Goal: Task Accomplishment & Management: Use online tool/utility

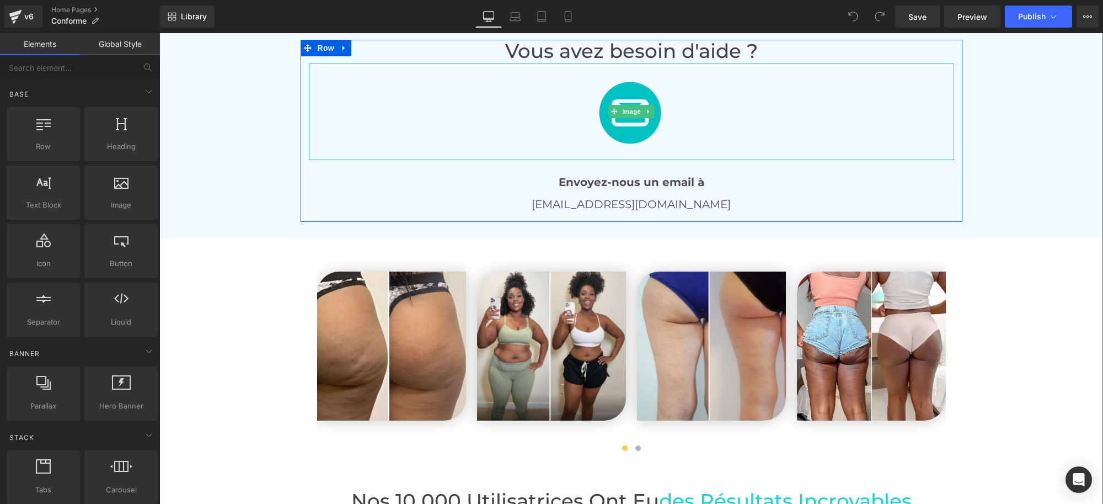
scroll to position [2138, 0]
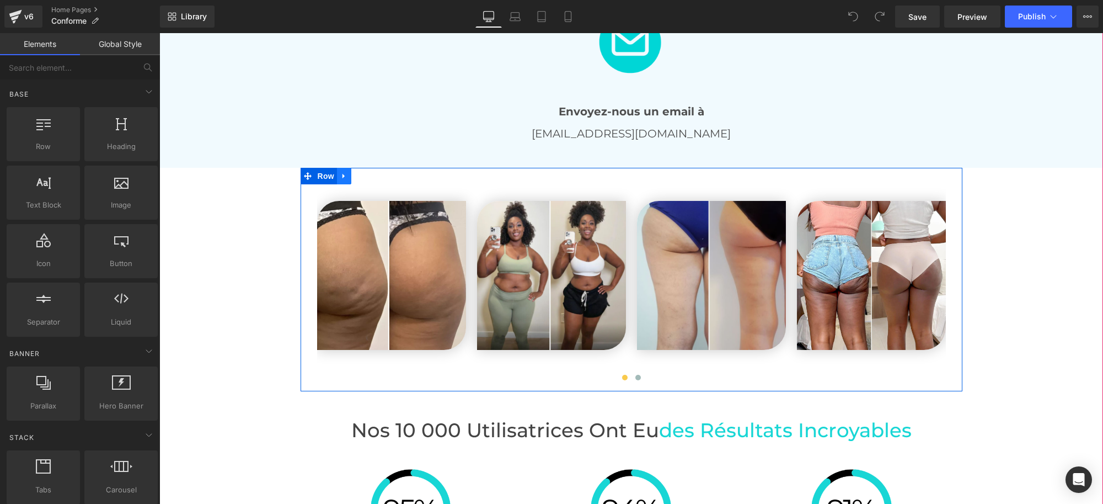
click at [340, 172] on icon at bounding box center [344, 176] width 8 height 8
click at [369, 172] on icon at bounding box center [373, 176] width 8 height 8
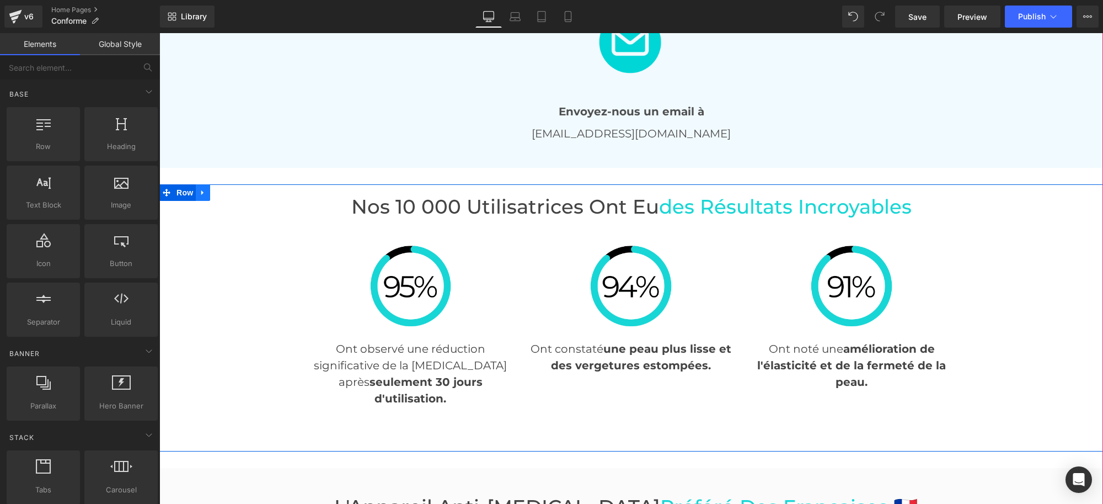
click at [196, 184] on link at bounding box center [203, 192] width 14 height 17
click at [228, 189] on icon at bounding box center [232, 193] width 8 height 8
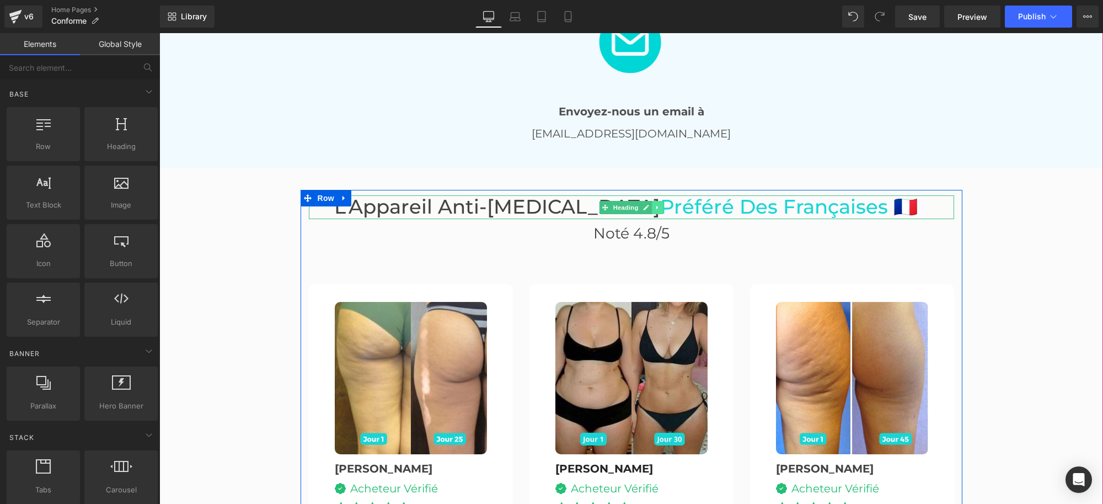
click at [655, 204] on icon at bounding box center [658, 207] width 6 height 7
click at [658, 201] on link at bounding box center [664, 207] width 12 height 13
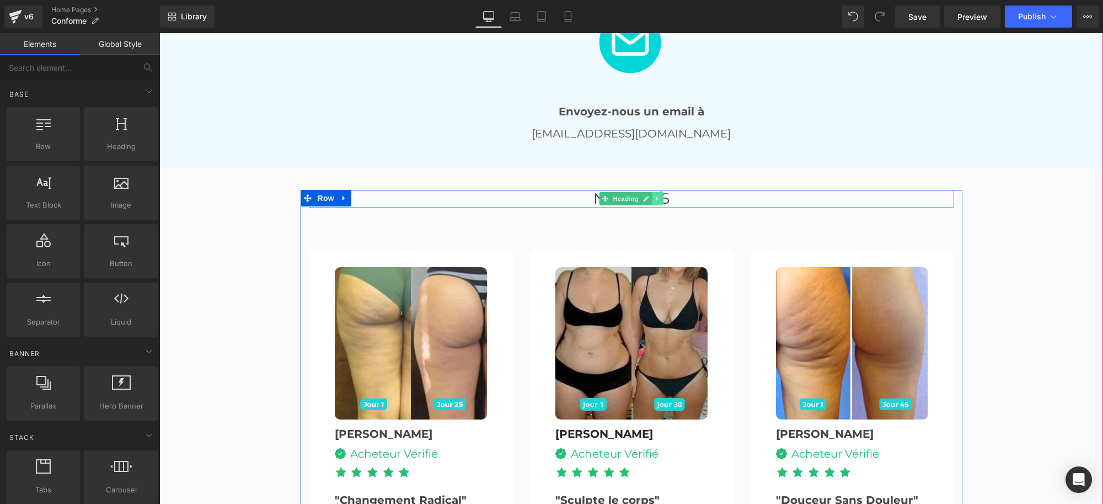
click at [655, 195] on icon at bounding box center [658, 198] width 6 height 7
click at [660, 196] on icon at bounding box center [663, 199] width 6 height 6
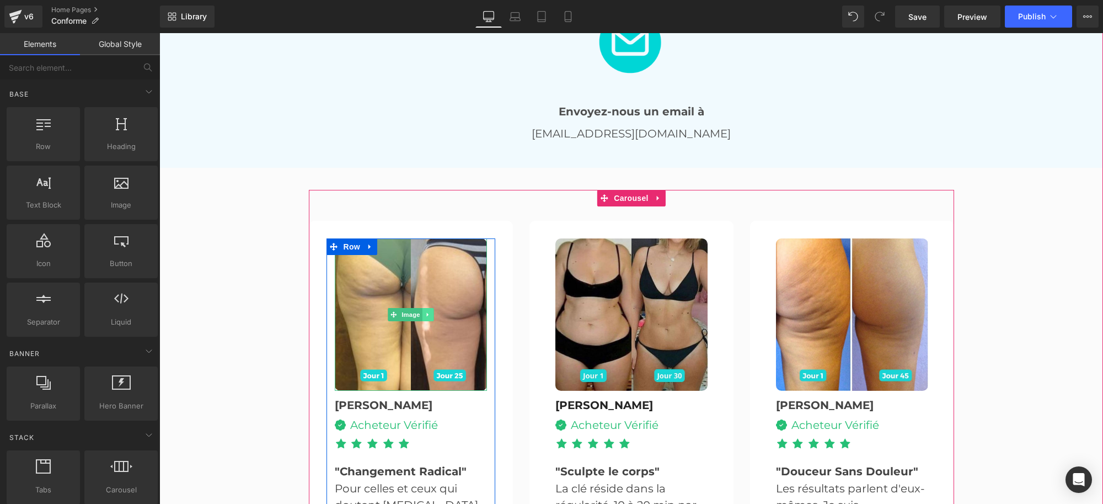
click at [422, 308] on link at bounding box center [428, 314] width 12 height 13
click at [430, 312] on icon at bounding box center [433, 315] width 6 height 6
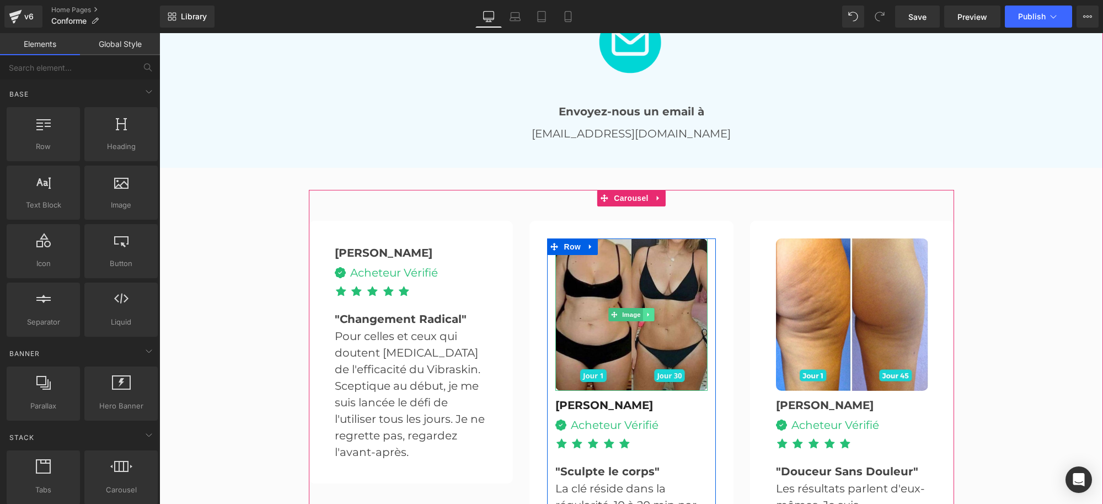
click at [647, 308] on link at bounding box center [649, 314] width 12 height 13
click at [649, 308] on link at bounding box center [655, 314] width 12 height 13
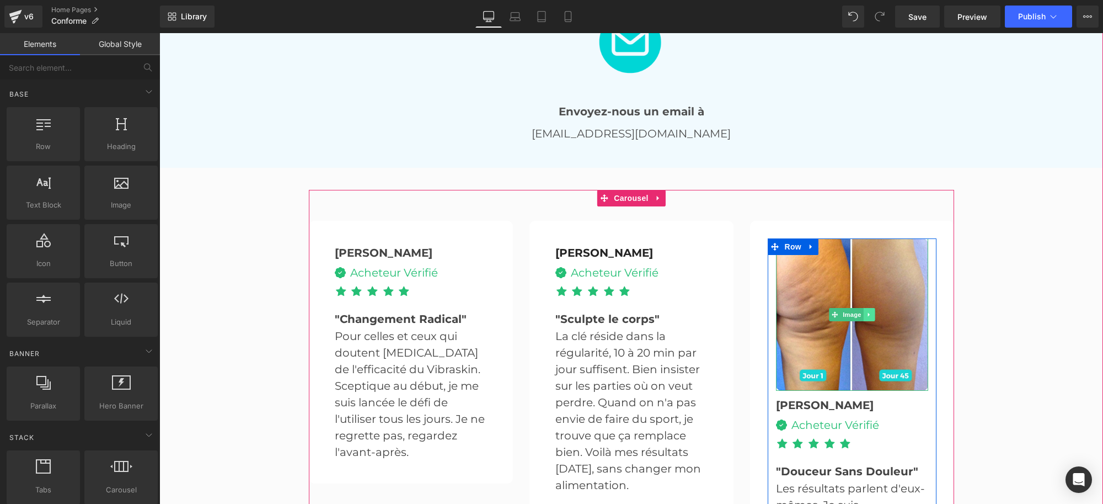
click at [866, 311] on icon at bounding box center [869, 314] width 6 height 7
click at [872, 312] on icon at bounding box center [875, 315] width 6 height 6
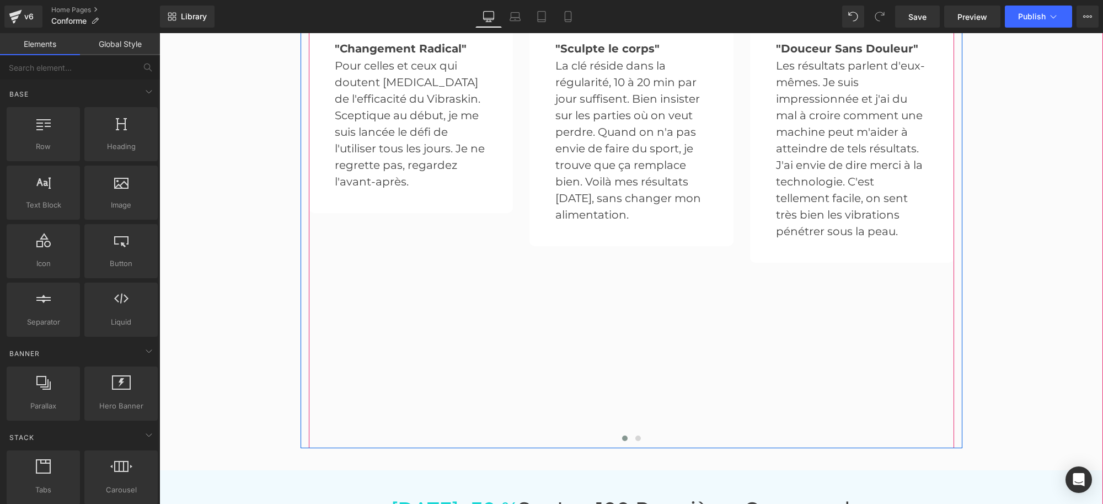
scroll to position [2414, 0]
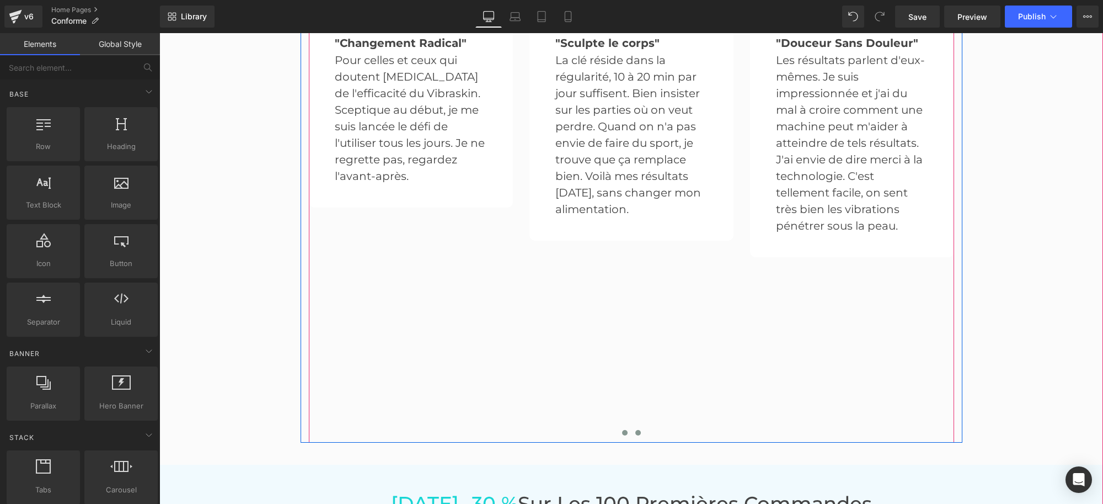
click at [632, 427] on button at bounding box center [638, 432] width 13 height 11
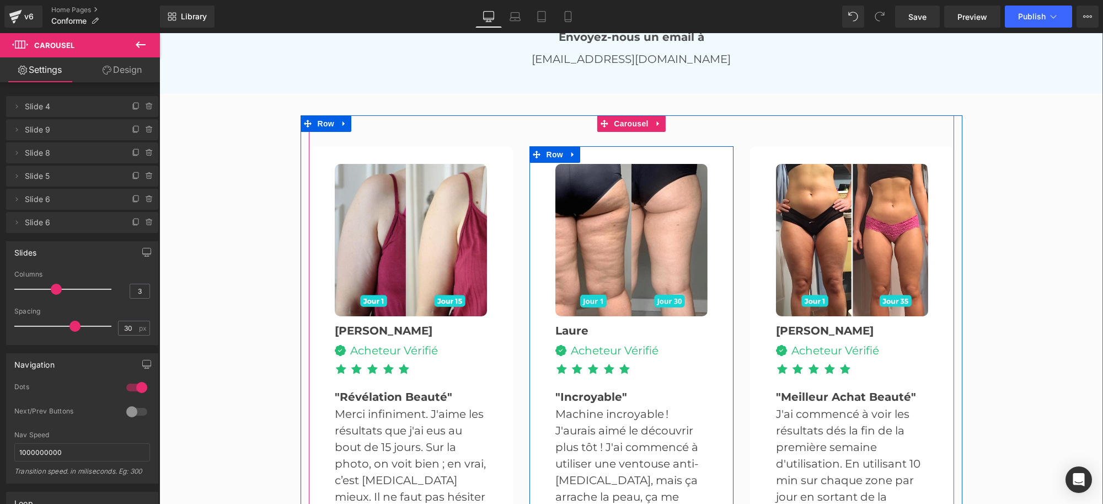
scroll to position [2207, 0]
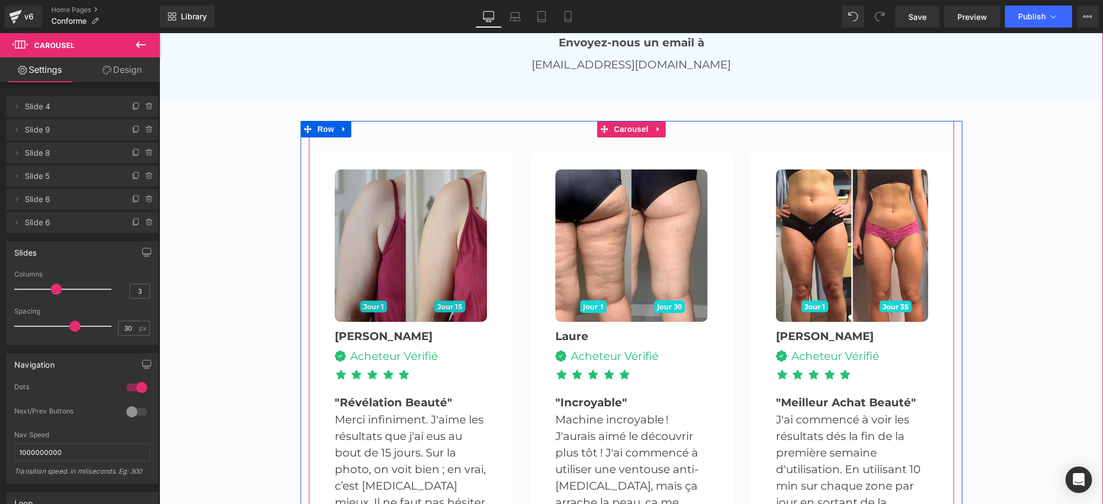
click at [434, 234] on img at bounding box center [411, 245] width 152 height 152
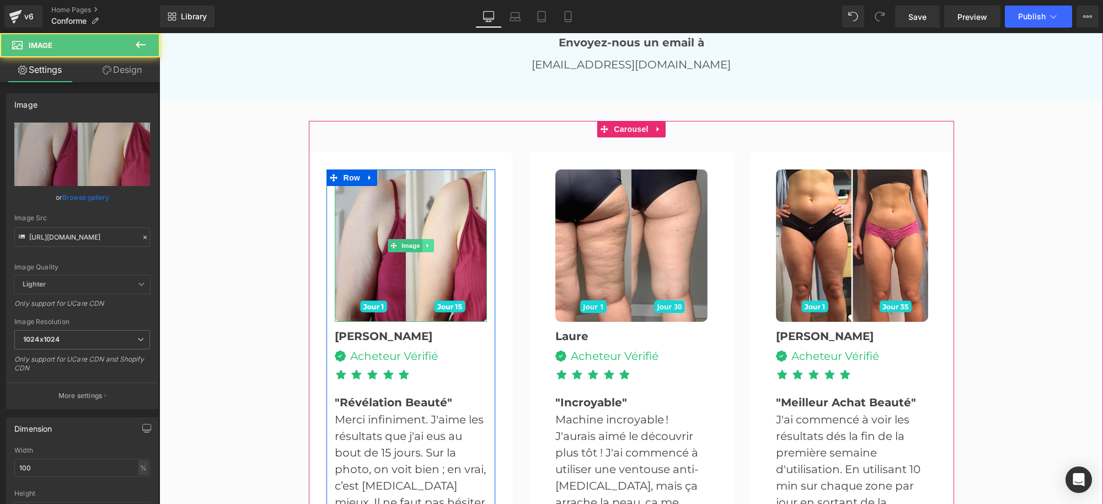
click at [426, 244] on icon at bounding box center [427, 246] width 2 height 4
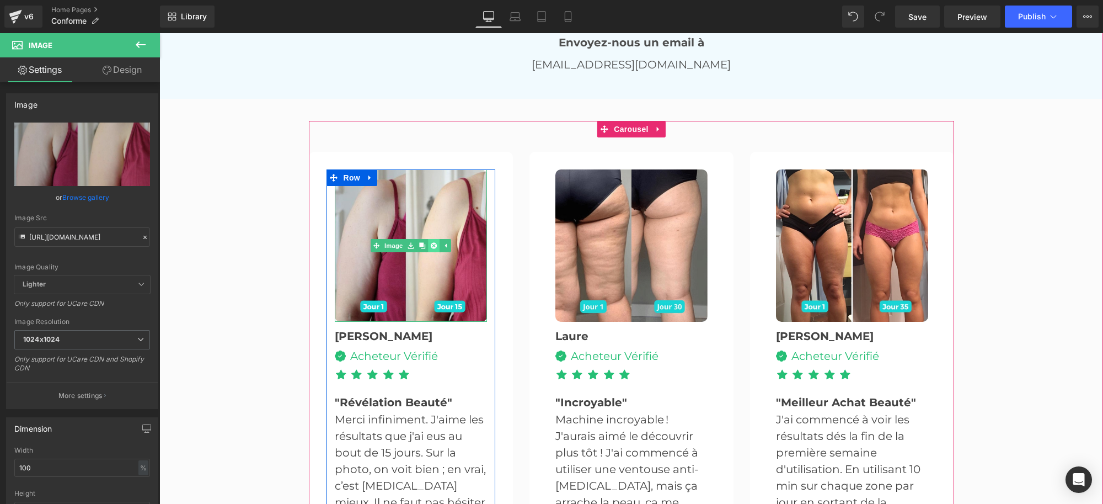
click at [432, 239] on link at bounding box center [434, 245] width 12 height 13
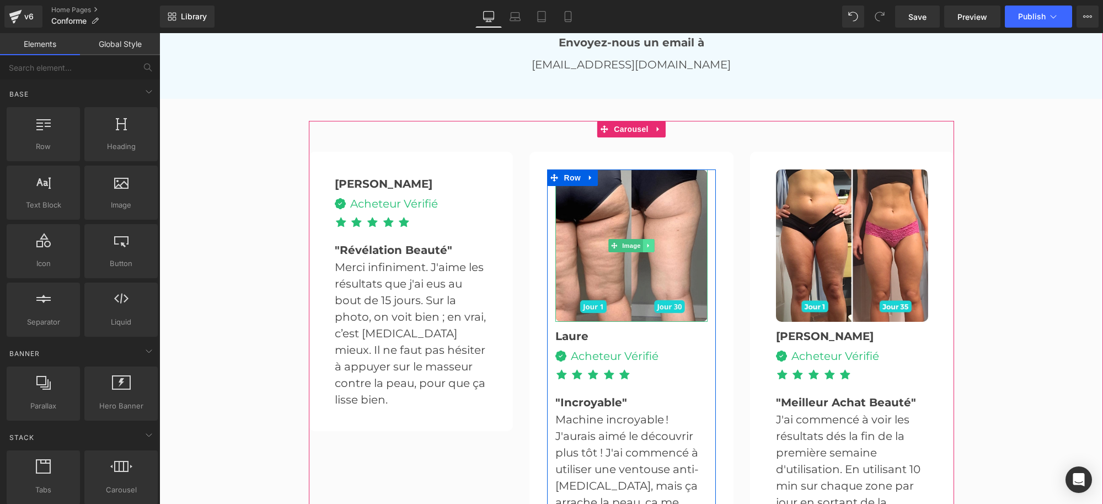
click at [646, 242] on icon at bounding box center [649, 245] width 6 height 7
click at [651, 243] on icon at bounding box center [654, 246] width 6 height 6
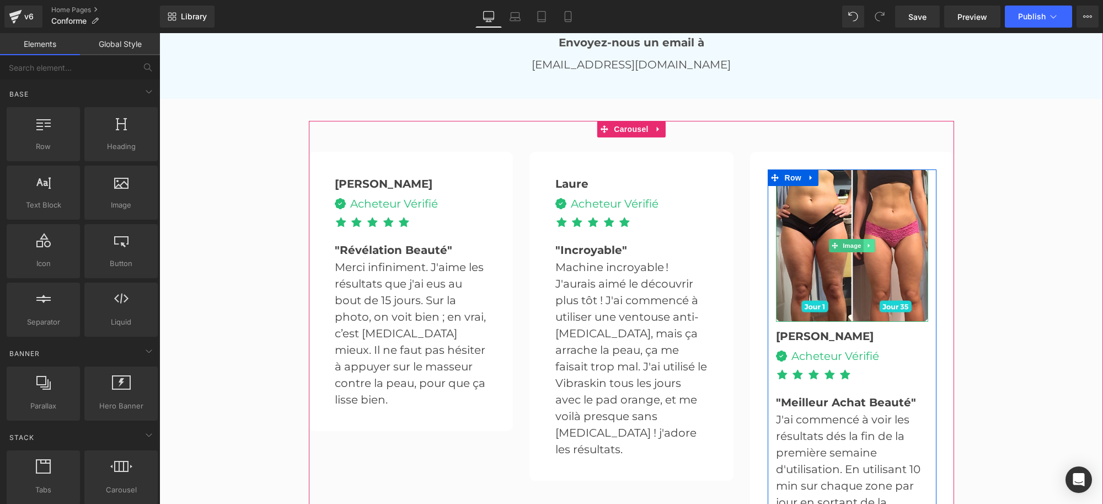
click at [866, 242] on icon at bounding box center [869, 245] width 6 height 7
click at [872, 243] on icon at bounding box center [875, 246] width 6 height 6
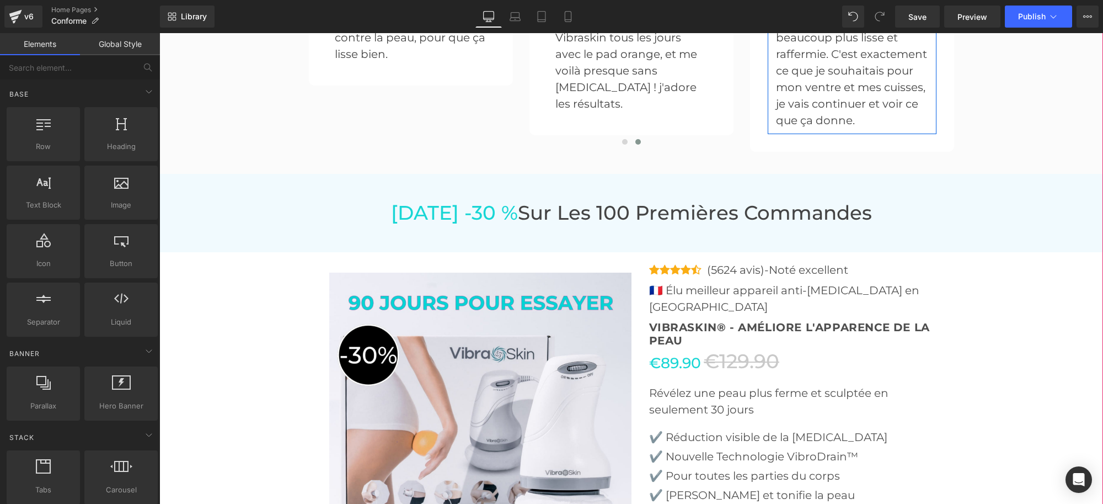
scroll to position [2552, 0]
click at [200, 178] on icon at bounding box center [203, 182] width 8 height 8
click at [228, 179] on icon at bounding box center [232, 183] width 8 height 8
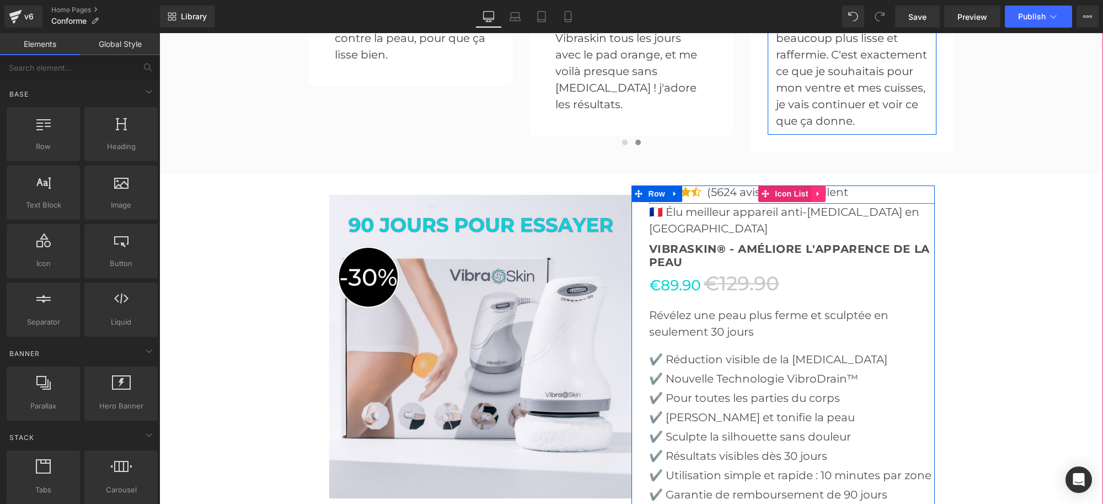
click at [815, 189] on icon at bounding box center [819, 193] width 8 height 8
click at [822, 190] on icon at bounding box center [826, 194] width 8 height 8
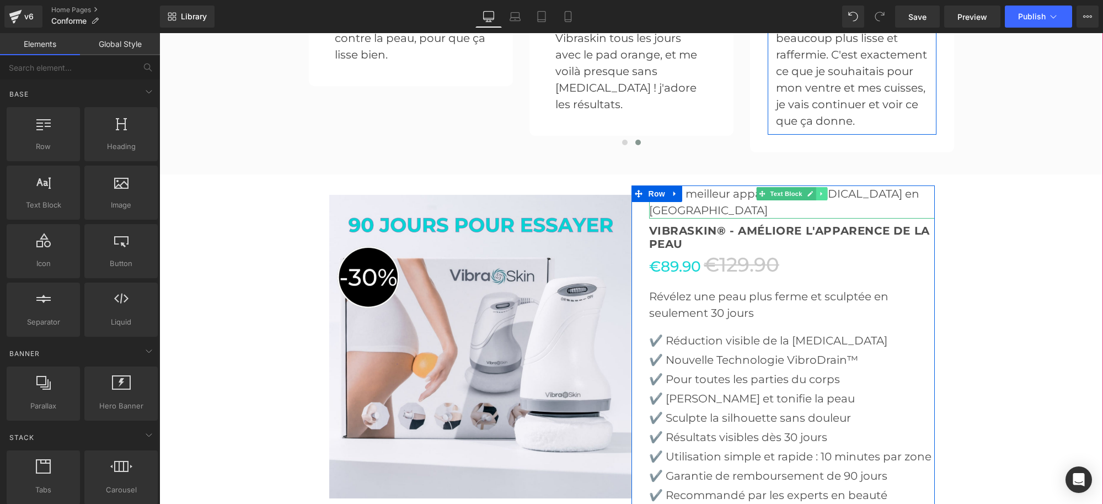
click at [819, 190] on icon at bounding box center [822, 193] width 6 height 7
click at [824, 190] on icon at bounding box center [827, 193] width 6 height 6
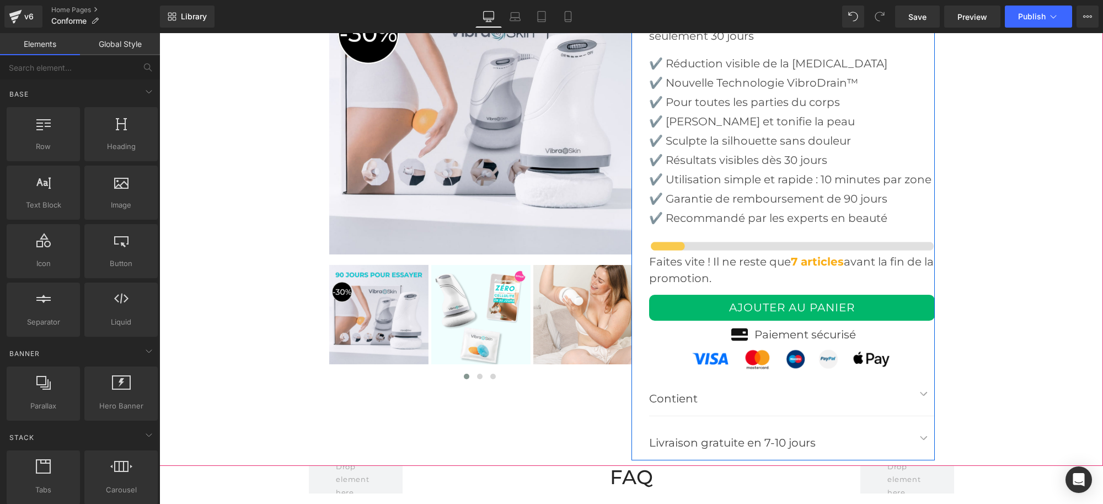
scroll to position [2828, 0]
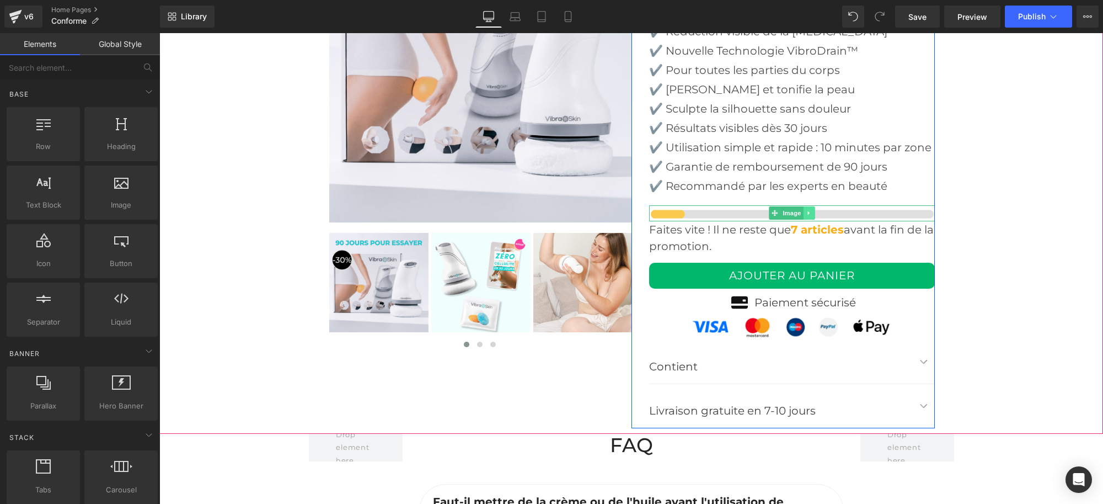
click at [806, 210] on icon at bounding box center [809, 213] width 6 height 7
click at [804, 206] on li at bounding box center [803, 212] width 34 height 13
click at [809, 206] on link at bounding box center [815, 212] width 12 height 13
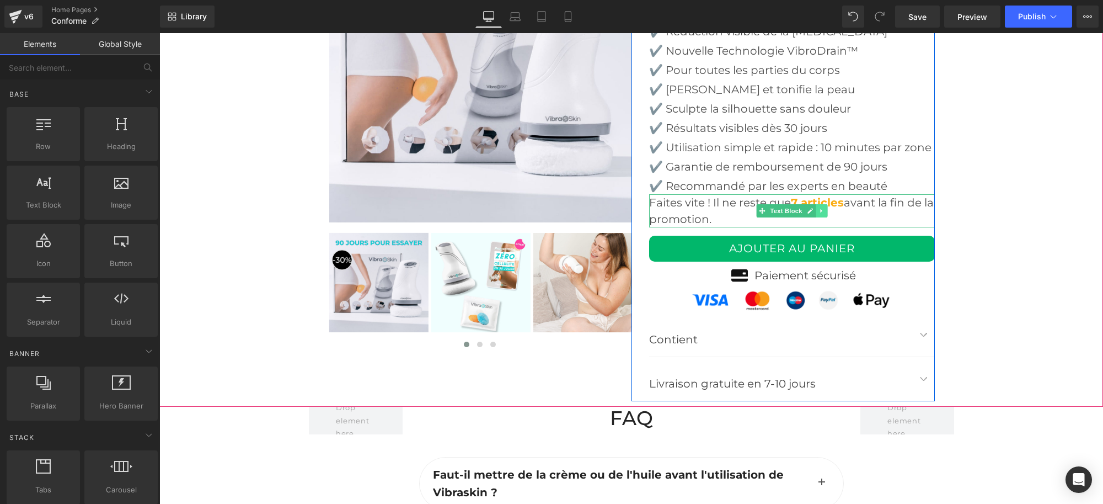
click at [819, 207] on icon at bounding box center [822, 210] width 6 height 7
click at [824, 207] on icon at bounding box center [827, 210] width 6 height 6
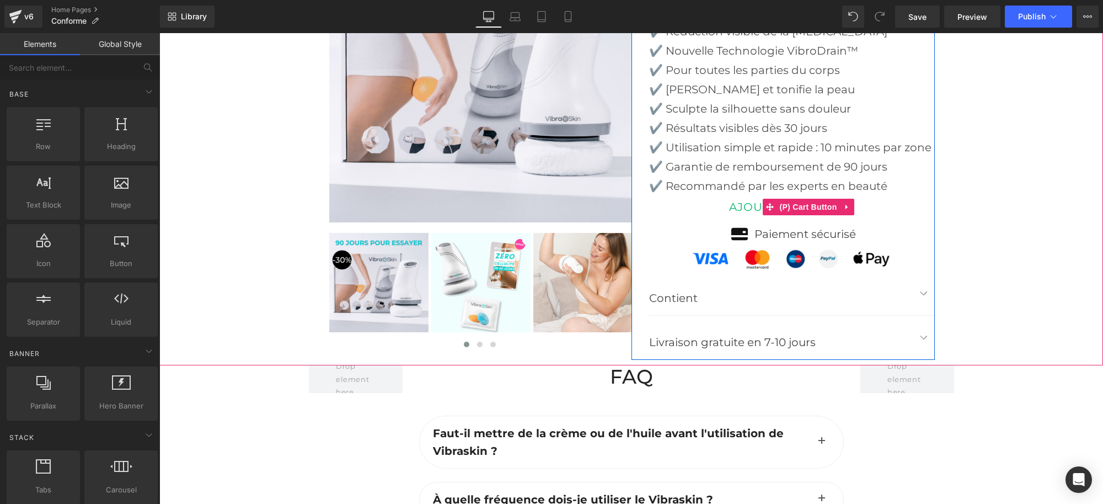
click at [678, 194] on button "AJOUTER AU PANIER" at bounding box center [792, 207] width 286 height 26
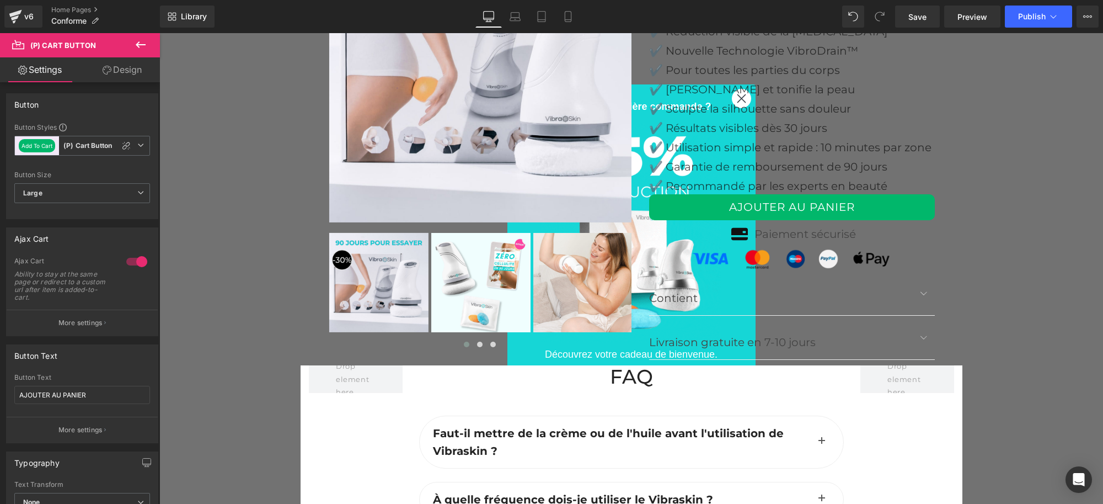
click at [125, 64] on link "Design" at bounding box center [122, 69] width 80 height 25
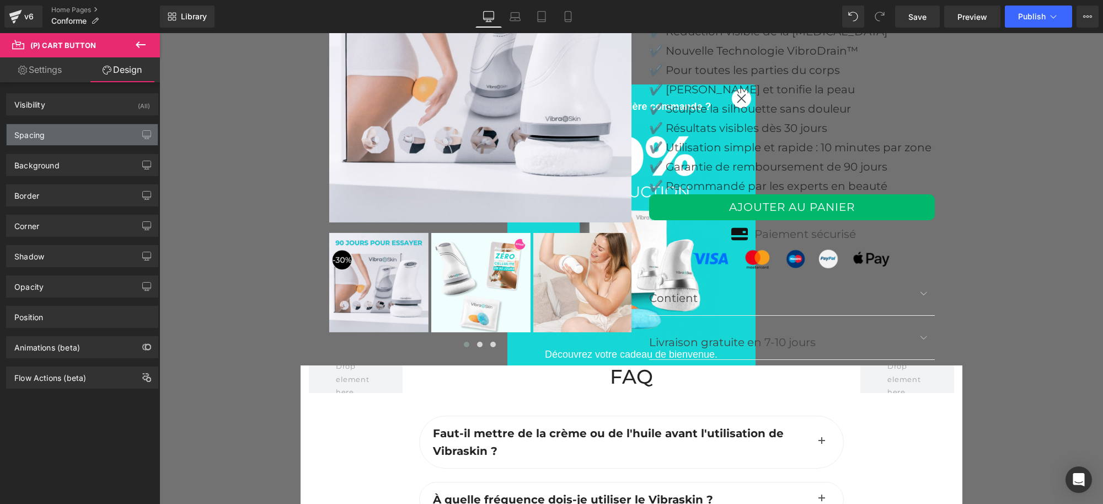
click at [49, 134] on div "Spacing" at bounding box center [82, 134] width 151 height 21
type input "0"
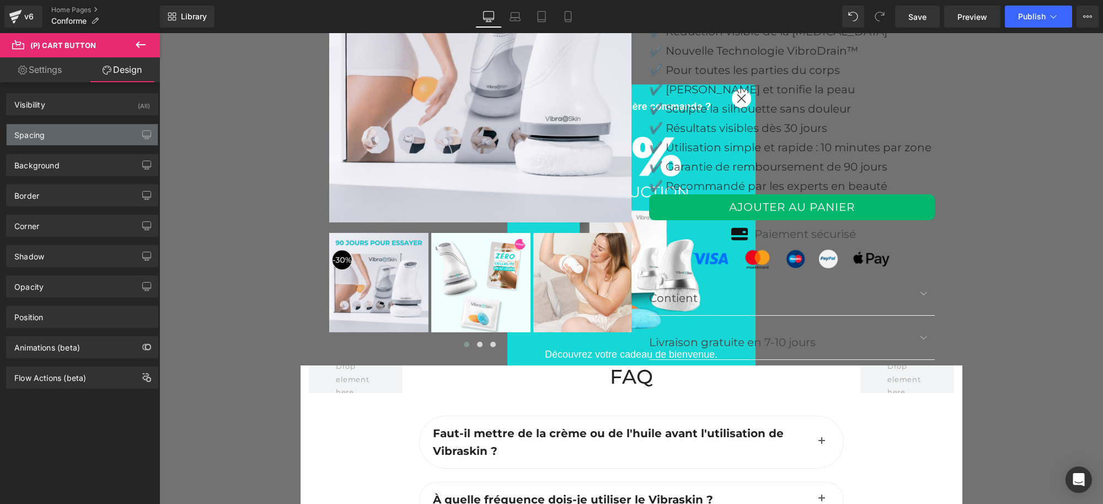
type input "0"
type input "30"
type input "0"
type input "30"
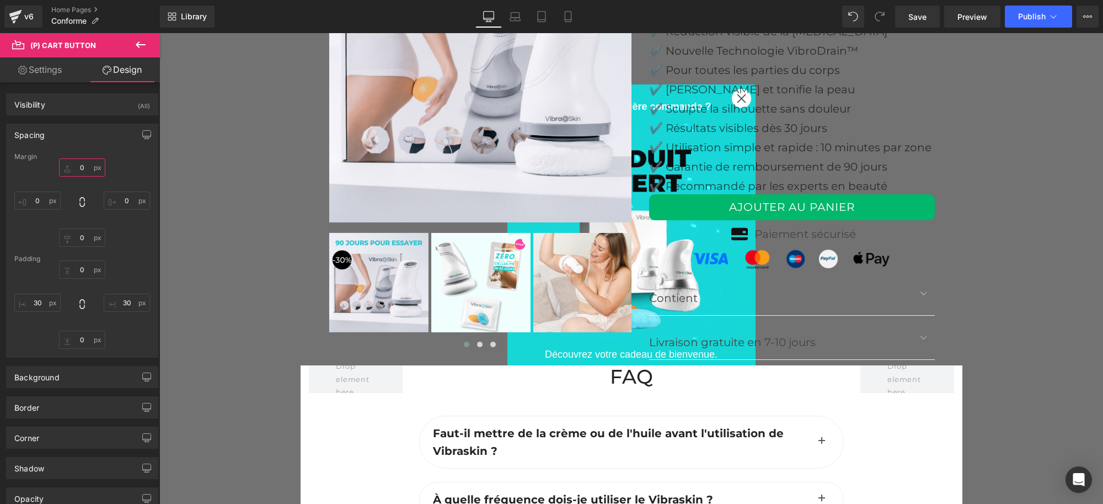
click at [81, 164] on input "0" at bounding box center [82, 167] width 46 height 18
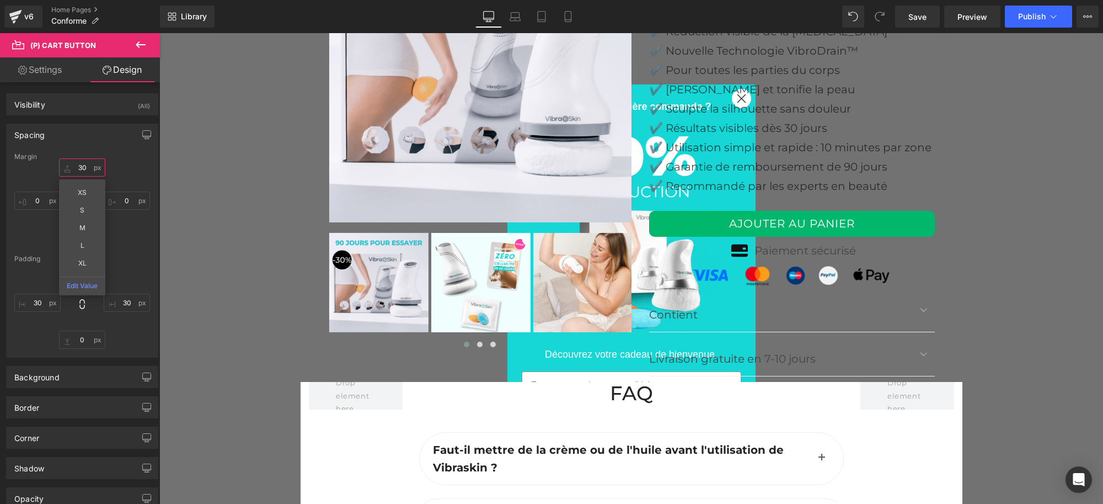
type input "30"
click at [109, 150] on div "Spacing Margin 30 30 XS S M L XL Edit Value 0px 0 0px 0 0px 0 Padding 0px 0 30p…" at bounding box center [82, 241] width 152 height 234
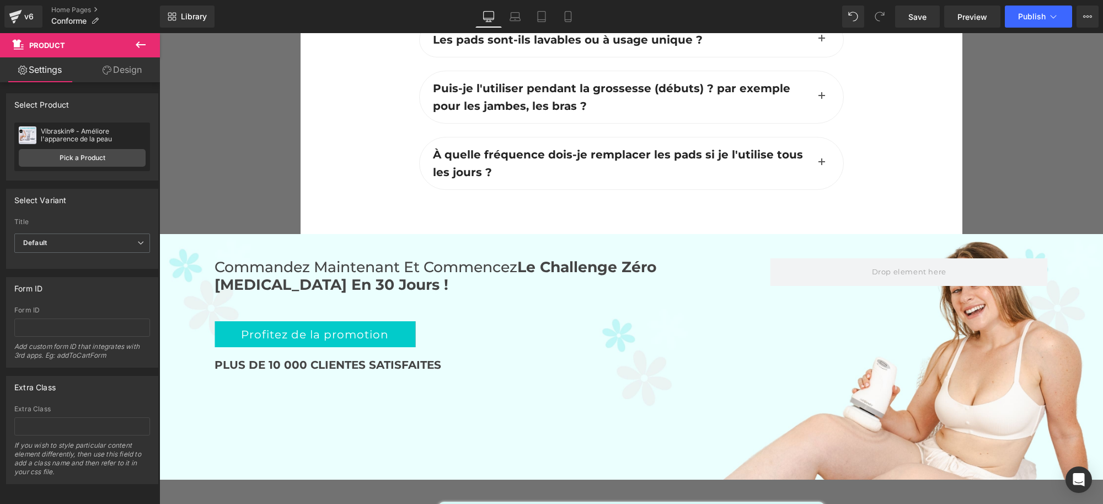
scroll to position [3517, 0]
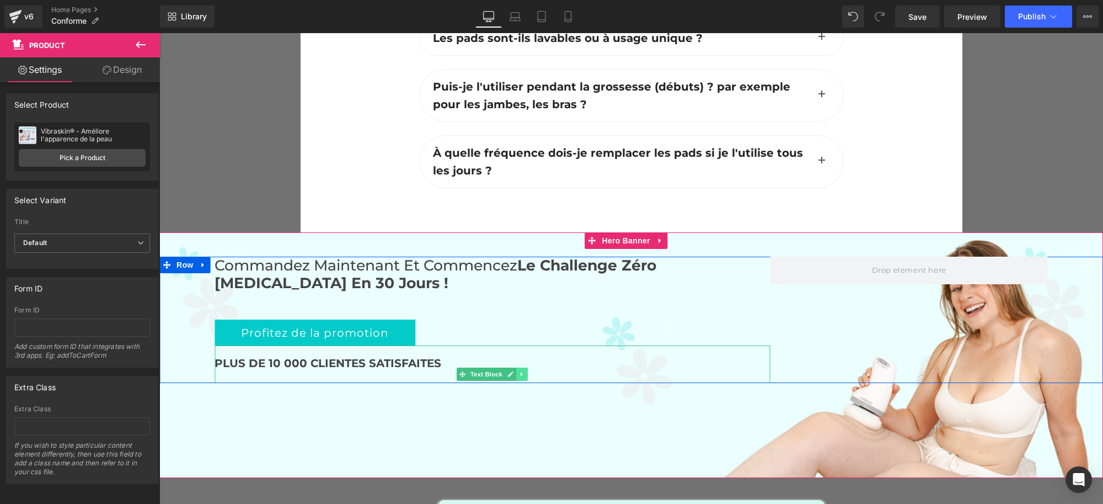
click at [516, 367] on link at bounding box center [522, 373] width 12 height 13
click at [525, 371] on icon at bounding box center [528, 374] width 6 height 6
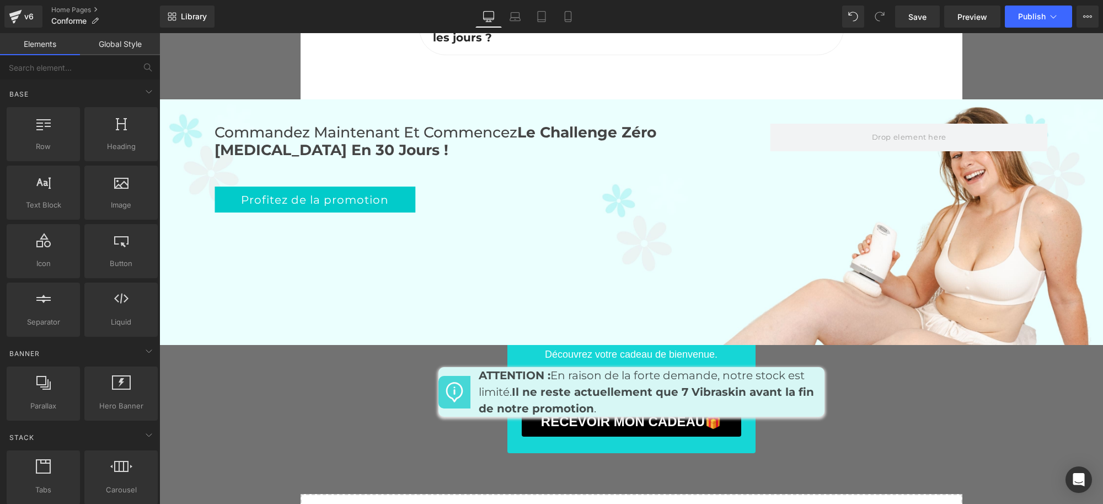
scroll to position [3655, 0]
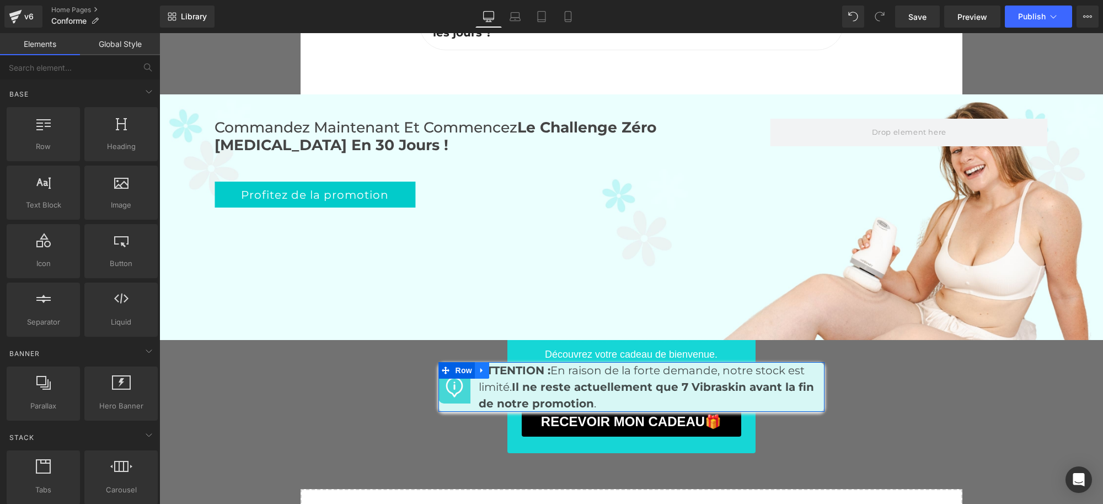
click at [481, 368] on icon at bounding box center [482, 370] width 2 height 5
click at [507, 366] on icon at bounding box center [511, 370] width 8 height 8
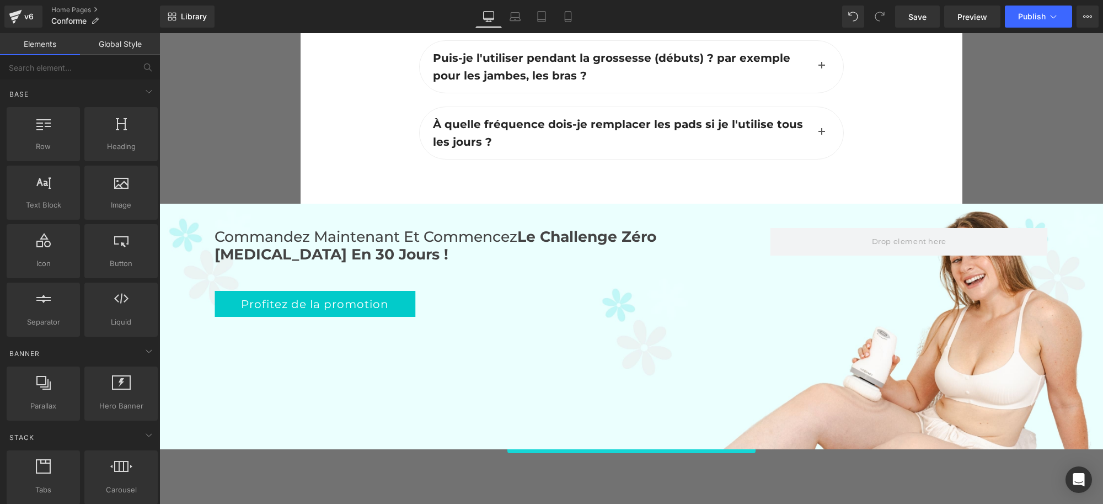
scroll to position [3518, 0]
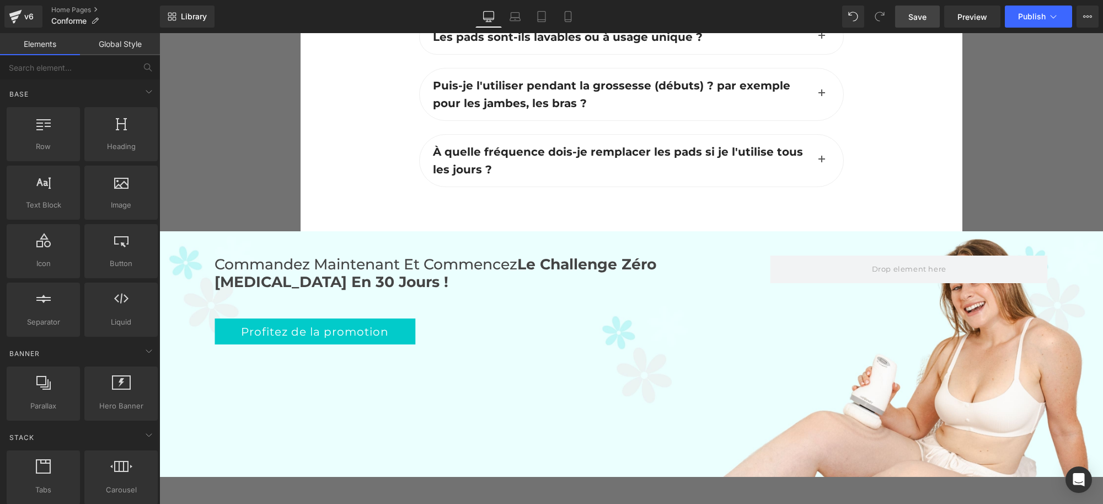
click at [923, 17] on span "Save" at bounding box center [918, 17] width 18 height 12
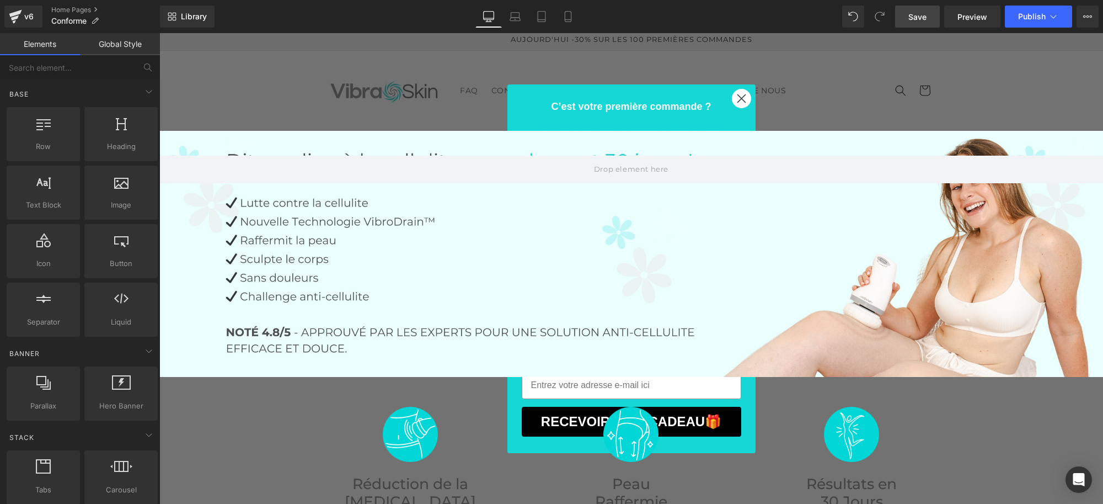
scroll to position [0, 0]
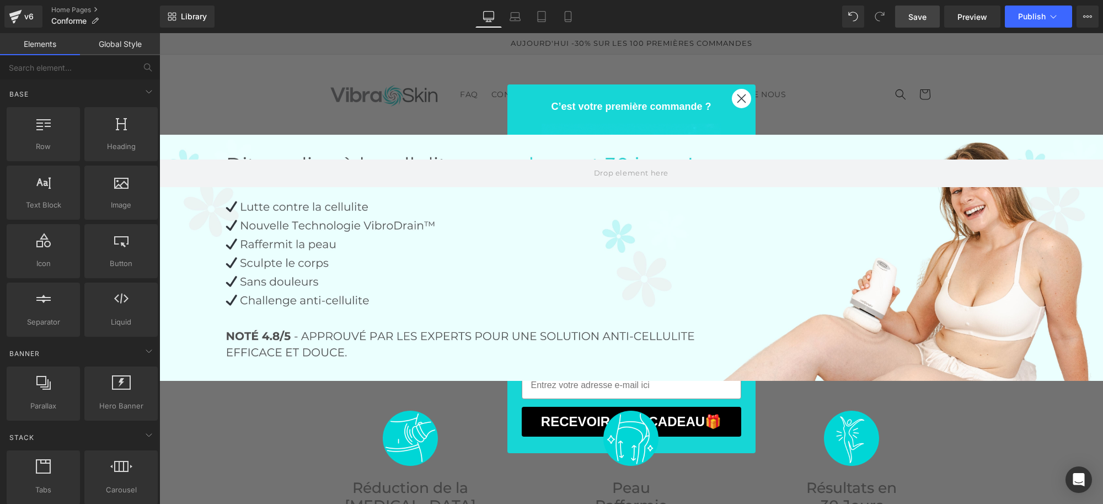
click at [920, 17] on span "Save" at bounding box center [918, 17] width 18 height 12
click at [920, 17] on div "Saving . . ." at bounding box center [906, 17] width 42 height 12
click at [964, 12] on span "Preview" at bounding box center [973, 17] width 30 height 12
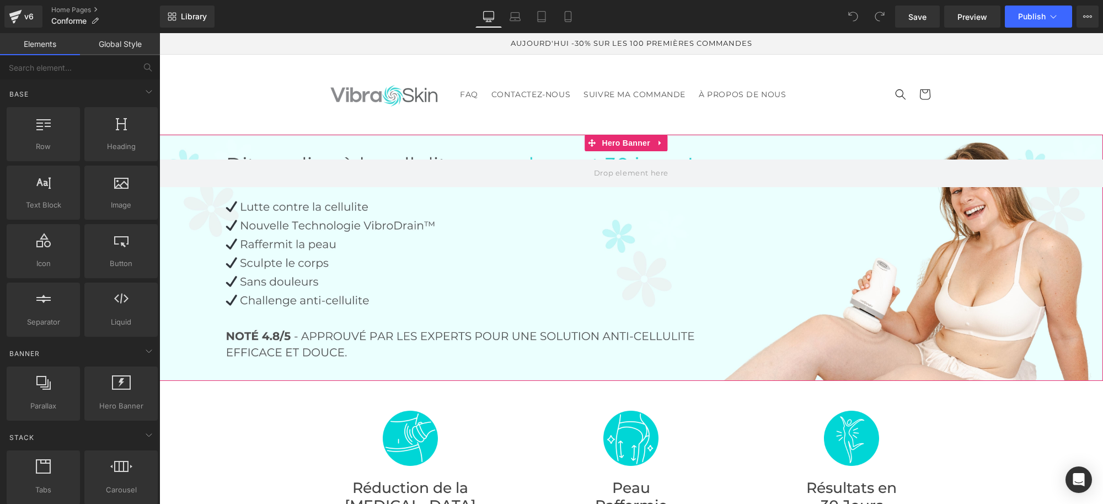
click at [502, 196] on div at bounding box center [631, 258] width 944 height 246
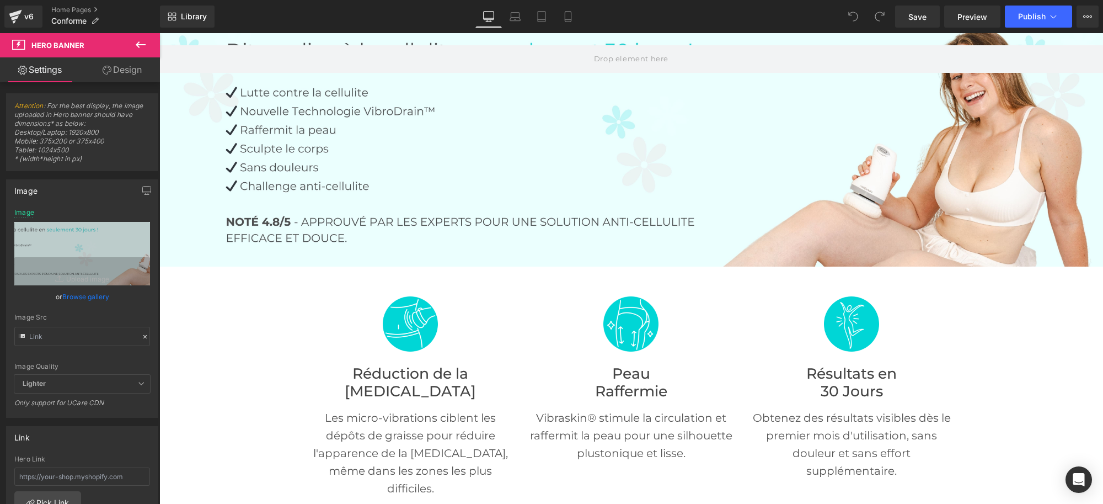
scroll to position [207, 0]
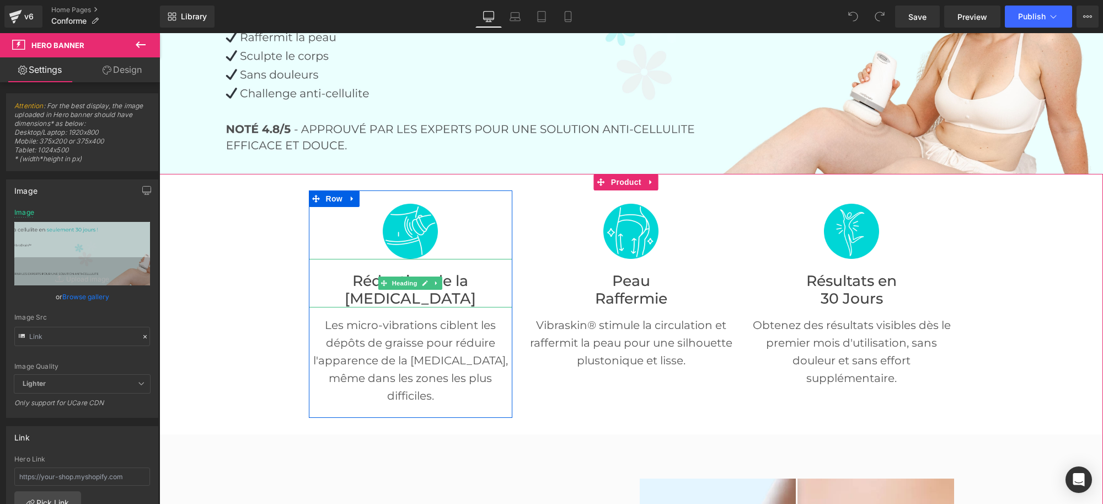
click at [369, 290] on h1 "[MEDICAL_DATA]" at bounding box center [411, 299] width 204 height 18
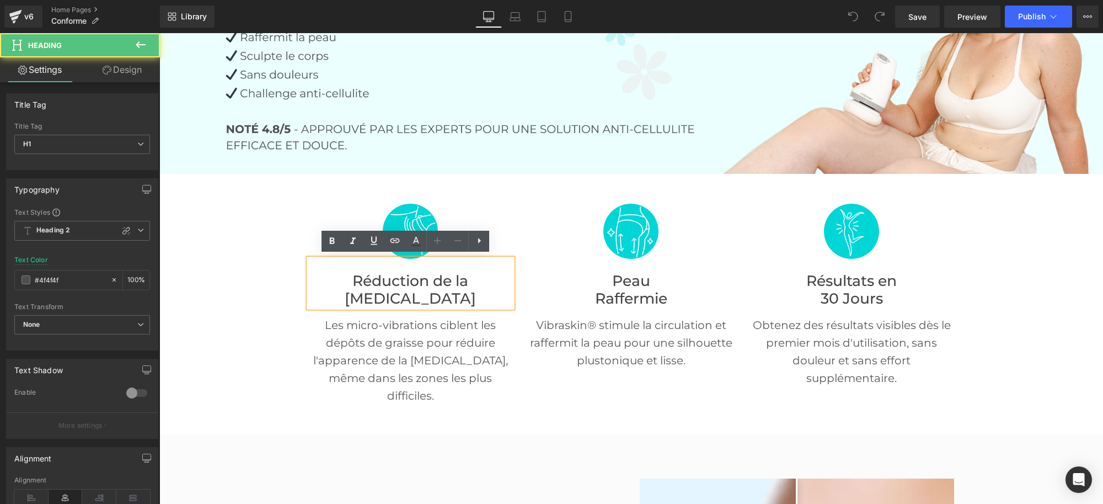
click at [391, 279] on span "Réduction de la" at bounding box center [411, 280] width 116 height 18
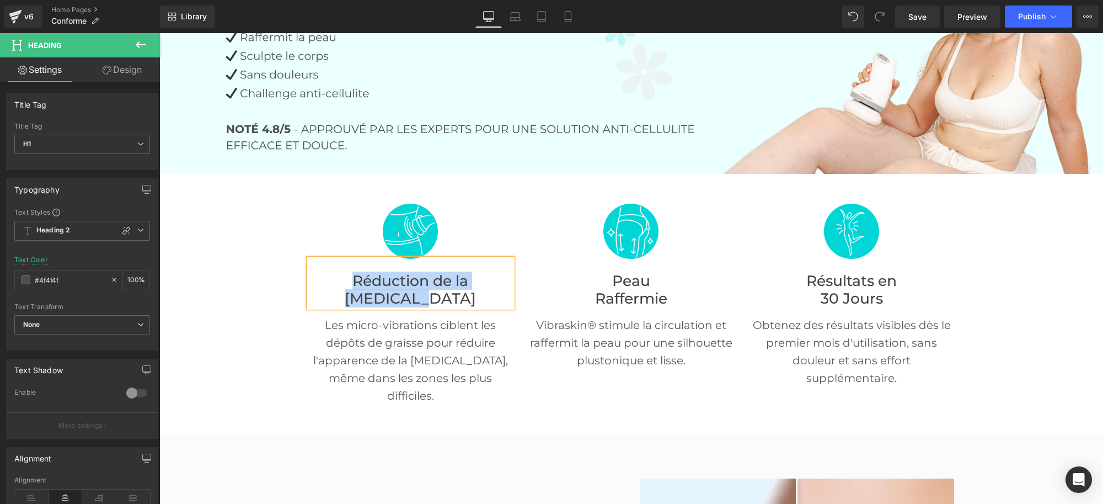
paste div
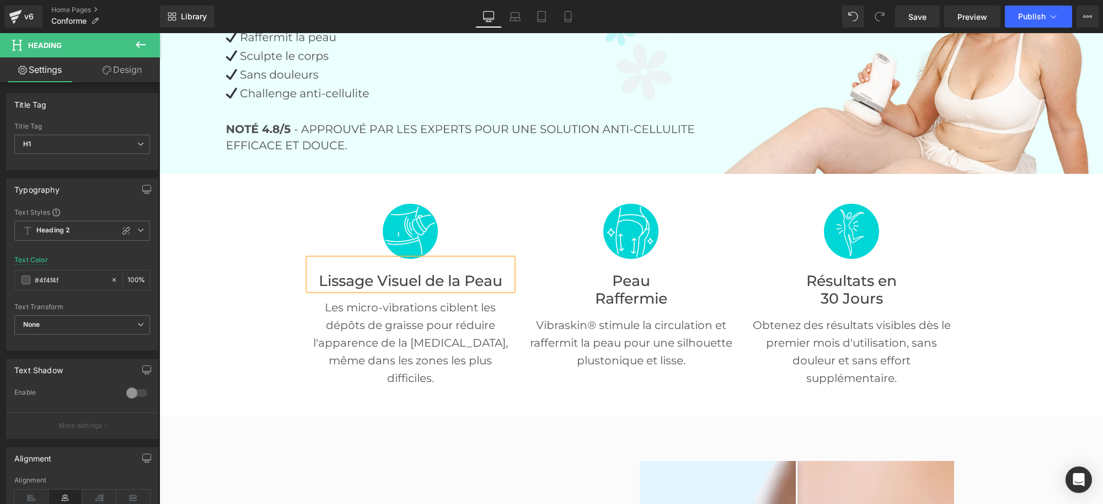
click at [424, 275] on font "Lissage Visuel de la Peau" at bounding box center [411, 280] width 184 height 18
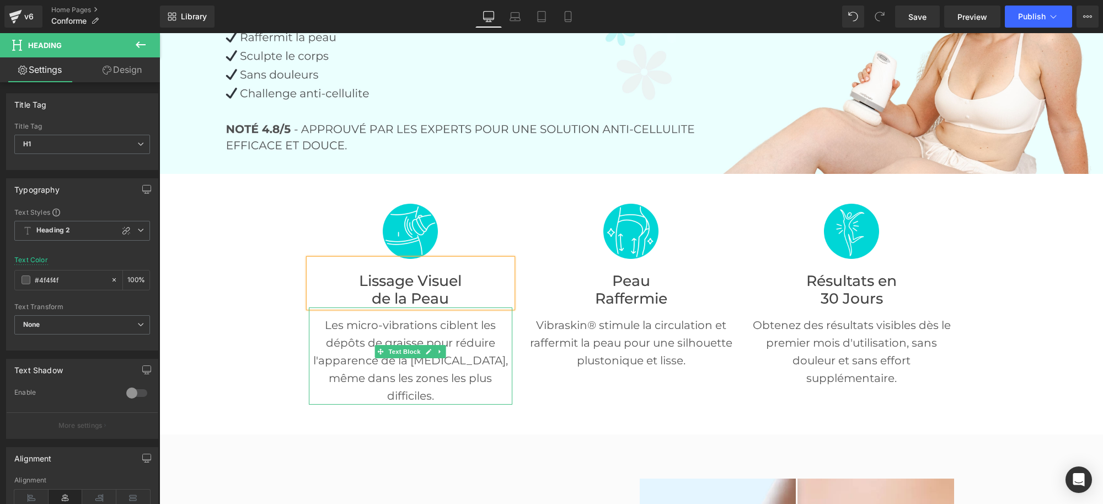
click at [349, 327] on p "Les micro-vibrations ciblent les dépôts de graisse pour réduire l'apparence de …" at bounding box center [411, 360] width 204 height 88
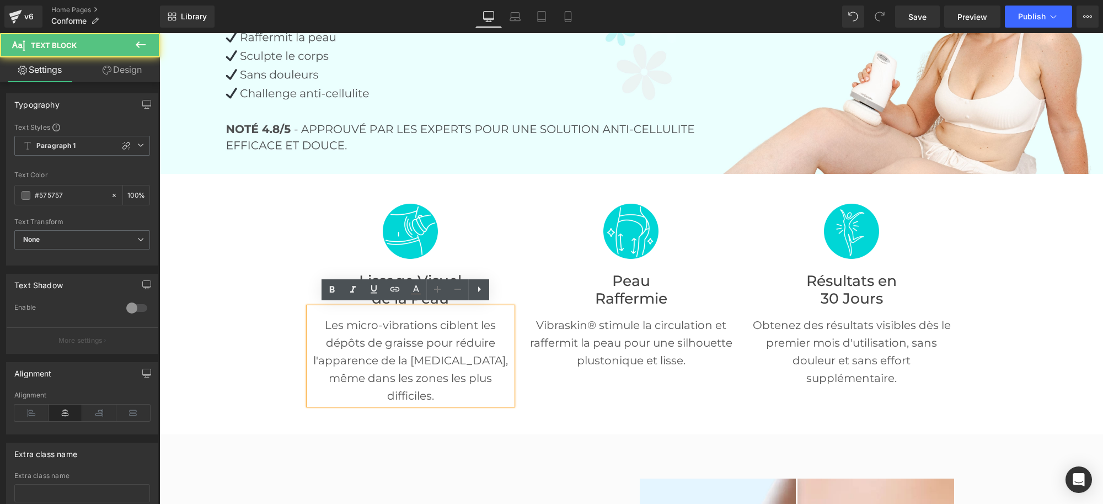
click at [342, 319] on p "Les micro-vibrations ciblent les dépôts de graisse pour réduire l'apparence de …" at bounding box center [411, 360] width 204 height 88
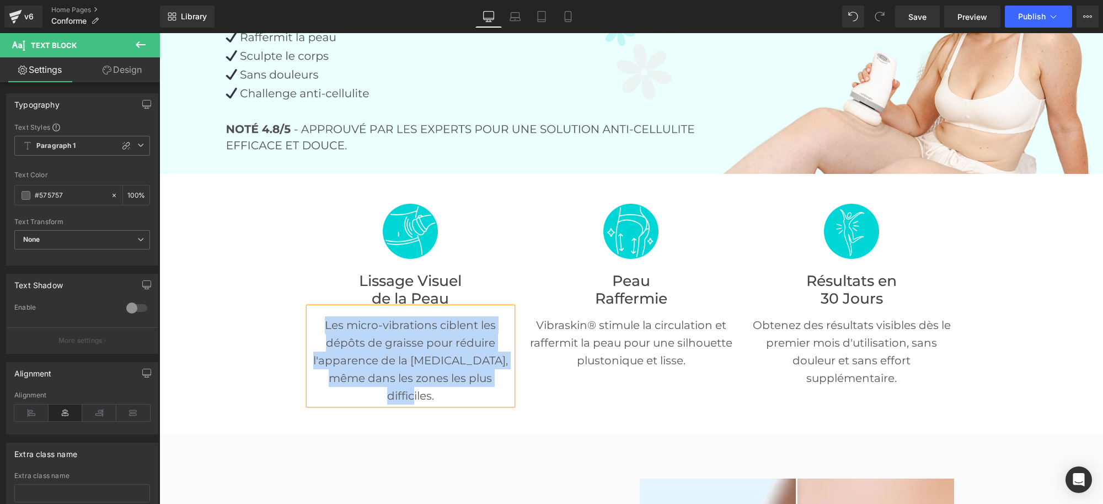
paste div
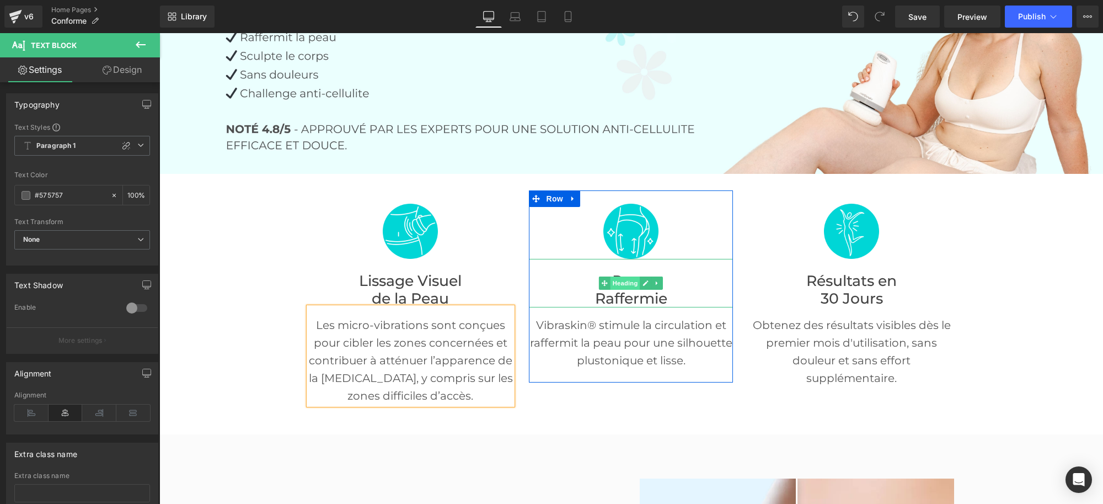
click at [620, 278] on span "Heading" at bounding box center [626, 282] width 30 height 13
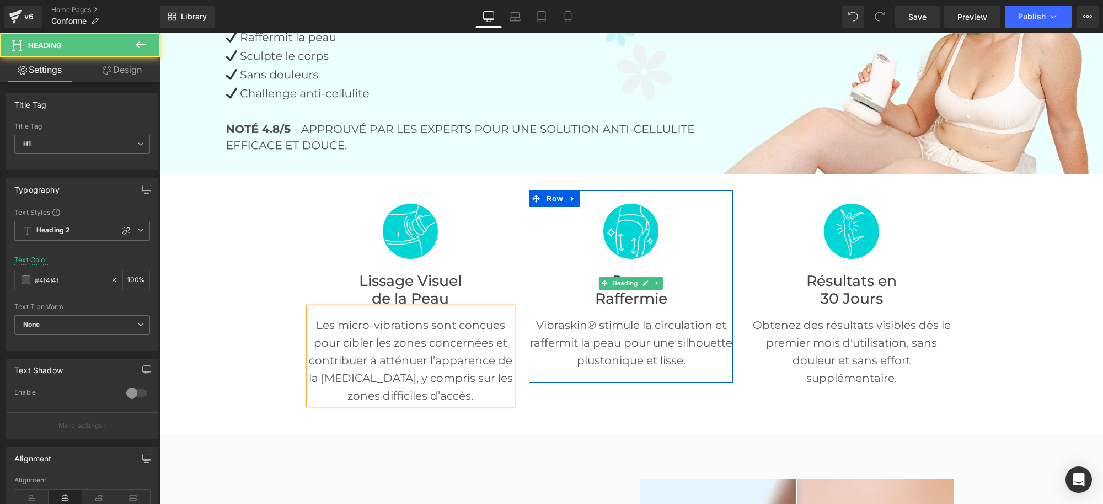
click at [625, 294] on span "Raffermie" at bounding box center [631, 298] width 72 height 18
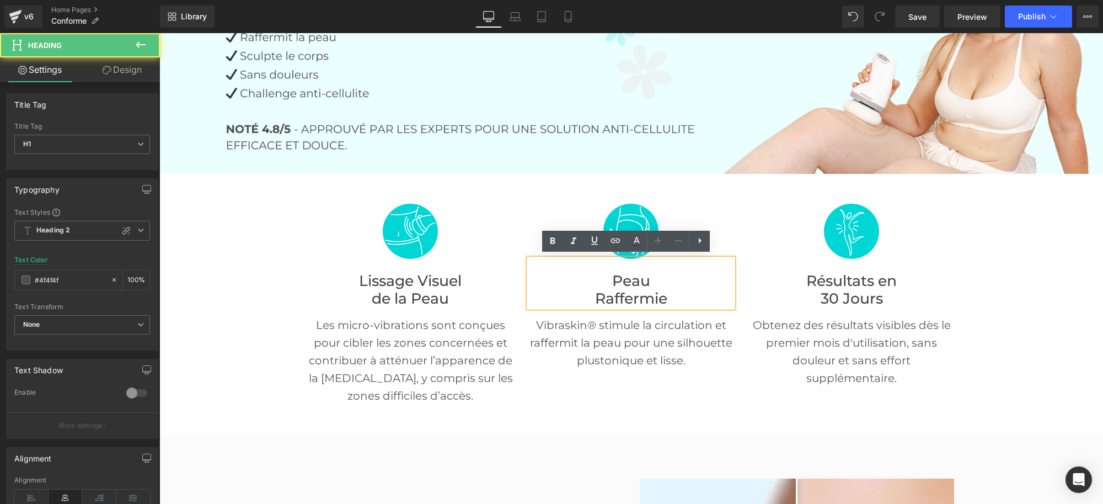
click at [626, 291] on span "Raffermie" at bounding box center [631, 298] width 72 height 18
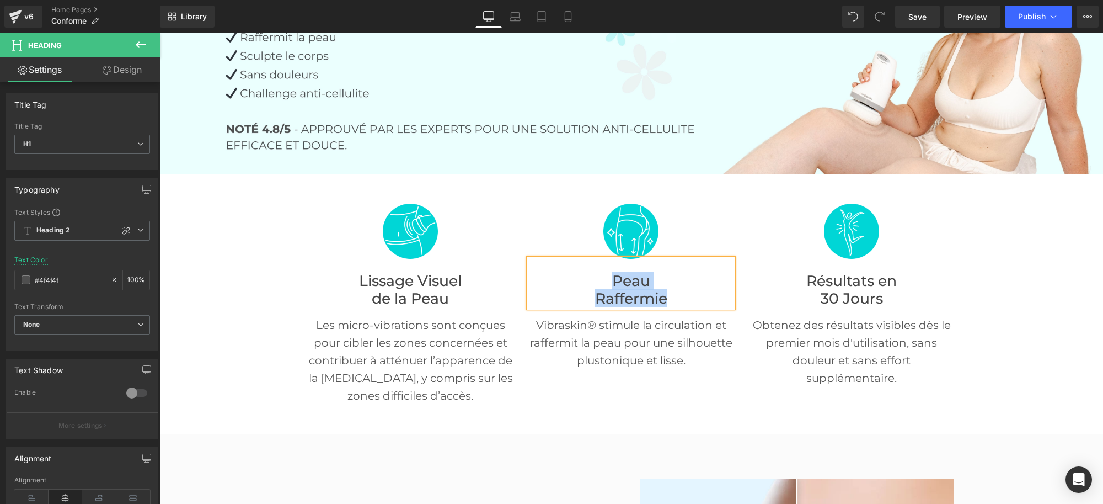
paste div
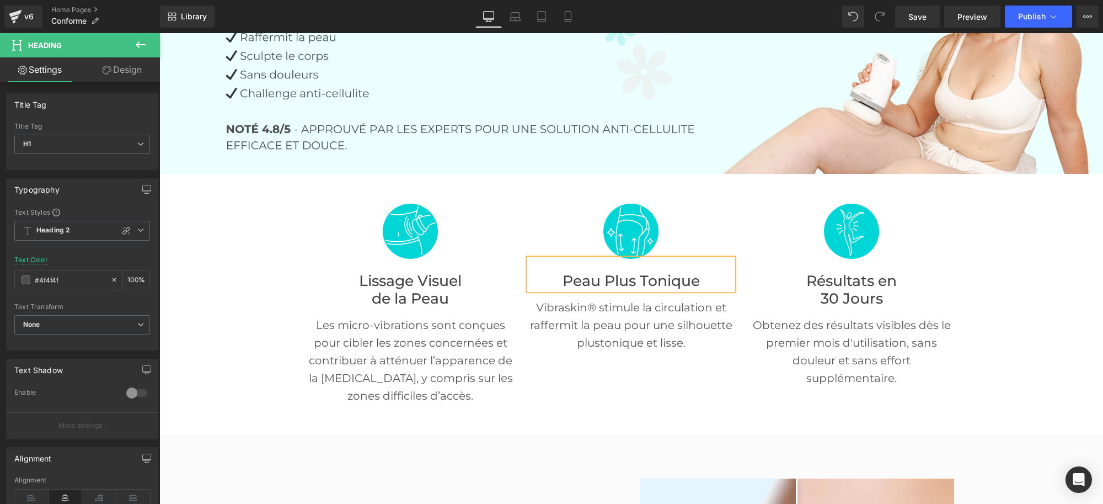
click at [600, 276] on font "Peau Plus Tonique" at bounding box center [631, 280] width 137 height 18
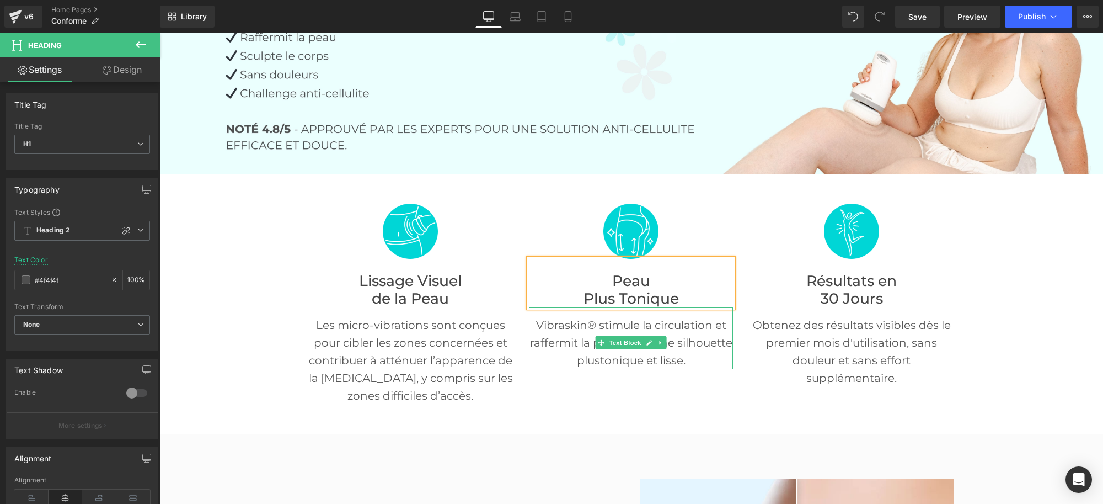
click at [592, 329] on p "Vibraskin® stimule la circulation et raffermit la peau pour une silhouette plus…" at bounding box center [631, 342] width 204 height 53
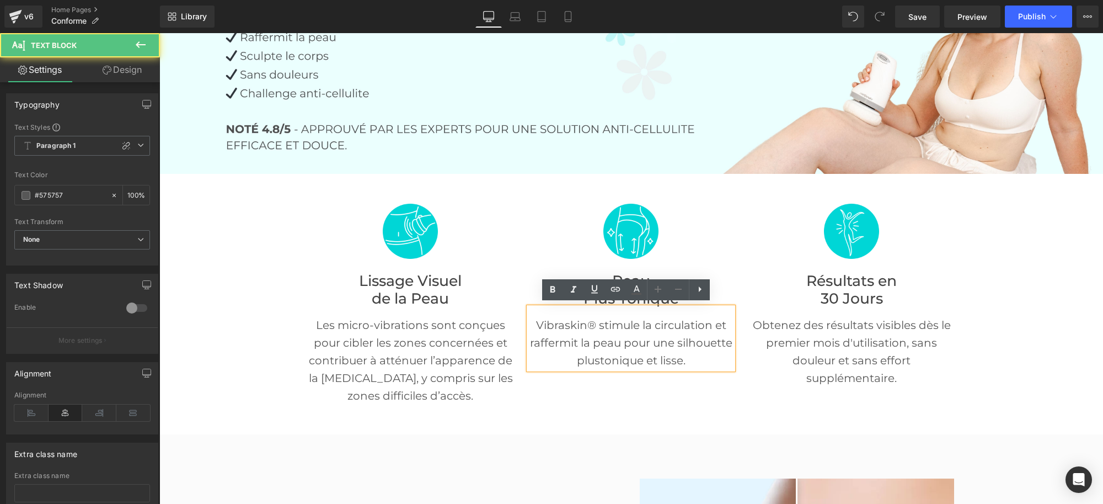
click at [609, 335] on p "Vibraskin® stimule la circulation et raffermit la peau pour une silhouette plus…" at bounding box center [631, 342] width 204 height 53
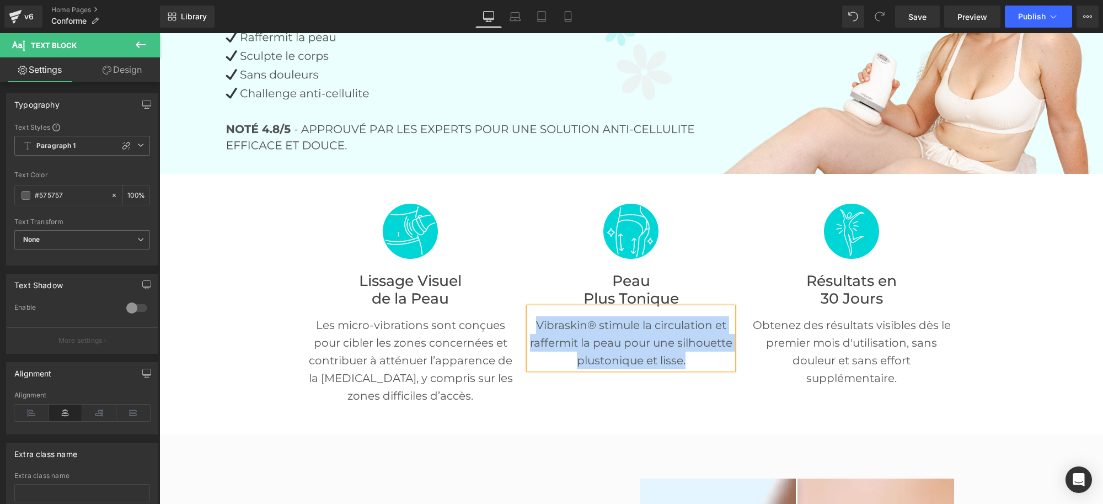
paste div
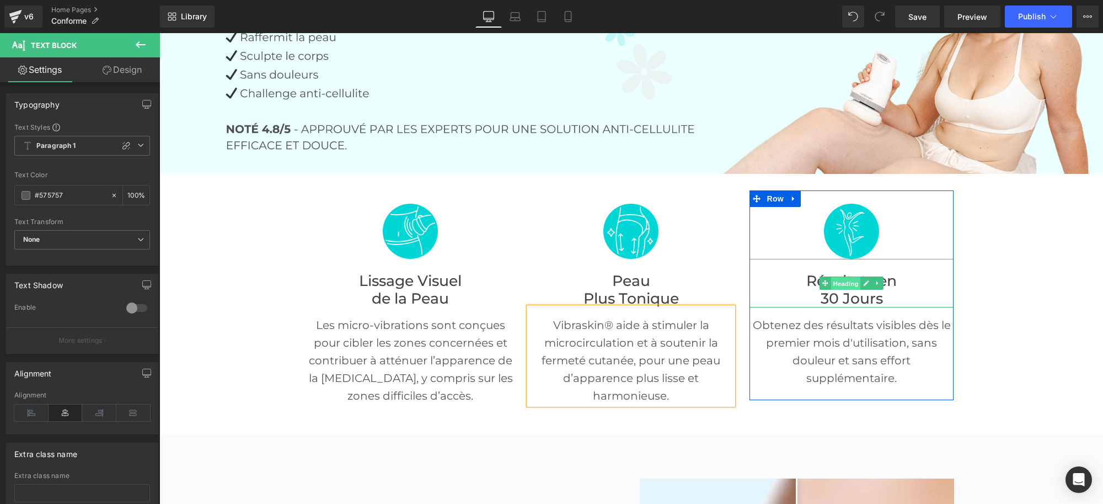
click at [838, 282] on span "Heading" at bounding box center [846, 282] width 30 height 13
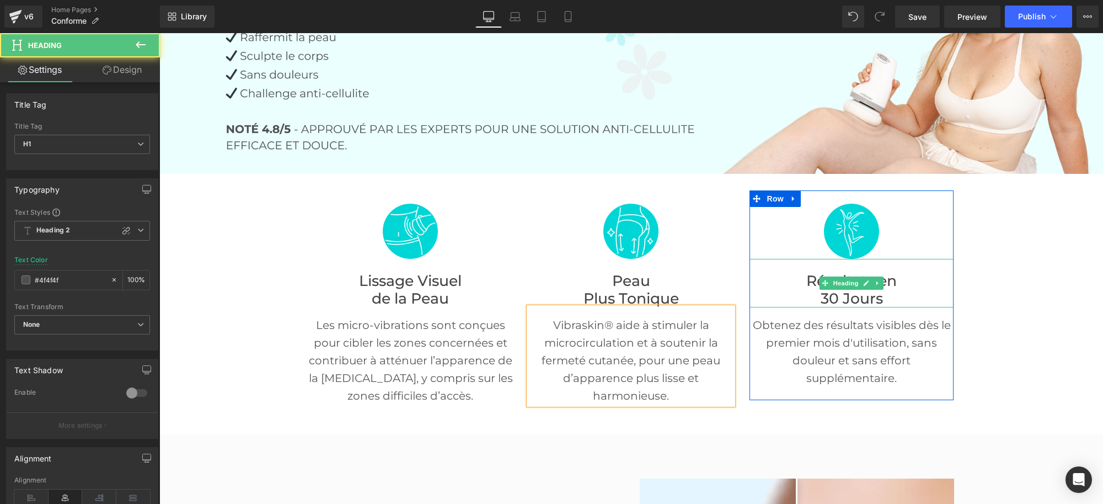
click at [790, 281] on h1 "Résultats en" at bounding box center [852, 281] width 204 height 18
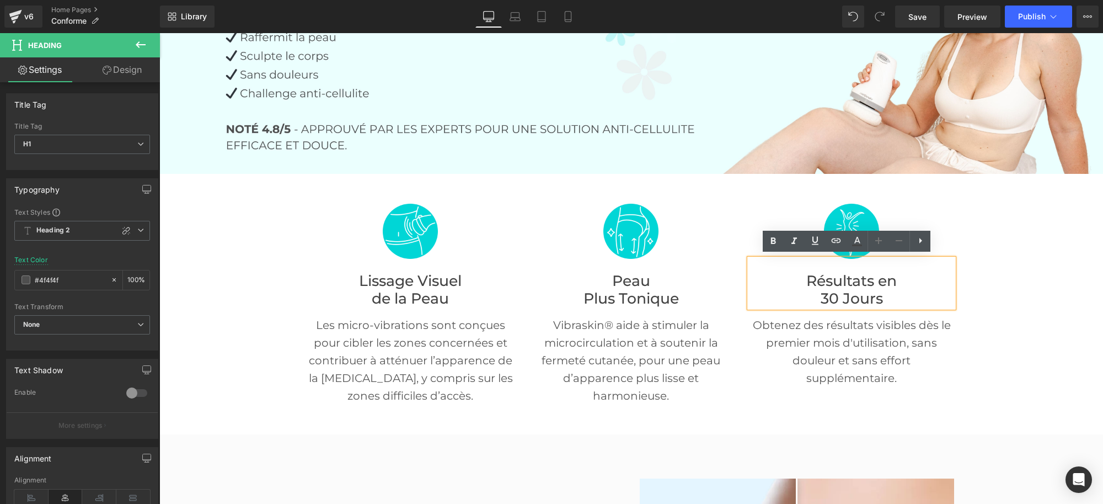
click at [813, 280] on span "Résultats en" at bounding box center [852, 280] width 90 height 18
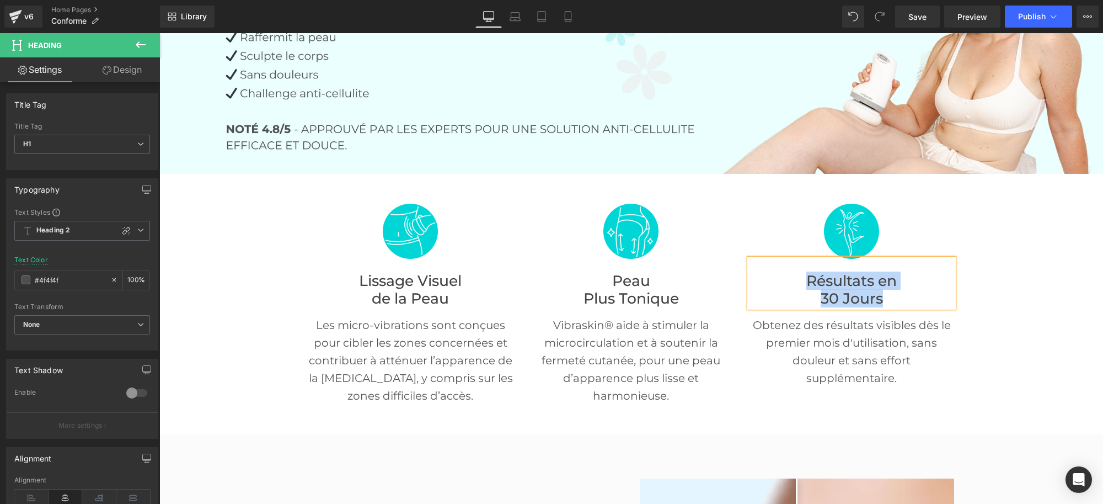
paste div
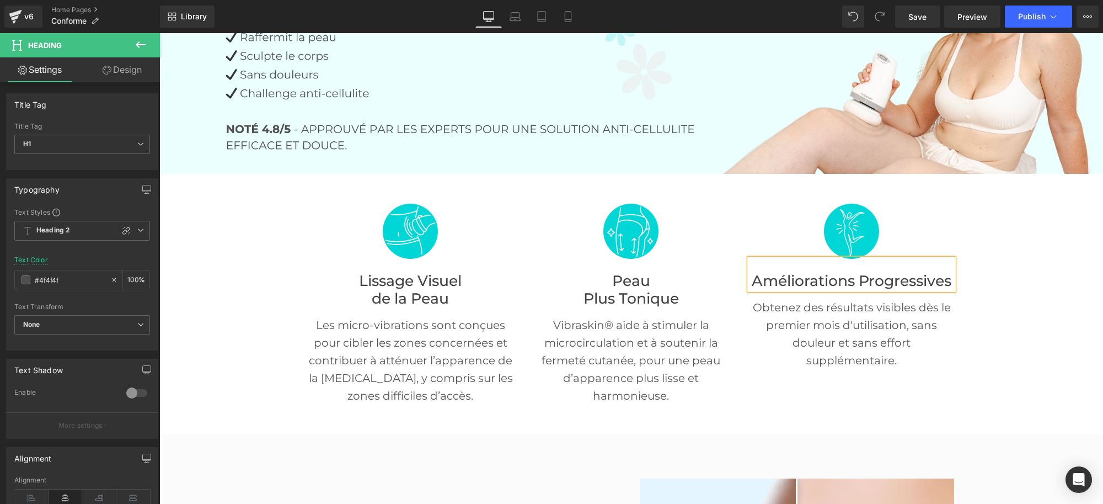
click at [855, 278] on font "Améliorations Progressives" at bounding box center [852, 280] width 200 height 18
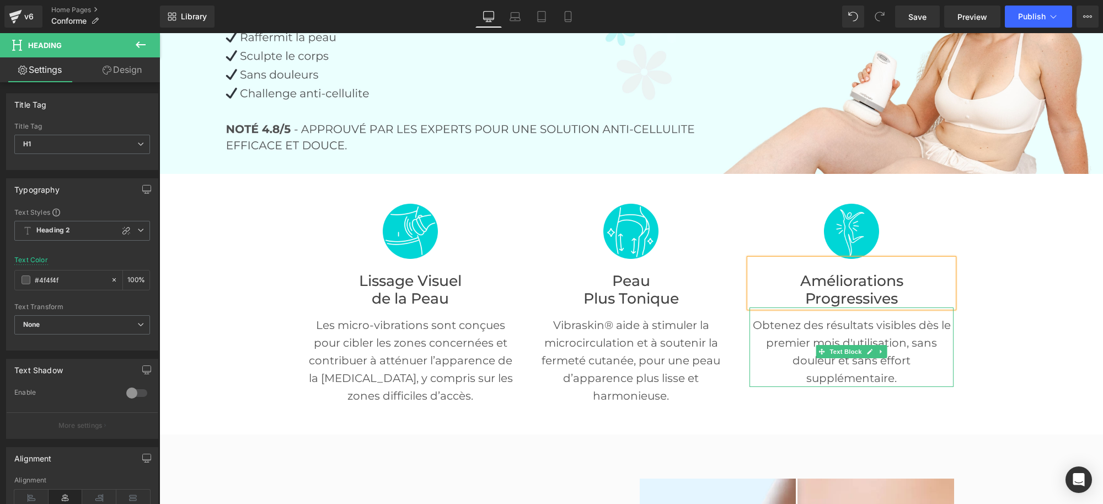
click at [910, 345] on p "Obtenez des résultats visibles dès le premier mois d'utilisation, sans douleur …" at bounding box center [852, 351] width 204 height 71
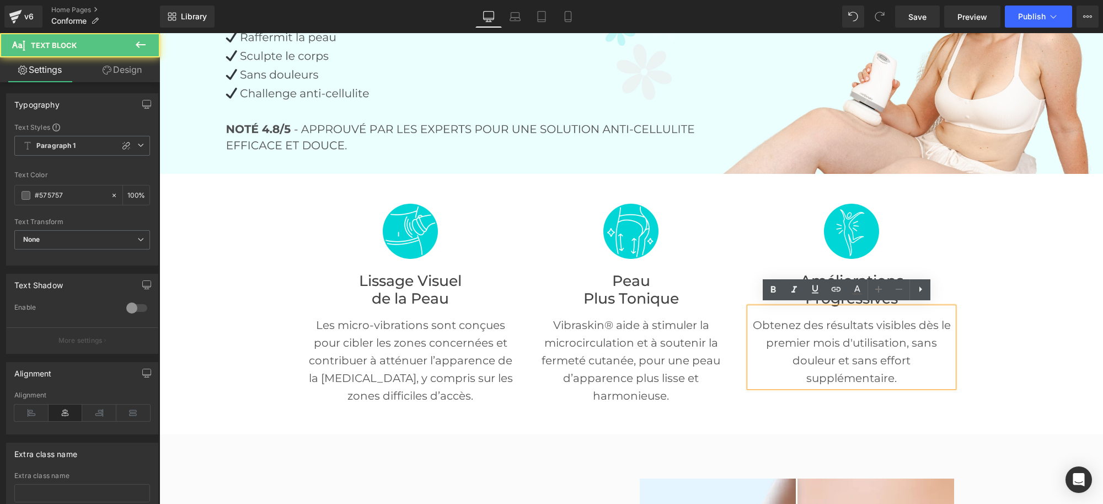
click at [839, 326] on p "Obtenez des résultats visibles dès le premier mois d'utilisation, sans douleur …" at bounding box center [852, 351] width 204 height 71
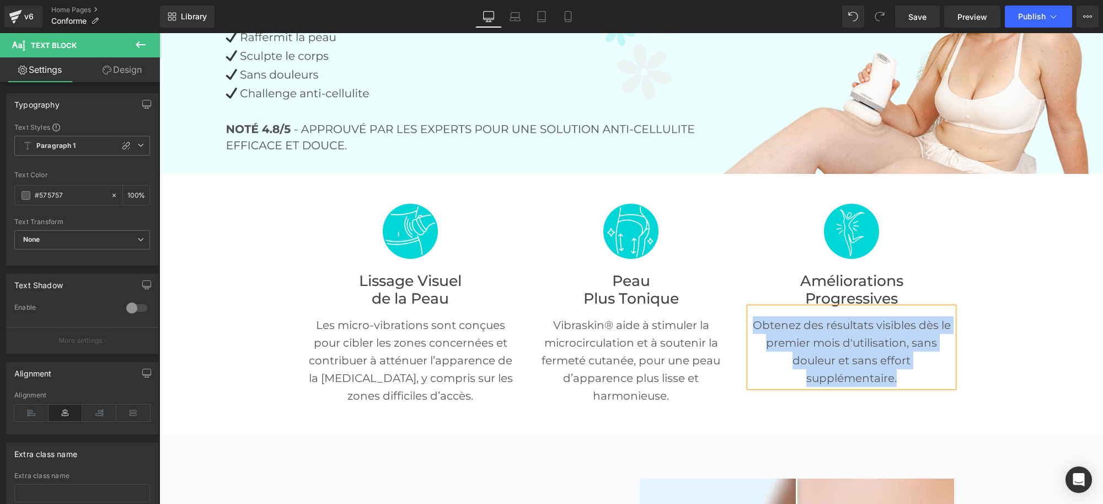
paste div
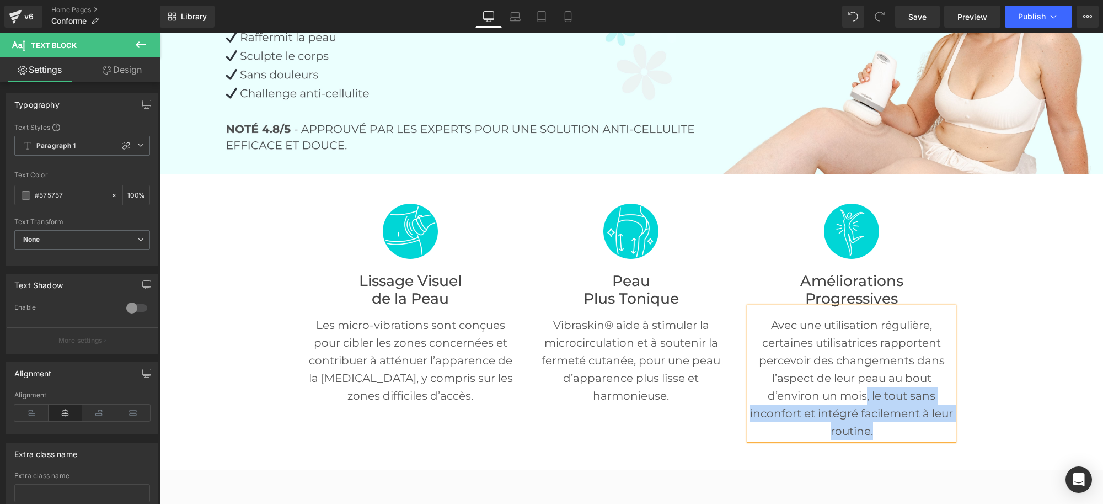
drag, startPoint x: 872, startPoint y: 429, endPoint x: 861, endPoint y: 387, distance: 43.4
click at [861, 387] on p "Avec une utilisation régulière, certaines utilisatrices rapportent percevoir de…" at bounding box center [852, 378] width 204 height 124
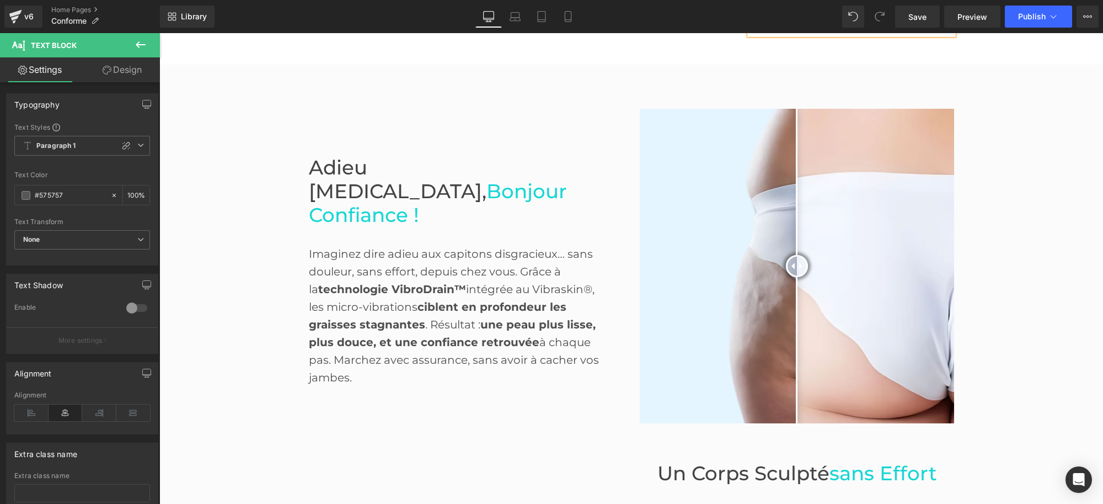
scroll to position [621, 0]
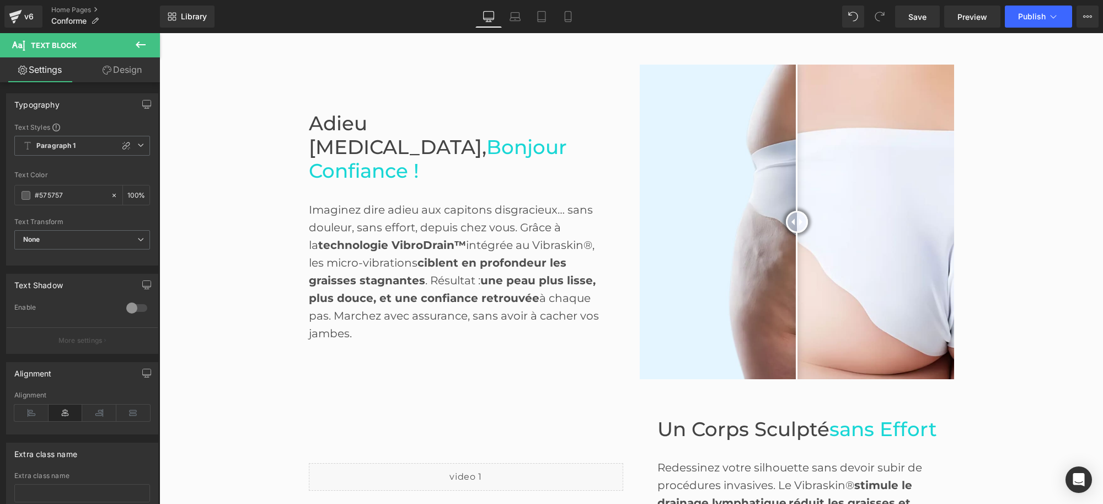
click at [373, 132] on span "Adieu [MEDICAL_DATA]," at bounding box center [398, 134] width 178 height 47
click at [374, 129] on span "Adieu [MEDICAL_DATA]," at bounding box center [398, 134] width 178 height 47
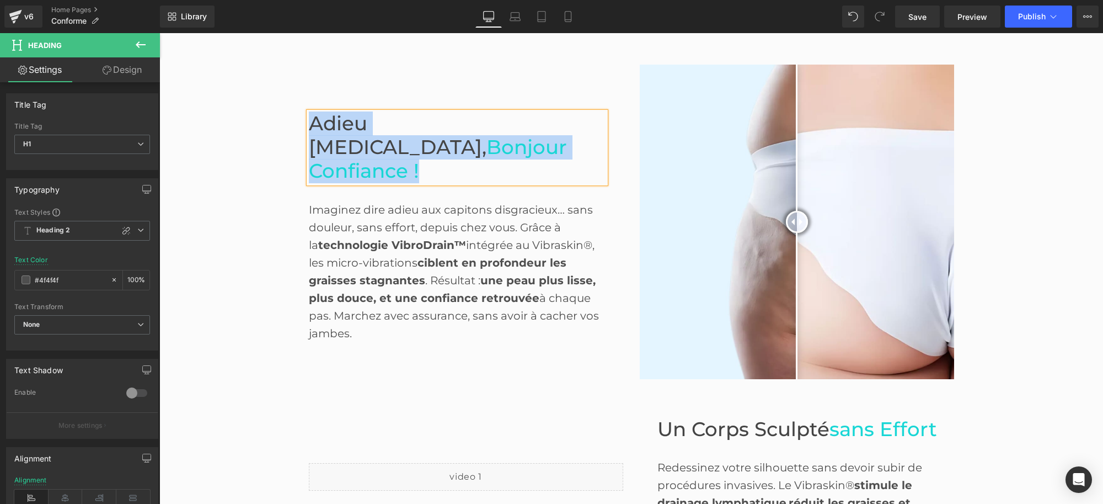
click at [468, 135] on span "Bonjour Confiance !" at bounding box center [438, 158] width 258 height 47
paste div
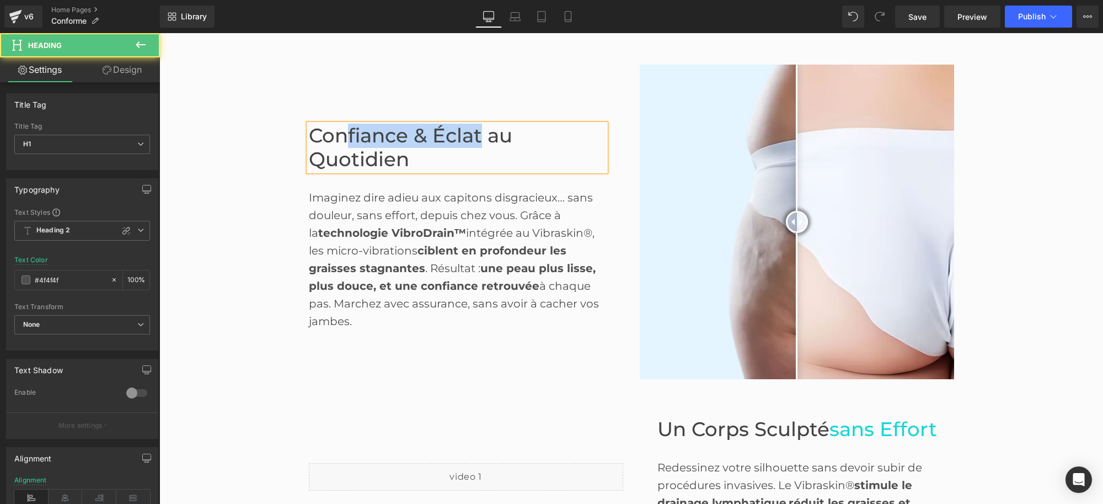
drag, startPoint x: 476, startPoint y: 130, endPoint x: 399, endPoint y: 135, distance: 76.9
click at [347, 130] on font "Confiance & Éclat au Quotidien" at bounding box center [411, 147] width 204 height 47
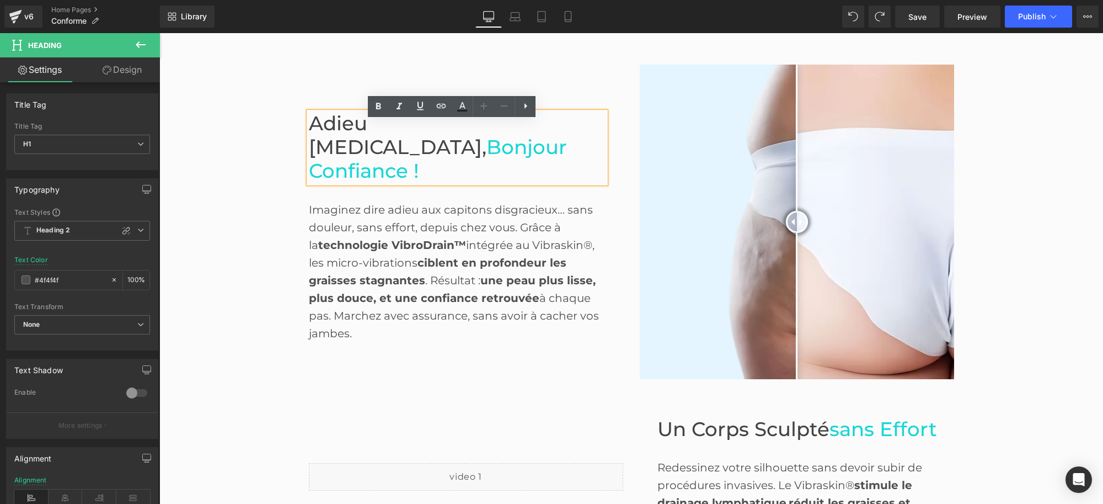
click at [498, 135] on span "Bonjour Confiance !" at bounding box center [438, 158] width 258 height 47
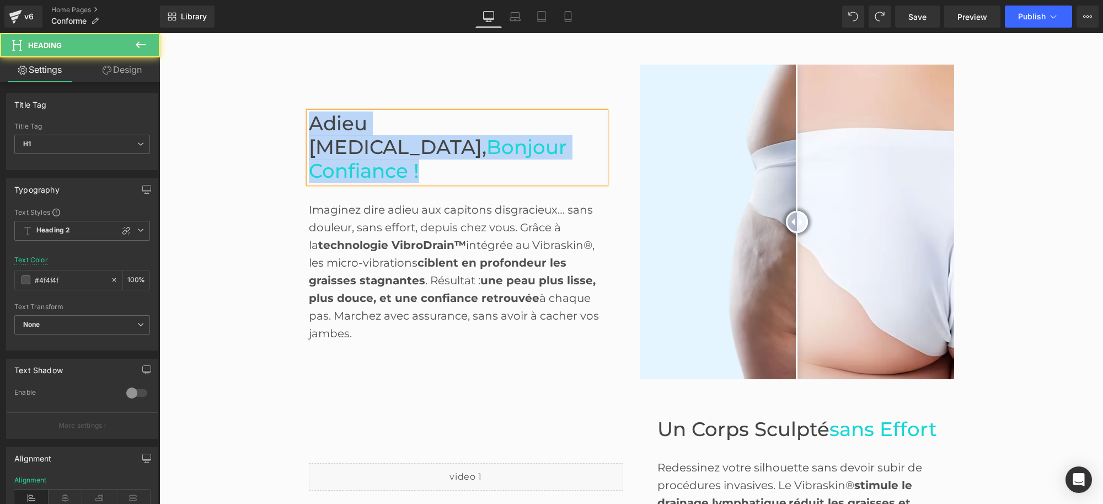
click at [386, 156] on span "Bonjour Confiance !" at bounding box center [438, 158] width 258 height 47
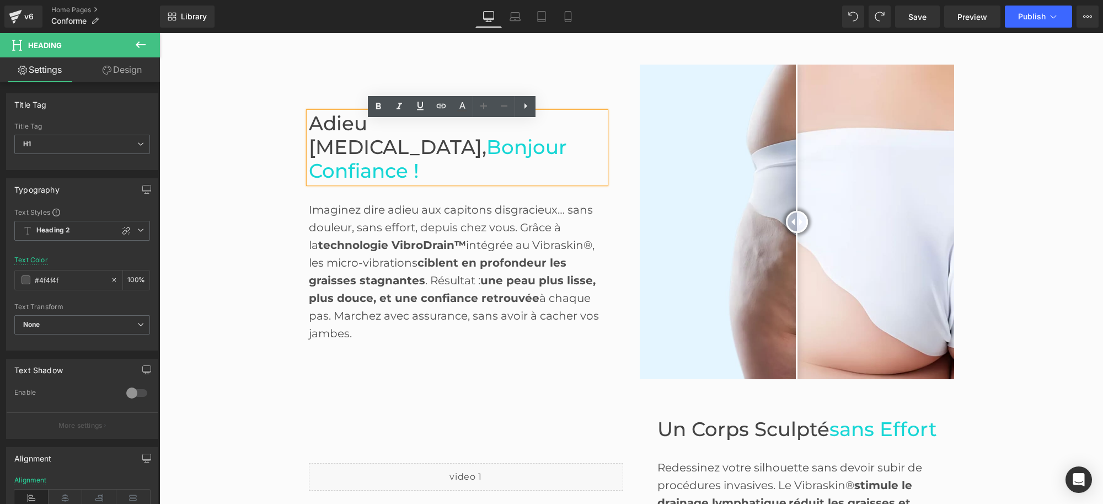
click at [414, 157] on h1 "Adieu [MEDICAL_DATA], Bonjour Confiance !" at bounding box center [457, 147] width 297 height 71
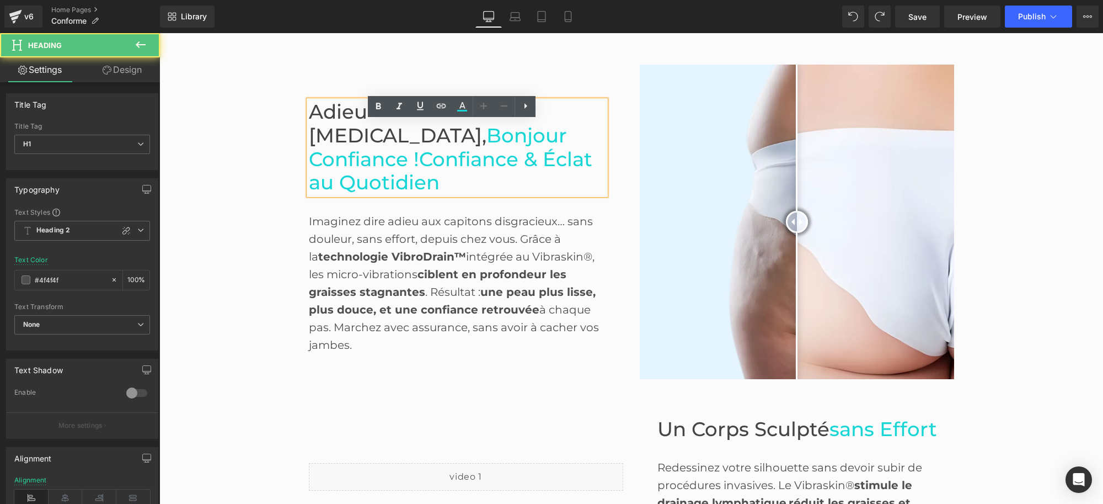
scroll to position [609, 0]
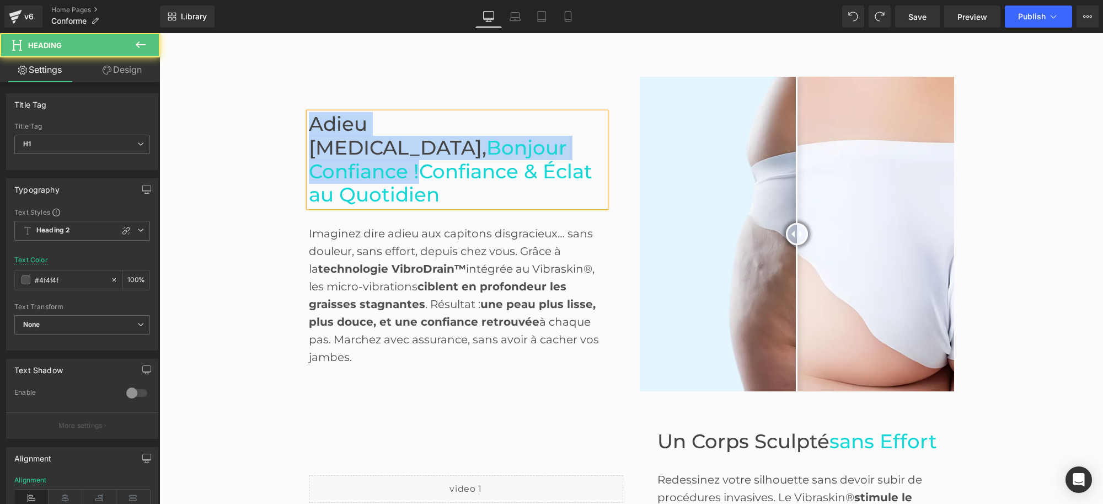
drag, startPoint x: 415, startPoint y: 155, endPoint x: 285, endPoint y: 122, distance: 133.8
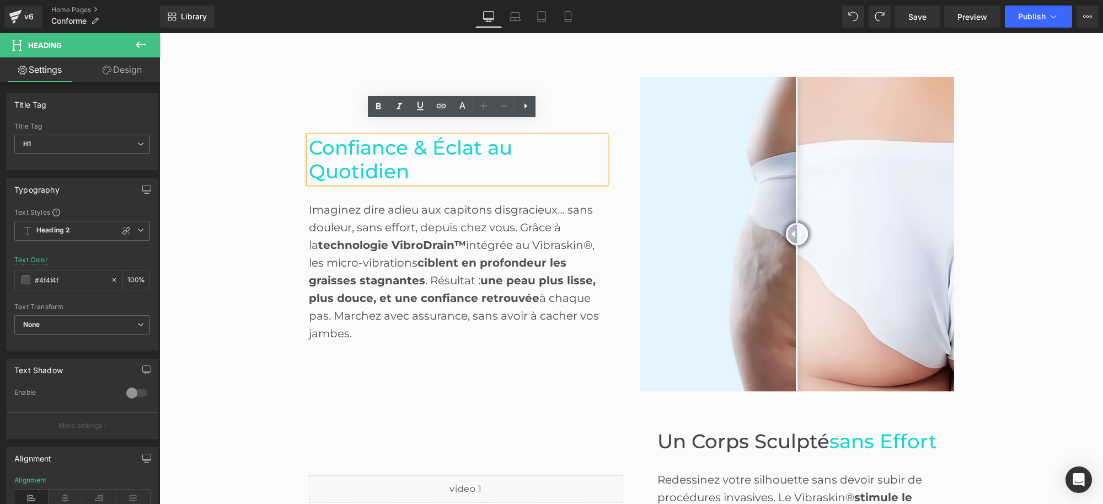
scroll to position [621, 0]
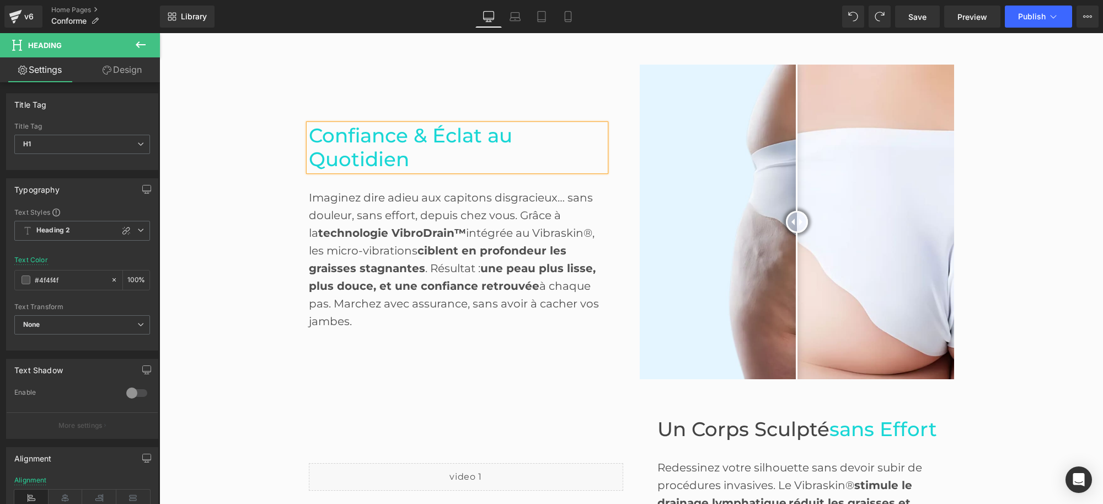
click at [408, 153] on h1 "Confiance & Éclat au Quotidien" at bounding box center [457, 147] width 297 height 47
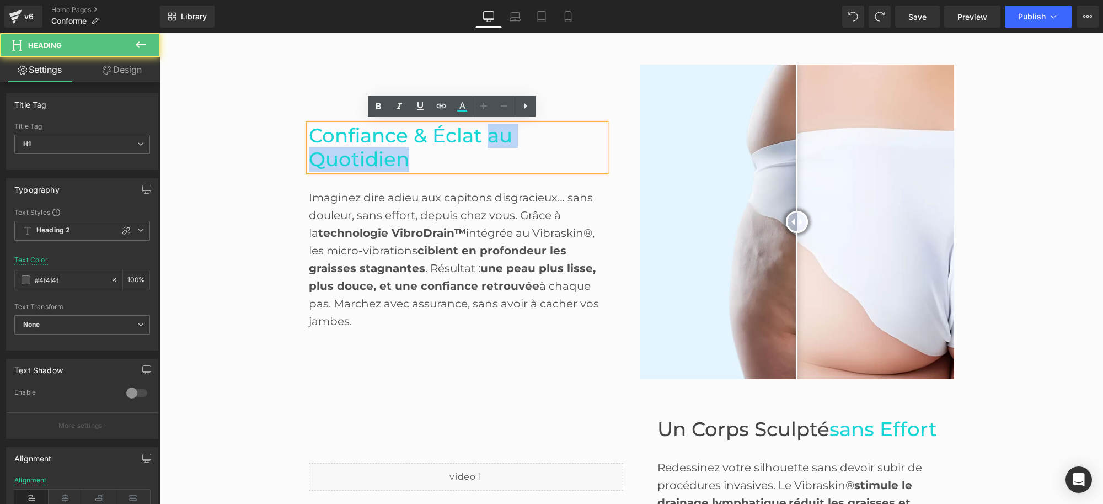
drag, startPoint x: 414, startPoint y: 163, endPoint x: 481, endPoint y: 131, distance: 74.0
click at [481, 131] on h1 "Confiance & Éclat au Quotidien" at bounding box center [457, 147] width 297 height 47
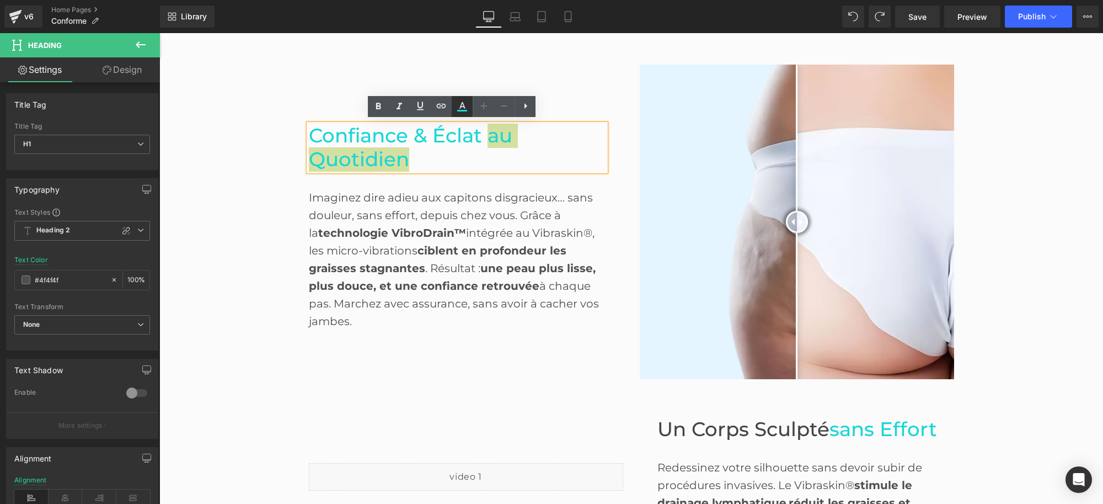
click at [460, 109] on icon at bounding box center [462, 106] width 13 height 13
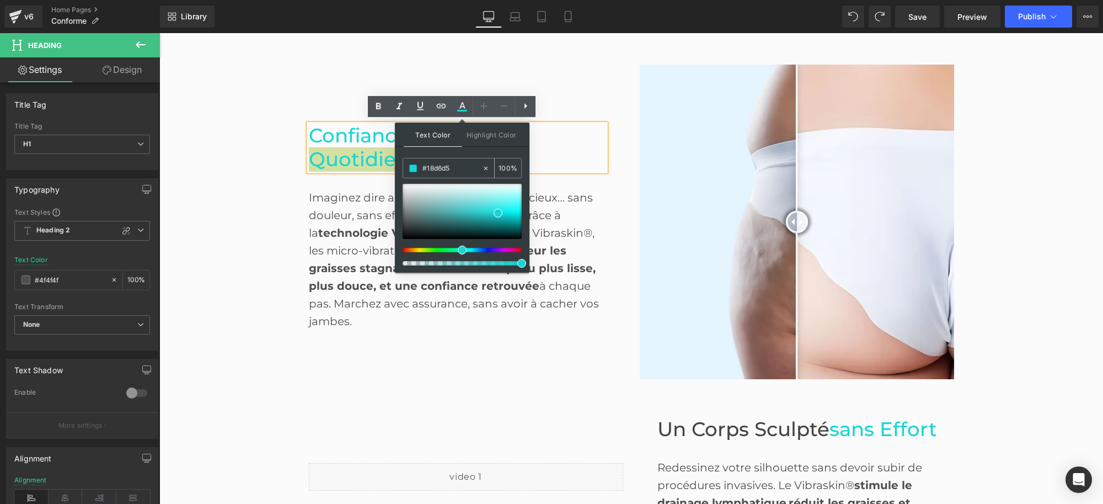
click at [448, 161] on div "#18d6d5" at bounding box center [442, 167] width 79 height 19
click at [447, 168] on input "#18d6d5" at bounding box center [453, 168] width 60 height 12
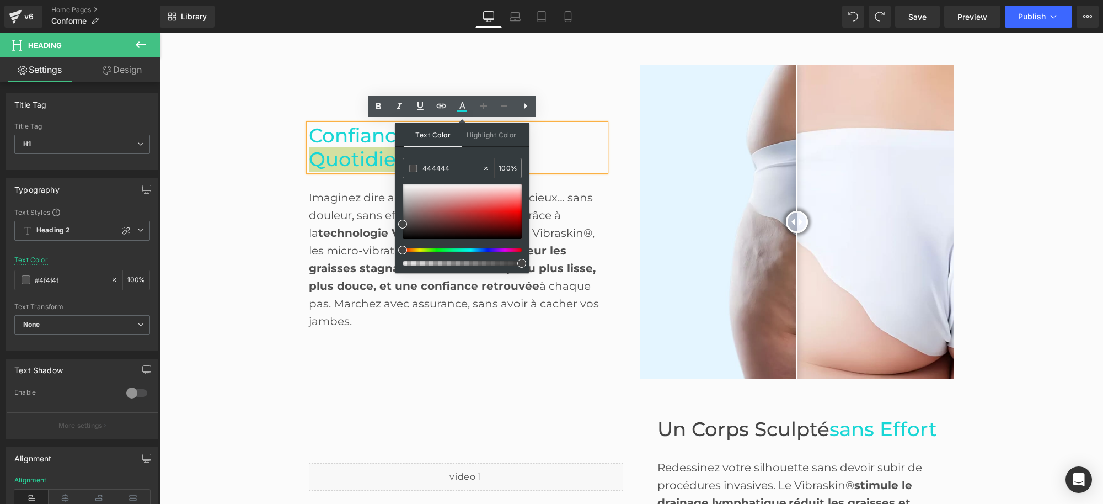
type input "444444"
click at [467, 152] on div "Text Color Highlight Color #333333 444444 100 % none 0 %" at bounding box center [462, 197] width 135 height 150
click at [614, 177] on div "Confiance & Éclat au Quotidien Heading Imaginez dire adieu aux capitons disgrac…" at bounding box center [466, 222] width 314 height 228
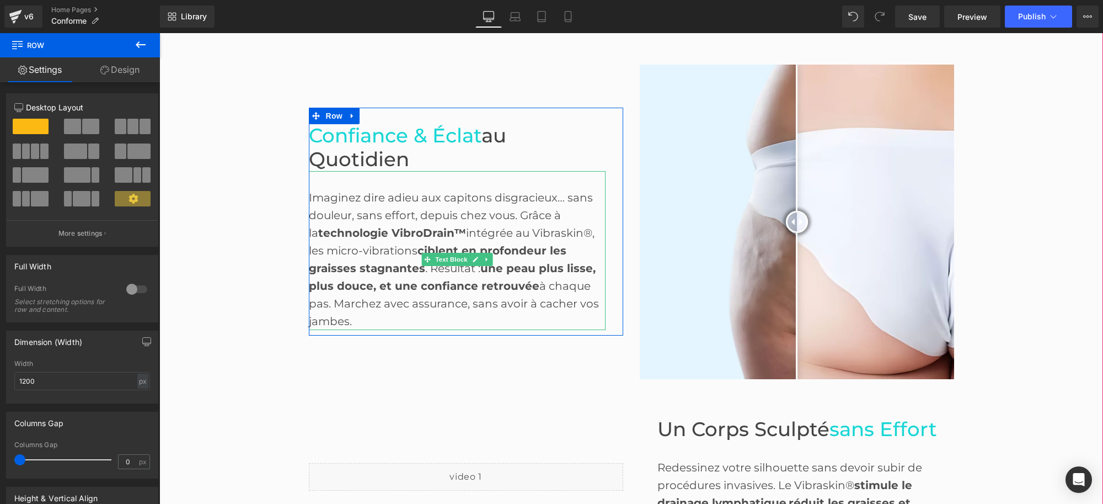
click at [365, 218] on div "Imaginez dire adieu aux capitons disgracieux… sans douleur, sans effort, depuis…" at bounding box center [457, 250] width 297 height 159
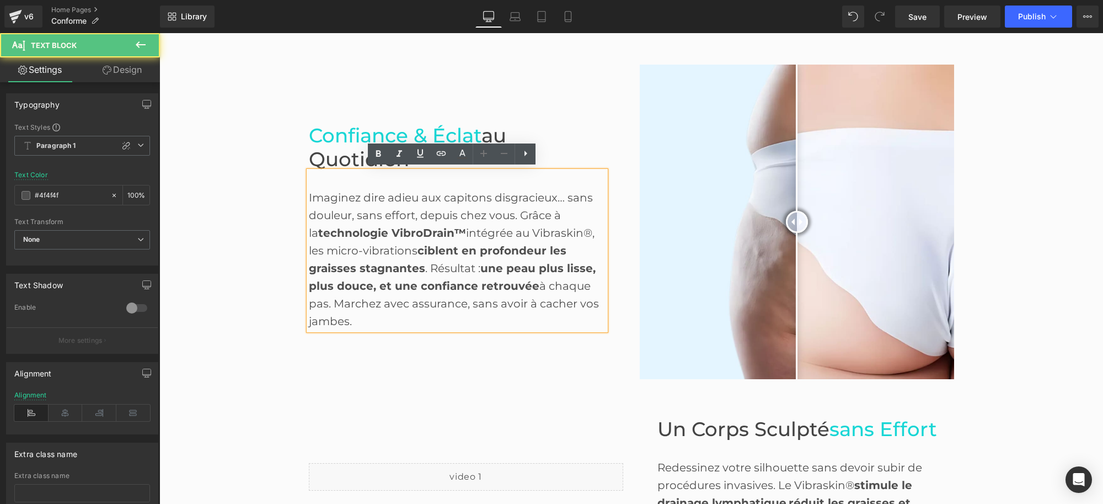
click at [444, 262] on strong "une peau plus lisse, plus douce, et une confiance retrouvée" at bounding box center [452, 277] width 287 height 31
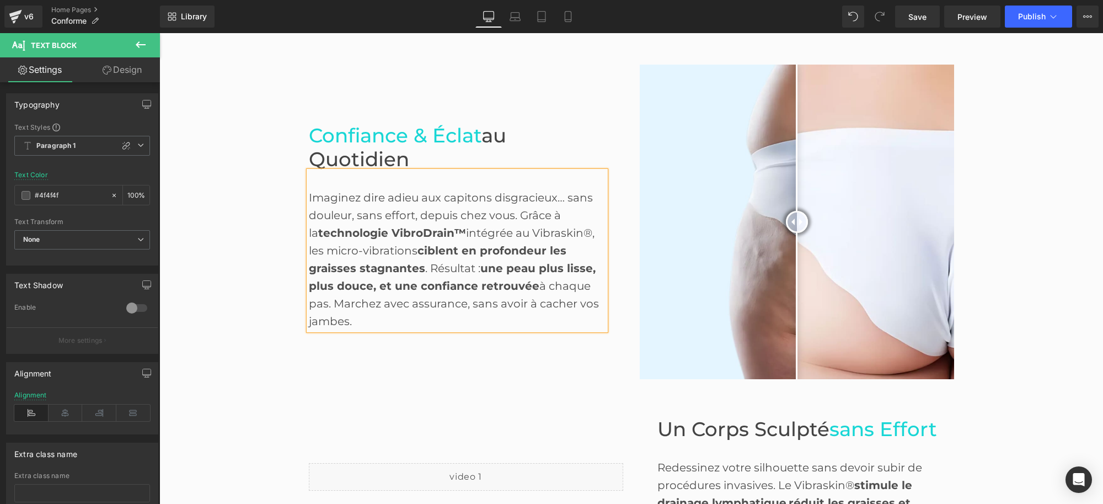
paste div
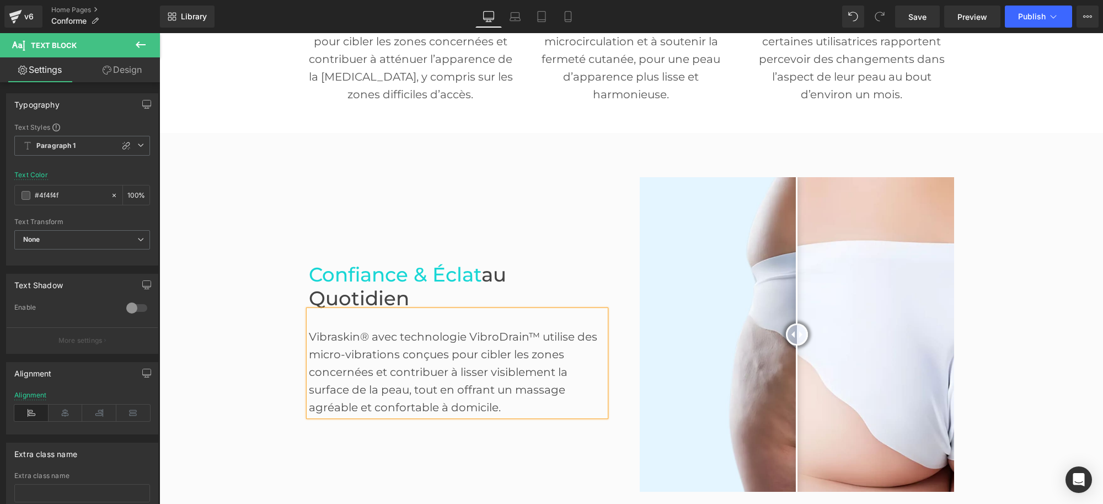
scroll to position [509, 0]
drag, startPoint x: 479, startPoint y: 349, endPoint x: 481, endPoint y: 356, distance: 7.9
click at [481, 356] on div "Vibraskin® avec technologie VibroDrain™ utilise des micro-vibrations conçues po…" at bounding box center [457, 363] width 297 height 106
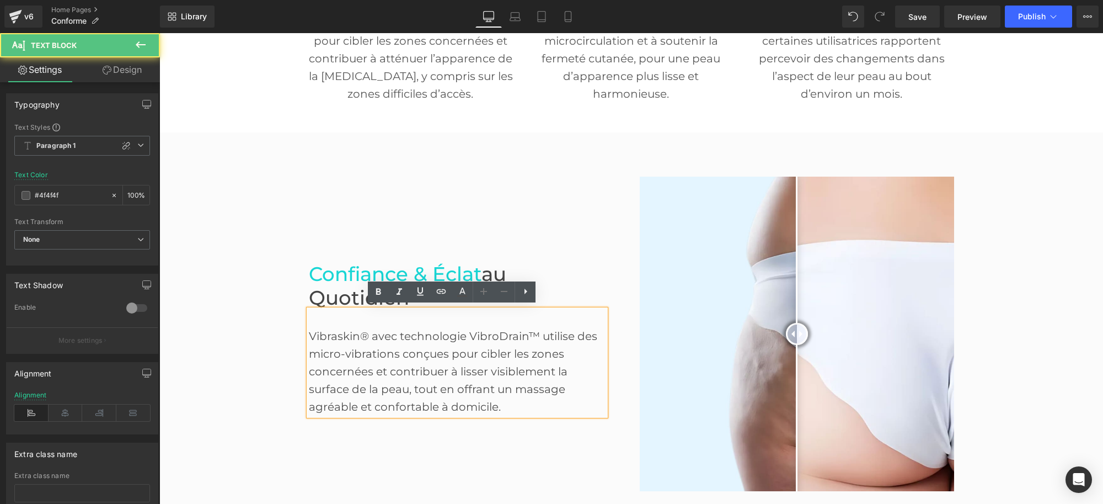
click at [477, 353] on div "Vibraskin® avec technologie VibroDrain™ utilise des micro-vibrations conçues po…" at bounding box center [457, 363] width 297 height 106
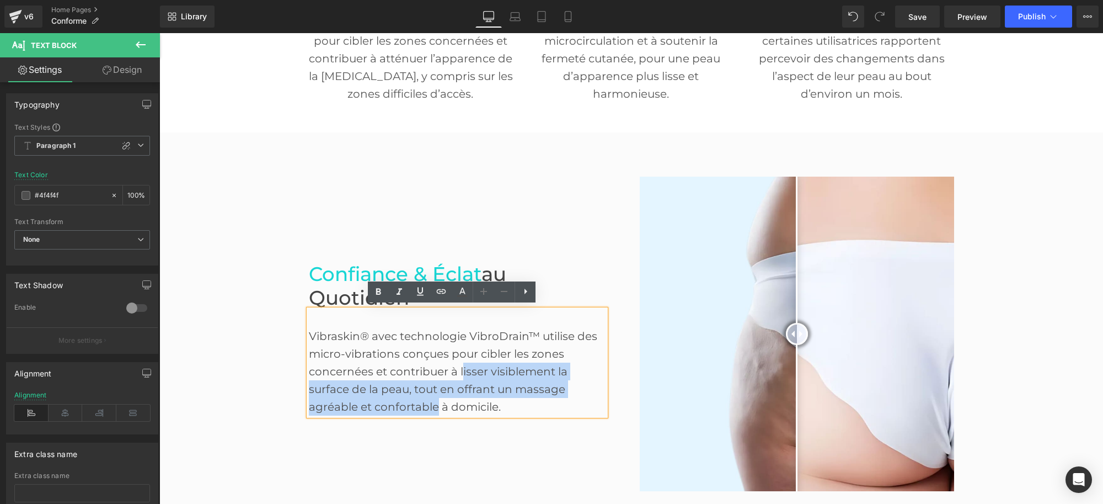
drag, startPoint x: 456, startPoint y: 365, endPoint x: 431, endPoint y: 406, distance: 47.8
click at [431, 406] on div "Vibraskin® avec technologie VibroDrain™ utilise des micro-vibrations conçues po…" at bounding box center [457, 363] width 297 height 106
click at [451, 369] on div "Vibraskin® avec technologie VibroDrain™ utilise des micro-vibrations conçues po…" at bounding box center [457, 363] width 297 height 106
drag, startPoint x: 456, startPoint y: 367, endPoint x: 431, endPoint y: 398, distance: 39.3
click at [431, 398] on div "Vibraskin® avec technologie VibroDrain™ utilise des micro-vibrations conçues po…" at bounding box center [457, 363] width 297 height 106
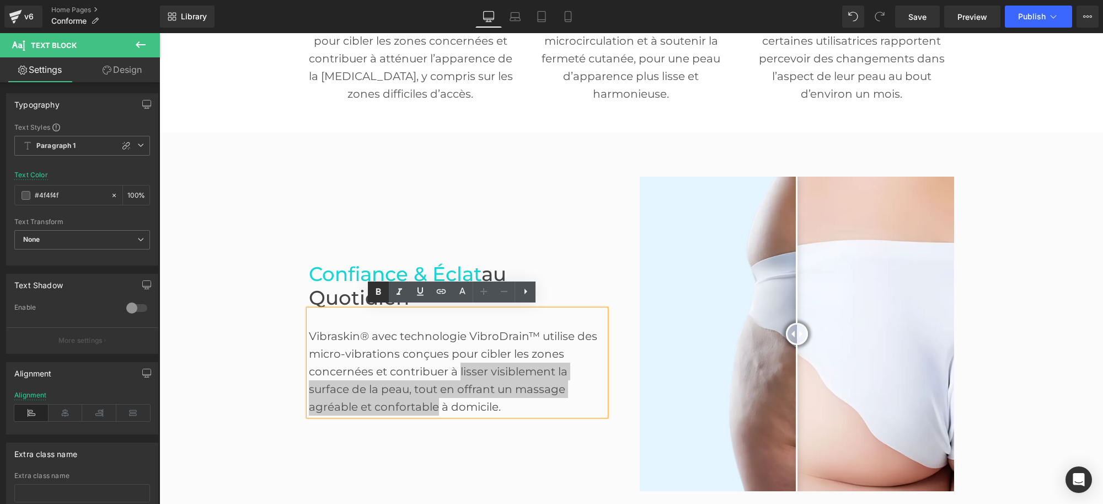
click at [382, 296] on icon at bounding box center [378, 291] width 13 height 13
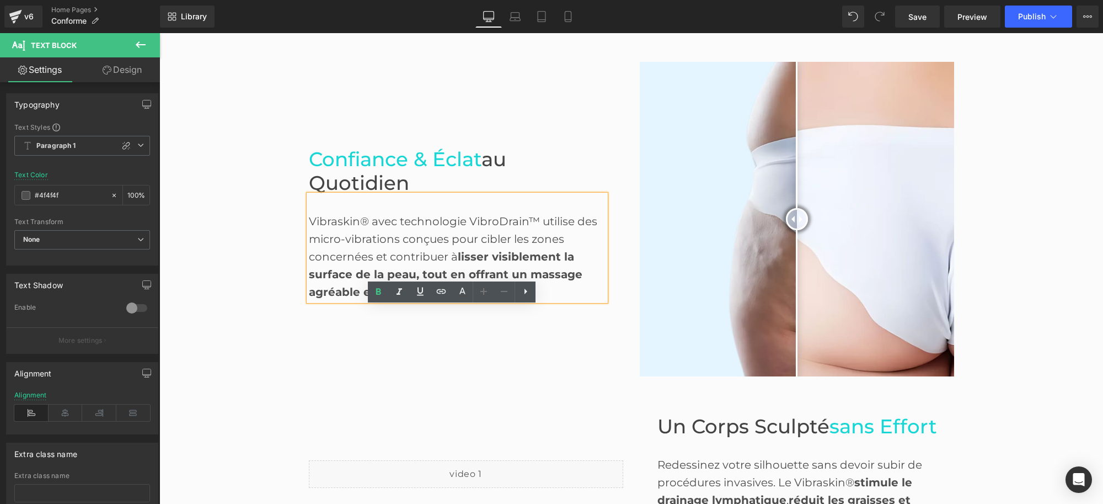
scroll to position [922, 0]
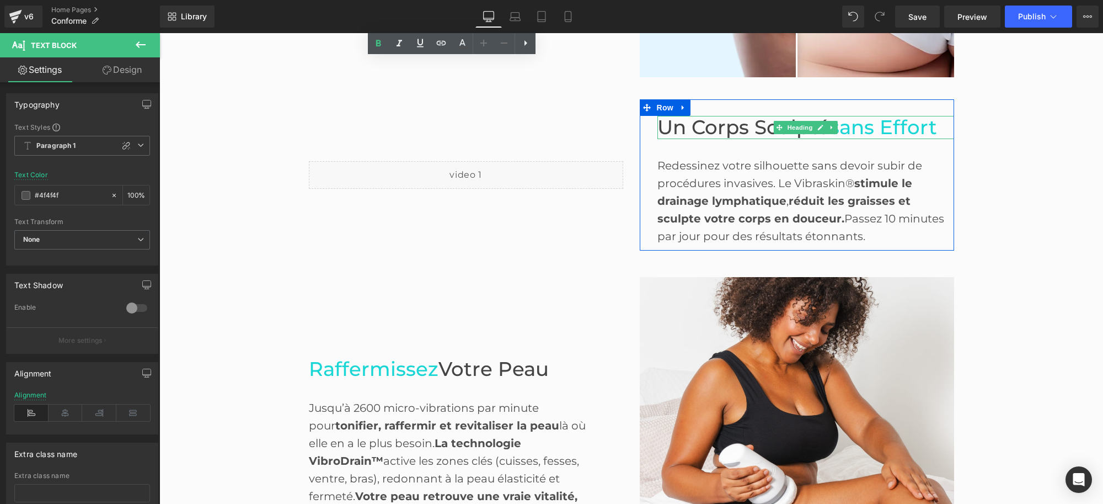
click at [748, 130] on span "Un Corps Sculpté" at bounding box center [744, 127] width 172 height 24
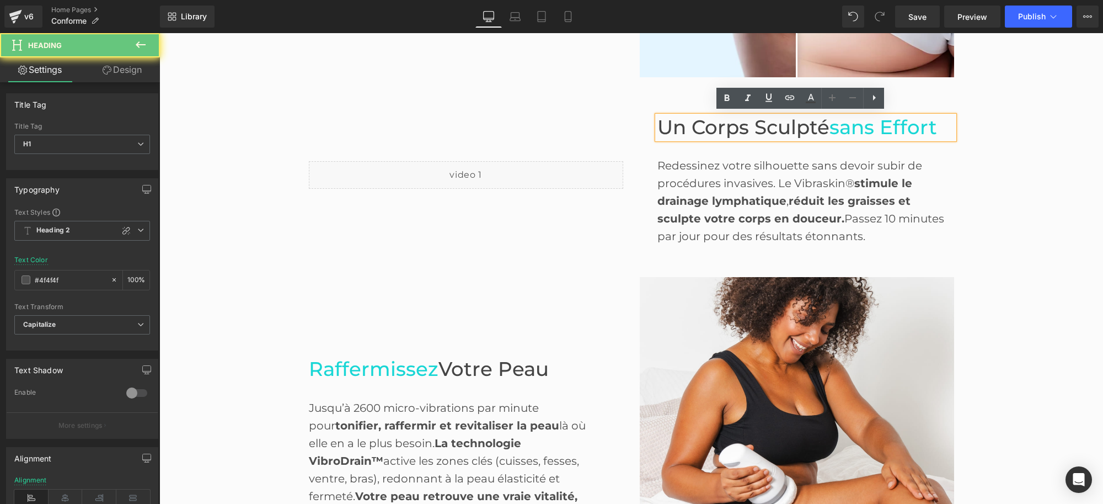
click at [732, 119] on span "Un Corps Sculpté" at bounding box center [744, 127] width 172 height 24
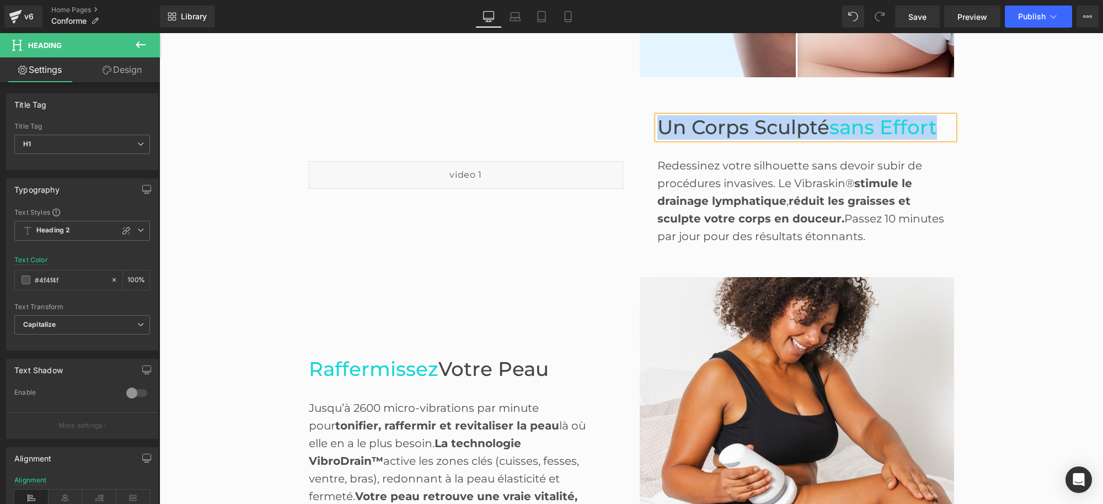
paste div
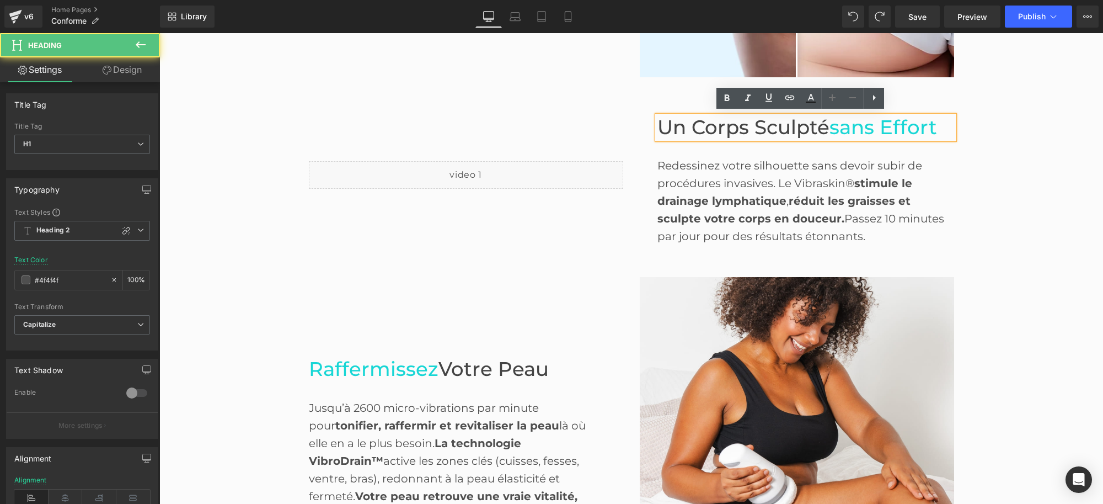
click at [889, 127] on span "sans Effort" at bounding box center [884, 127] width 108 height 24
click at [931, 121] on span "sans Effort" at bounding box center [884, 127] width 108 height 24
click at [937, 122] on span "sans Effort" at bounding box center [884, 127] width 108 height 24
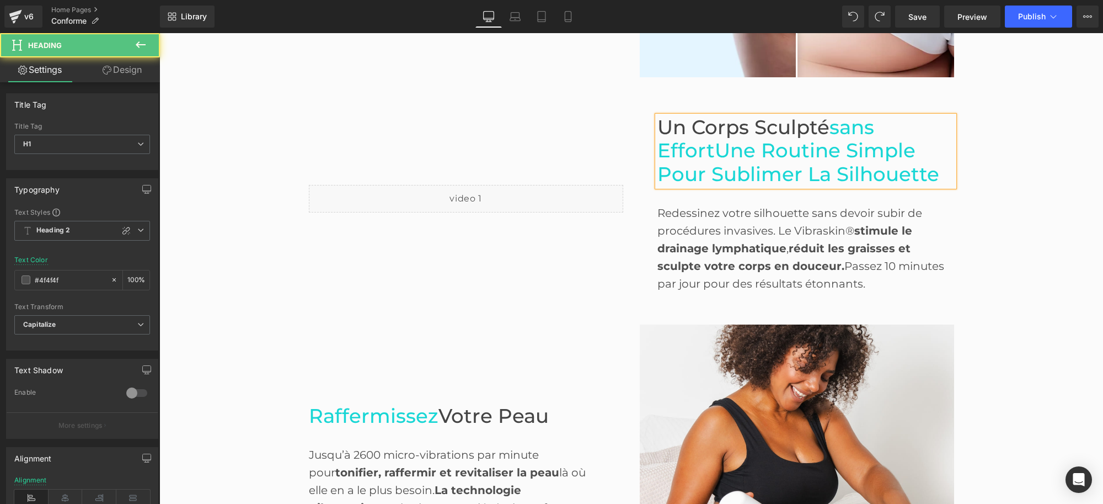
drag, startPoint x: 710, startPoint y: 150, endPoint x: 676, endPoint y: 129, distance: 39.2
click at [707, 150] on span "sans EffortUne Routine Simple pour Sublimer la Silhouette" at bounding box center [799, 150] width 282 height 71
drag, startPoint x: 676, startPoint y: 129, endPoint x: 669, endPoint y: 123, distance: 9.5
click at [672, 125] on h1 "Un Corps Sculpté sans EffortUne Routine Simple pour Sublimer la Silhouette" at bounding box center [806, 151] width 297 height 71
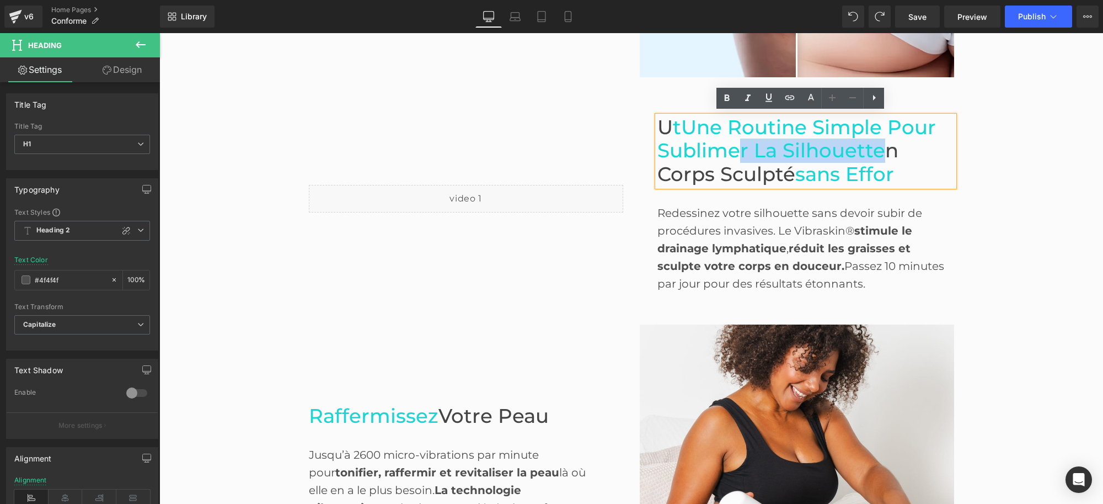
drag, startPoint x: 657, startPoint y: 114, endPoint x: 737, endPoint y: 137, distance: 83.3
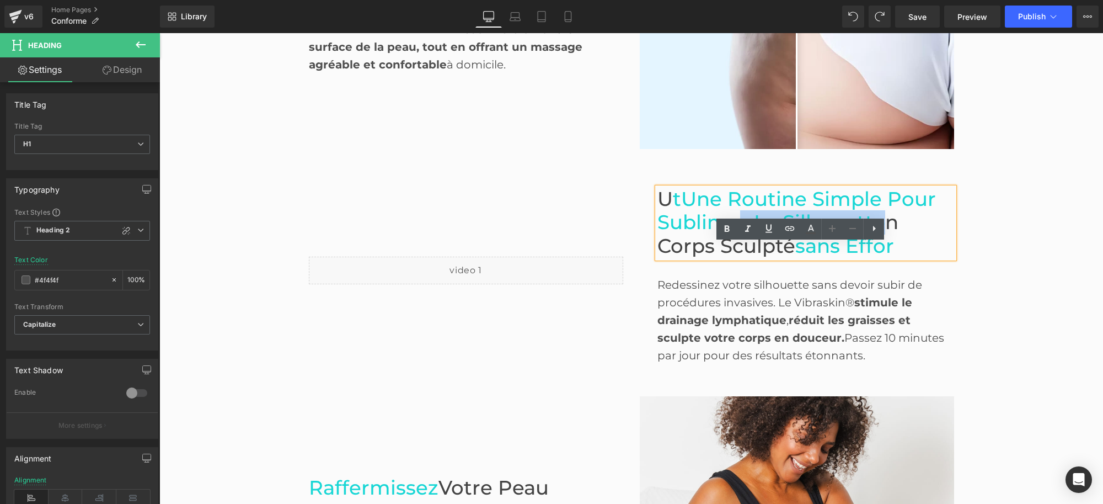
scroll to position [854, 0]
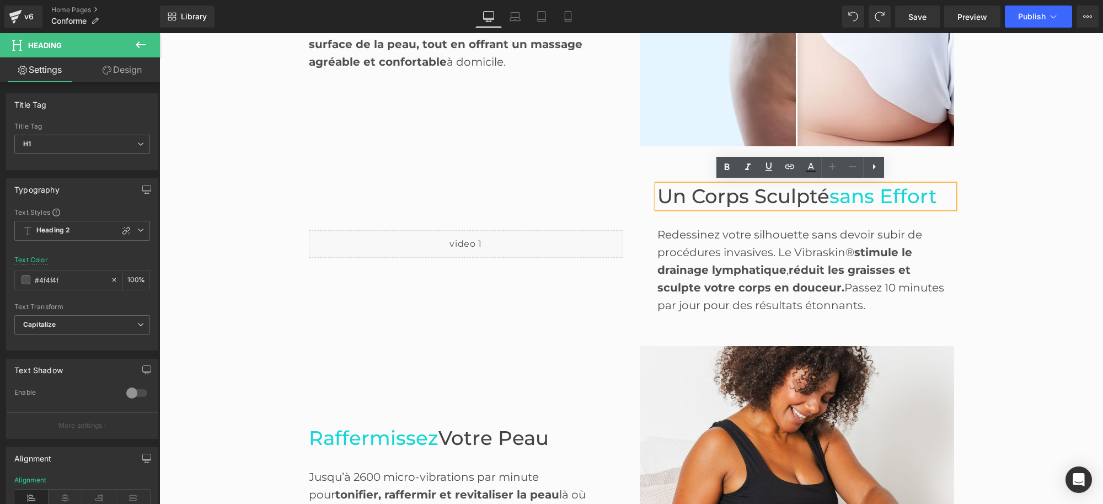
click at [938, 193] on h1 "Un Corps Sculpté sans Effort" at bounding box center [806, 197] width 297 height 24
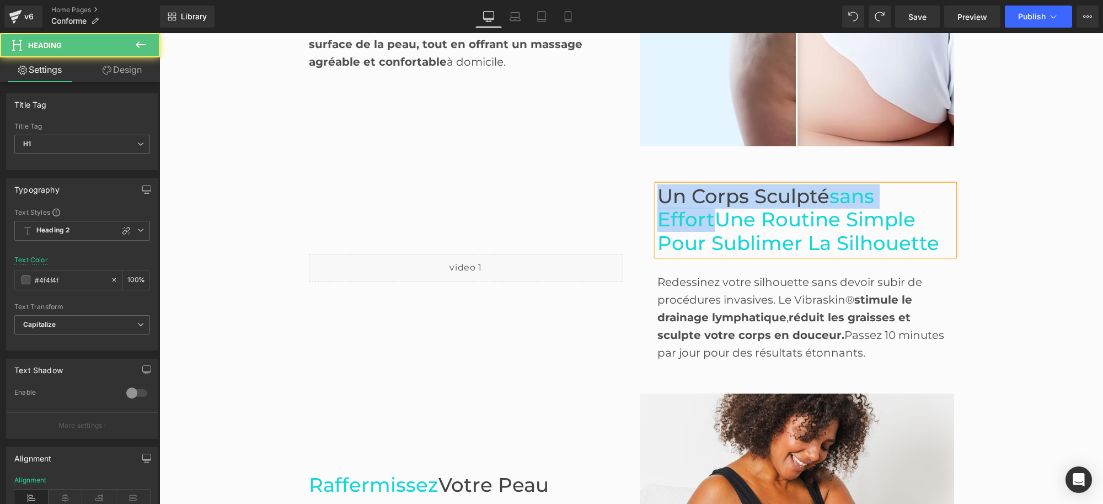
drag, startPoint x: 710, startPoint y: 216, endPoint x: 654, endPoint y: 193, distance: 60.1
click at [658, 193] on h1 "Un Corps Sculpté sans EffortUne Routine Simple pour Sublimer la Silhouette" at bounding box center [806, 220] width 297 height 71
click at [658, 193] on span "Un Corps Sculpté" at bounding box center [744, 196] width 172 height 24
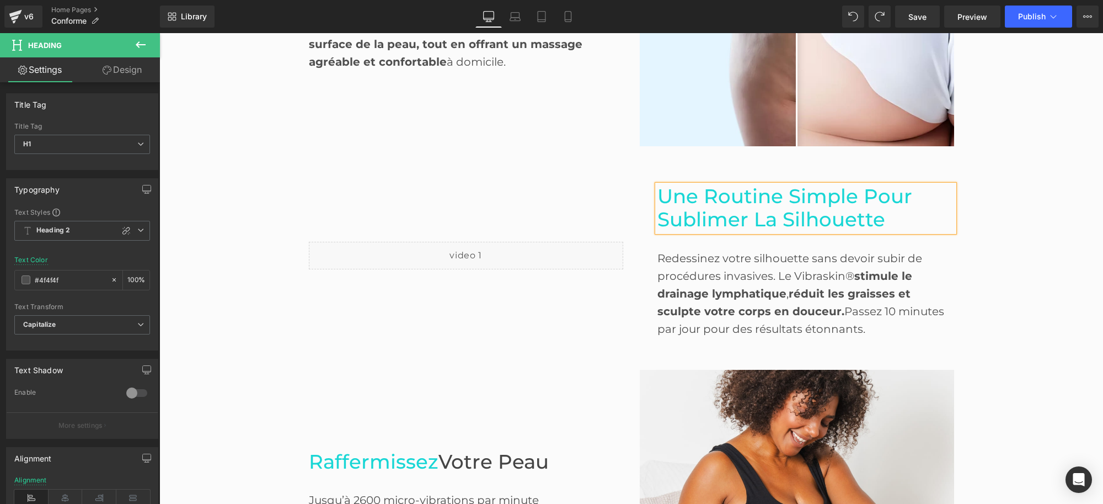
drag, startPoint x: 710, startPoint y: 215, endPoint x: 657, endPoint y: 200, distance: 55.2
click at [658, 200] on span "Une Routine Simple pour Sublimer la Silhouette" at bounding box center [785, 207] width 255 height 47
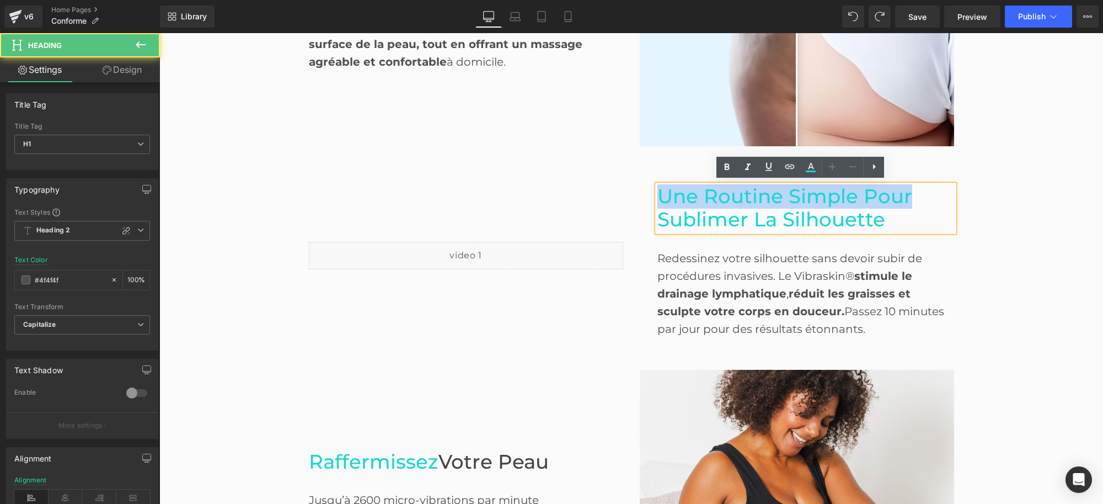
drag, startPoint x: 904, startPoint y: 189, endPoint x: 653, endPoint y: 194, distance: 251.6
click at [658, 194] on span "Une Routine Simple pour Sublimer la Silhouette" at bounding box center [785, 207] width 255 height 47
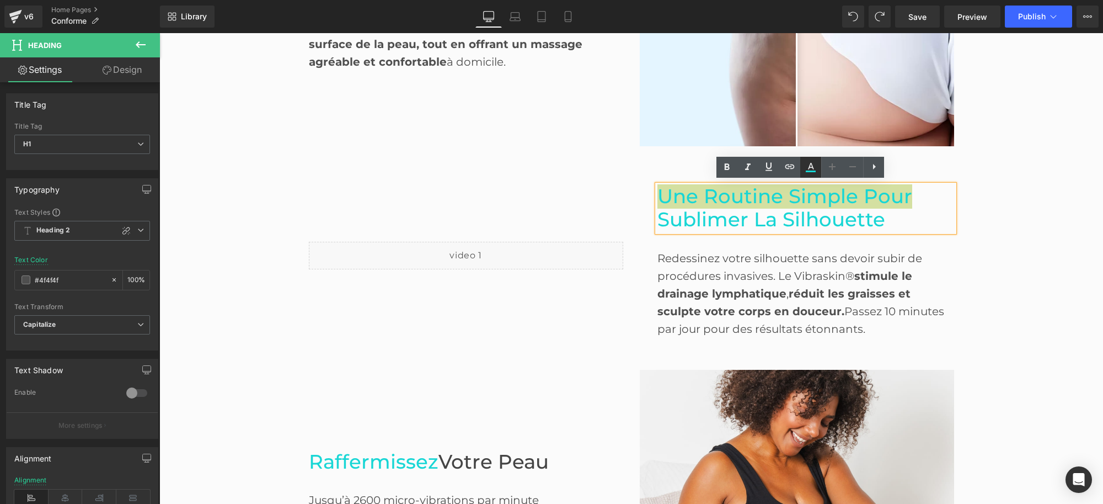
click at [818, 167] on link at bounding box center [811, 167] width 21 height 21
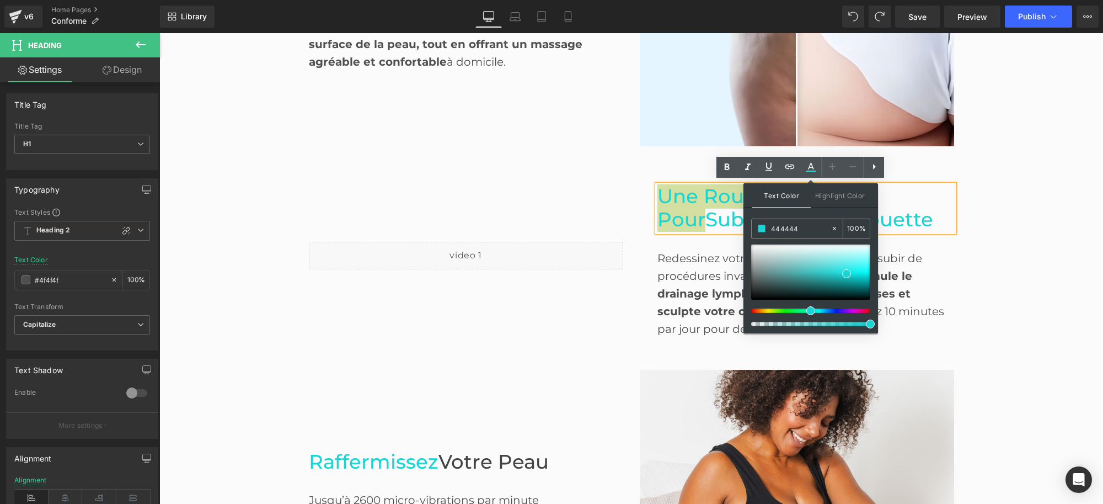
click at [791, 228] on input "444444" at bounding box center [801, 228] width 60 height 12
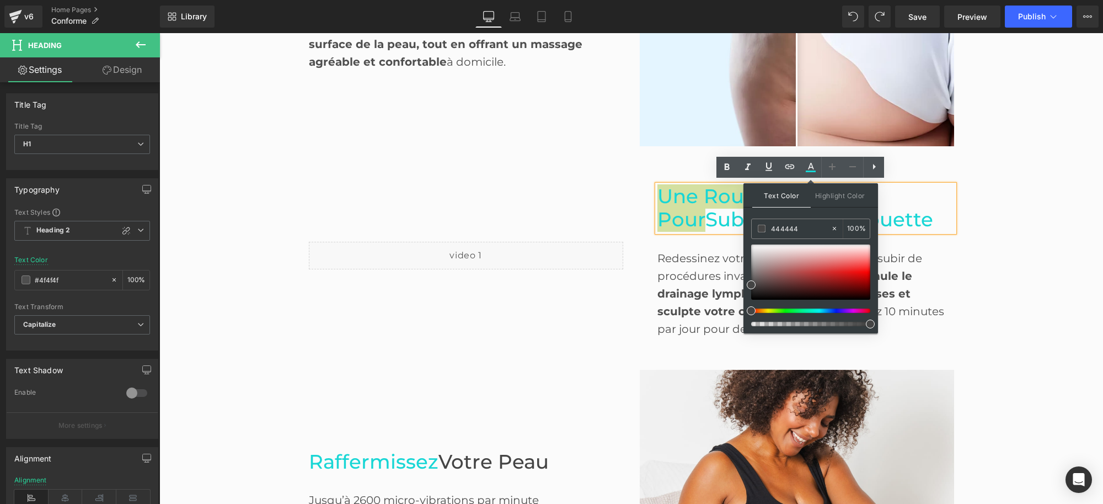
type input "444444"
click at [830, 211] on div "Text Color Highlight Color #333333 444444 100 % none 0 %" at bounding box center [811, 258] width 135 height 150
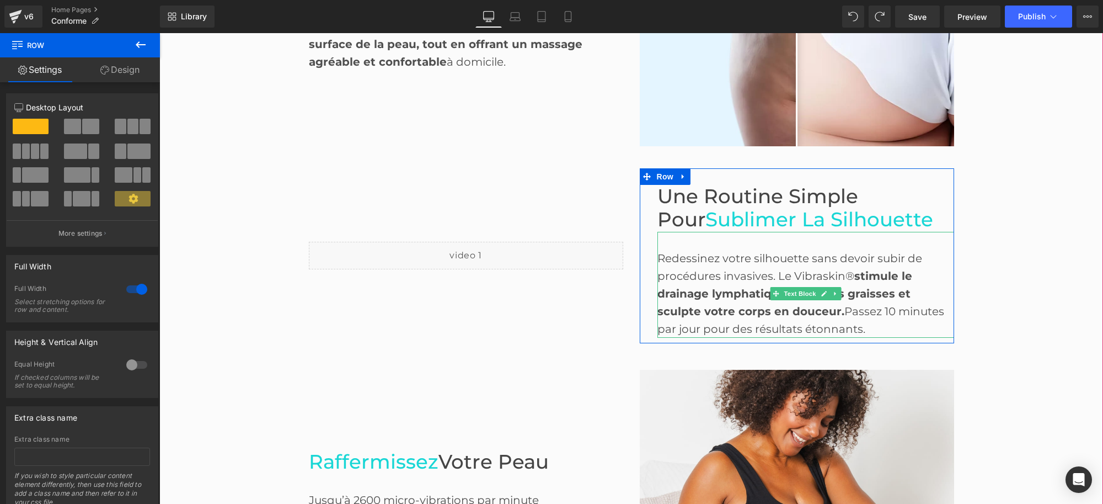
click at [686, 280] on div "Redessinez votre silhouette sans devoir subir de procédures invasives. Le Vibra…" at bounding box center [806, 293] width 297 height 88
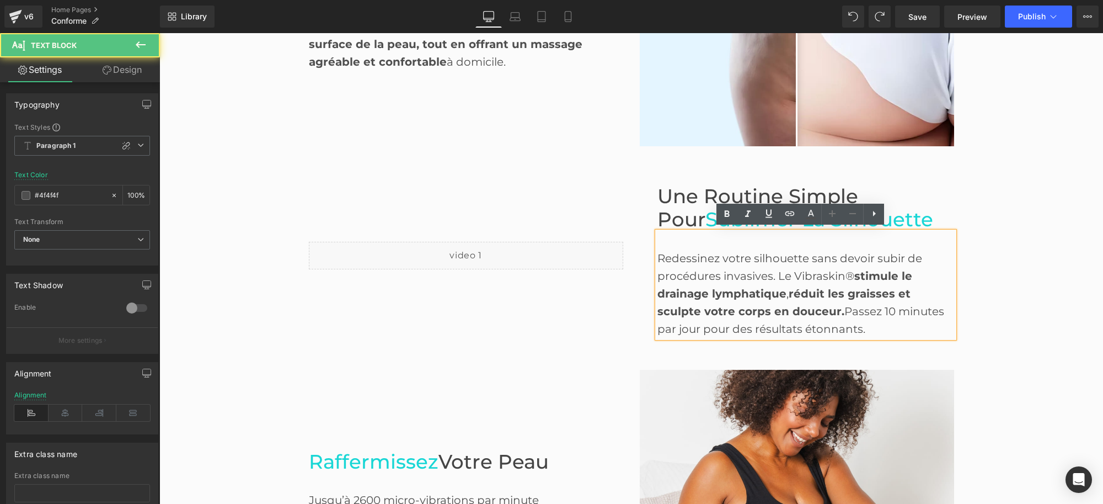
click at [790, 289] on span "réduit les graisses et sculpte votre corps en douceur." at bounding box center [784, 302] width 253 height 31
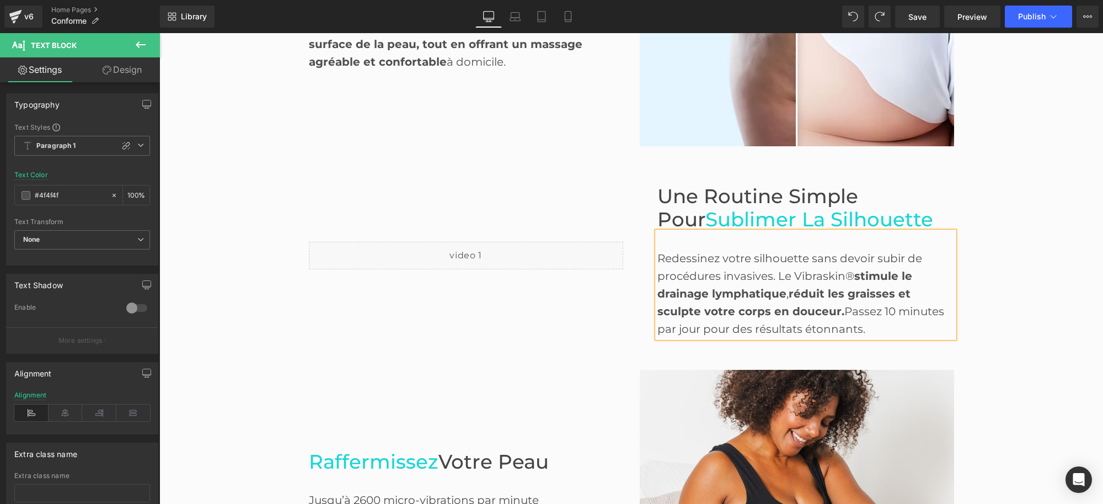
paste div
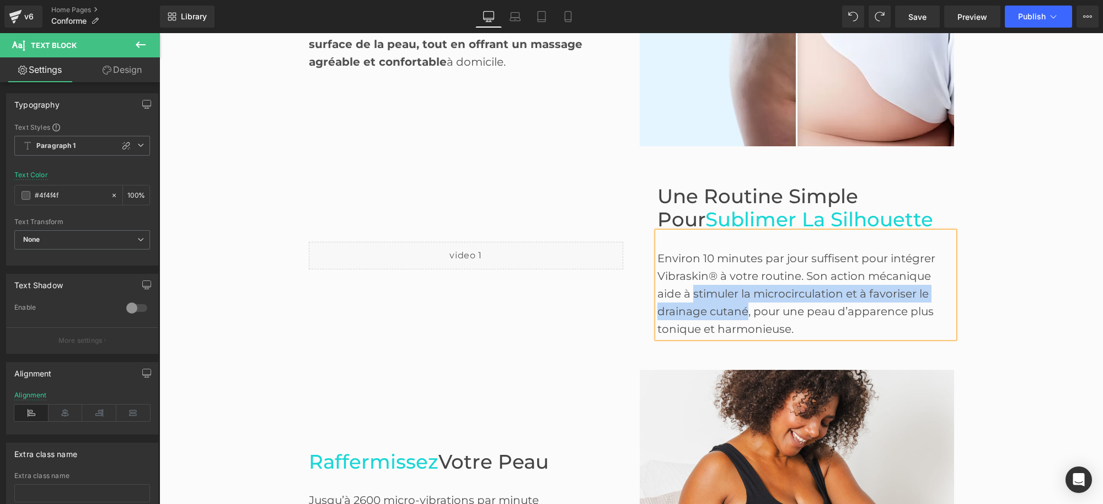
drag, startPoint x: 689, startPoint y: 289, endPoint x: 742, endPoint y: 301, distance: 54.3
click at [742, 301] on div "Environ 10 minutes par jour suffisent pour intégrer Vibraskin® à votre routine.…" at bounding box center [806, 293] width 297 height 88
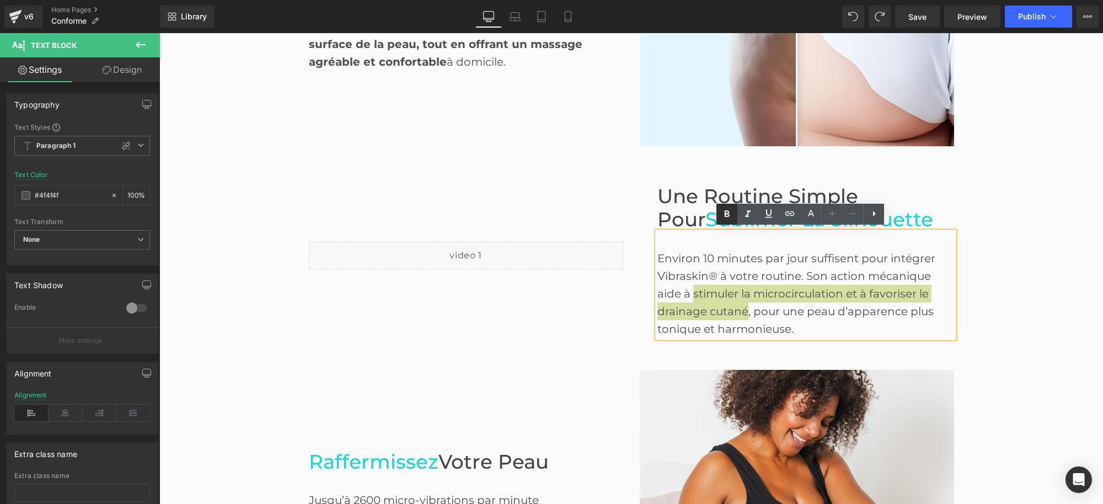
click at [724, 208] on icon at bounding box center [727, 213] width 13 height 13
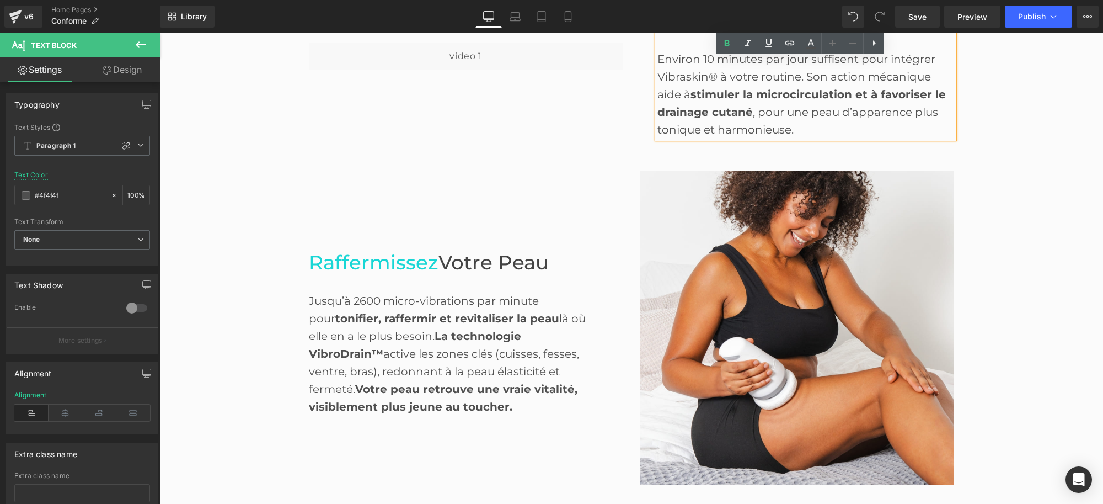
scroll to position [1129, 0]
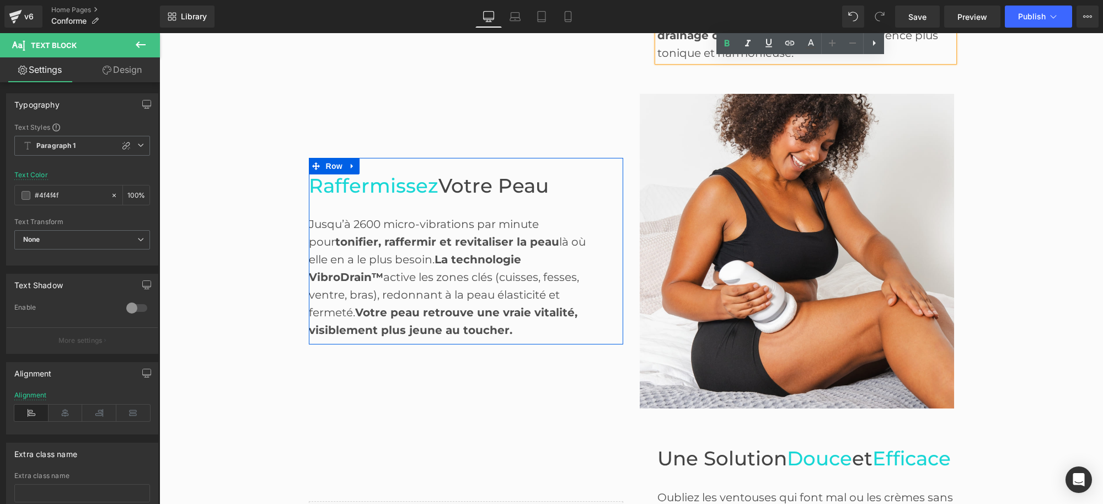
click at [349, 185] on span "Raffermissez" at bounding box center [374, 186] width 130 height 24
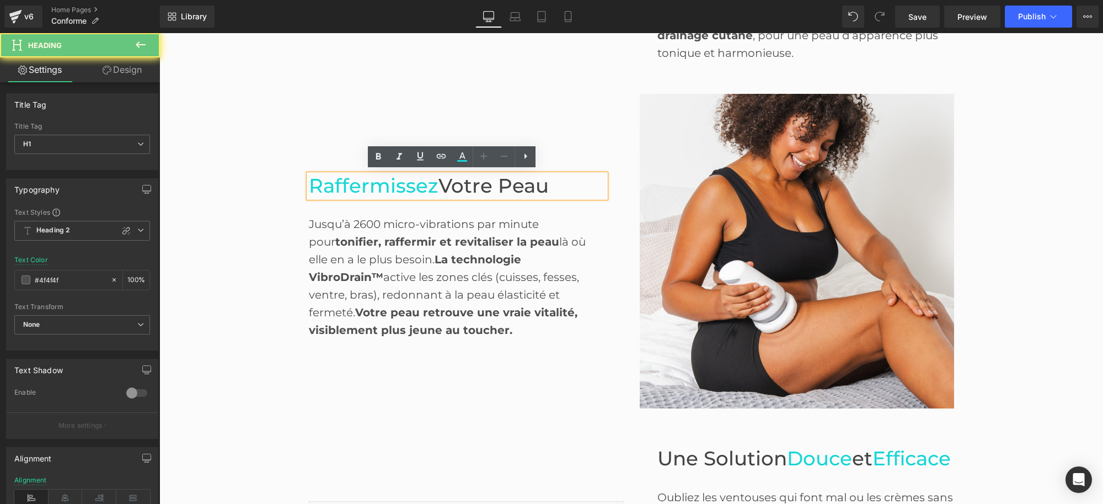
click at [522, 180] on span "Votre Peau" at bounding box center [494, 186] width 110 height 24
click at [403, 185] on span "Raffermissez" at bounding box center [374, 186] width 130 height 24
click at [309, 181] on span "Raffermissez" at bounding box center [374, 186] width 130 height 24
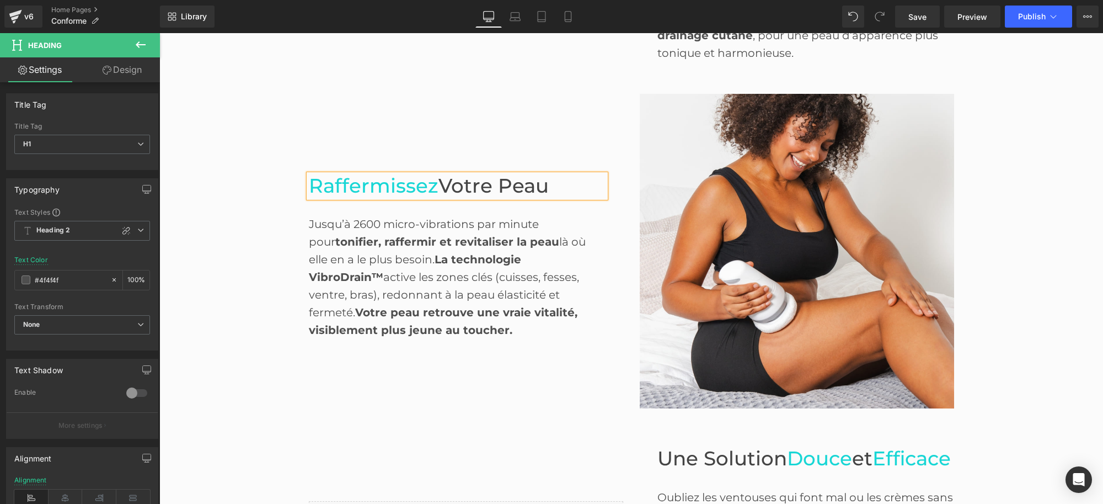
paste div
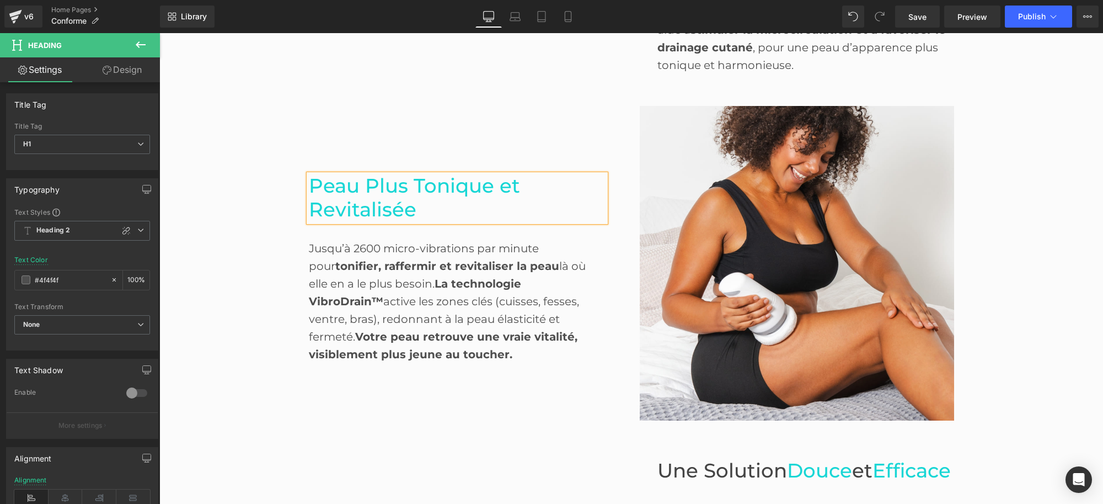
drag, startPoint x: 406, startPoint y: 180, endPoint x: 390, endPoint y: 178, distance: 16.8
click at [397, 178] on span "Peau Plus Tonique et Revitalisée" at bounding box center [414, 197] width 211 height 47
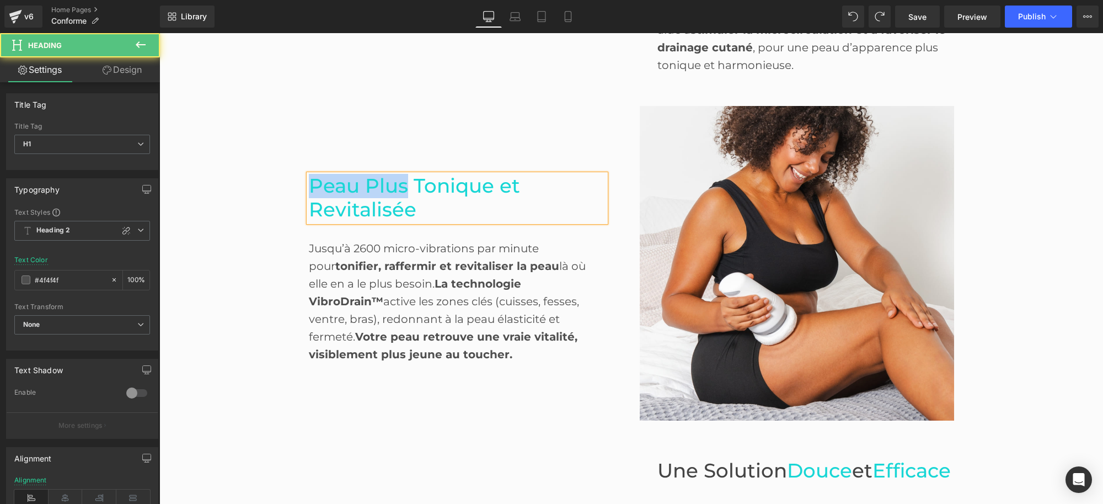
drag, startPoint x: 402, startPoint y: 183, endPoint x: 289, endPoint y: 180, distance: 113.1
click at [289, 180] on div "Before and After Images Confiance & Éclat au Quotidien Heading Vibraskin® avec …" at bounding box center [631, 254] width 944 height 1407
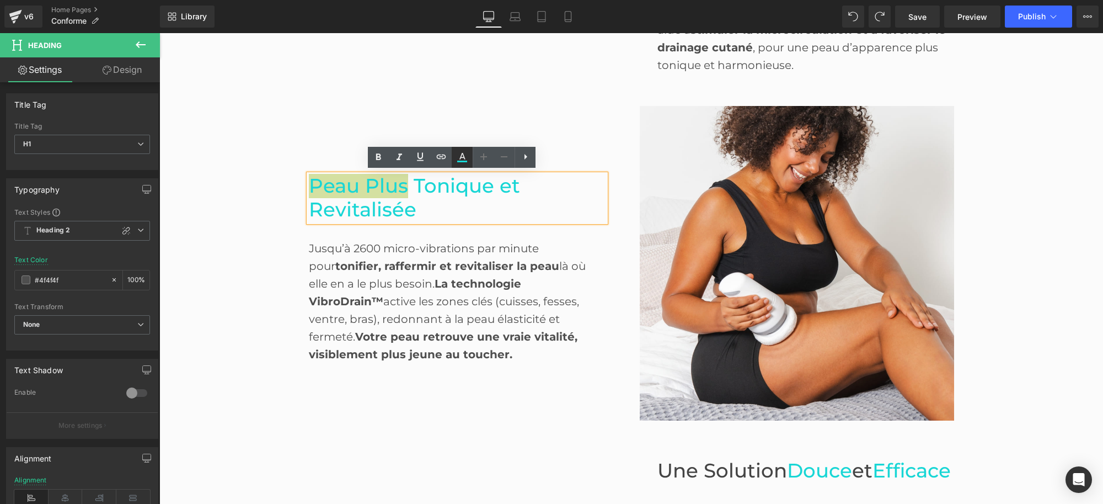
click at [454, 162] on link at bounding box center [462, 157] width 21 height 21
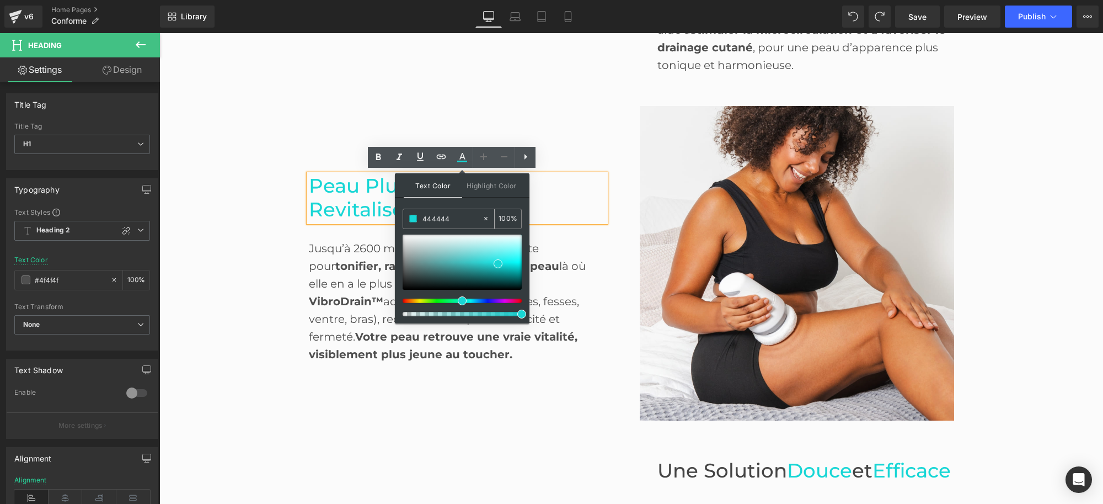
click at [451, 216] on input "444444" at bounding box center [453, 218] width 60 height 12
drag, startPoint x: 451, startPoint y: 216, endPoint x: 404, endPoint y: 214, distance: 47.5
click at [404, 214] on div "444444" at bounding box center [442, 218] width 79 height 19
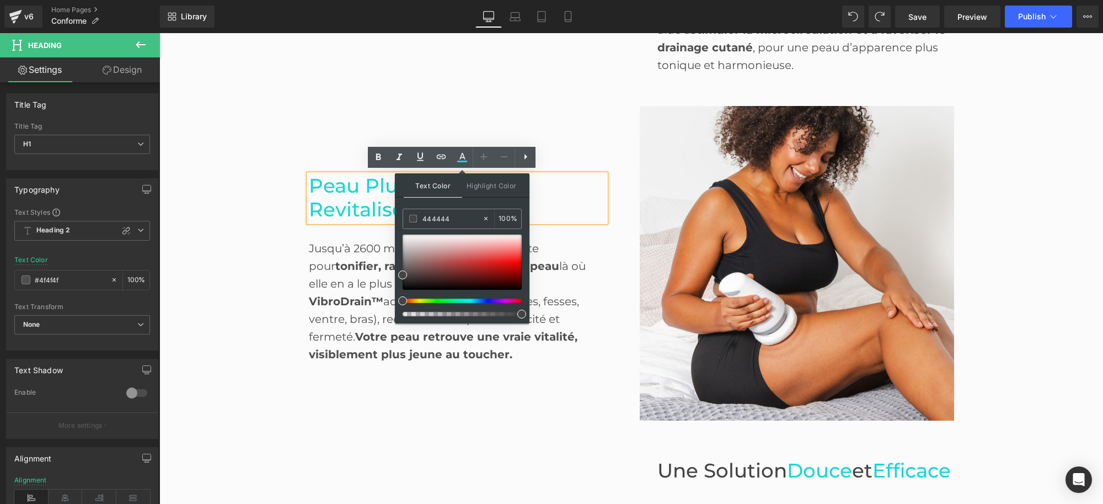
type input "444444"
click at [477, 205] on div "Text Color Highlight Color #333333 444444 100 % none 0 %" at bounding box center [462, 248] width 135 height 150
click at [344, 259] on strong "tonifier, raffermir et revitaliser la peau" at bounding box center [447, 265] width 224 height 13
click at [343, 251] on div "Jusqu’à 2600 micro-vibrations par minute pour tonifier, raffermir et revitalise…" at bounding box center [457, 292] width 297 height 141
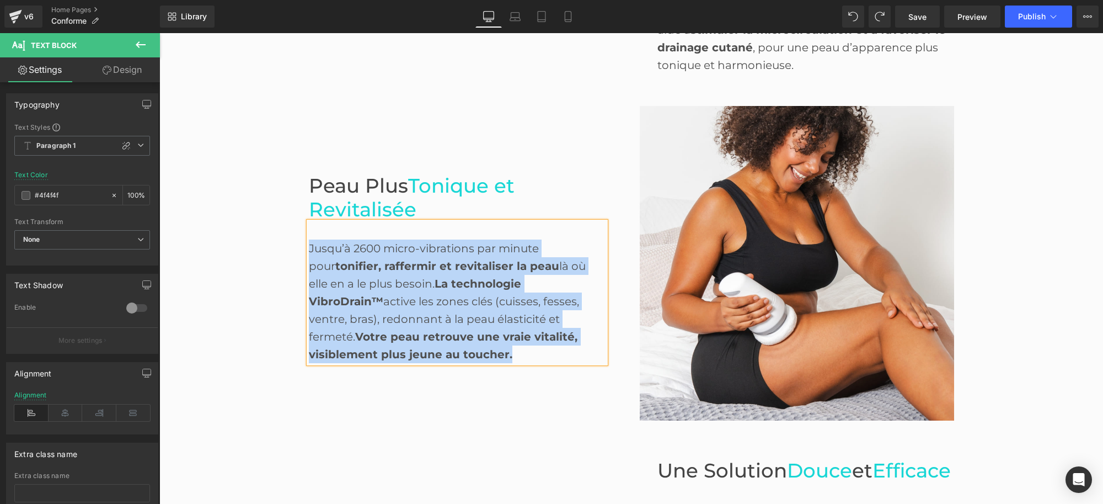
paste div
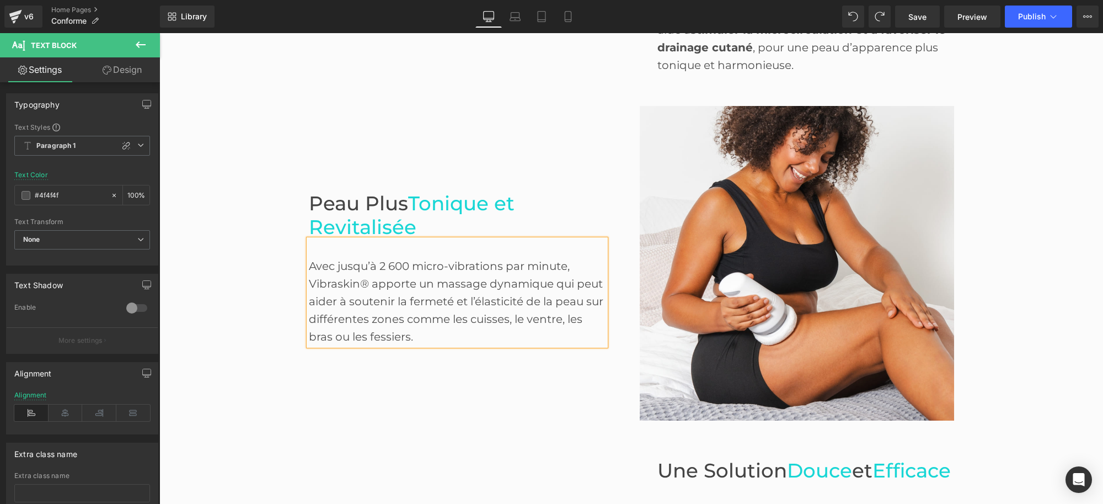
scroll to position [1134, 0]
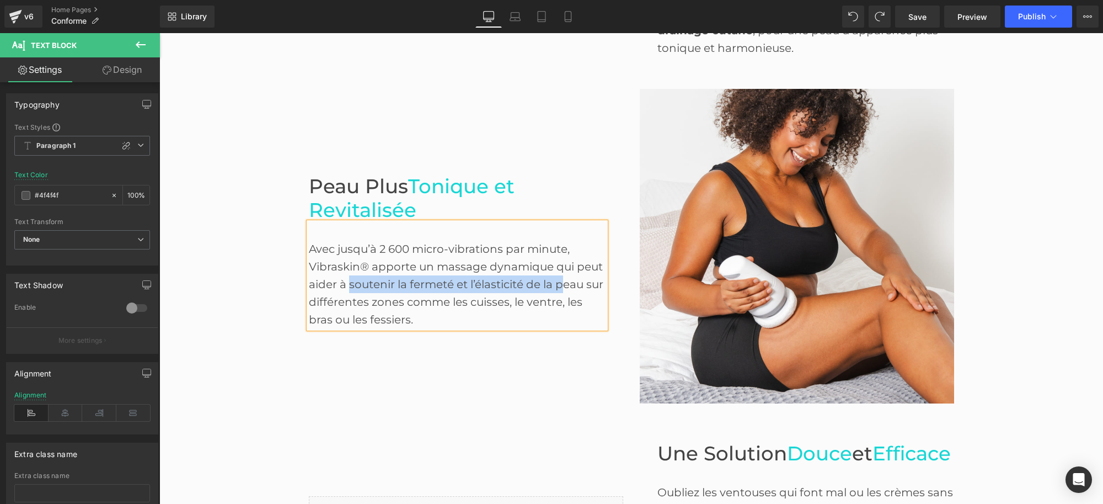
drag, startPoint x: 349, startPoint y: 279, endPoint x: 564, endPoint y: 281, distance: 215.7
click at [561, 281] on div "Avec jusqu’à 2 600 micro-vibrations par minute, Vibraskin® apporte un massage d…" at bounding box center [457, 275] width 297 height 106
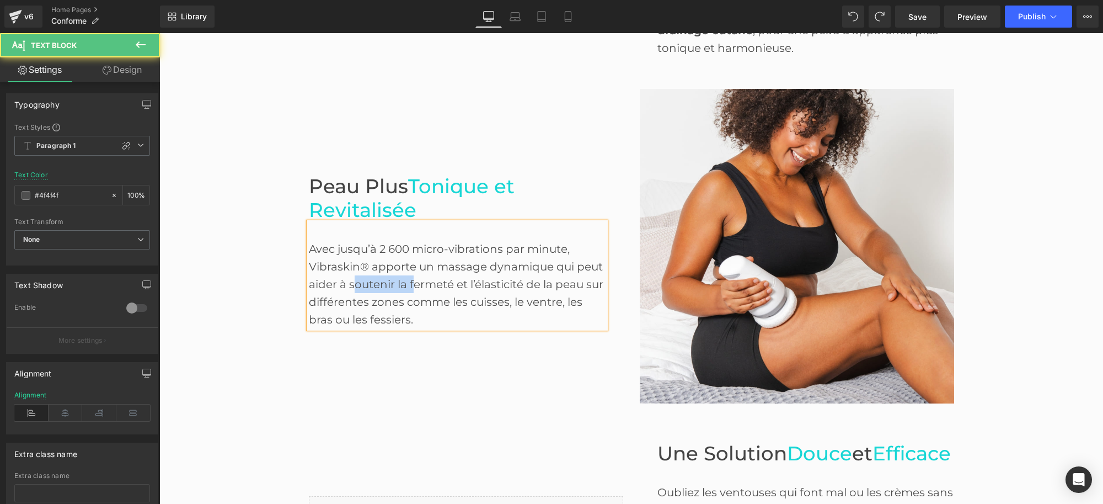
drag, startPoint x: 347, startPoint y: 280, endPoint x: 408, endPoint y: 279, distance: 60.7
click at [408, 279] on div "Avec jusqu’à 2 600 micro-vibrations par minute, Vibraskin® apporte un massage d…" at bounding box center [457, 275] width 297 height 106
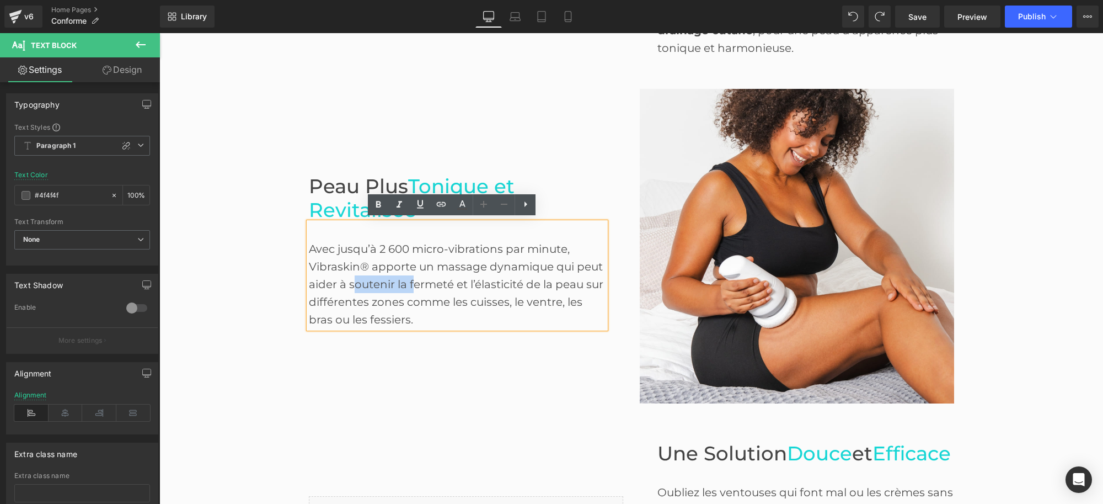
click at [343, 281] on div "Avec jusqu’à 2 600 micro-vibrations par minute, Vibraskin® apporte un massage d…" at bounding box center [457, 275] width 297 height 106
drag, startPoint x: 344, startPoint y: 281, endPoint x: 579, endPoint y: 280, distance: 235.0
click at [579, 280] on div "Avec jusqu’à 2 600 micro-vibrations par minute, Vibraskin® apporte un massage d…" at bounding box center [457, 275] width 297 height 106
click at [376, 210] on icon at bounding box center [378, 204] width 13 height 13
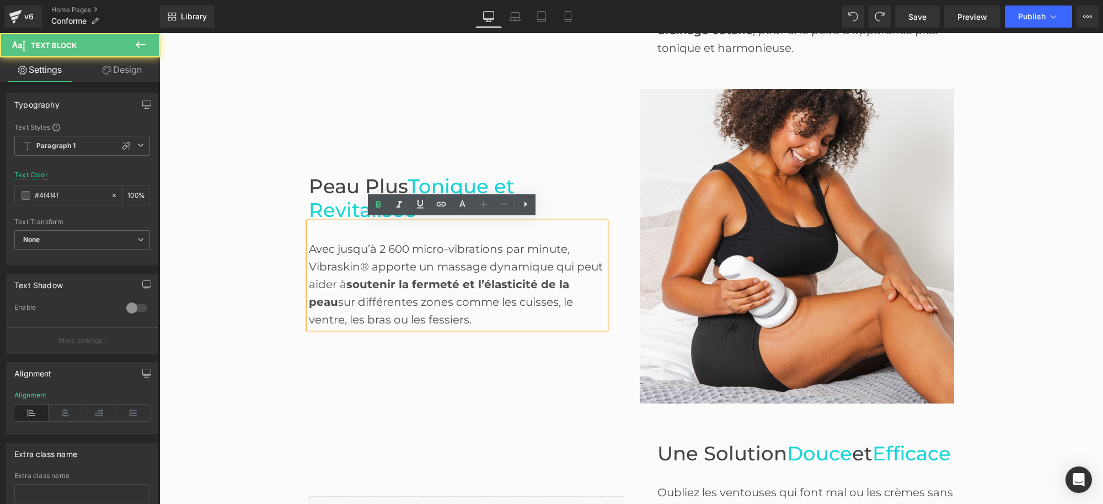
drag, startPoint x: 467, startPoint y: 298, endPoint x: 473, endPoint y: 311, distance: 13.6
click at [473, 311] on div "Avec jusqu’à 2 600 micro-vibrations par minute, Vibraskin® apporte un massage d…" at bounding box center [457, 275] width 297 height 106
click at [382, 209] on icon at bounding box center [378, 204] width 13 height 13
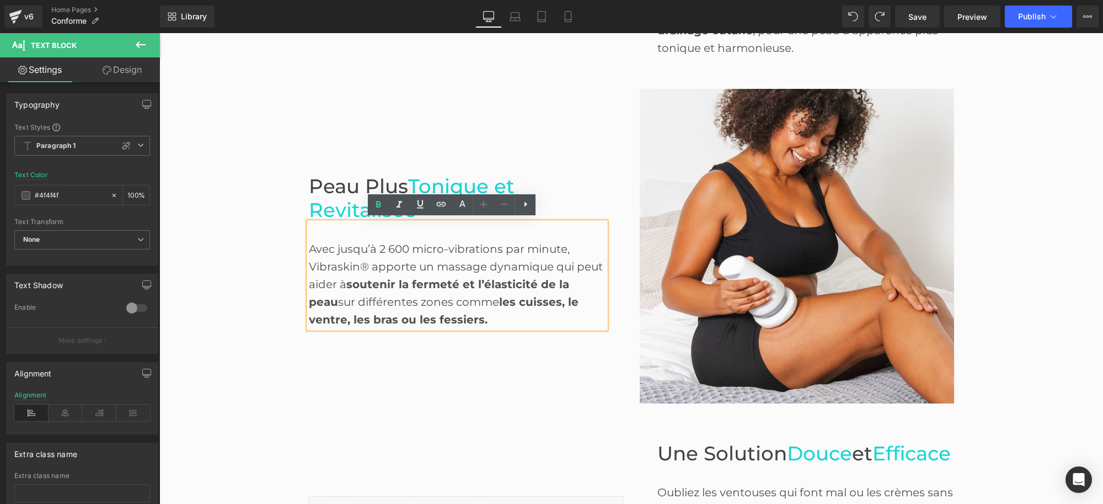
click at [514, 397] on div "Peau Plus Tonique et Revitalisée Heading Avec jusqu’à 2 600 micro-vibrations pa…" at bounding box center [466, 246] width 331 height 314
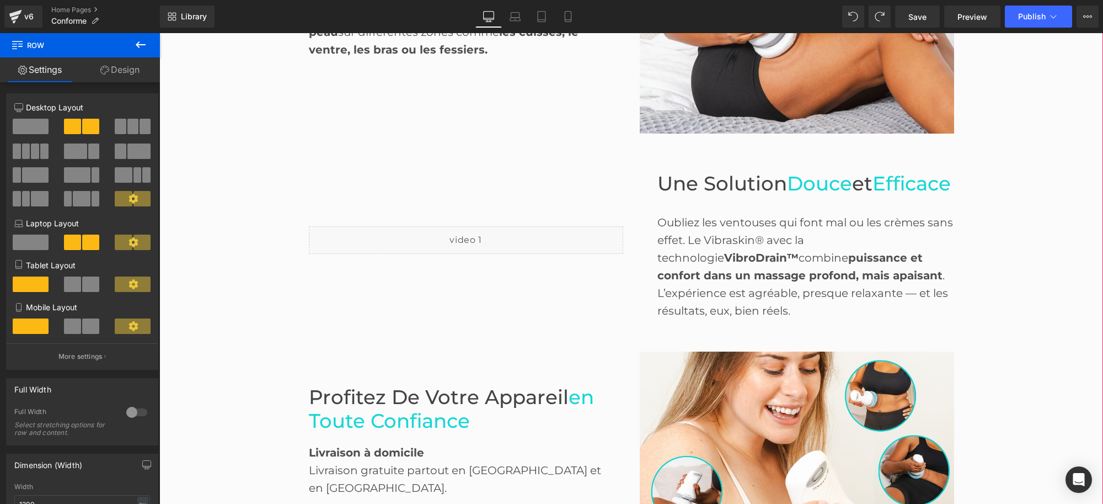
scroll to position [1410, 0]
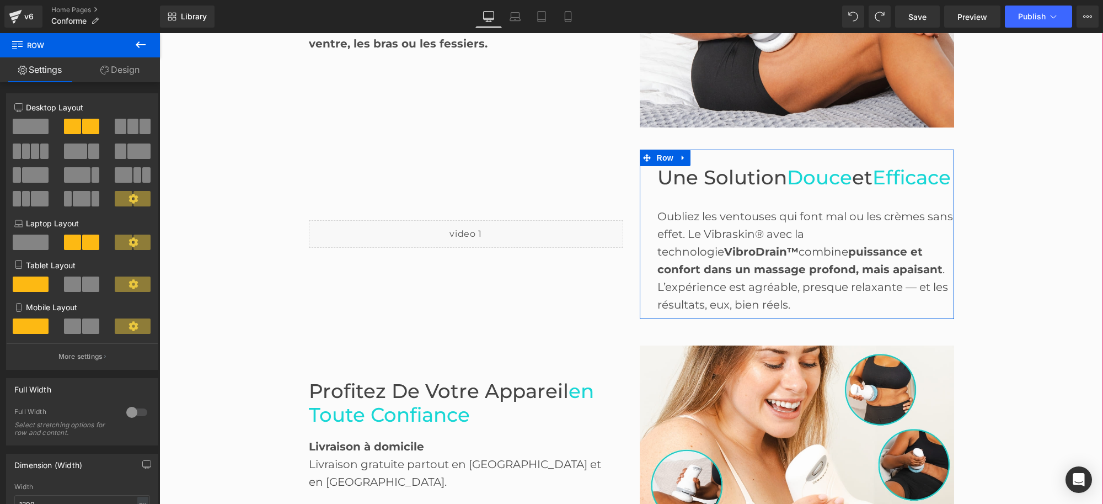
click at [708, 174] on span "Une Solution" at bounding box center [723, 178] width 130 height 24
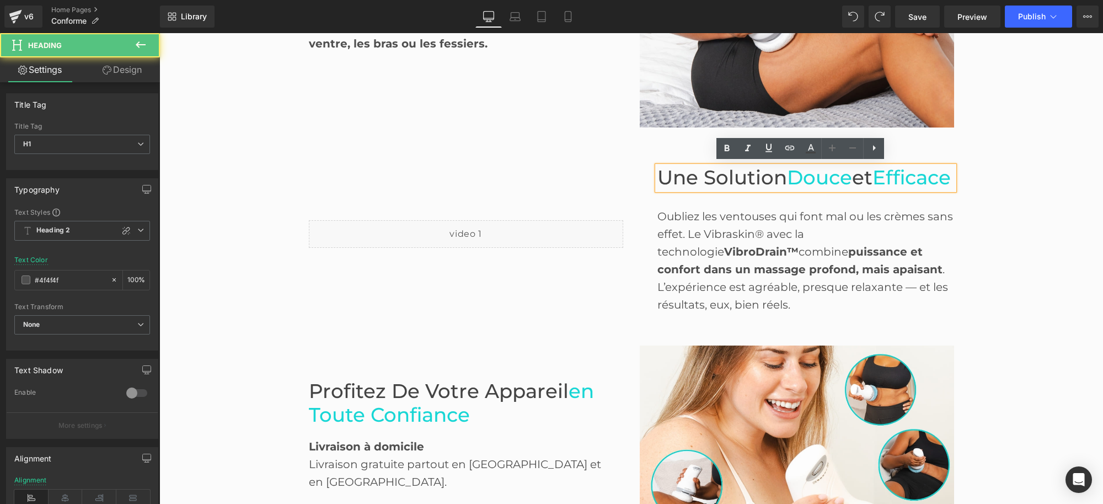
click at [738, 190] on h1 "Une Solution Douce et Efficace" at bounding box center [806, 178] width 297 height 24
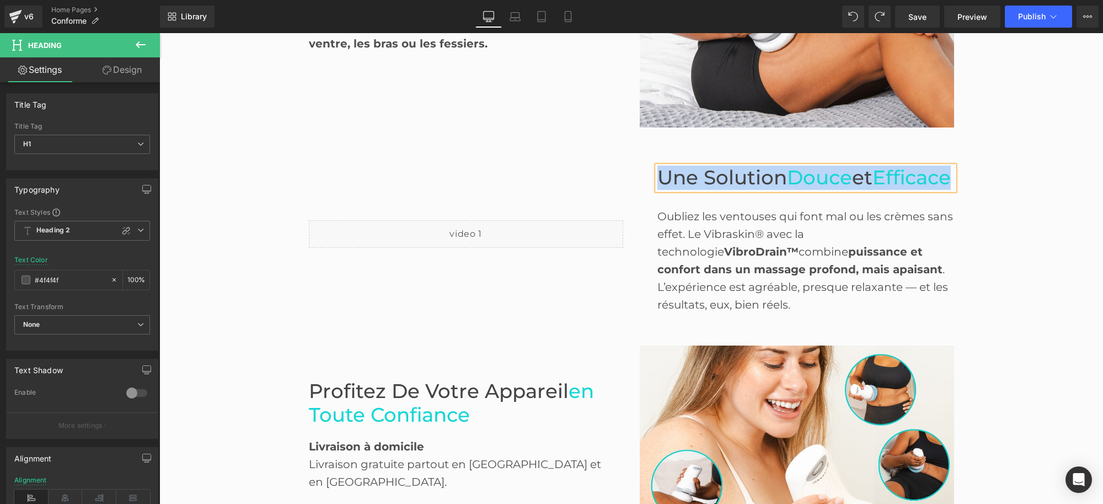
paste div
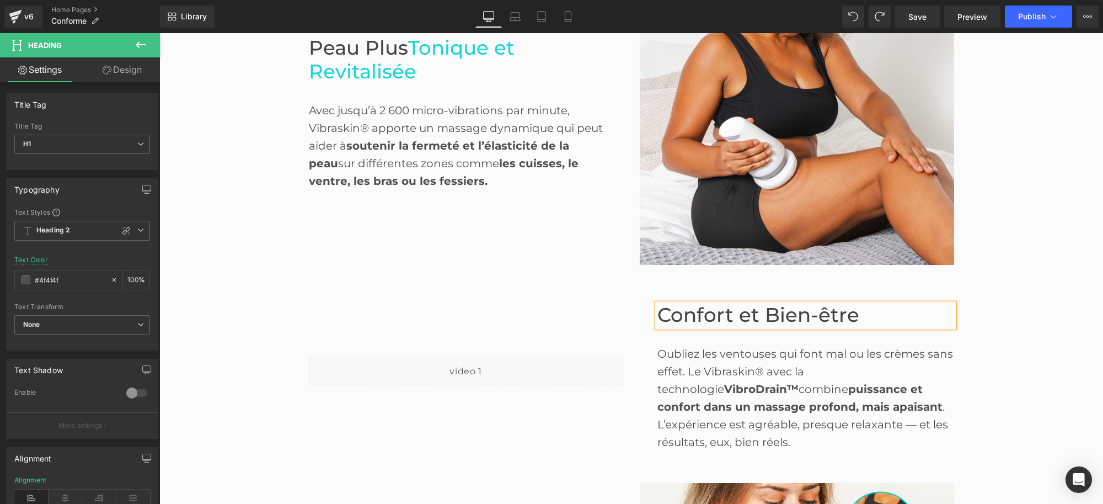
scroll to position [1272, 0]
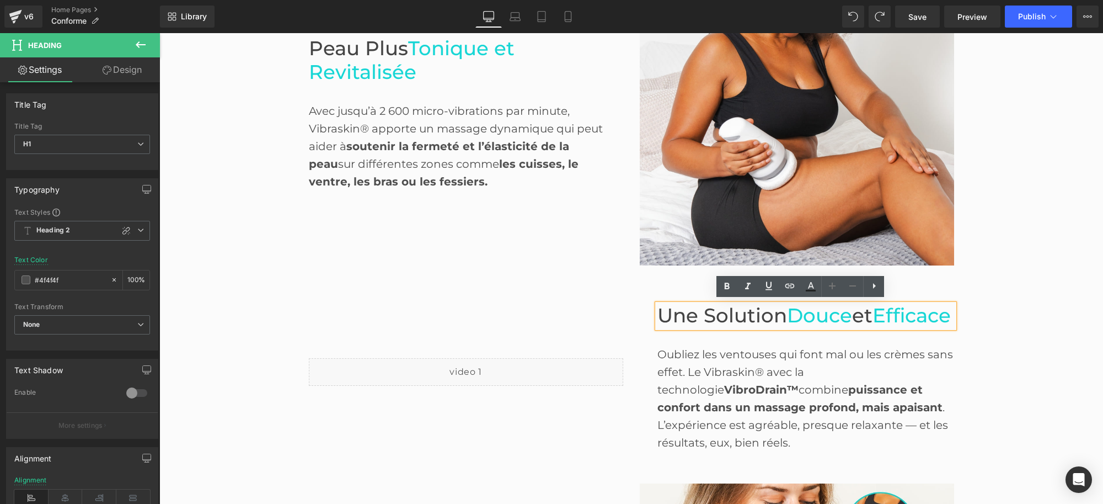
click at [873, 327] on span "Efficace" at bounding box center [912, 315] width 78 height 24
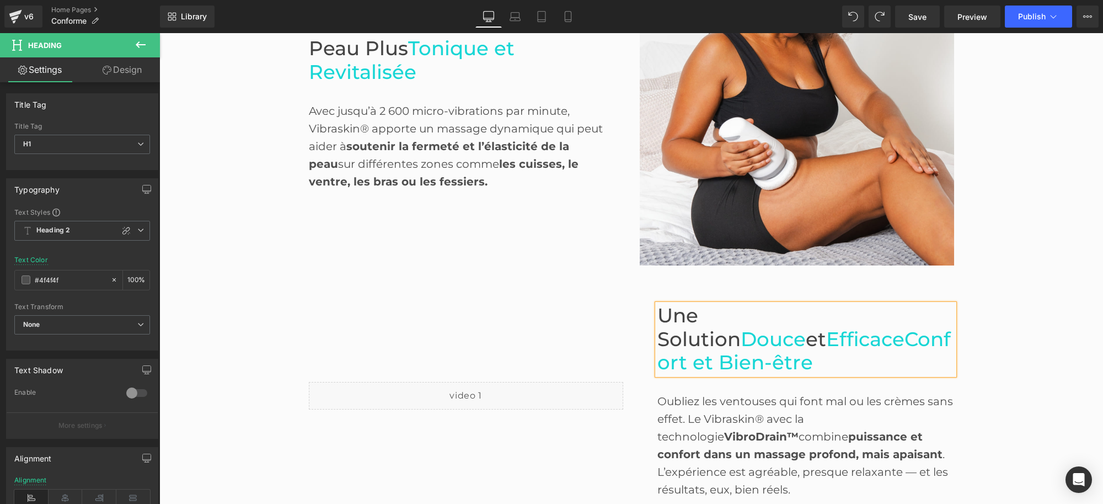
click at [729, 337] on span "EfficaceConfort et Bien-être" at bounding box center [805, 350] width 294 height 47
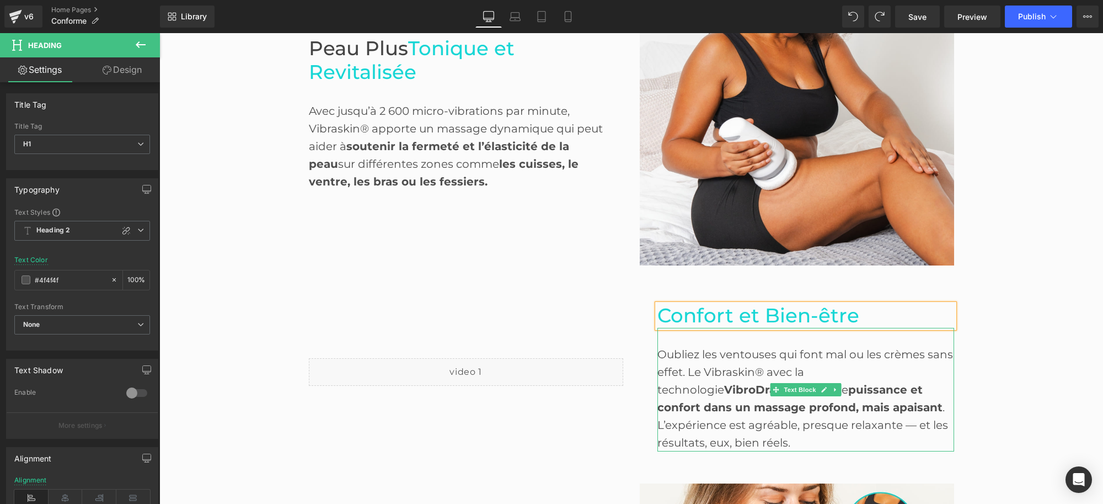
click at [680, 362] on div "Oubliez les ventouses qui font mal ou les crèmes sans effet. Le Vibraskin® avec…" at bounding box center [806, 398] width 297 height 106
click at [689, 354] on div "Oubliez les ventouses qui font mal ou les crèmes sans effet. Le Vibraskin® avec…" at bounding box center [806, 398] width 297 height 106
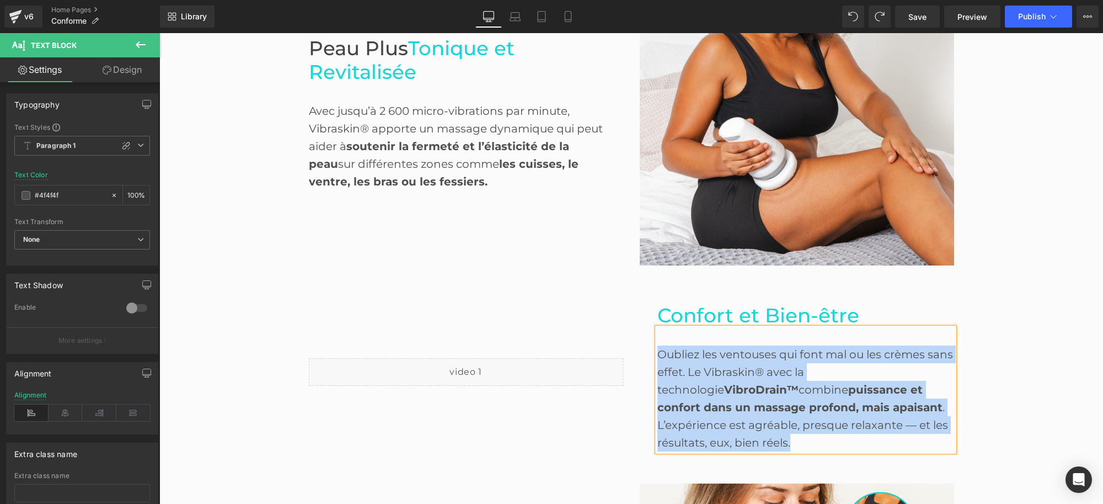
paste div
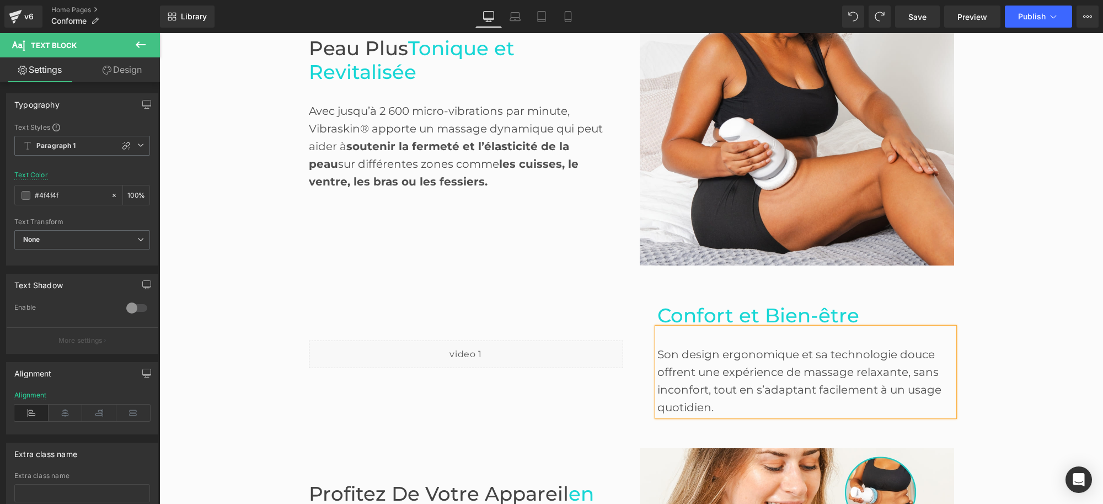
click at [762, 412] on div "Son design ergonomique et sa technologie douce offrent une expérience de massag…" at bounding box center [806, 380] width 297 height 71
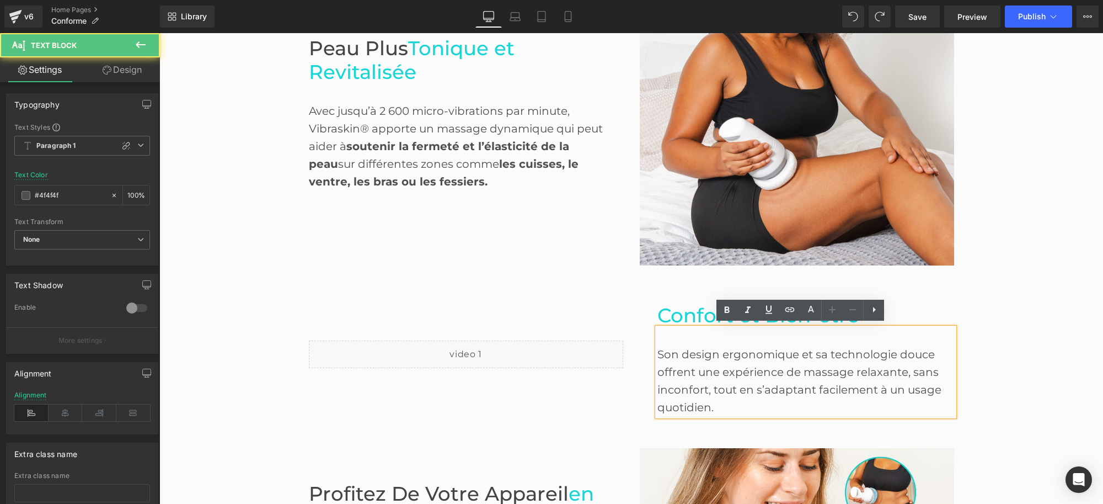
click at [739, 362] on div "Son design ergonomique et sa technologie douce offrent une expérience de massag…" at bounding box center [806, 380] width 297 height 71
click at [795, 349] on div "Son design ergonomique et sa technologie douce offrent une expérience de massag…" at bounding box center [806, 380] width 297 height 71
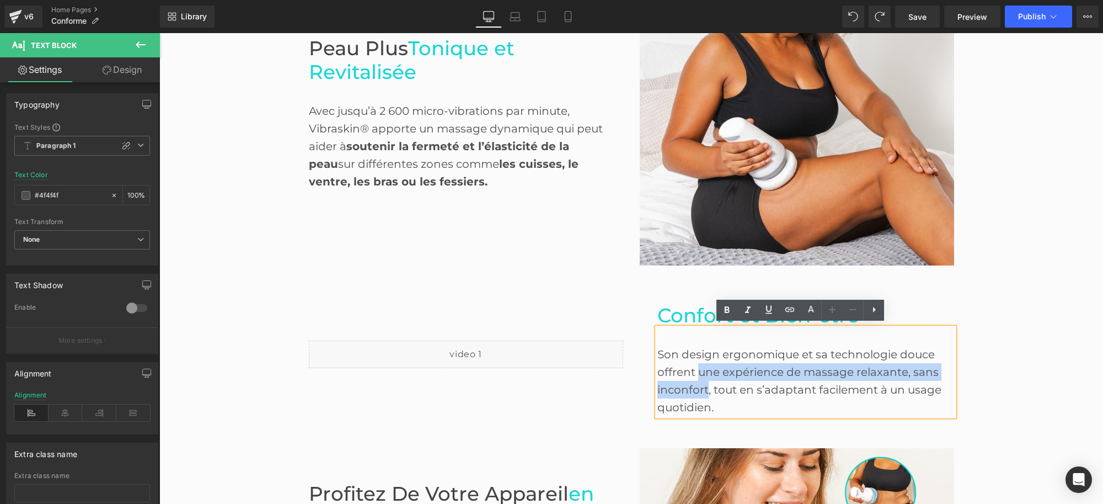
drag, startPoint x: 694, startPoint y: 367, endPoint x: 701, endPoint y: 384, distance: 18.0
click at [701, 384] on div "Son design ergonomique et sa technologie douce offrent une expérience de massag…" at bounding box center [806, 380] width 297 height 71
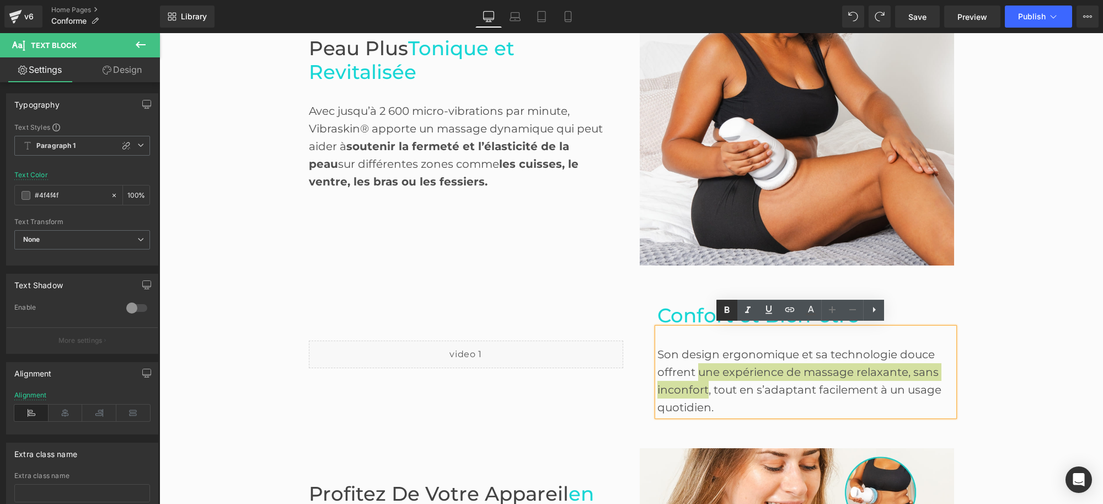
click at [726, 310] on icon at bounding box center [727, 309] width 5 height 7
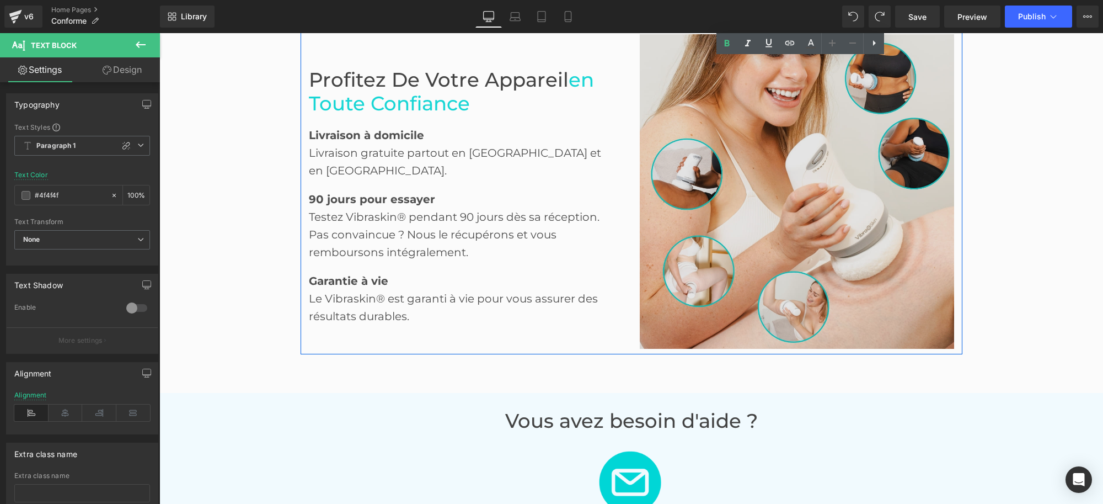
scroll to position [1617, 0]
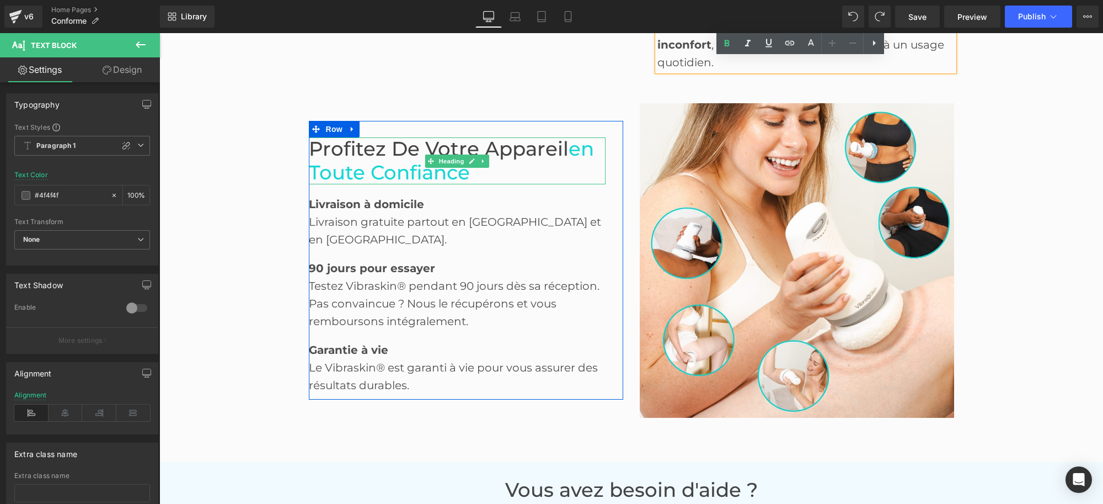
click at [548, 160] on span "Profitez de votre appareil" at bounding box center [439, 149] width 260 height 24
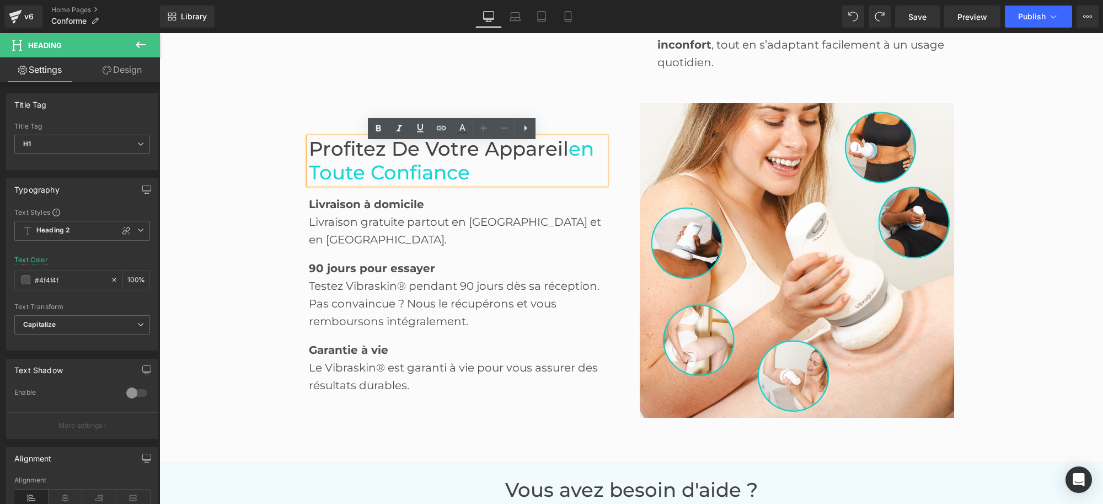
click at [470, 177] on h1 "Profitez de votre appareil en toute confiance" at bounding box center [457, 160] width 297 height 47
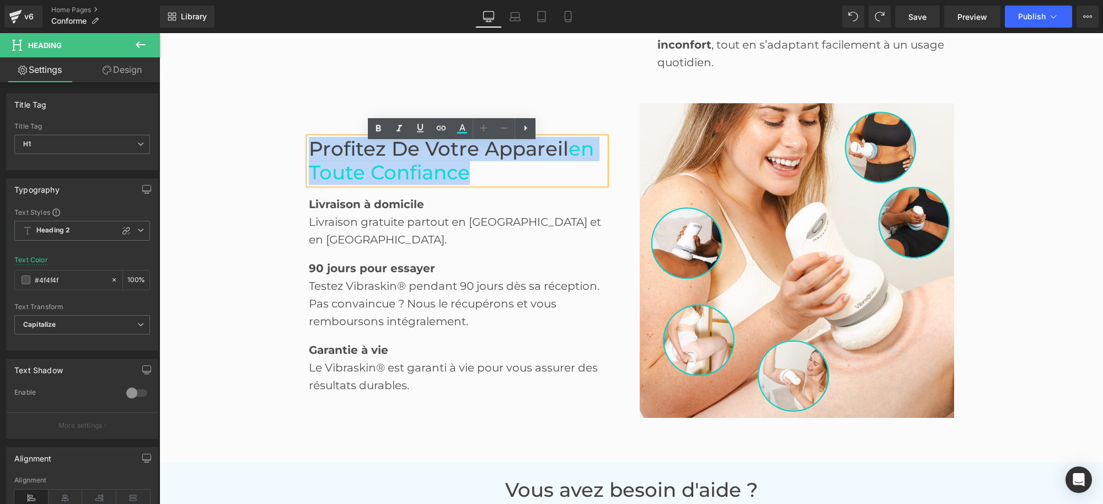
drag, startPoint x: 467, startPoint y: 178, endPoint x: 303, endPoint y: 147, distance: 167.3
click at [309, 147] on h1 "Profitez de votre appareil en toute confiance" at bounding box center [457, 160] width 297 height 47
paste div
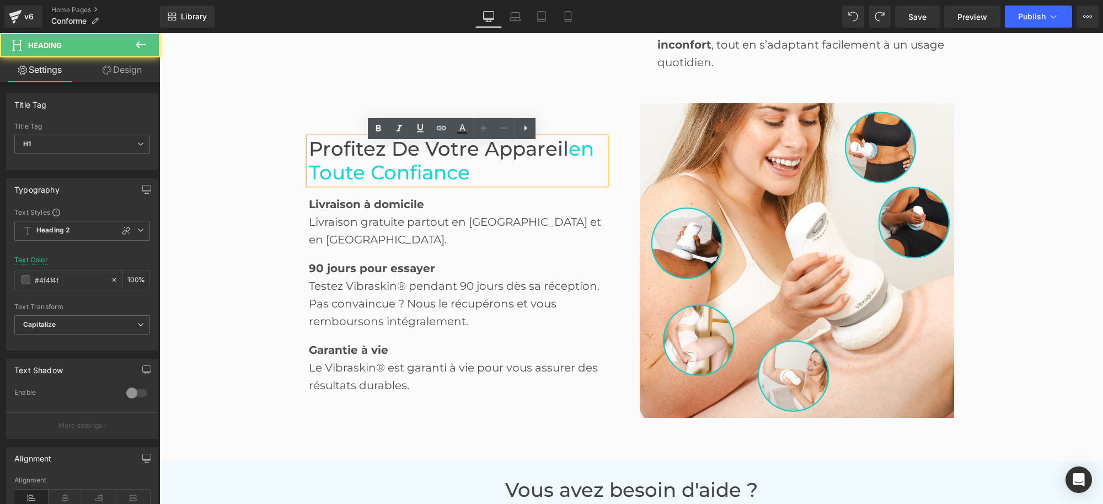
click at [465, 177] on span "en toute confiance" at bounding box center [451, 160] width 285 height 47
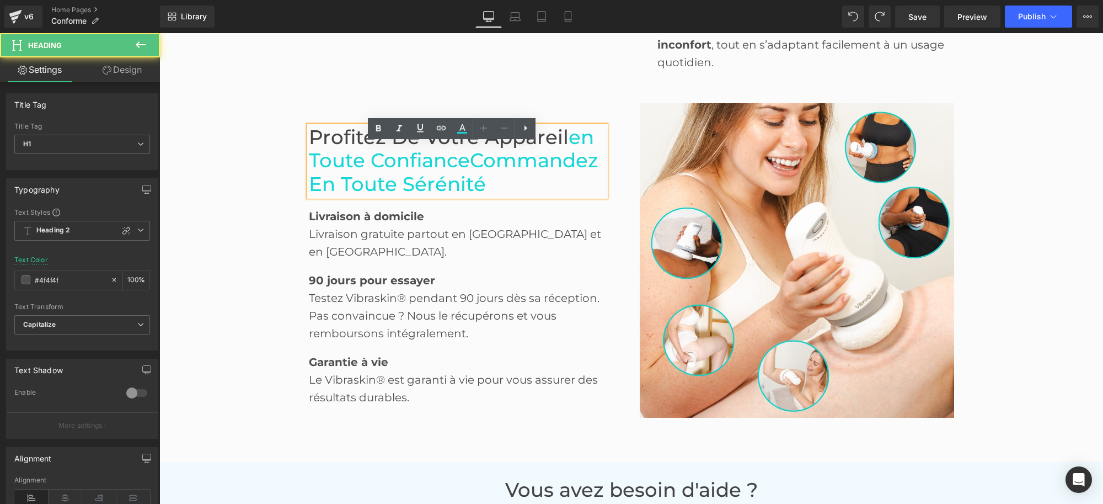
scroll to position [1606, 0]
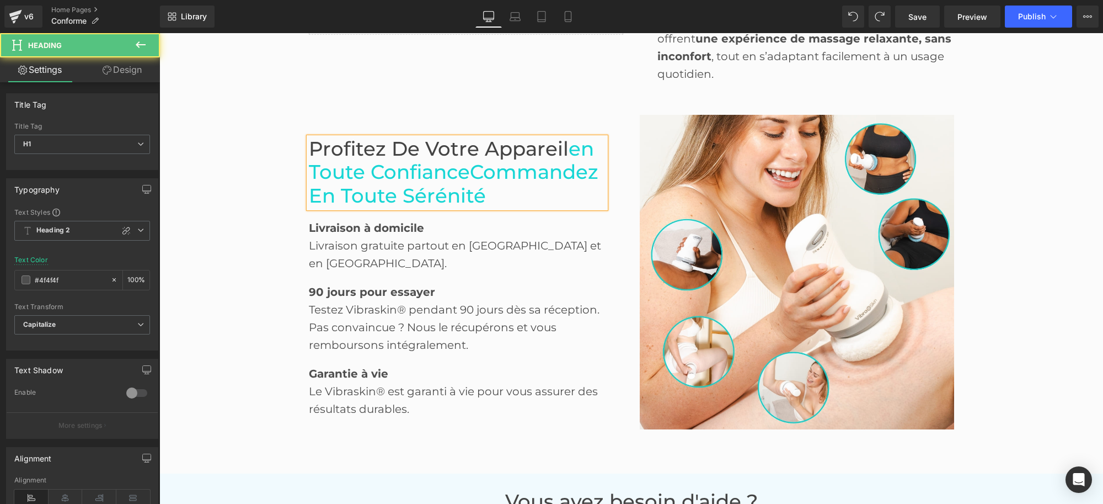
click at [462, 175] on span "en toute confianceCommandez en toute sérénité" at bounding box center [454, 172] width 290 height 71
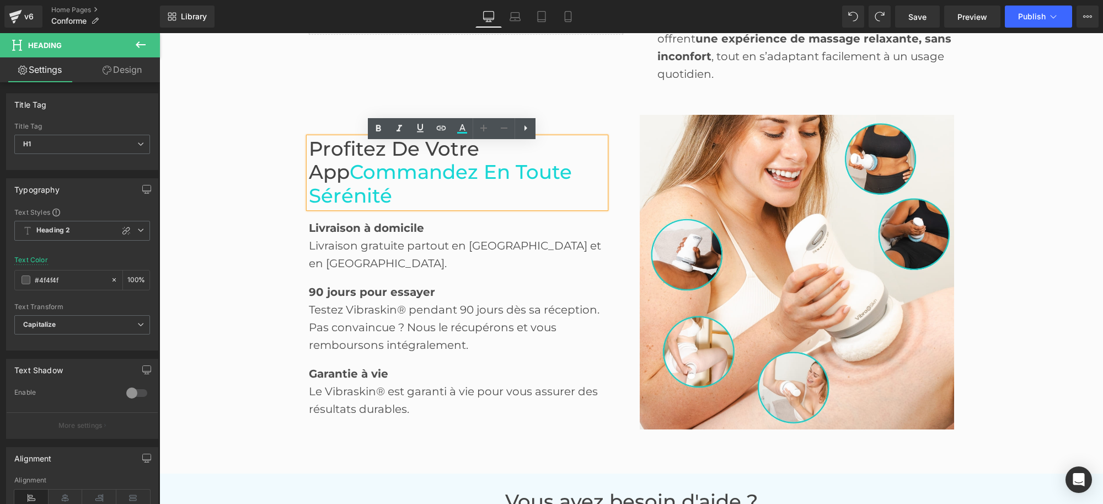
scroll to position [1617, 0]
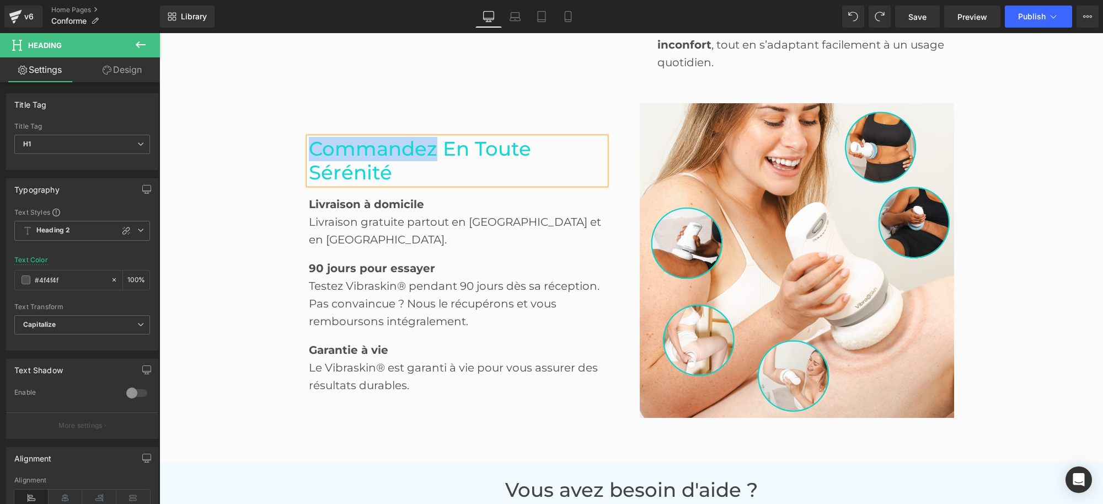
drag, startPoint x: 429, startPoint y: 153, endPoint x: 304, endPoint y: 143, distance: 125.6
click at [309, 143] on span "Commandez en toute sérénité" at bounding box center [420, 160] width 222 height 47
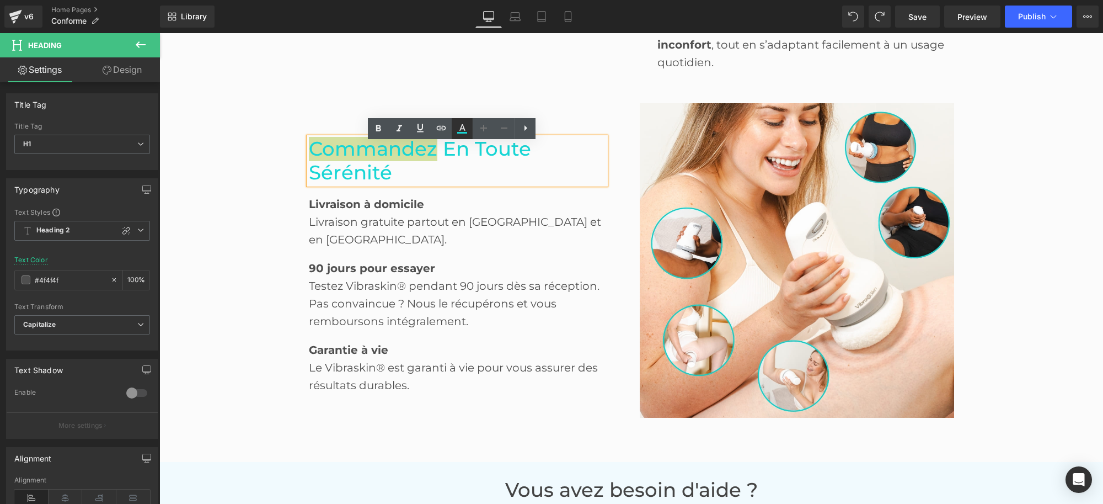
click at [462, 128] on icon at bounding box center [462, 128] width 13 height 13
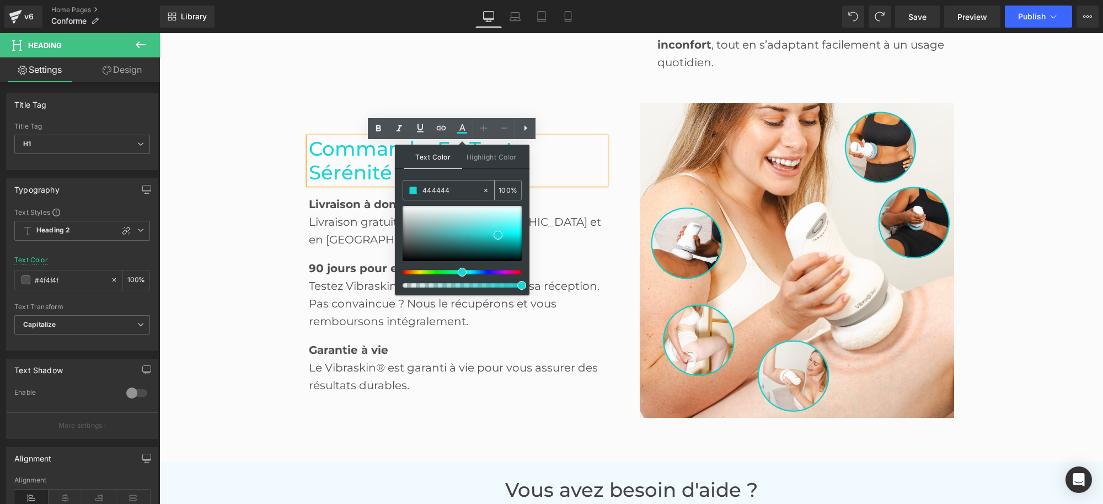
click at [456, 186] on input "444444" at bounding box center [453, 190] width 60 height 12
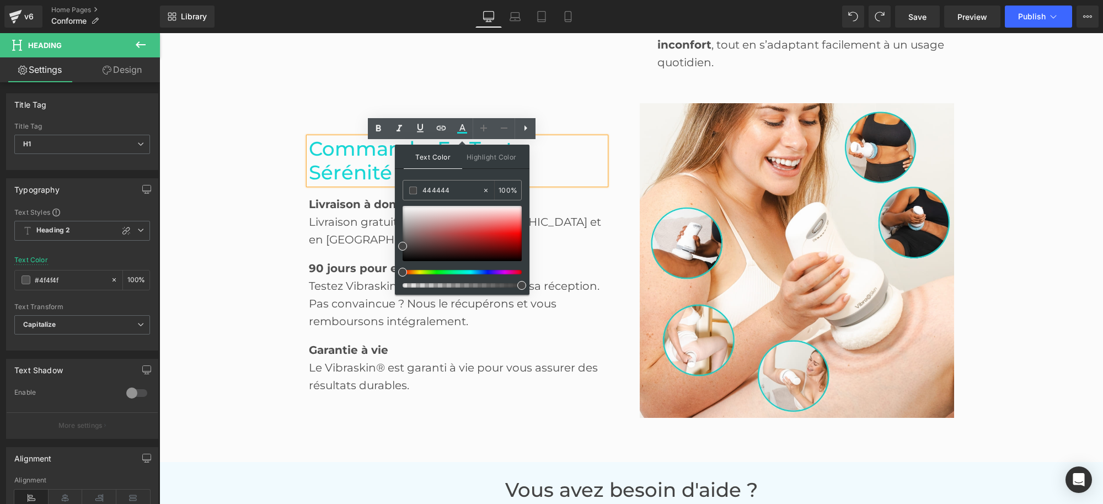
type input "444444"
click at [484, 173] on div "Text Color Highlight Color #333333 444444 100 % none 0 %" at bounding box center [462, 220] width 135 height 150
click at [589, 115] on div "Commandez en toute sérénité Heading Livraison à domicile Text Block Livraison g…" at bounding box center [466, 260] width 331 height 314
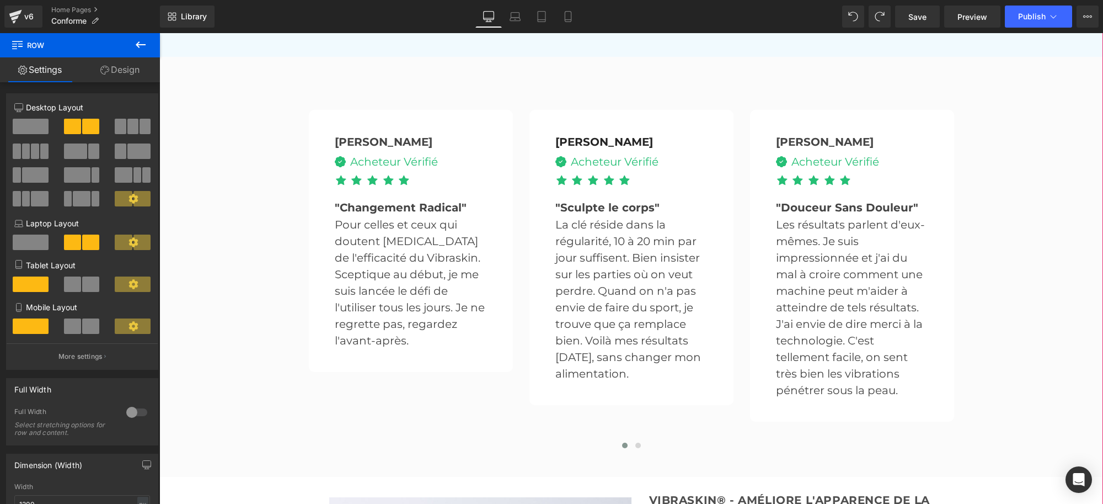
scroll to position [2238, 0]
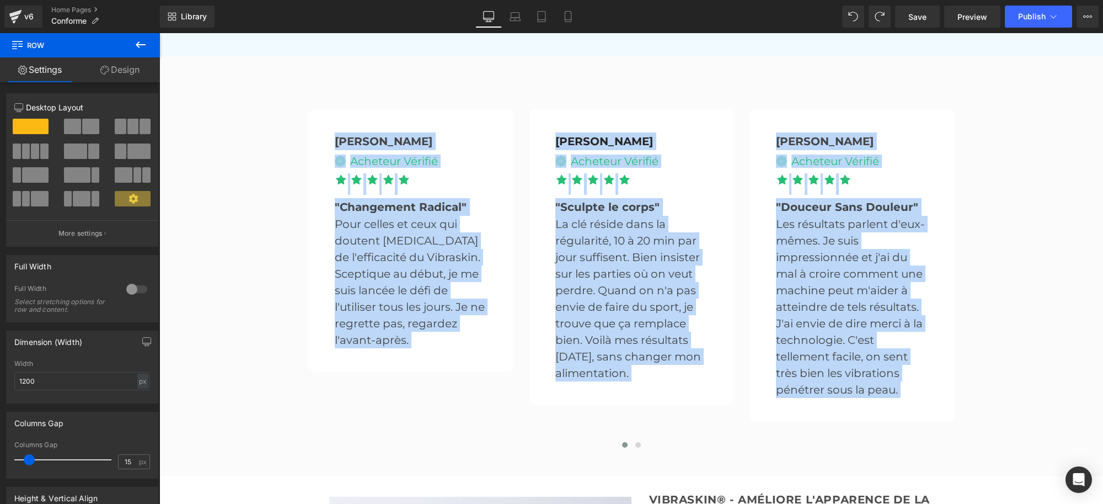
drag, startPoint x: 311, startPoint y: 127, endPoint x: 1102, endPoint y: 440, distance: 851.5
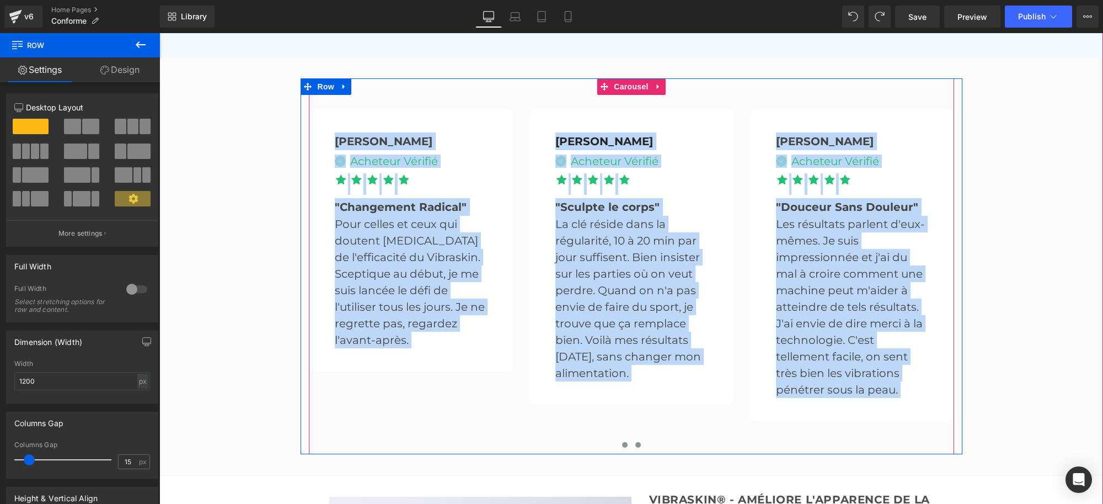
click at [636, 442] on span at bounding box center [639, 445] width 6 height 6
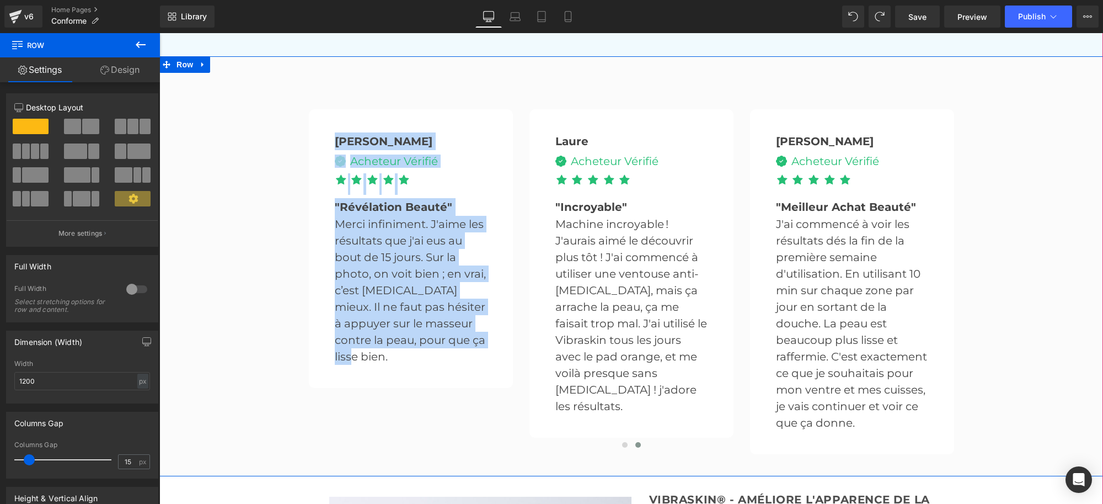
drag, startPoint x: 657, startPoint y: 250, endPoint x: 269, endPoint y: 98, distance: 417.2
click at [269, 98] on div "Sophie Text Block Image Acheteur Vérifié Text Block Icon List Icon Icon" at bounding box center [631, 266] width 944 height 376
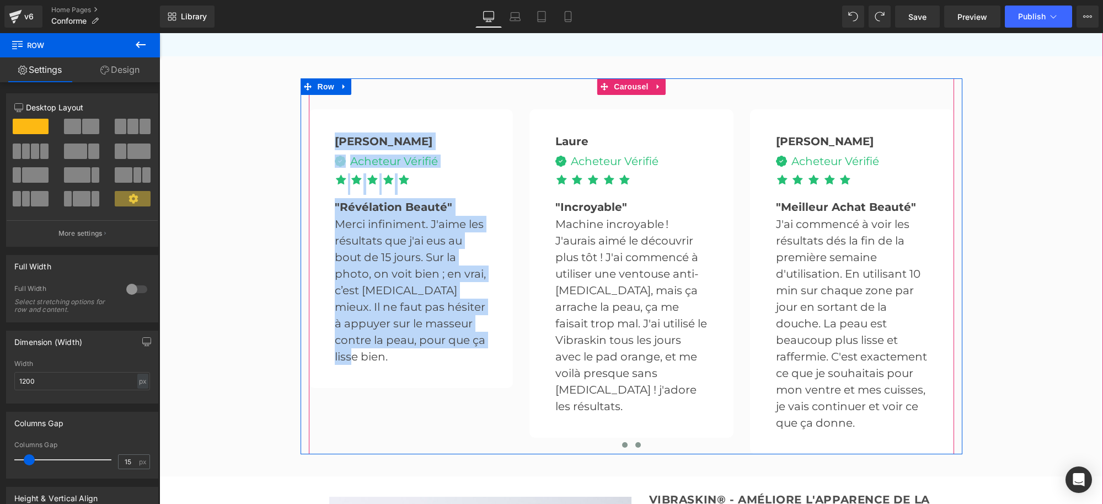
click at [618, 439] on button at bounding box center [624, 444] width 13 height 11
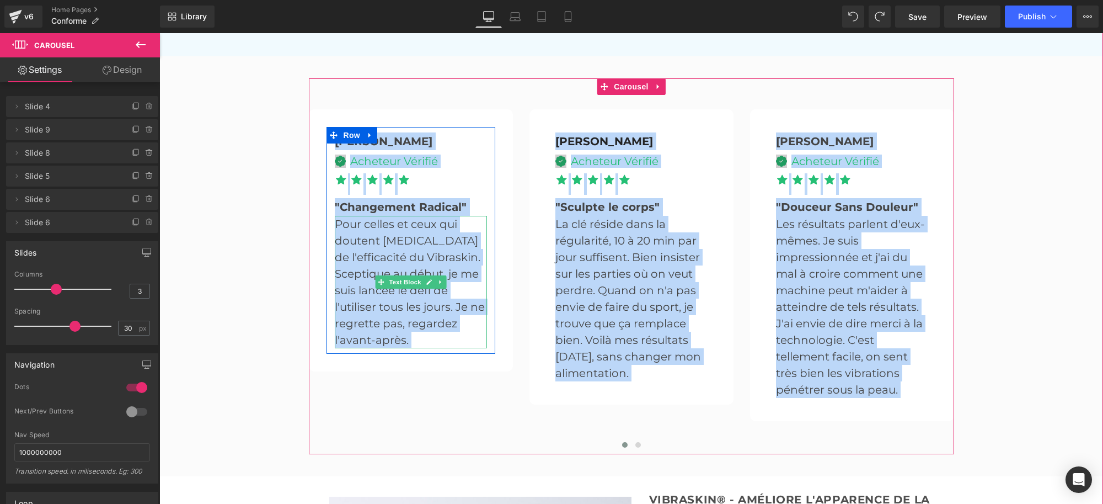
copy div "Loremi Dolo Sitam Conse Adipisci Elitsed Doei Tempo Inci Utla Etdo Magn Aliq En…"
click at [350, 240] on p "Pour celles et ceux qui doutent [MEDICAL_DATA] de l'efficacité du Vibraskin. Sc…" at bounding box center [411, 282] width 152 height 132
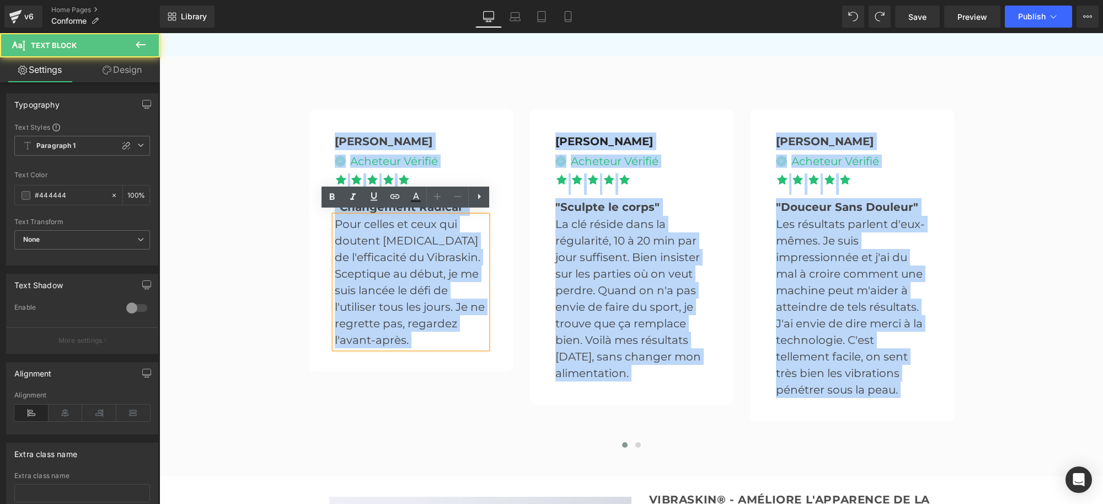
click at [339, 228] on p "Pour celles et ceux qui doutent [MEDICAL_DATA] de l'efficacité du Vibraskin. Sc…" at bounding box center [411, 282] width 152 height 132
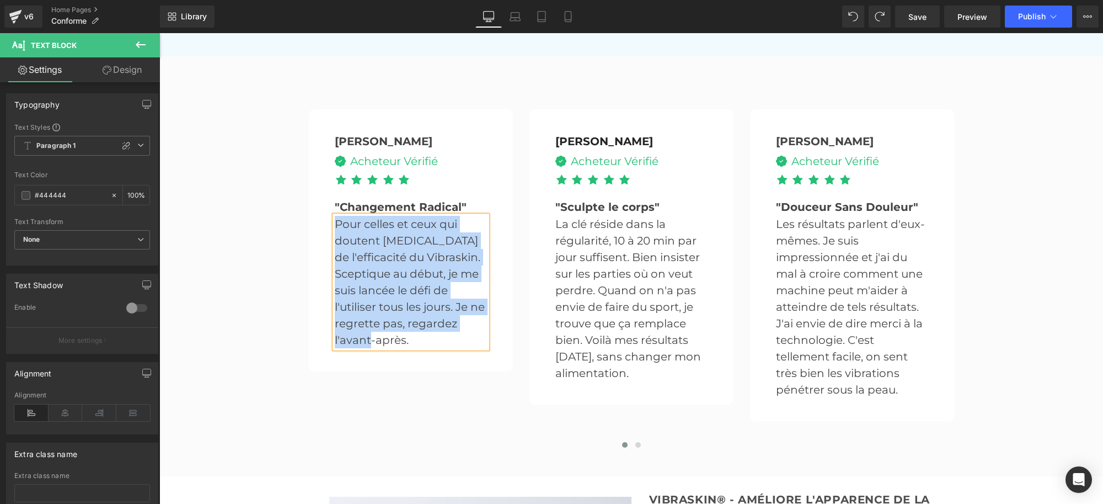
paste div
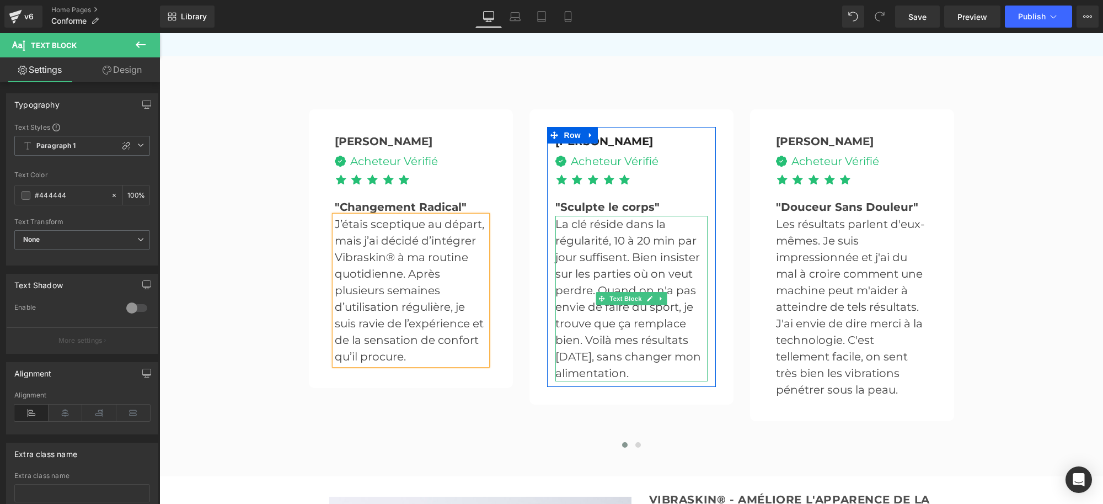
click at [576, 216] on p "La clé réside dans la régularité, 10 à 20 min par jour suffisent. Bien insister…" at bounding box center [632, 299] width 152 height 166
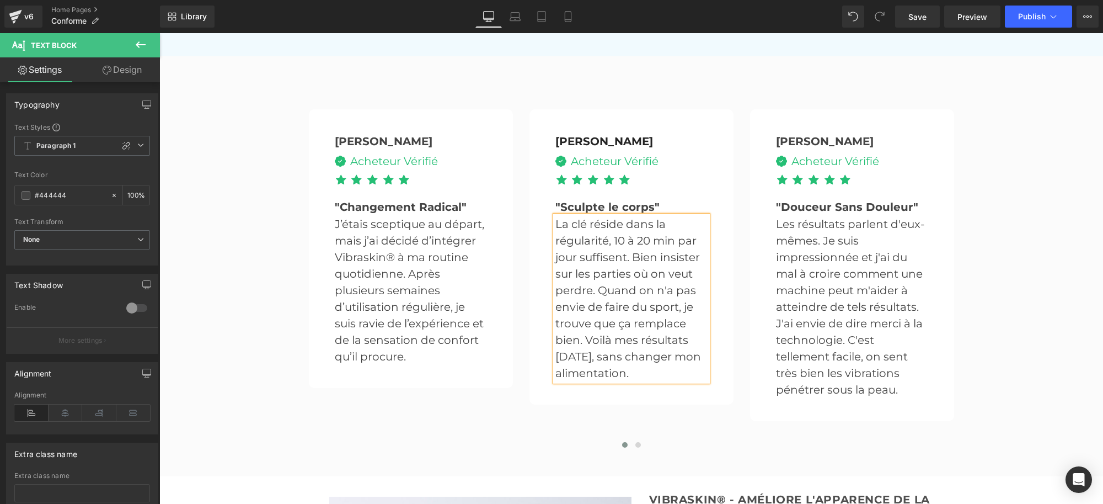
click at [572, 219] on p "La clé réside dans la régularité, 10 à 20 min par jour suffisent. Bien insister…" at bounding box center [632, 299] width 152 height 166
paste div
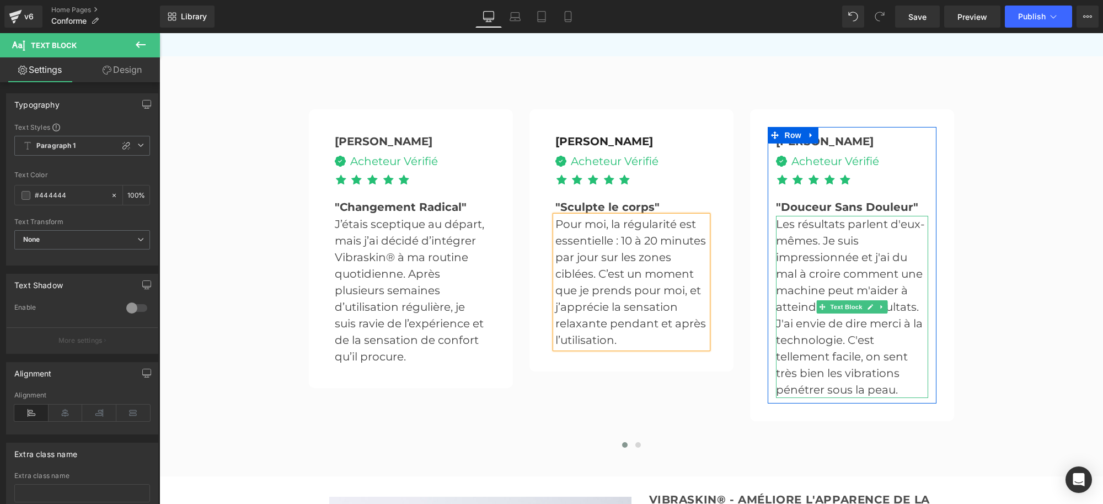
drag, startPoint x: 796, startPoint y: 224, endPoint x: 807, endPoint y: 217, distance: 13.2
click at [796, 224] on p "Les résultats parlent d'eux-mêmes. Je suis impressionnée et j'ai du mal à croir…" at bounding box center [852, 307] width 152 height 182
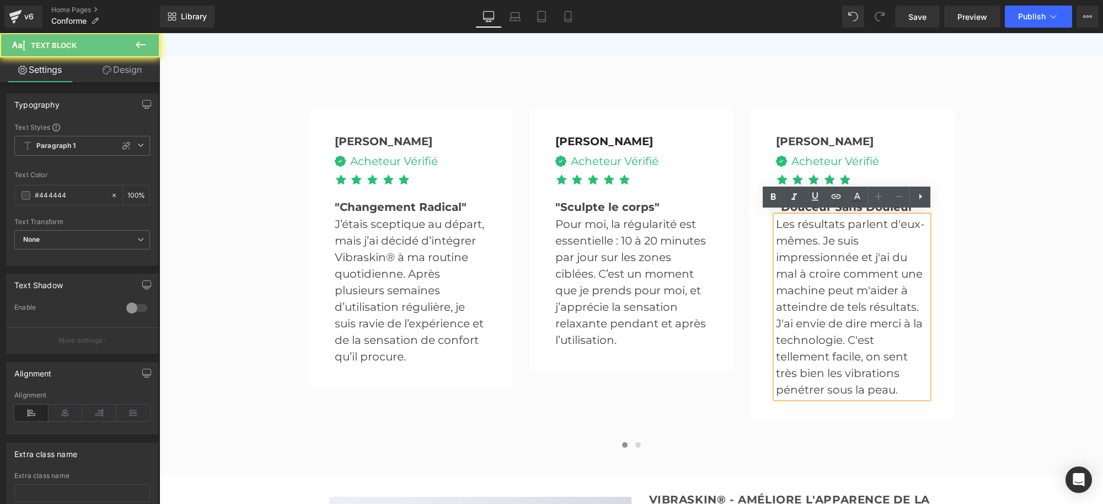
click at [807, 217] on p "Les résultats parlent d'eux-mêmes. Je suis impressionnée et j'ai du mal à croir…" at bounding box center [852, 307] width 152 height 182
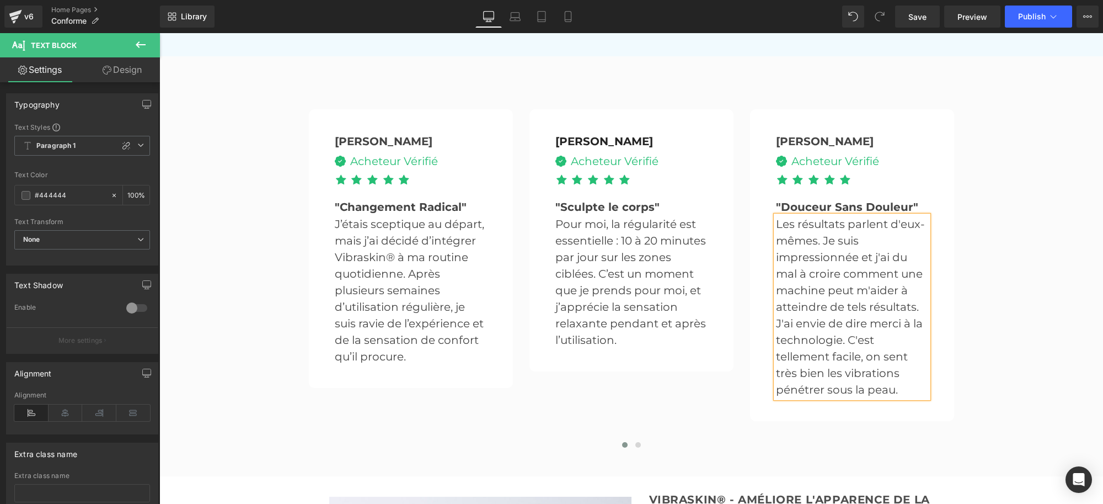
paste div
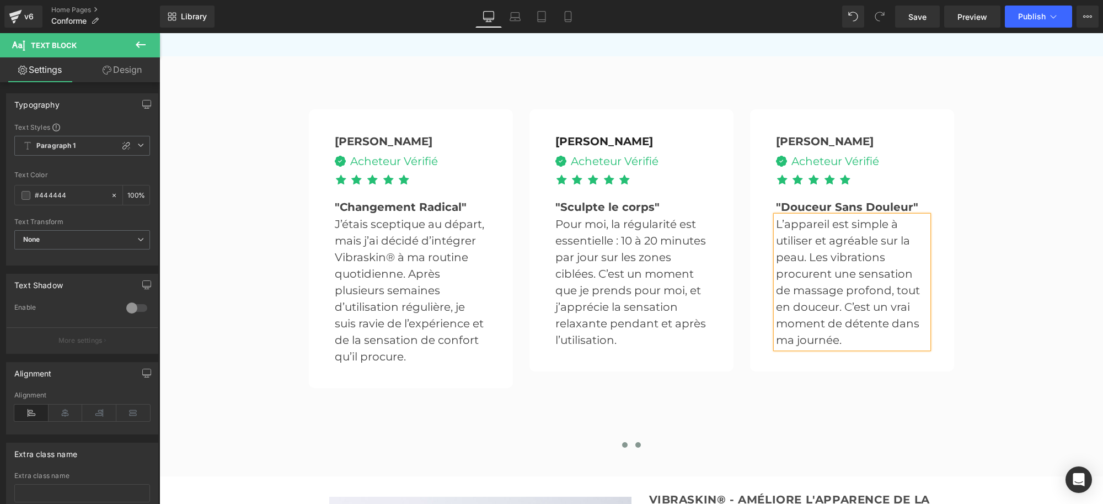
click at [636, 442] on span at bounding box center [639, 445] width 6 height 6
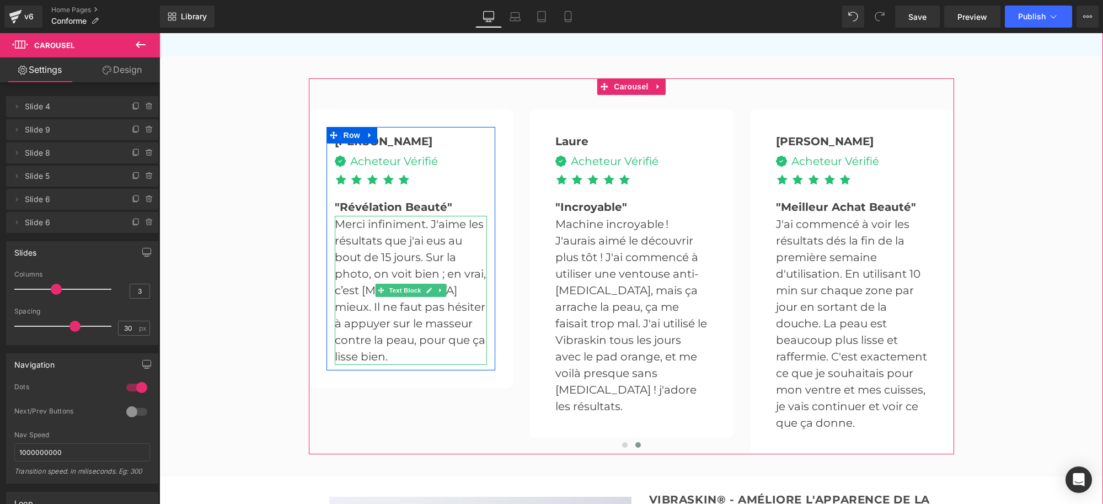
click at [417, 240] on p "Merci infiniment. J'aime les résultats que j'ai eus au bout de 15 jours. Sur la…" at bounding box center [411, 290] width 152 height 149
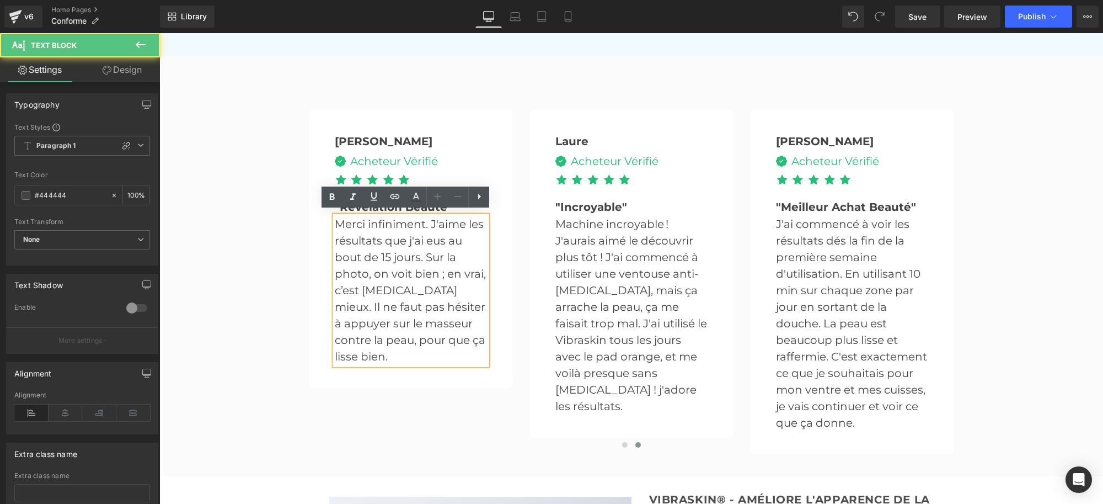
click at [418, 233] on p "Merci infiniment. J'aime les résultats que j'ai eus au bout de 15 jours. Sur la…" at bounding box center [411, 290] width 152 height 149
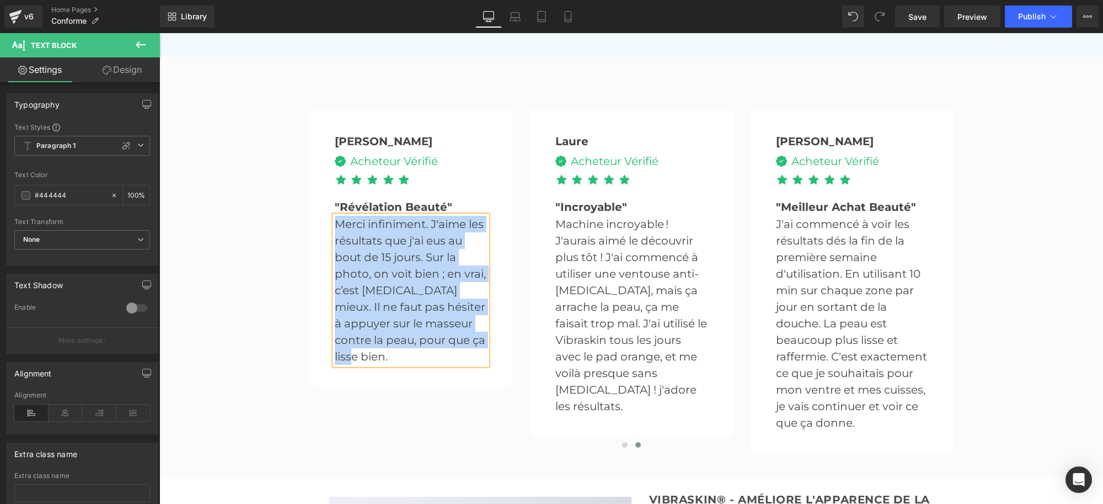
paste div
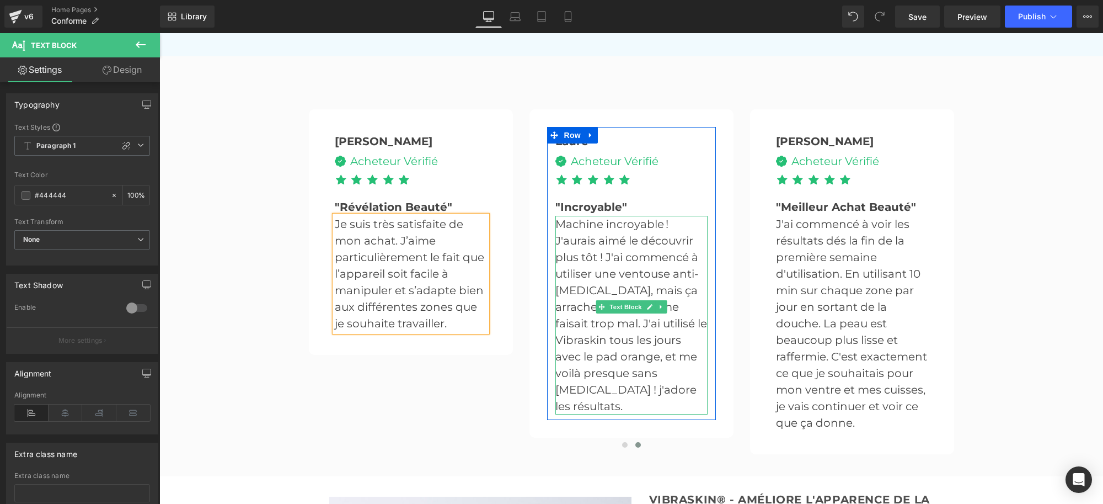
click at [616, 230] on p "Machine incroyable ! J'aurais aimé le découvrir plus tôt ! J'ai commencé à util…" at bounding box center [632, 315] width 152 height 199
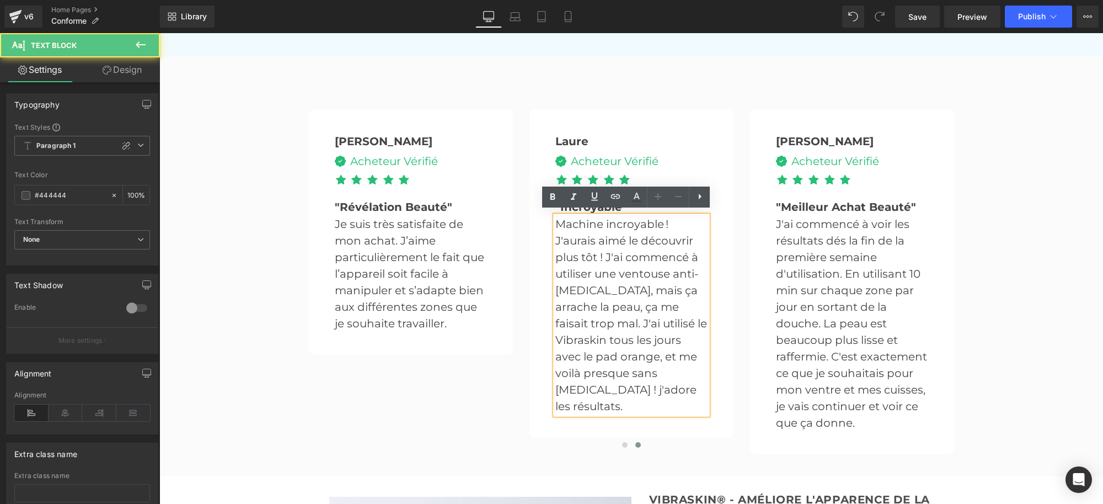
click at [616, 226] on p "Machine incroyable ! J'aurais aimé le découvrir plus tôt ! J'ai commencé à util…" at bounding box center [632, 315] width 152 height 199
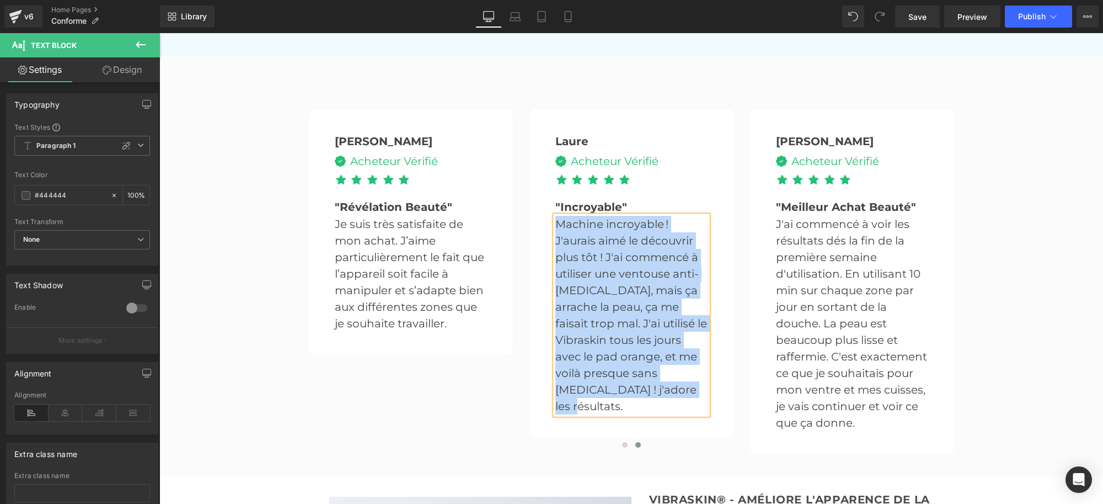
paste div
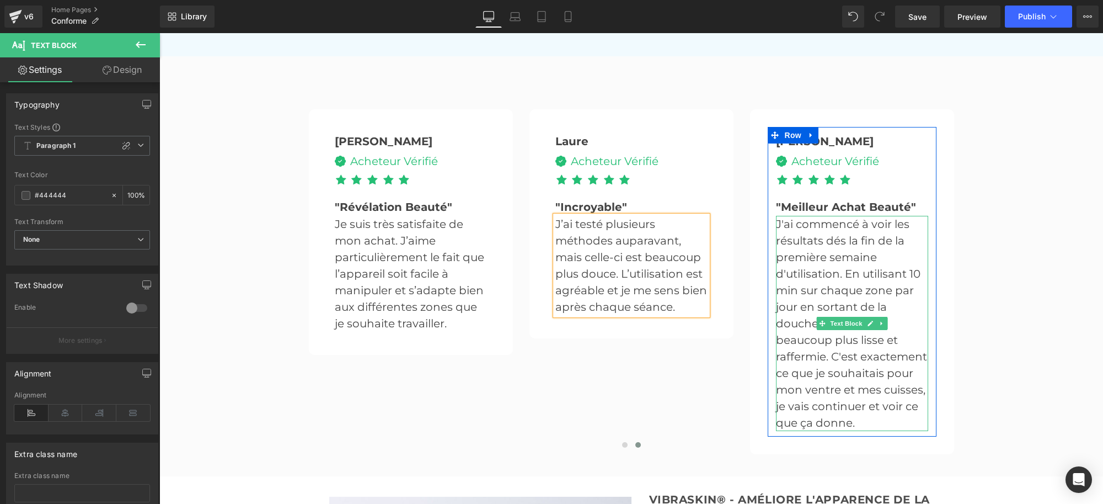
click at [791, 234] on p "J'ai commencé à voir les résultats dés la fin de la première semaine d'utilisat…" at bounding box center [852, 323] width 152 height 215
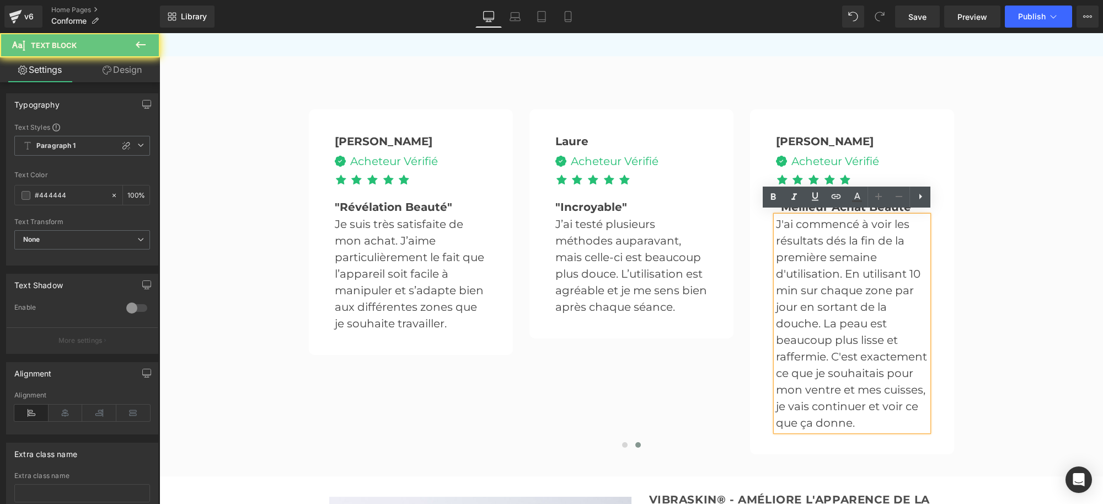
click at [792, 226] on p "J'ai commencé à voir les résultats dés la fin de la première semaine d'utilisat…" at bounding box center [852, 323] width 152 height 215
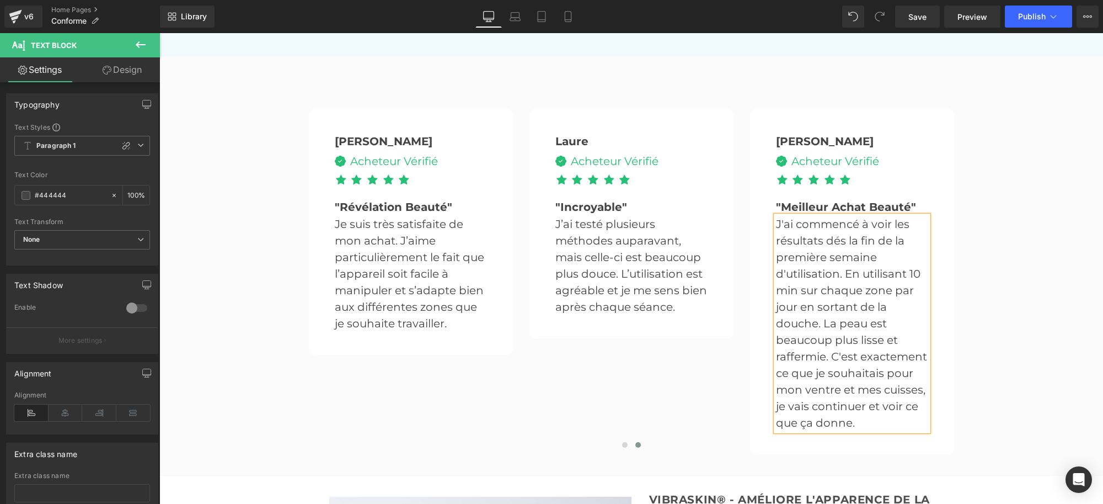
paste div
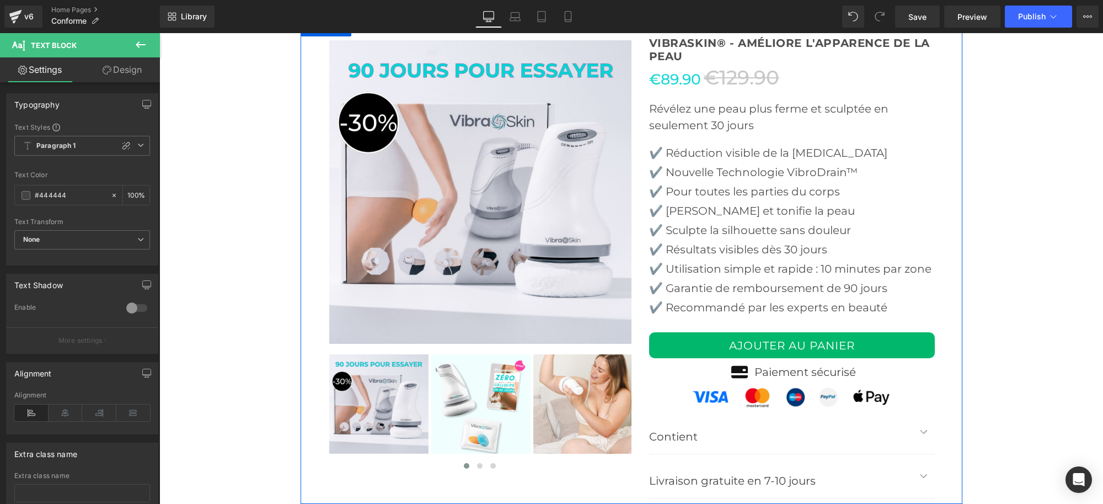
scroll to position [2583, 0]
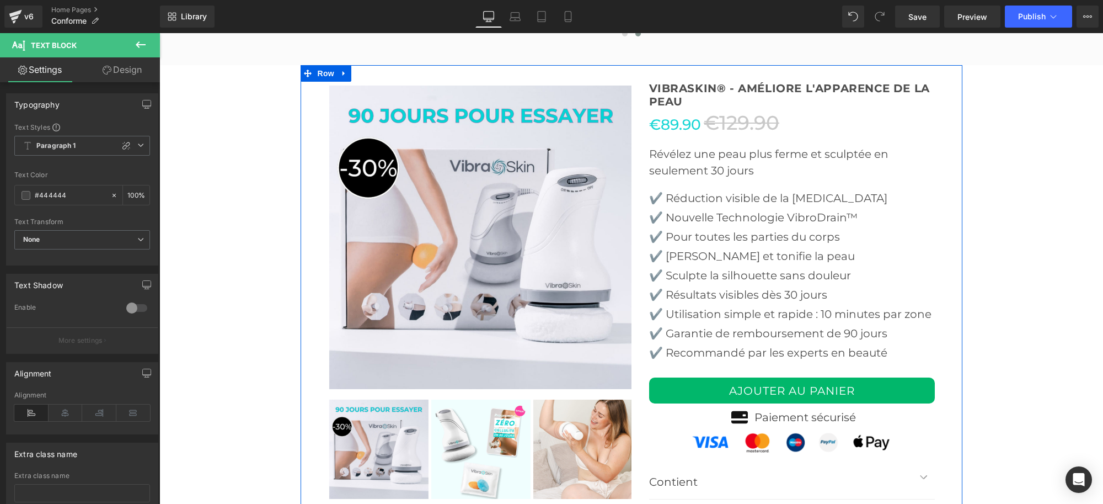
click at [680, 154] on p "Révélez une peau plus ferme et sculptée en seulement 30 jours" at bounding box center [792, 162] width 286 height 33
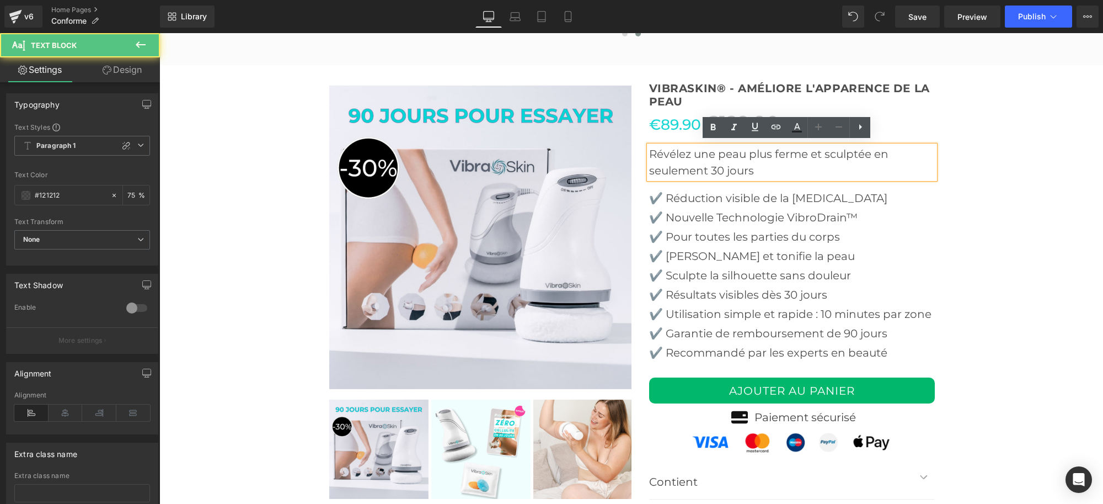
click at [690, 146] on p "Révélez une peau plus ferme et sculptée en seulement 30 jours" at bounding box center [792, 162] width 286 height 33
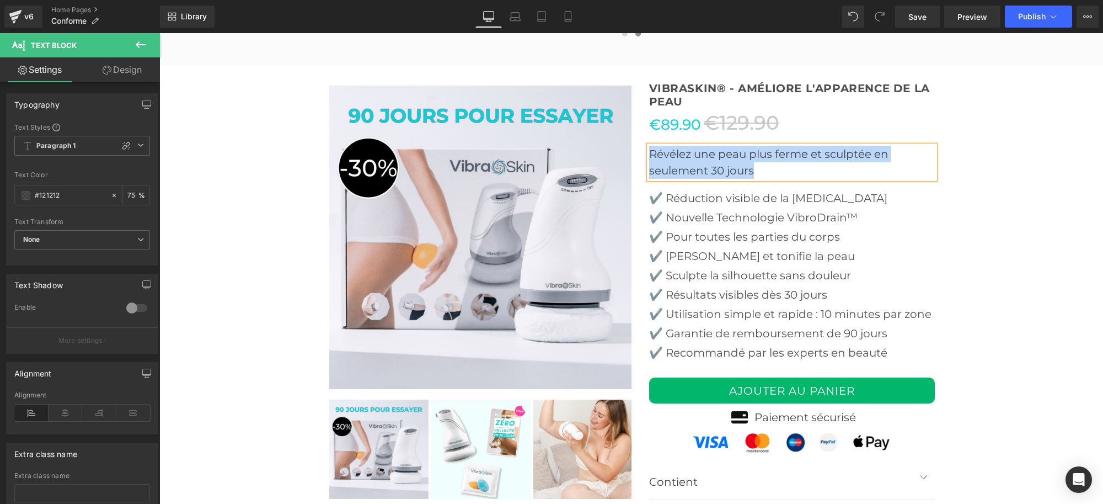
paste div
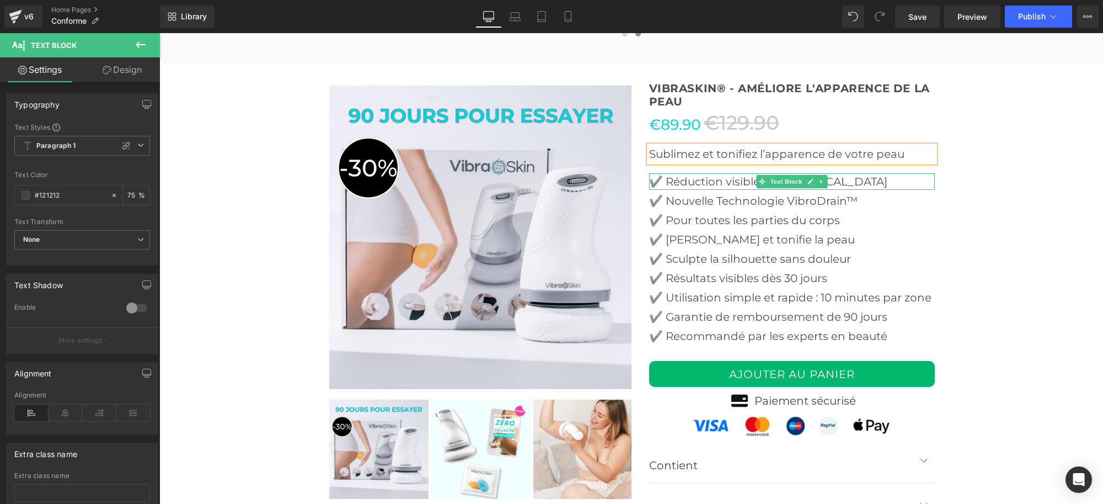
click at [694, 177] on p "✔️ Réduction visible de la [MEDICAL_DATA]" at bounding box center [792, 181] width 286 height 17
click at [694, 173] on p "✔️ Réduction visible de la [MEDICAL_DATA]" at bounding box center [792, 181] width 286 height 17
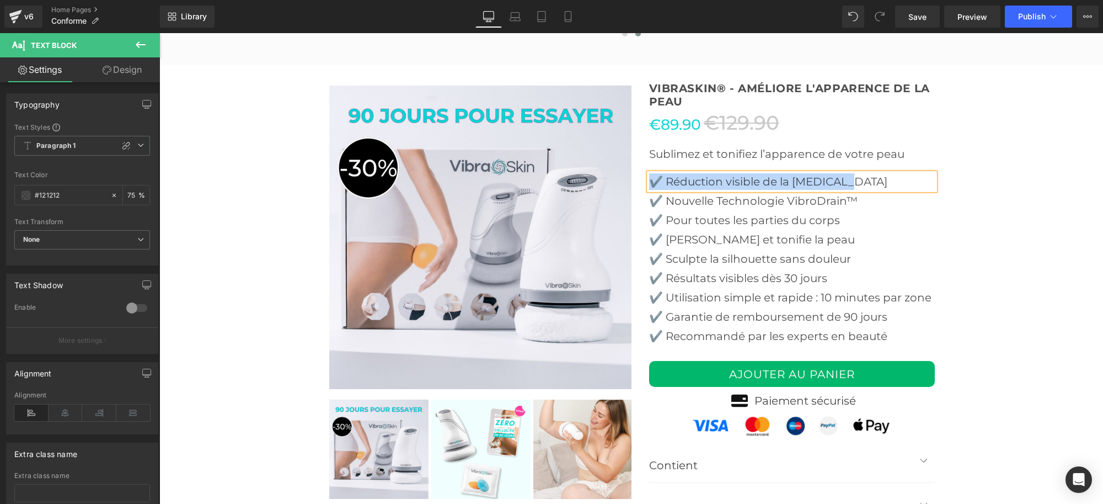
paste div
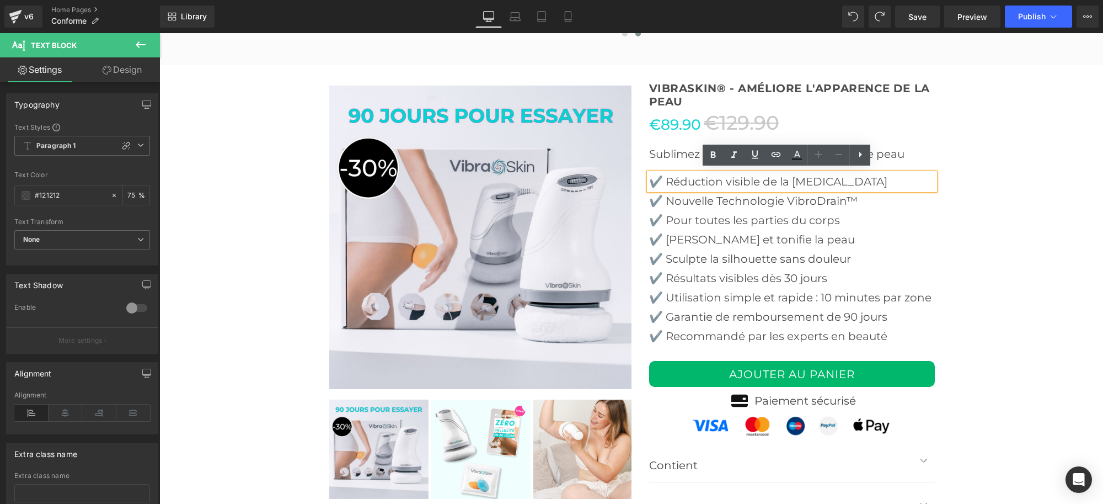
click at [710, 186] on div "✔️ Réduction visible de la [MEDICAL_DATA]" at bounding box center [792, 181] width 286 height 17
drag, startPoint x: 660, startPoint y: 173, endPoint x: 795, endPoint y: 177, distance: 135.2
click at [797, 177] on p "✔️ Réduction visible de la [MEDICAL_DATA]" at bounding box center [792, 181] width 286 height 17
click at [663, 181] on p "✔️ Réduction visible de la [MEDICAL_DATA]" at bounding box center [792, 181] width 286 height 17
drag, startPoint x: 663, startPoint y: 175, endPoint x: 857, endPoint y: 179, distance: 194.3
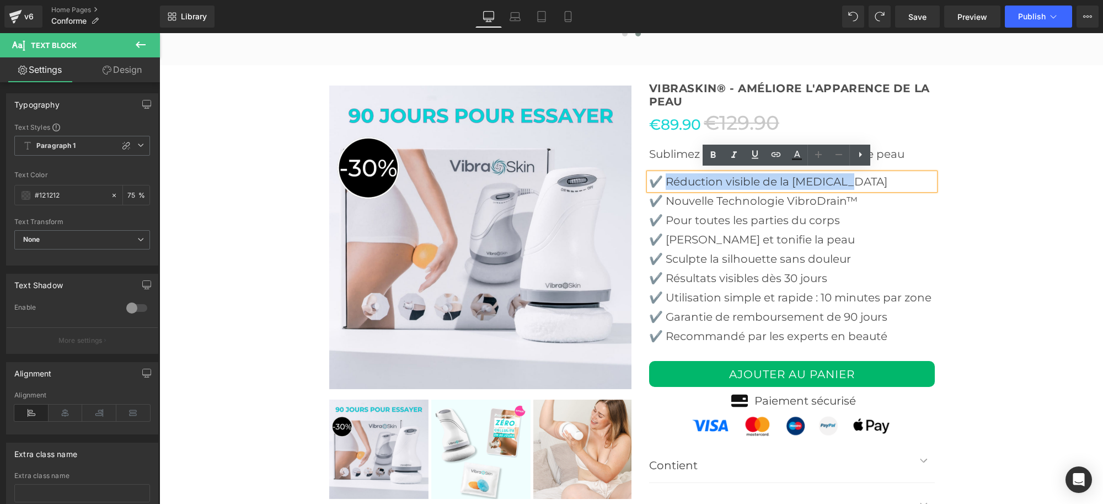
click at [857, 179] on p "✔️ Réduction visible de la [MEDICAL_DATA]" at bounding box center [792, 181] width 286 height 17
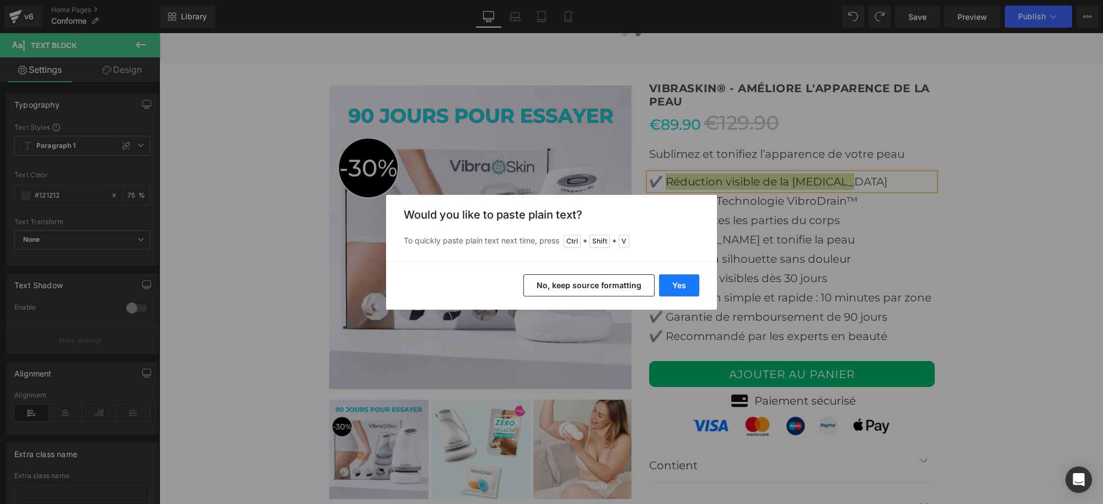
click at [686, 292] on button "Yes" at bounding box center [679, 285] width 40 height 22
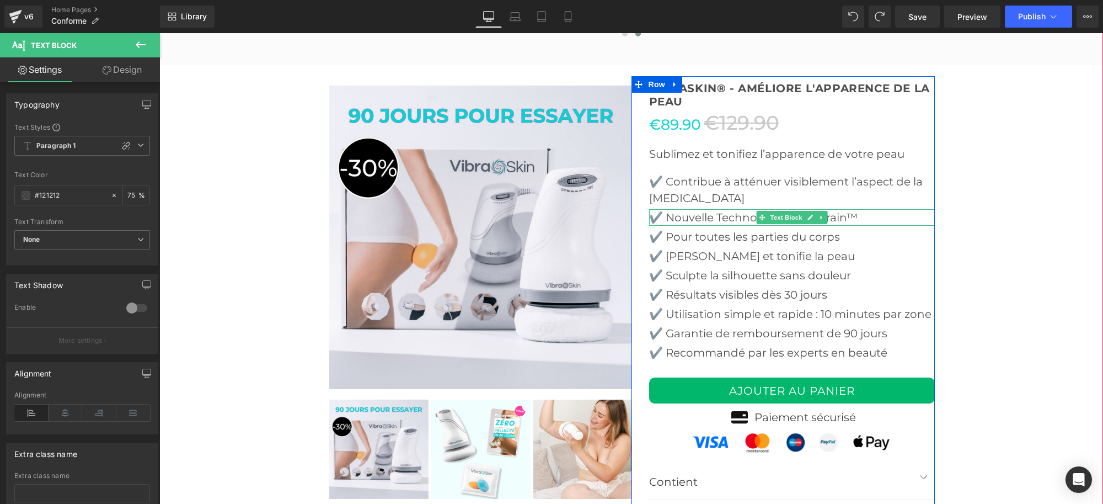
click at [665, 214] on p "✔️ Nouvelle Technologie VibroDrain™" at bounding box center [792, 217] width 286 height 17
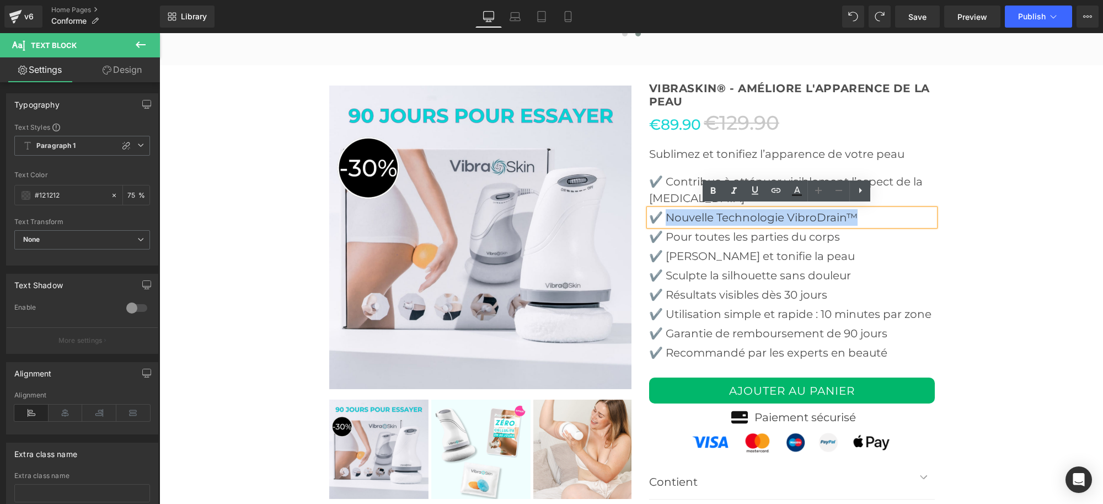
drag, startPoint x: 661, startPoint y: 213, endPoint x: 857, endPoint y: 213, distance: 195.9
click at [857, 213] on p "✔️ Nouvelle Technologie VibroDrain™" at bounding box center [792, 217] width 286 height 17
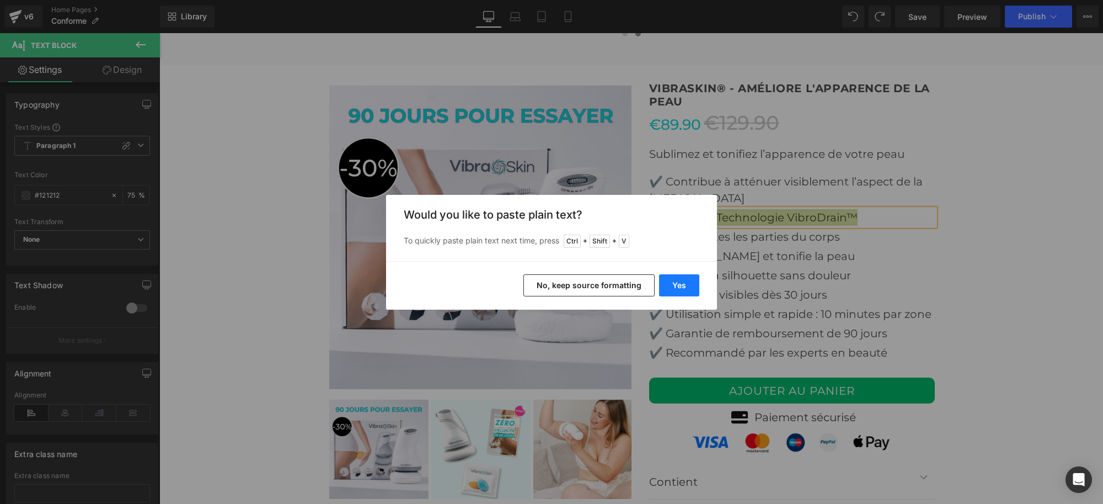
click at [685, 285] on button "Yes" at bounding box center [679, 285] width 40 height 22
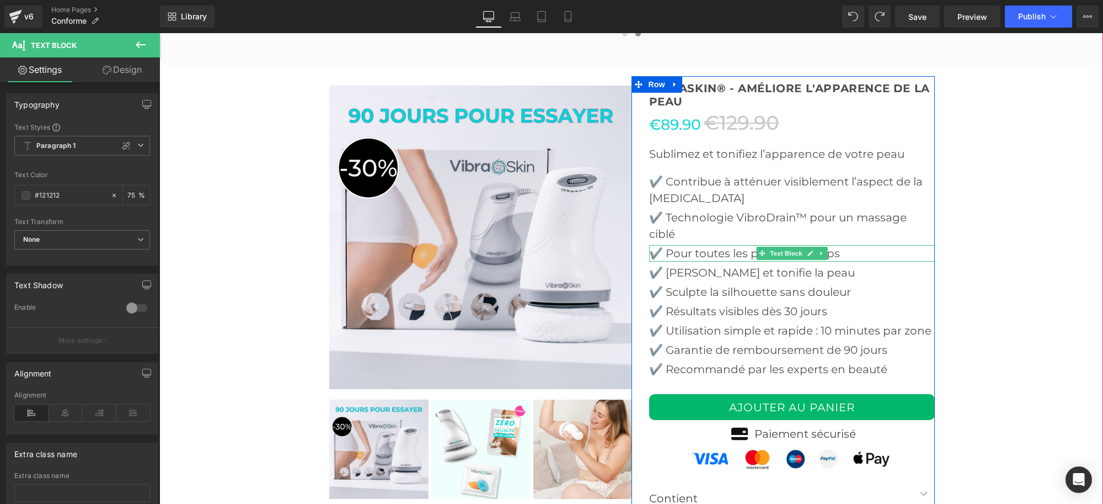
click at [666, 251] on p "✔️ Pour toutes les parties du corps" at bounding box center [792, 253] width 286 height 17
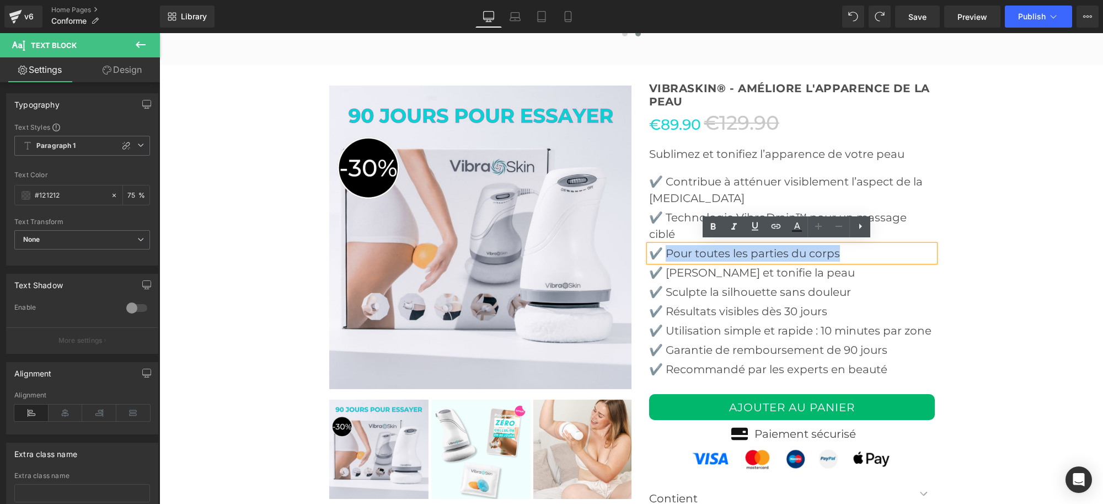
drag, startPoint x: 663, startPoint y: 251, endPoint x: 851, endPoint y: 251, distance: 188.1
click at [851, 251] on p "✔️ Pour toutes les parties du corps" at bounding box center [792, 253] width 286 height 17
paste div
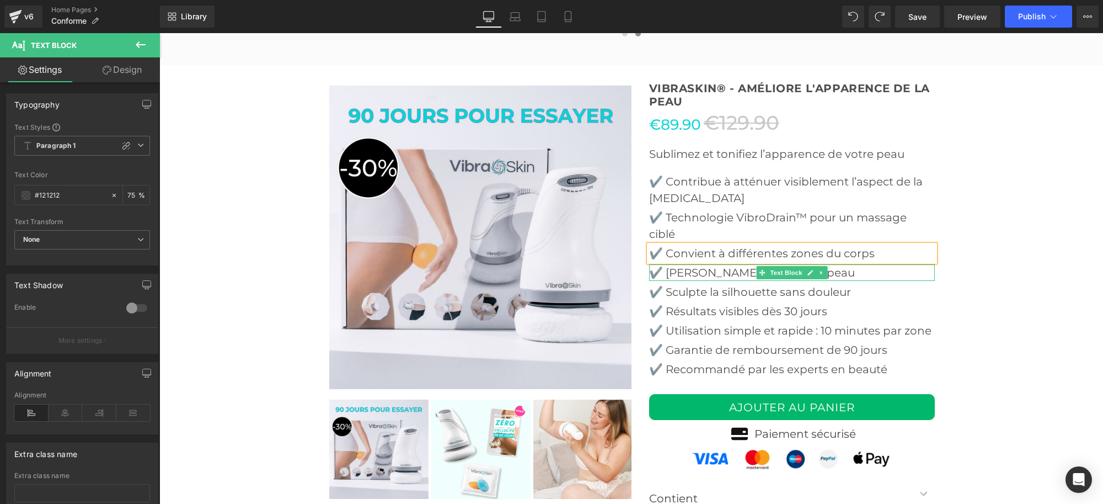
click at [666, 269] on p "✔️ [PERSON_NAME] et tonifie la peau" at bounding box center [792, 272] width 286 height 17
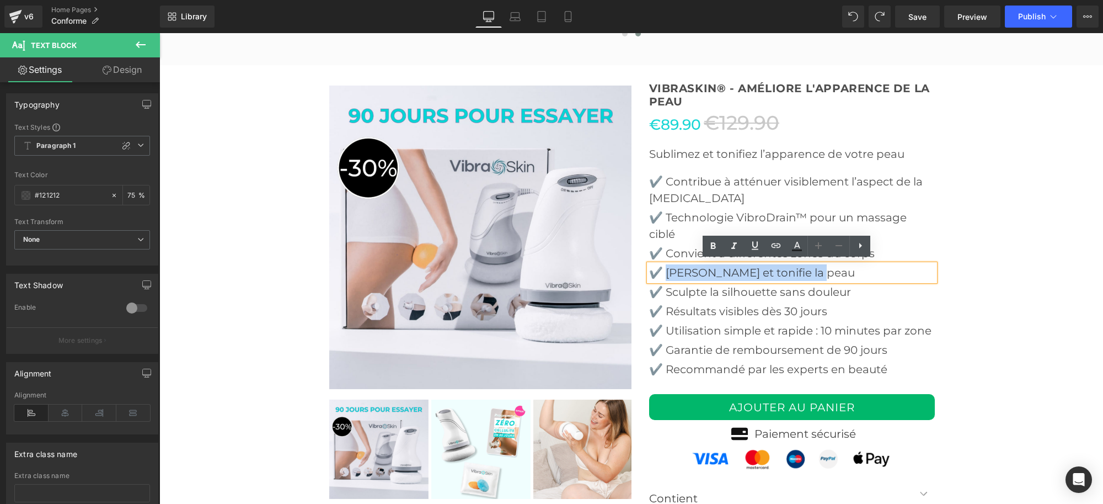
drag, startPoint x: 664, startPoint y: 268, endPoint x: 822, endPoint y: 268, distance: 157.8
click at [822, 268] on p "✔️ [PERSON_NAME] et tonifie la peau" at bounding box center [792, 272] width 286 height 17
paste div
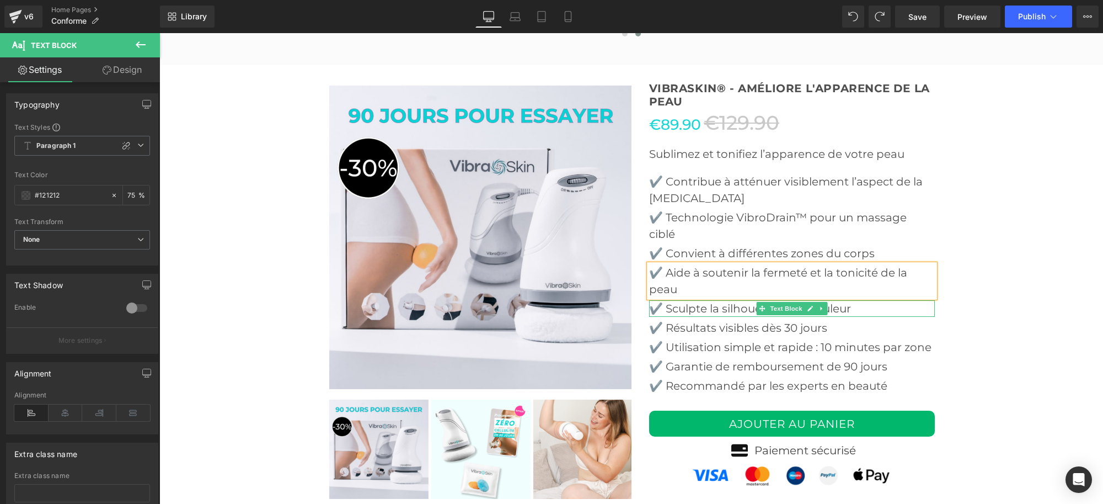
click at [664, 307] on p "✔️ Sculpte la silhouette sans douleur" at bounding box center [792, 308] width 286 height 17
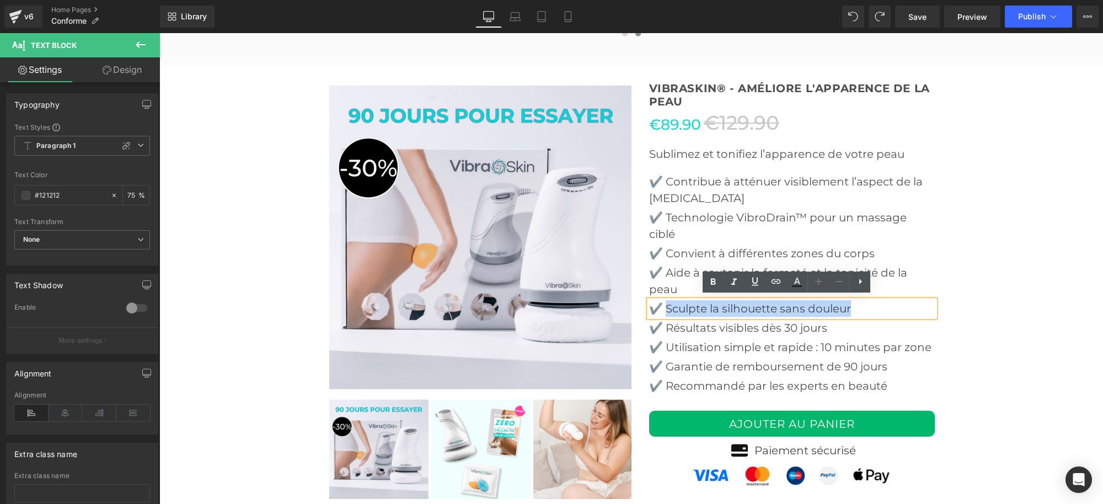
drag, startPoint x: 663, startPoint y: 305, endPoint x: 851, endPoint y: 304, distance: 187.6
click at [851, 304] on p "✔️ Sculpte la silhouette sans douleur" at bounding box center [792, 308] width 286 height 17
paste div
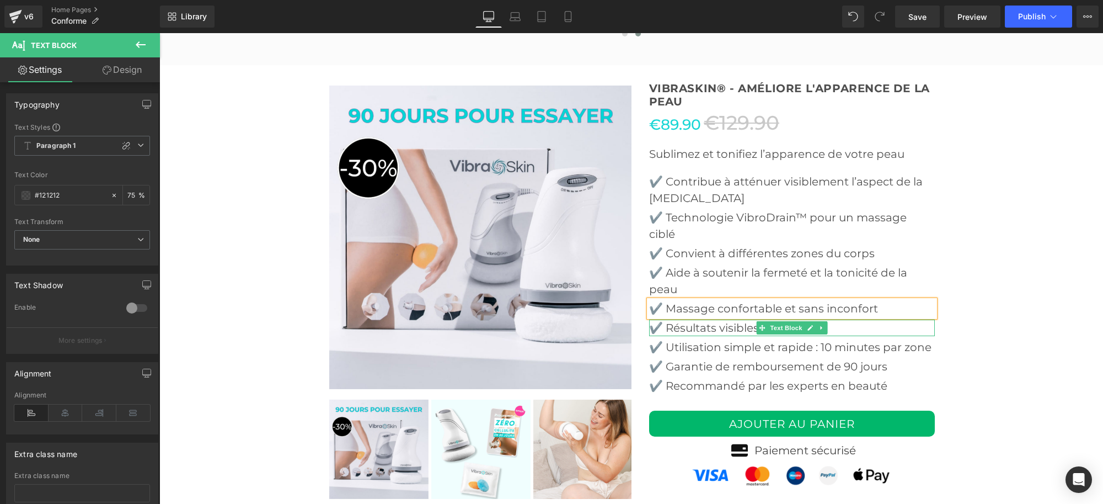
click at [674, 323] on p "✔️ Résultats visibles dès 30 jours" at bounding box center [792, 327] width 286 height 17
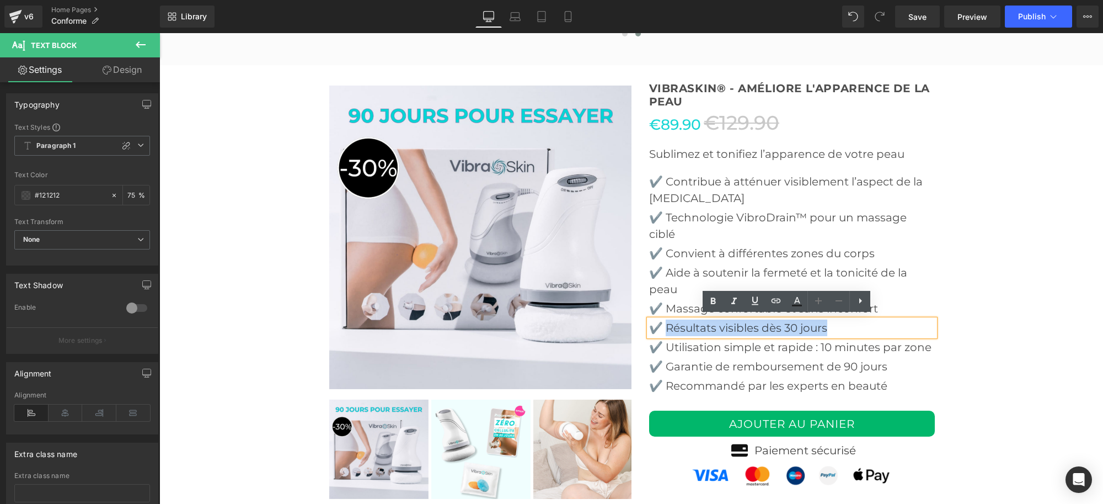
drag, startPoint x: 663, startPoint y: 324, endPoint x: 854, endPoint y: 324, distance: 190.9
click at [854, 324] on p "✔️ Résultats visibles dès 30 jours" at bounding box center [792, 327] width 286 height 17
paste div
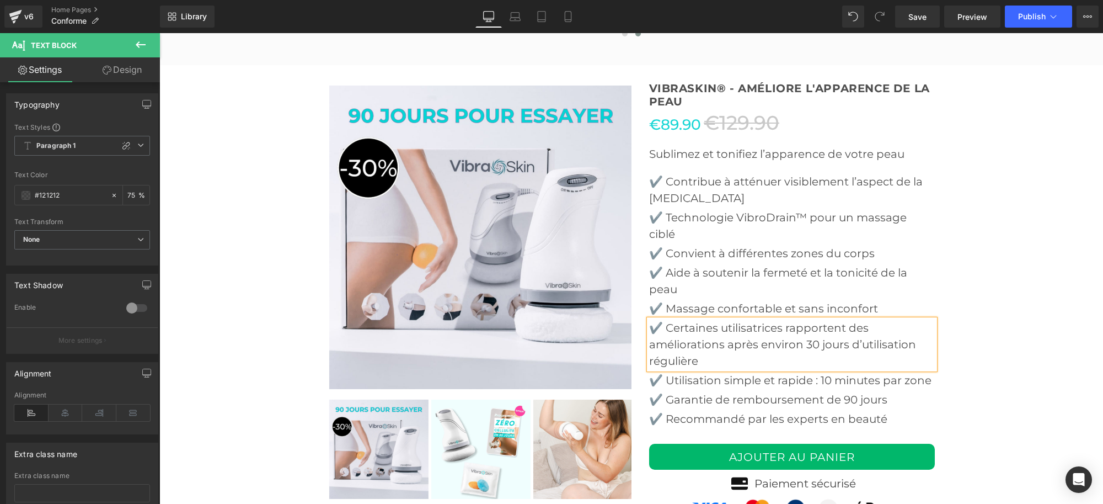
scroll to position [2652, 0]
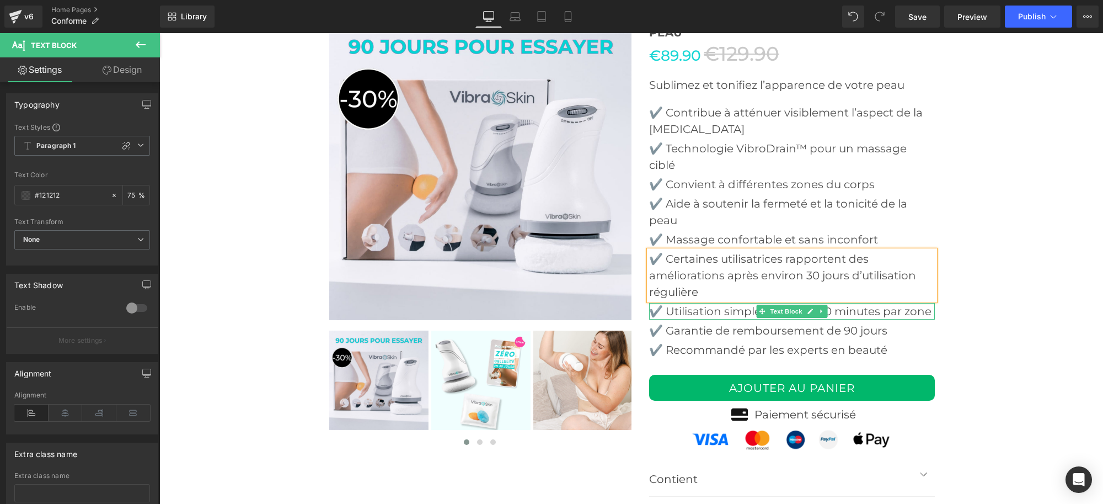
click at [669, 308] on p "✔️ Utilisation simple et rapide : 10 minutes par zone" at bounding box center [792, 311] width 286 height 17
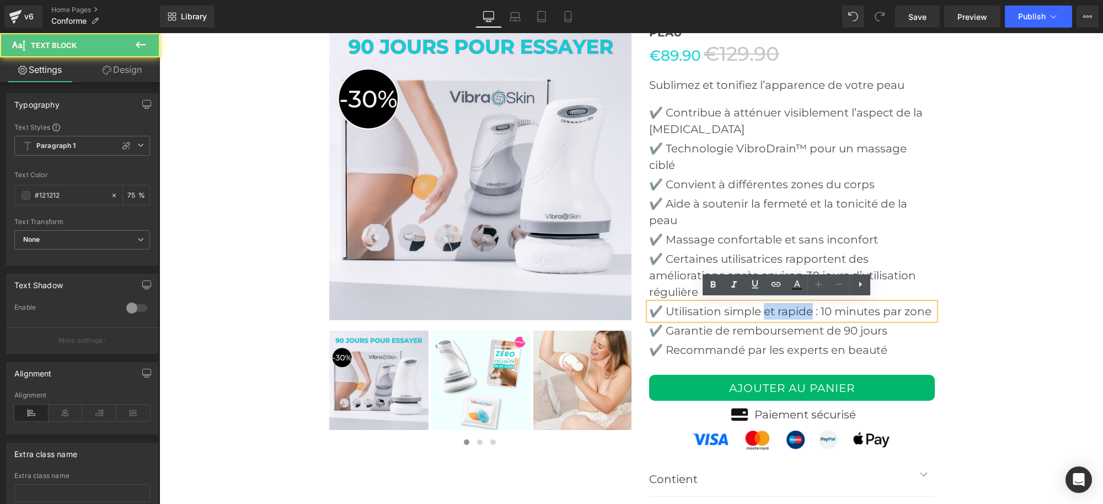
drag, startPoint x: 760, startPoint y: 307, endPoint x: 809, endPoint y: 307, distance: 48.6
click at [809, 307] on p "✔️ Utilisation simple et rapide : 10 minutes par zone" at bounding box center [792, 311] width 286 height 17
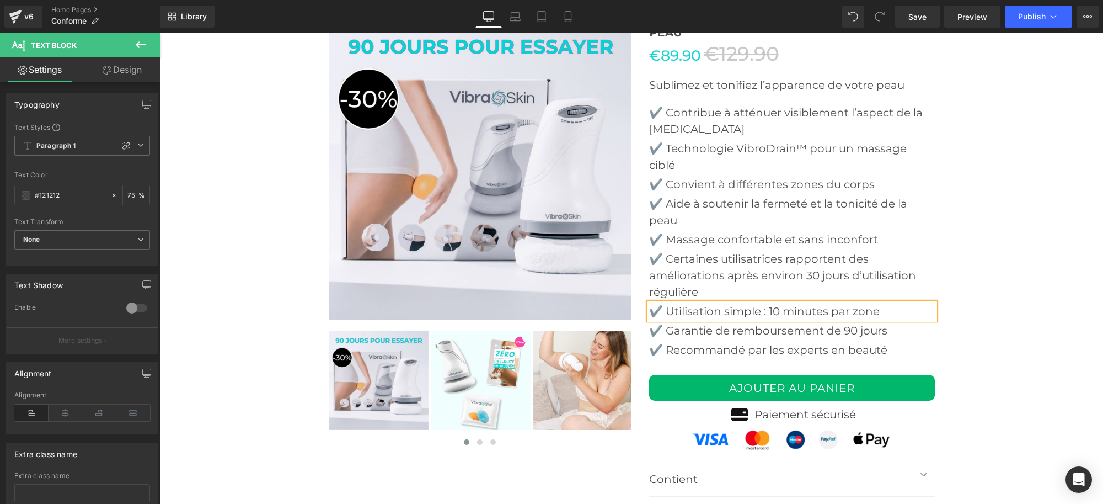
click at [766, 307] on p "✔️ Utilisation simple : 10 minutes par zone" at bounding box center [792, 311] width 286 height 17
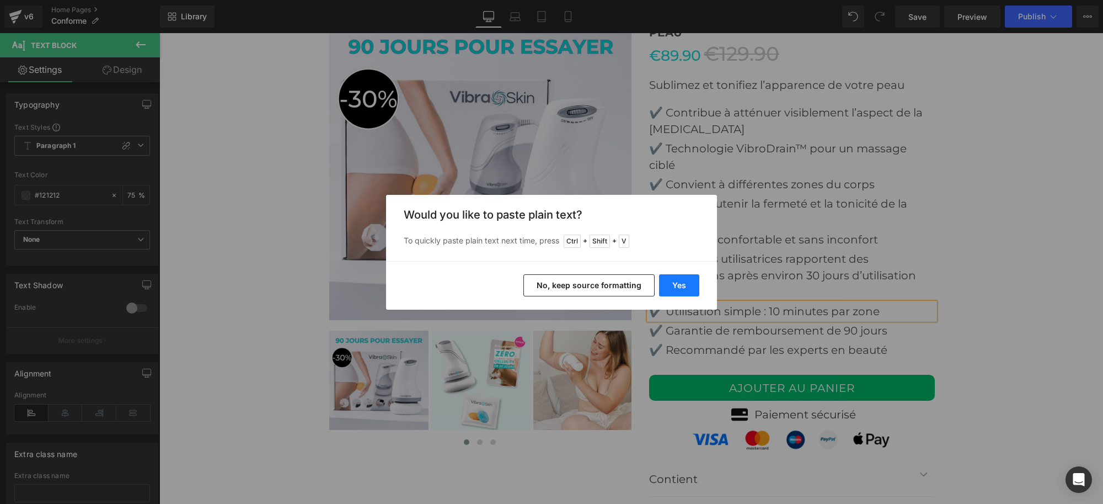
click at [665, 286] on button "Yes" at bounding box center [679, 285] width 40 height 22
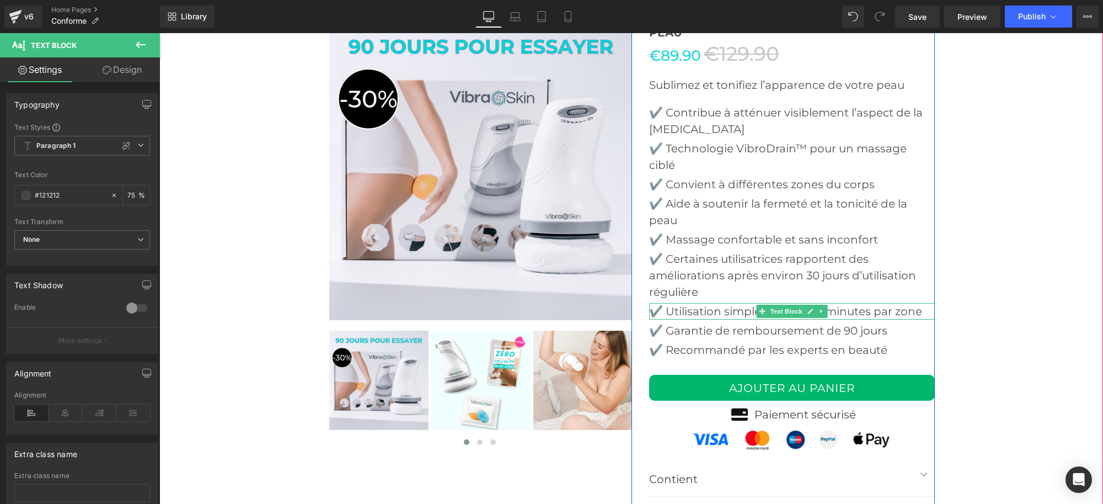
click at [807, 312] on link at bounding box center [810, 311] width 12 height 13
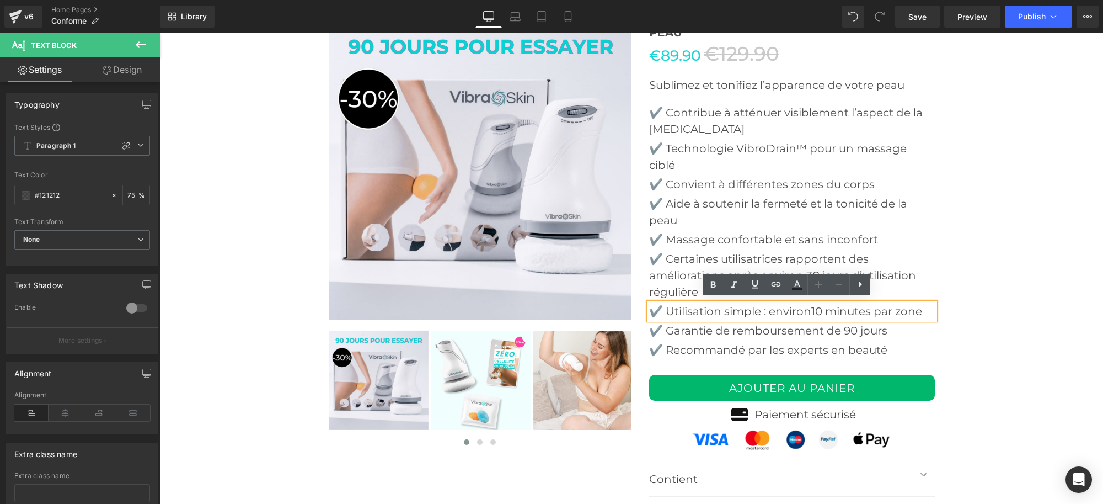
click at [810, 304] on p "✔️ Utilisation simple : environ10 minutes par zone" at bounding box center [792, 311] width 286 height 17
click at [807, 304] on p "✔️ Utilisation simple : environ10 minutes par zone" at bounding box center [792, 311] width 286 height 17
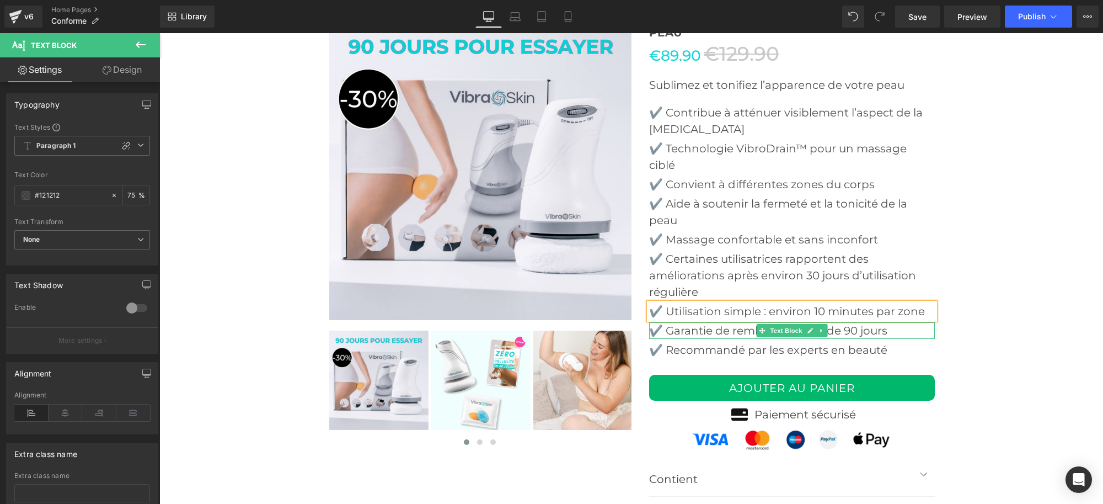
click at [668, 323] on p "✔️ Garantie de remboursement de 90 jours" at bounding box center [792, 330] width 286 height 17
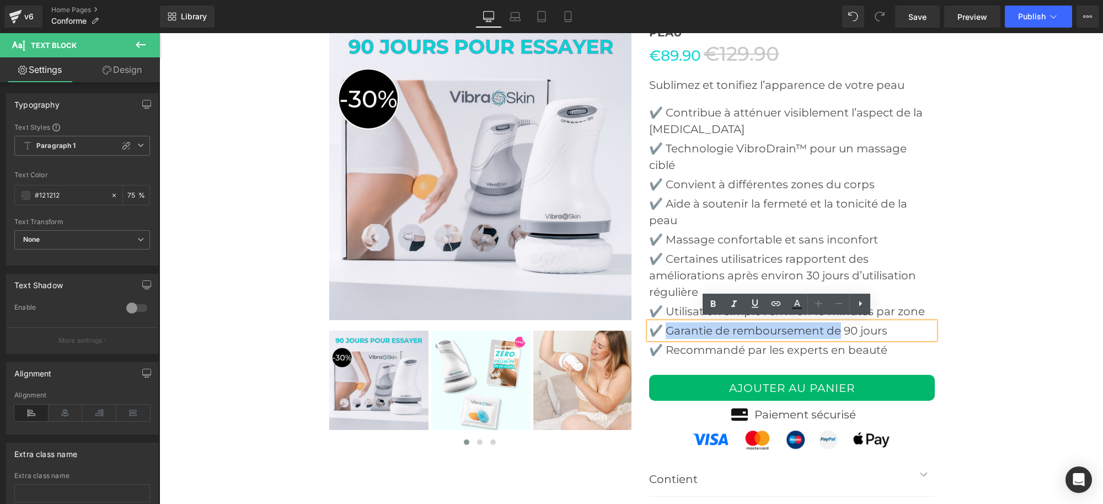
drag, startPoint x: 663, startPoint y: 327, endPoint x: 835, endPoint y: 335, distance: 172.3
click at [835, 335] on p "✔️ Garantie de remboursement de 90 jours" at bounding box center [792, 330] width 286 height 17
paste div
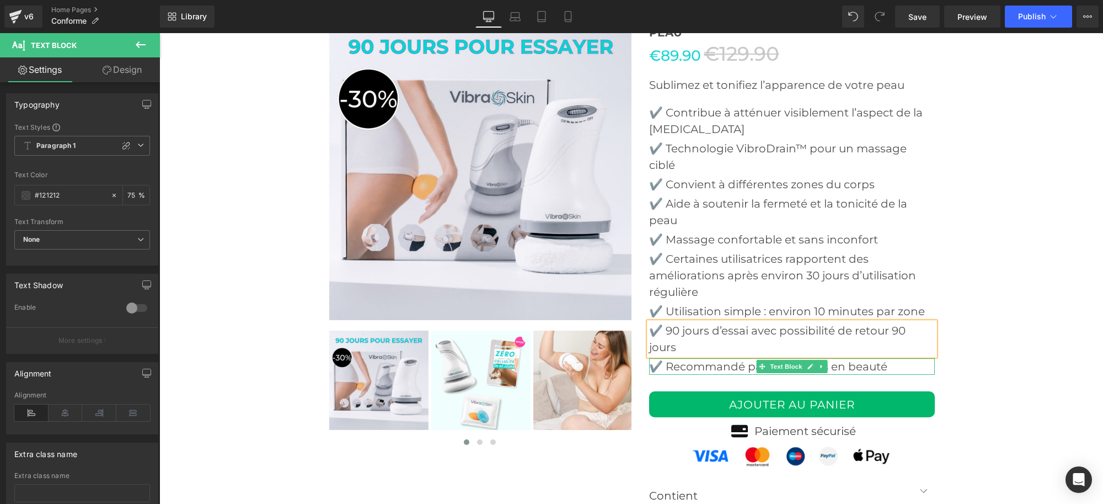
click at [660, 361] on p "✔️ Recommandé par les experts en beauté" at bounding box center [792, 366] width 286 height 17
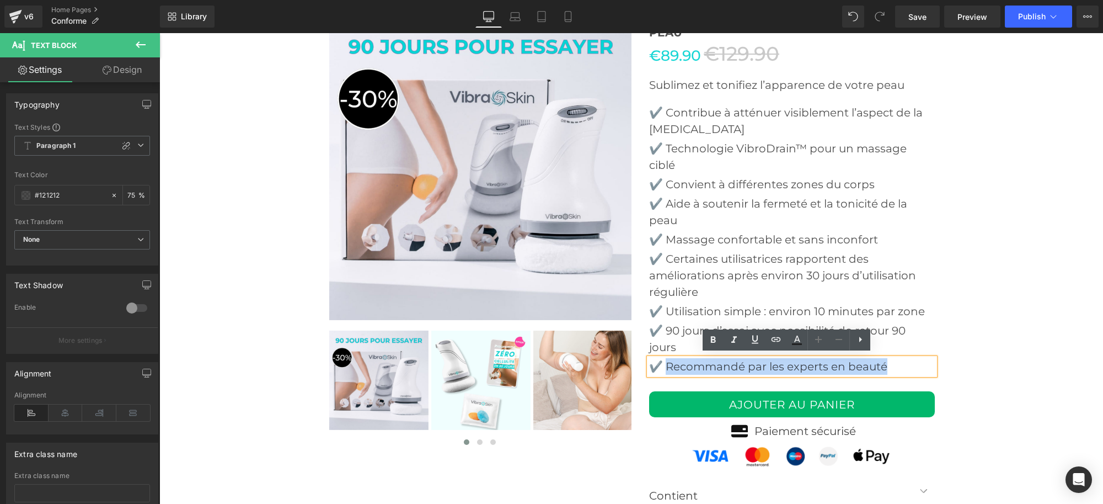
drag, startPoint x: 663, startPoint y: 359, endPoint x: 889, endPoint y: 367, distance: 225.8
click at [889, 367] on p "✔️ Recommandé par les experts en beauté" at bounding box center [792, 366] width 286 height 17
paste div
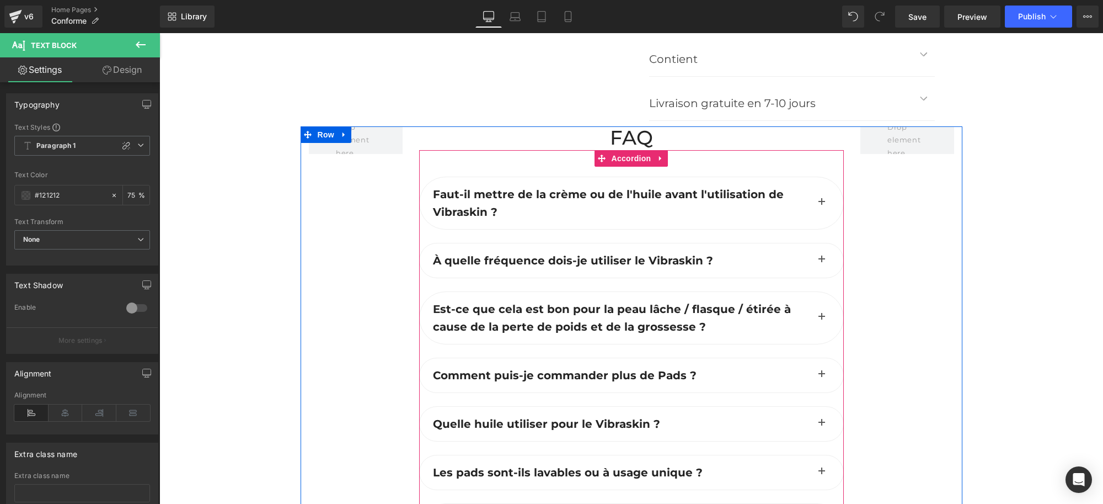
scroll to position [2996, 0]
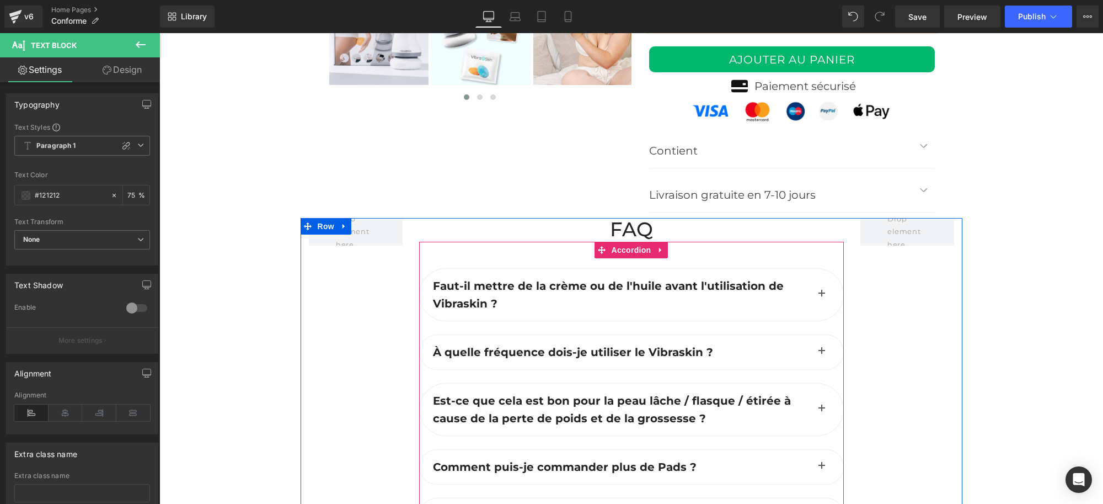
click at [815, 291] on button "button" at bounding box center [822, 295] width 22 height 52
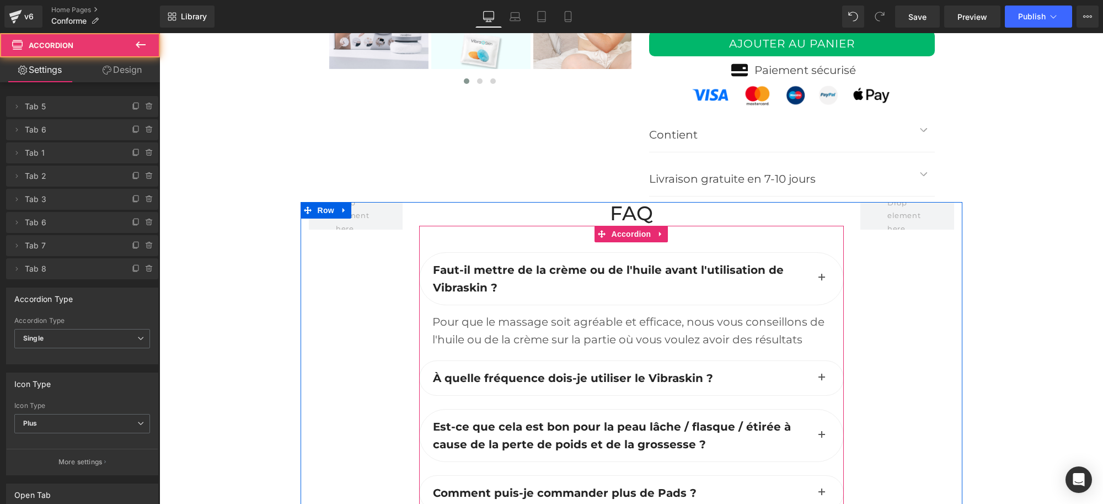
scroll to position [3065, 0]
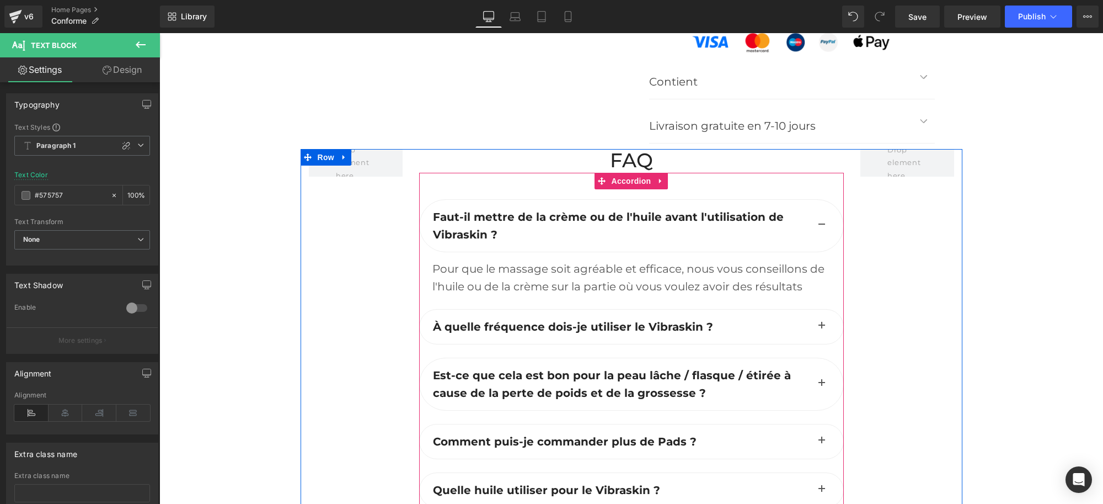
drag, startPoint x: 807, startPoint y: 285, endPoint x: 419, endPoint y: 207, distance: 396.1
click at [419, 207] on div "Faut-il mettre de la crème ou de l'huile avant l'utilisation de Vibraskin ? Tex…" at bounding box center [631, 254] width 425 height 110
copy div "Faut-il mettre de la crème ou de l'huile avant l'utilisation de Vibraskin ? Tex…"
click at [467, 274] on div "Pour que le massage soit agréable et efficace, nous vous conseillons de l'huile…" at bounding box center [632, 277] width 398 height 35
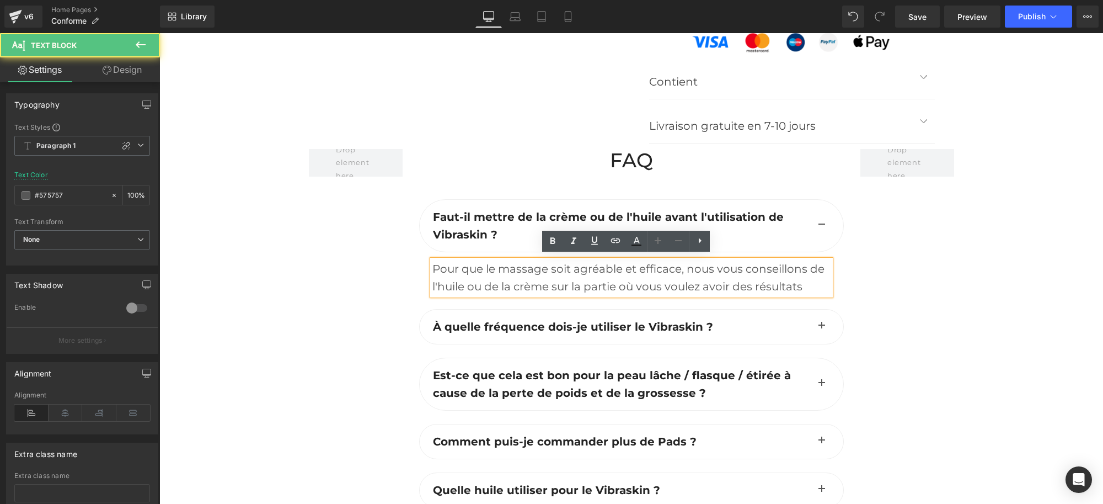
click at [470, 268] on div "Pour que le massage soit agréable et efficace, nous vous conseillons de l'huile…" at bounding box center [632, 277] width 398 height 35
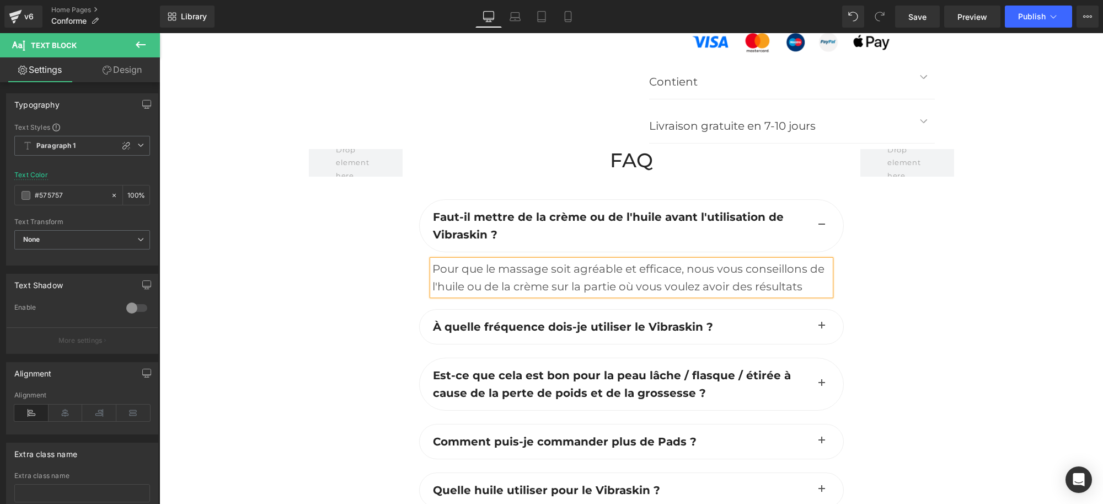
paste div
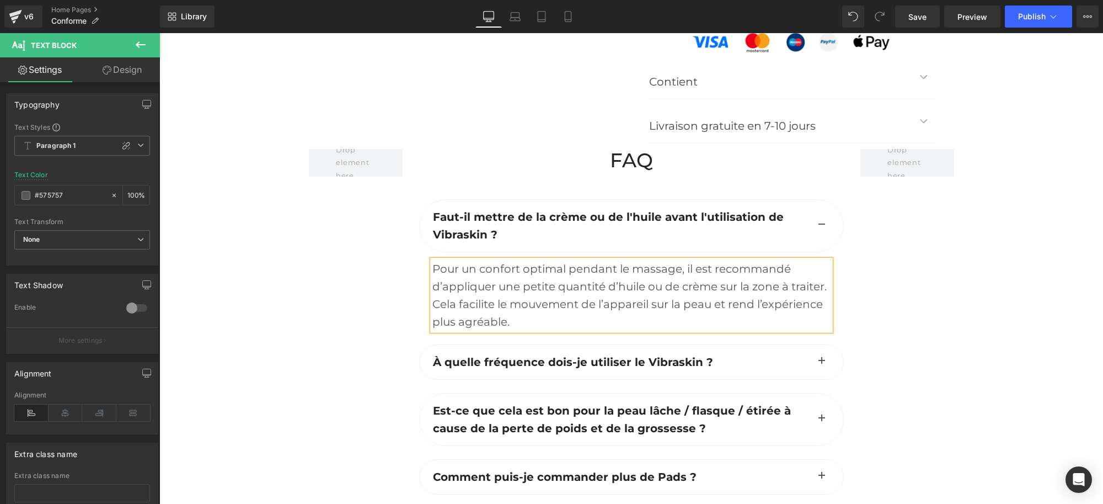
click at [820, 357] on button "button" at bounding box center [822, 362] width 22 height 34
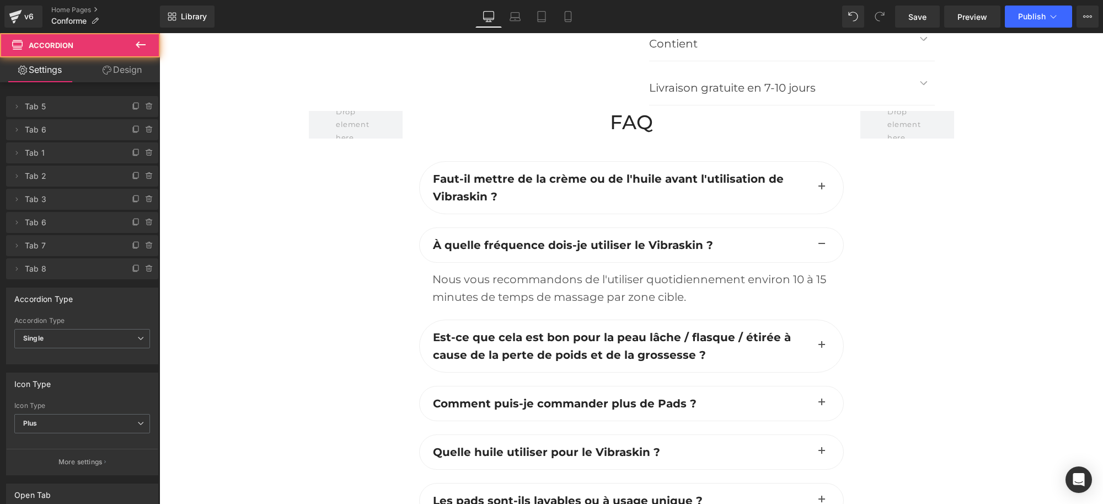
scroll to position [3134, 0]
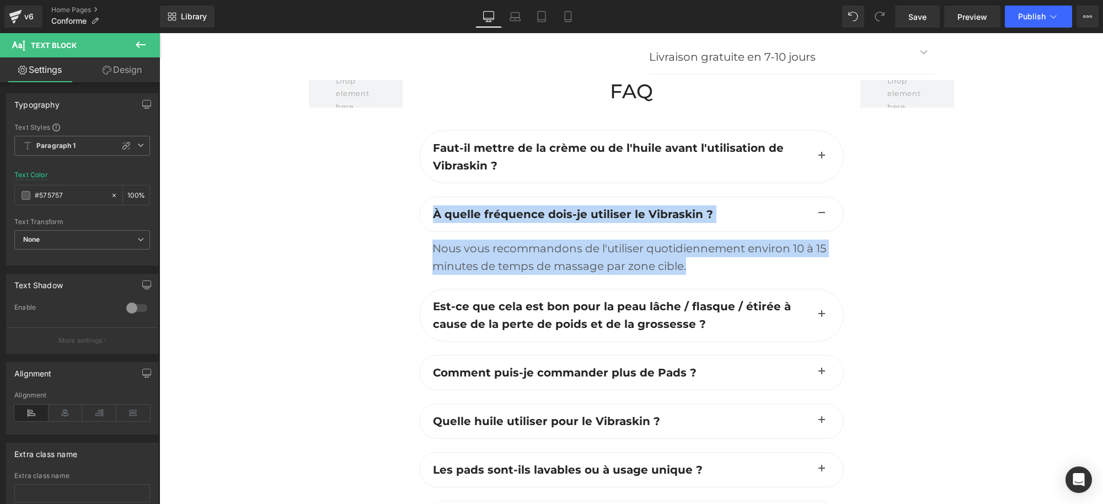
drag, startPoint x: 684, startPoint y: 262, endPoint x: 412, endPoint y: 222, distance: 274.9
click at [412, 222] on div "FAQ Heading Faut-il mettre de la crème ou de l'huile avant l'utilisation de Vib…" at bounding box center [631, 364] width 441 height 569
copy div "À quelle fréquence dois-je utiliser le Vibraskin ? Text Block Nous vous recomma…"
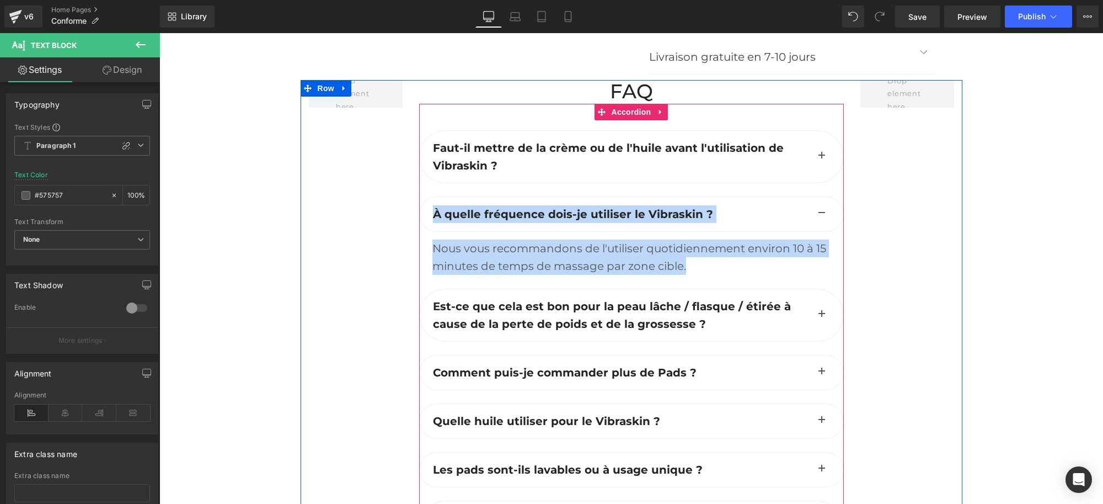
click at [511, 208] on span "À quelle fréquence dois-je utiliser le Vibraskin ?" at bounding box center [573, 213] width 280 height 13
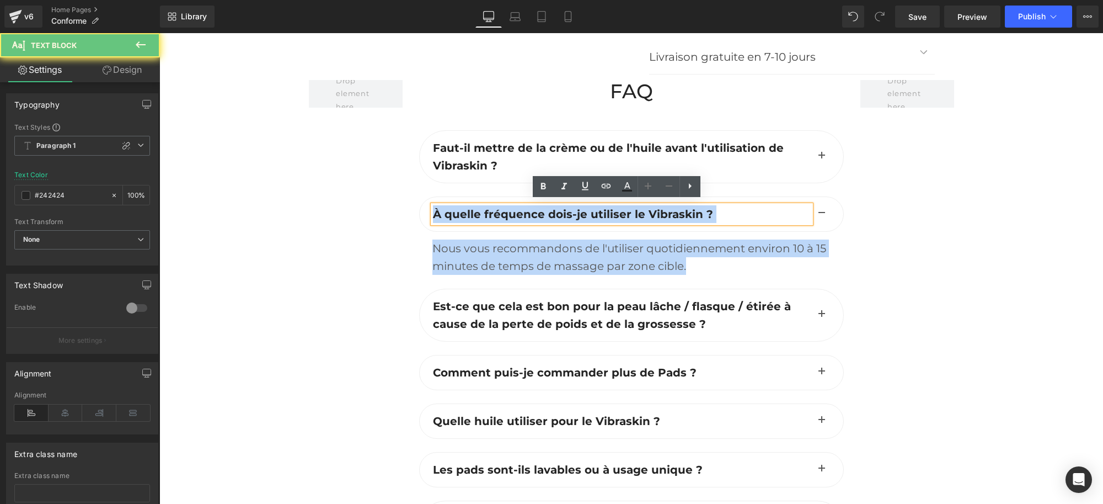
click at [511, 207] on span "À quelle fréquence dois-je utiliser le Vibraskin ?" at bounding box center [573, 213] width 280 height 13
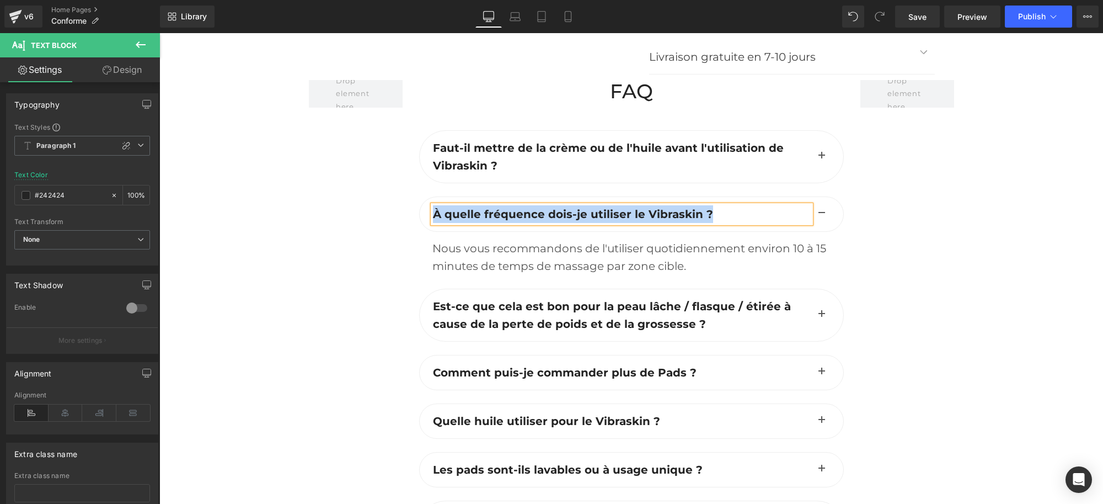
paste div
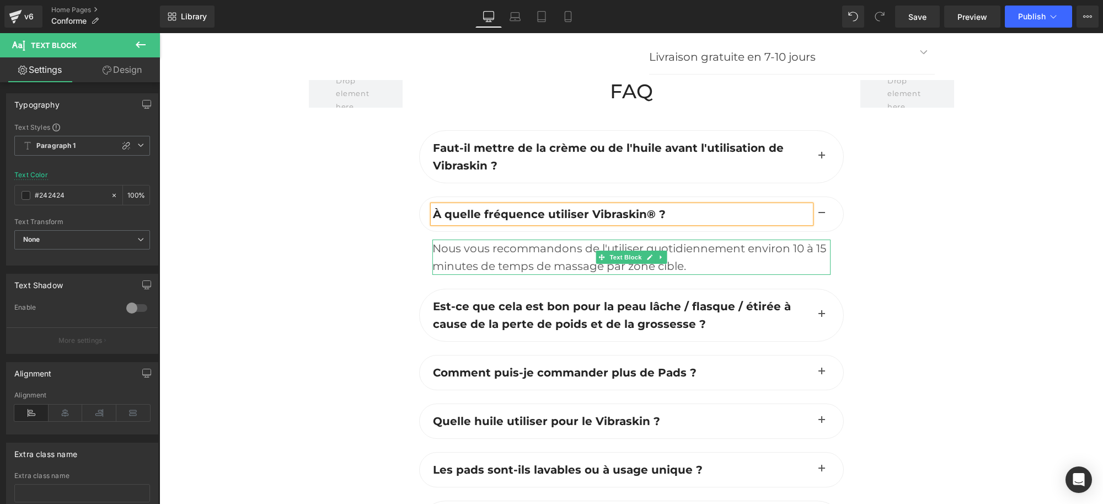
click at [522, 252] on div "Nous vous recommandons de l'utiliser quotidiennement environ 10 à 15 minutes de…" at bounding box center [632, 256] width 398 height 35
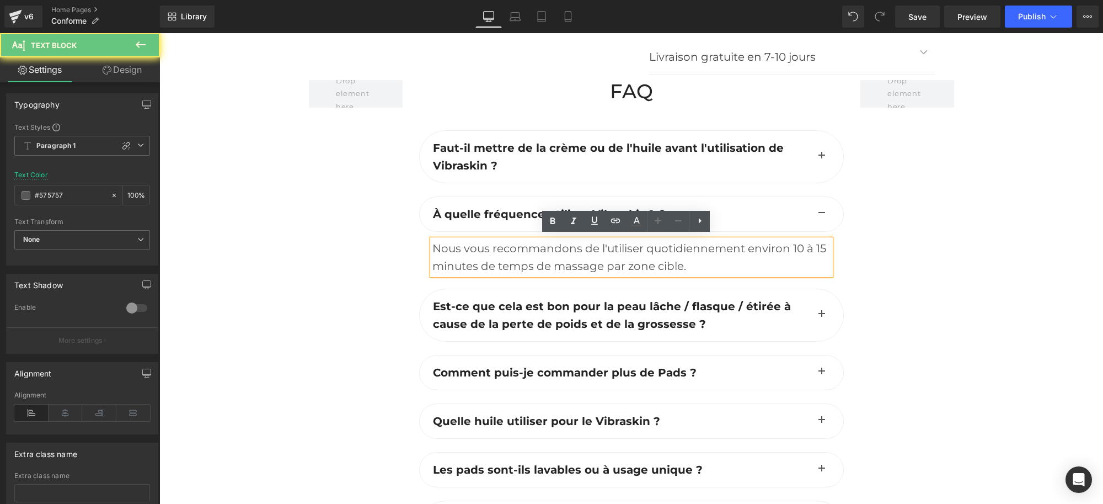
click at [504, 243] on div "Nous vous recommandons de l'utiliser quotidiennement environ 10 à 15 minutes de…" at bounding box center [632, 256] width 398 height 35
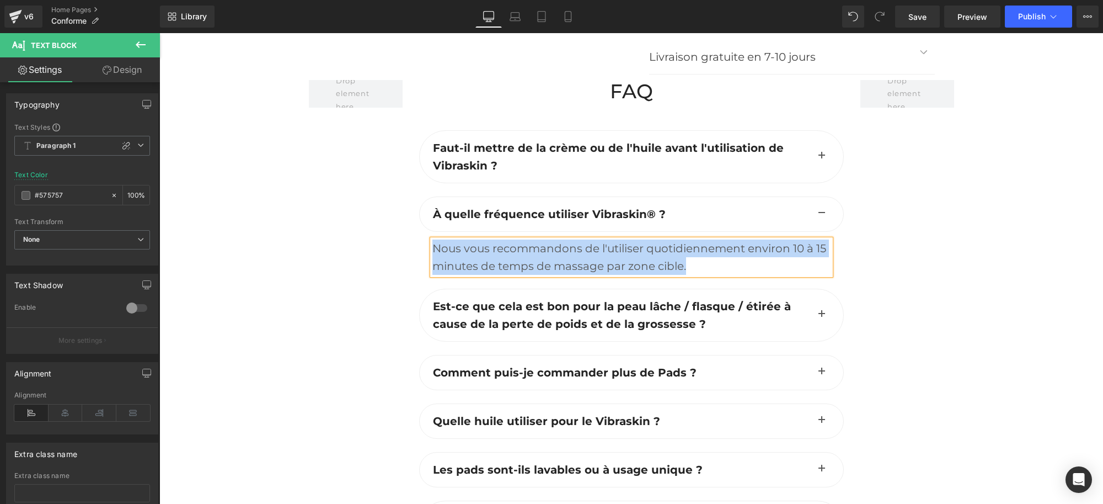
paste div
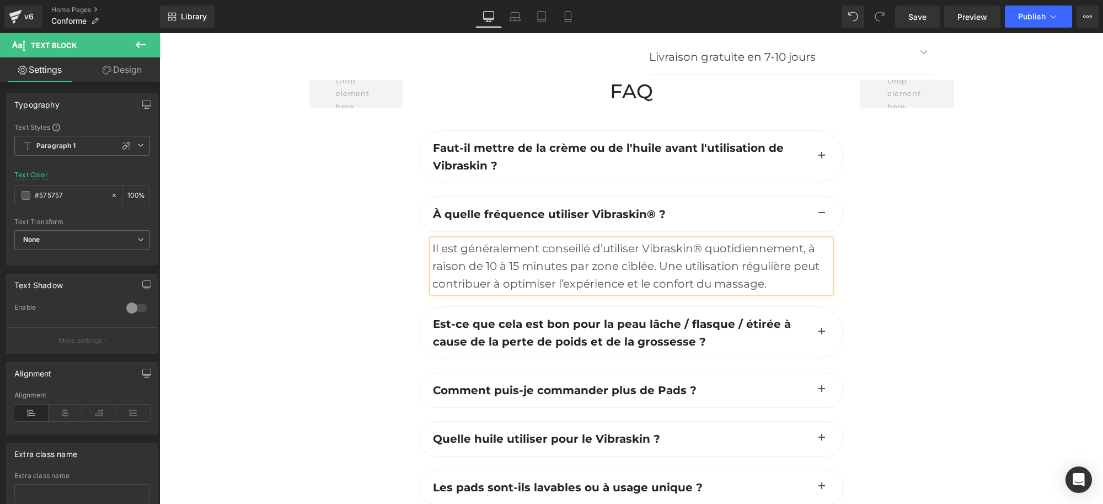
click at [813, 329] on button "button" at bounding box center [822, 333] width 22 height 52
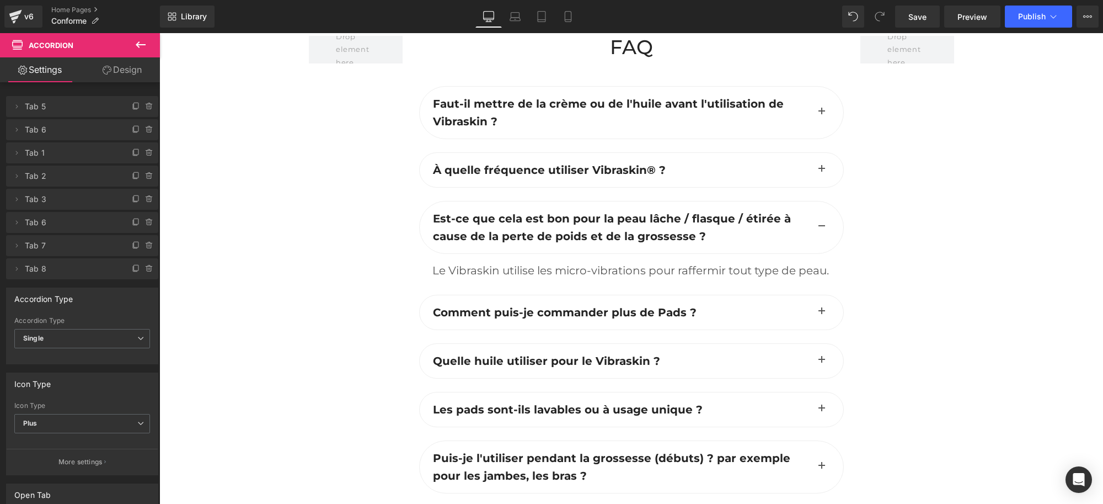
scroll to position [3203, 0]
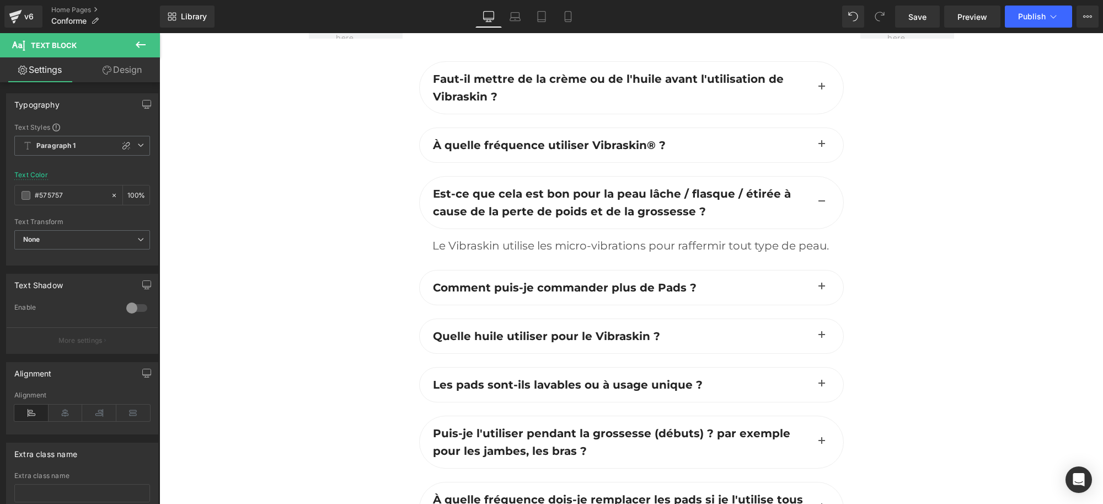
drag, startPoint x: 460, startPoint y: 263, endPoint x: 426, endPoint y: 193, distance: 77.0
click at [426, 193] on div "Est-ce que cela est bon pour la peau lâche / flasque / étirée à cause de la per…" at bounding box center [631, 223] width 425 height 94
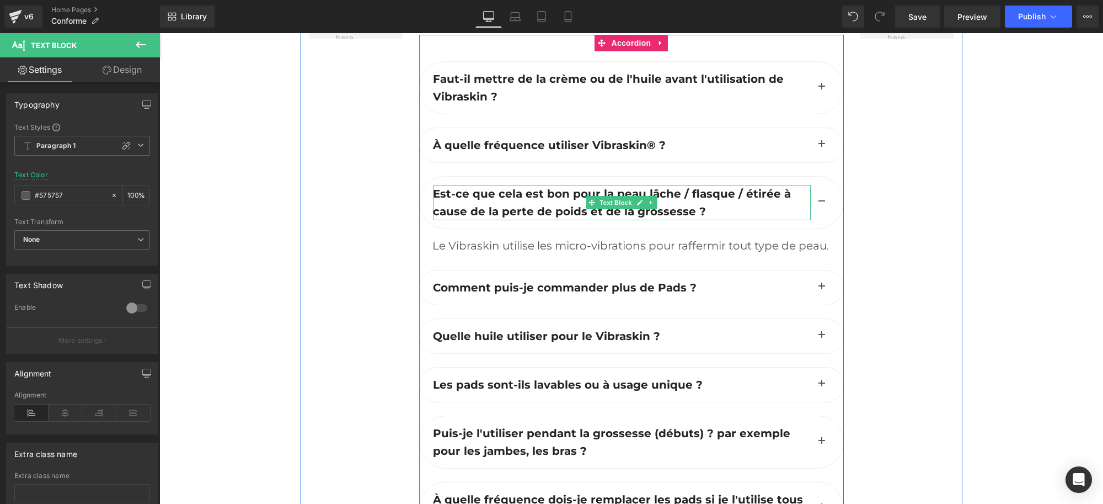
click at [463, 200] on span "Est-ce que cela est bon pour la peau lâche / flasque / étirée à cause de la per…" at bounding box center [612, 202] width 358 height 31
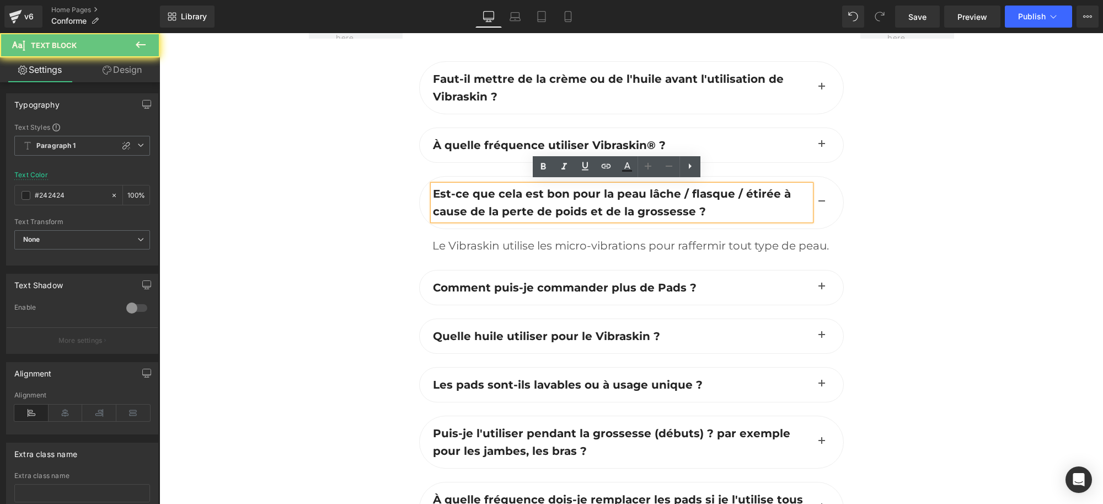
click at [471, 192] on span "Est-ce que cela est bon pour la peau lâche / flasque / étirée à cause de la per…" at bounding box center [612, 202] width 358 height 31
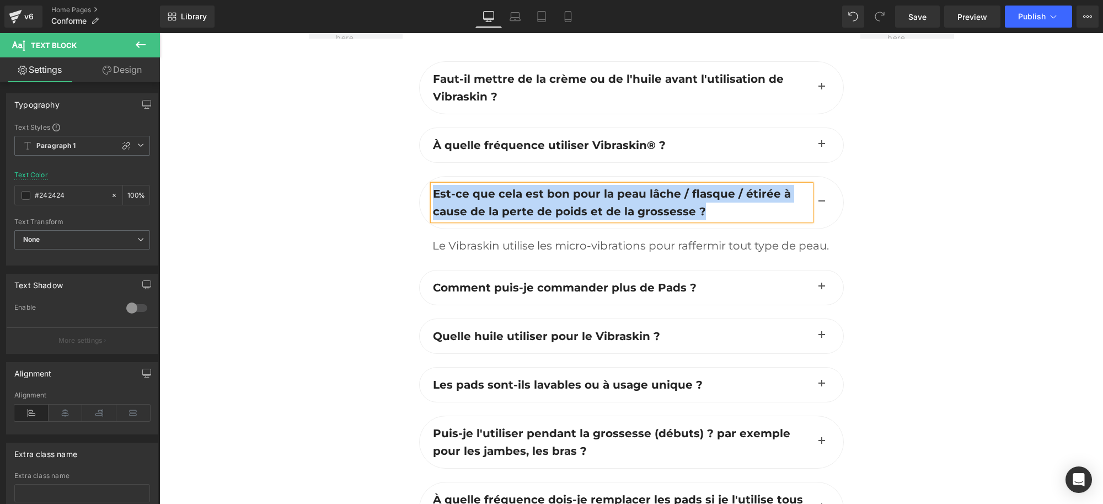
paste div
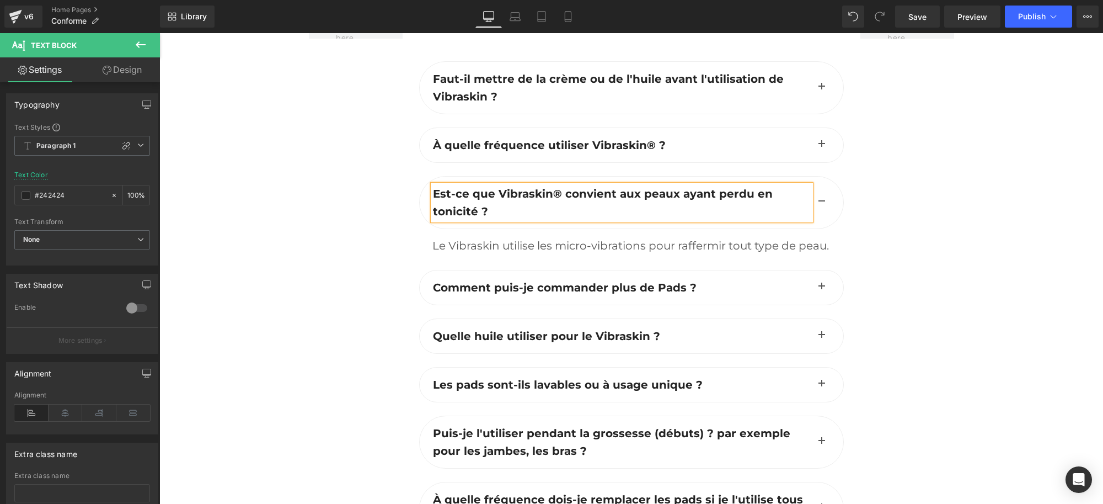
click at [445, 237] on div "Le Vibraskin utilise les micro-vibrations pour raffermir tout type de peau." at bounding box center [632, 246] width 398 height 18
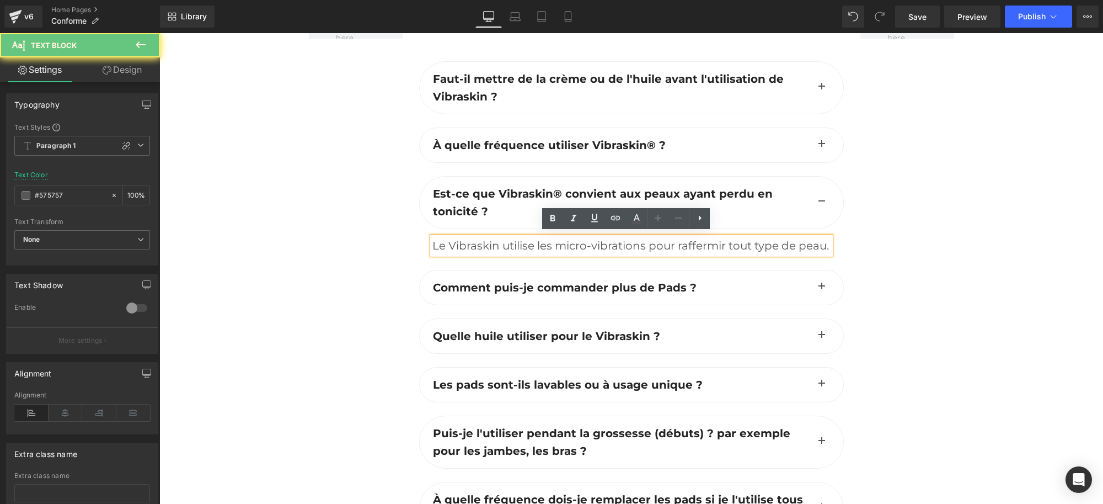
click at [449, 237] on div "Le Vibraskin utilise les micro-vibrations pour raffermir tout type de peau." at bounding box center [632, 246] width 398 height 18
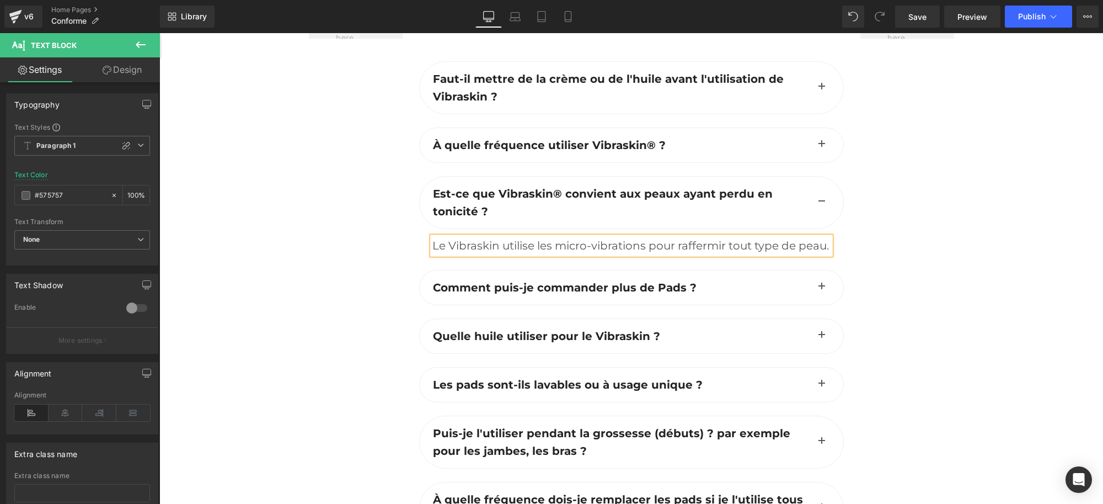
paste div
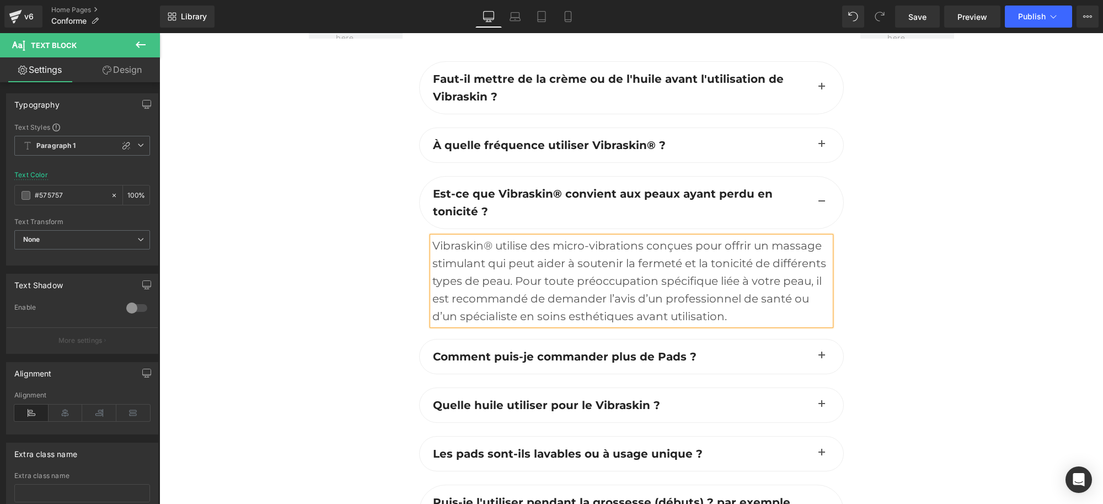
click at [813, 349] on button "button" at bounding box center [822, 356] width 22 height 34
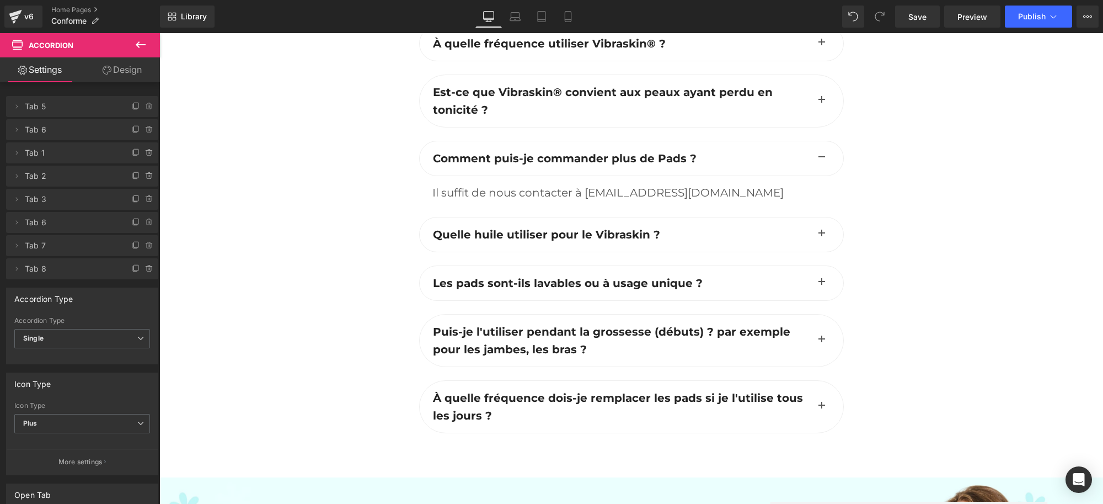
scroll to position [3341, 0]
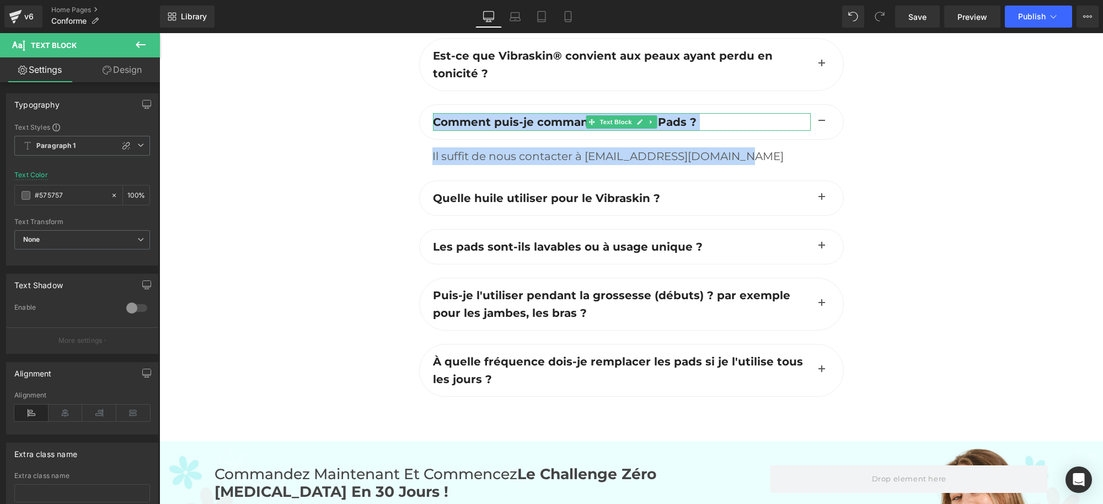
drag, startPoint x: 729, startPoint y: 152, endPoint x: 431, endPoint y: 120, distance: 299.6
click at [431, 120] on div "Comment puis-je commander plus de Pads ? Text Block Il suffit de nous contacter…" at bounding box center [631, 142] width 425 height 76
copy div "Comment puis-je commander plus de Pads ? Text Block Il suffit de nous contacter…"
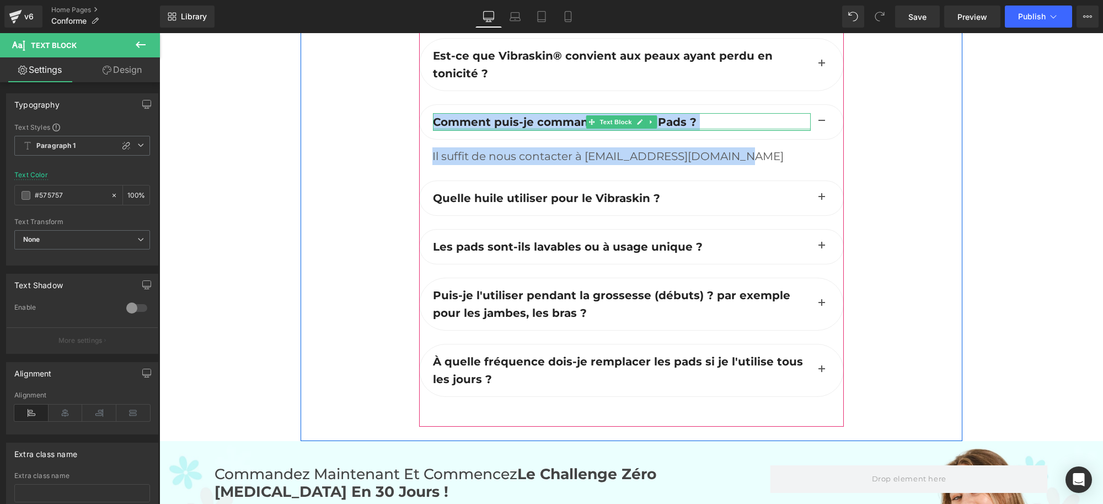
click at [484, 128] on div at bounding box center [622, 129] width 378 height 3
click at [490, 116] on span "Comment puis-je commander plus de Pads ?" at bounding box center [565, 121] width 264 height 13
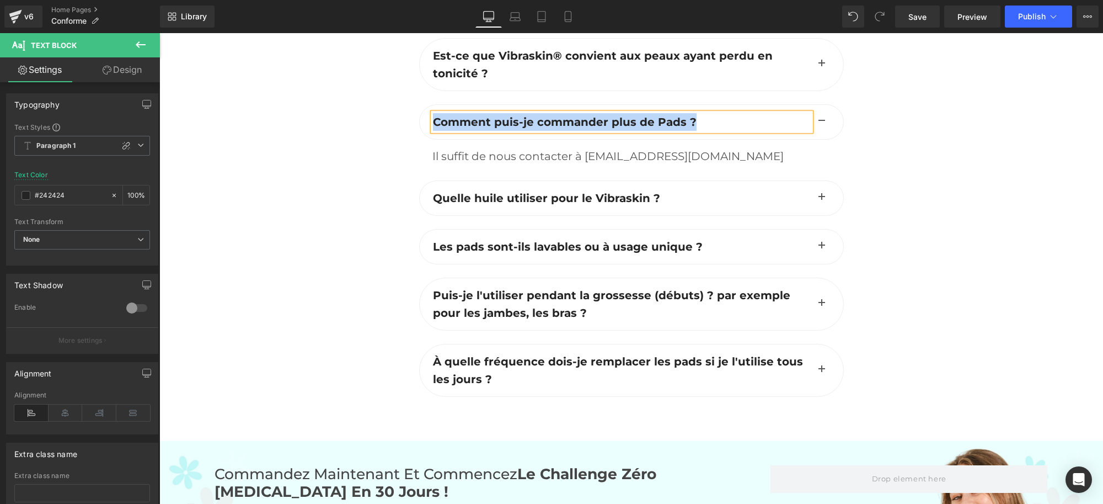
paste div
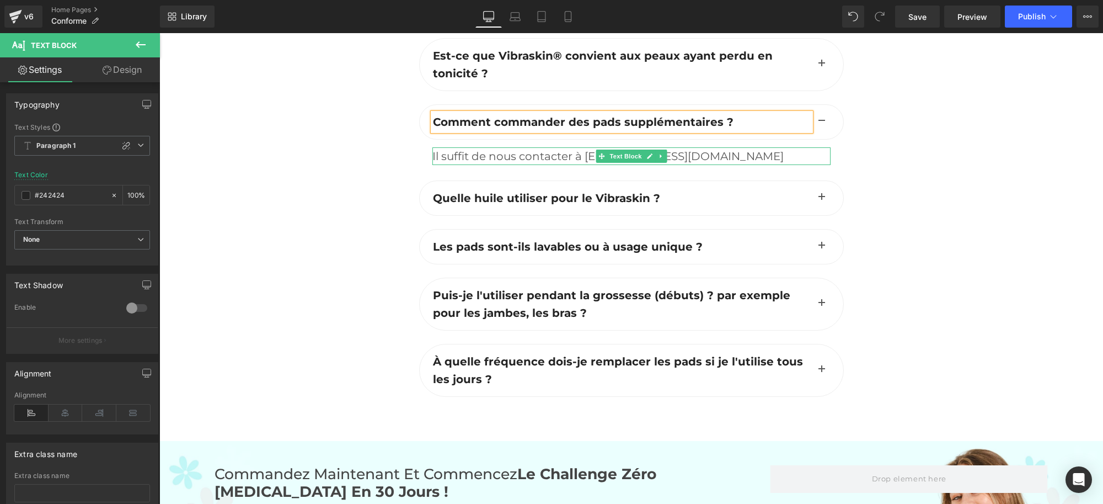
click at [514, 157] on div "Il suffit de nous contacter à [EMAIL_ADDRESS][DOMAIN_NAME]" at bounding box center [632, 156] width 398 height 18
click at [514, 154] on div "Il suffit de nous contacter à [EMAIL_ADDRESS][DOMAIN_NAME]" at bounding box center [632, 156] width 398 height 18
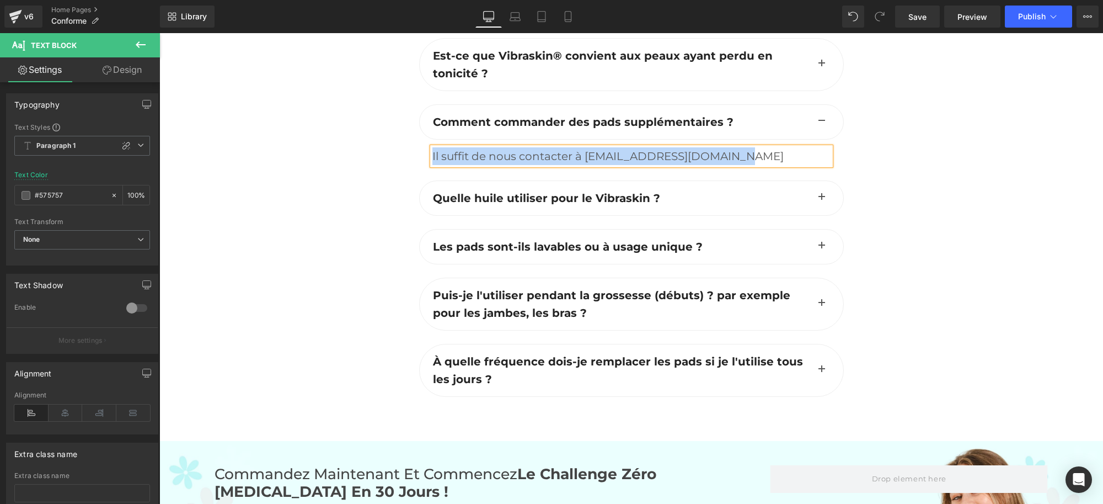
paste div
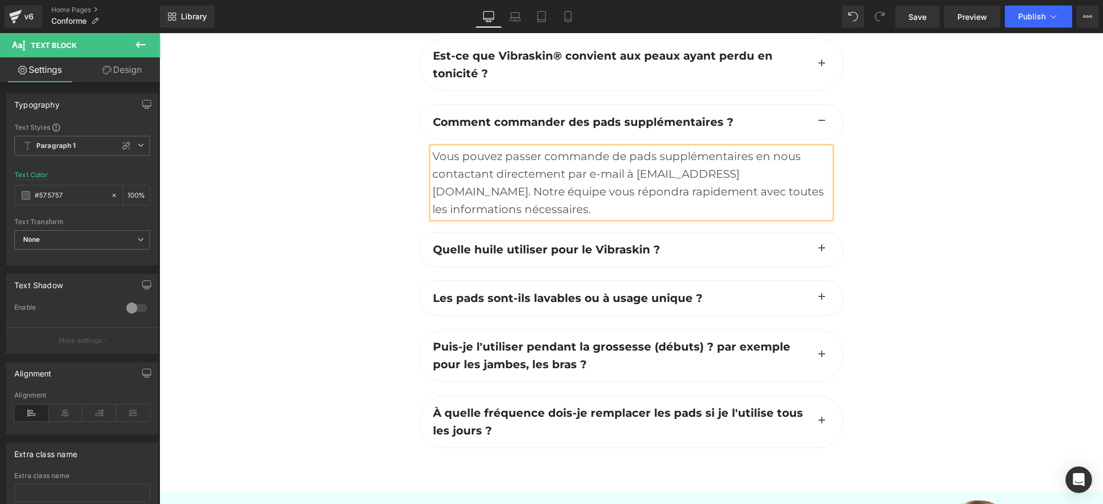
click at [811, 244] on button "button" at bounding box center [822, 249] width 22 height 34
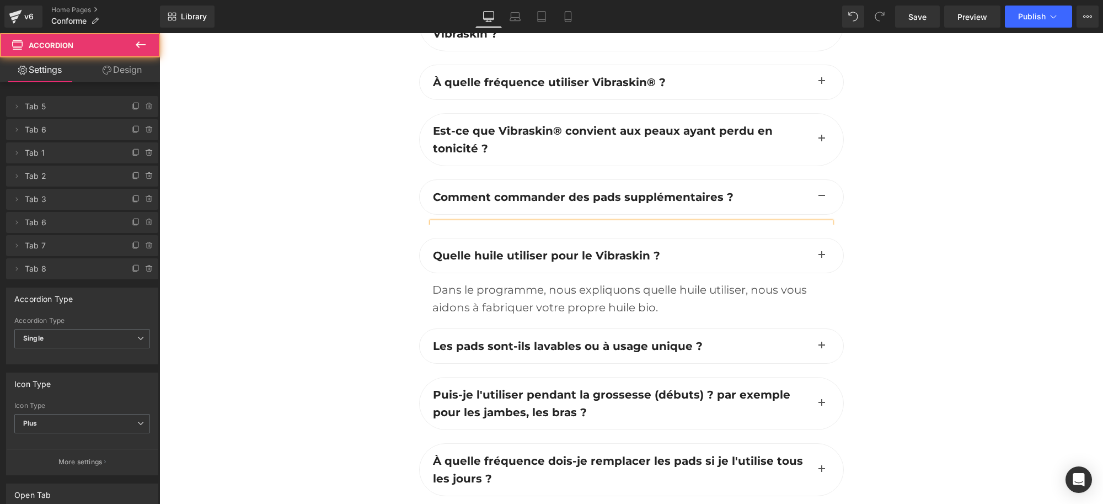
scroll to position [3262, 0]
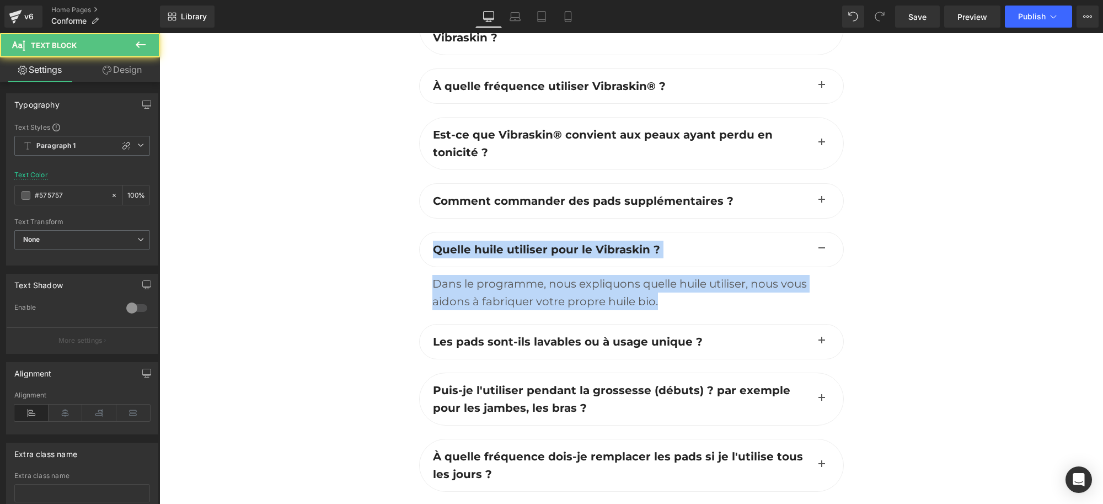
drag, startPoint x: 489, startPoint y: 274, endPoint x: 412, endPoint y: 252, distance: 80.7
click at [412, 252] on div "FAQ Heading Faut-il mettre de la crème ou de l'huile avant l'utilisation de Vib…" at bounding box center [631, 236] width 441 height 569
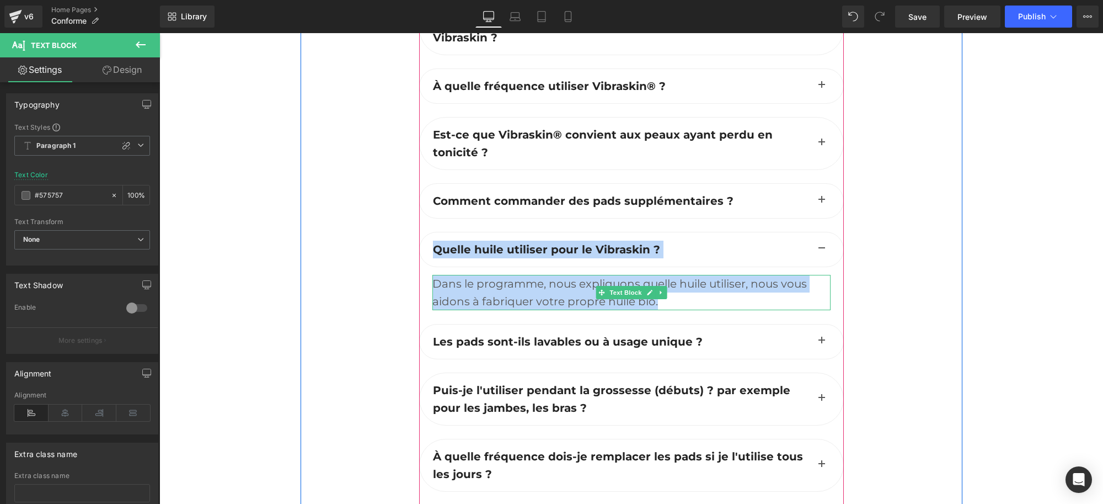
click at [478, 294] on div "Dans le programme, nous expliquons quelle huile utiliser, nous vous aidons à fa…" at bounding box center [632, 292] width 398 height 35
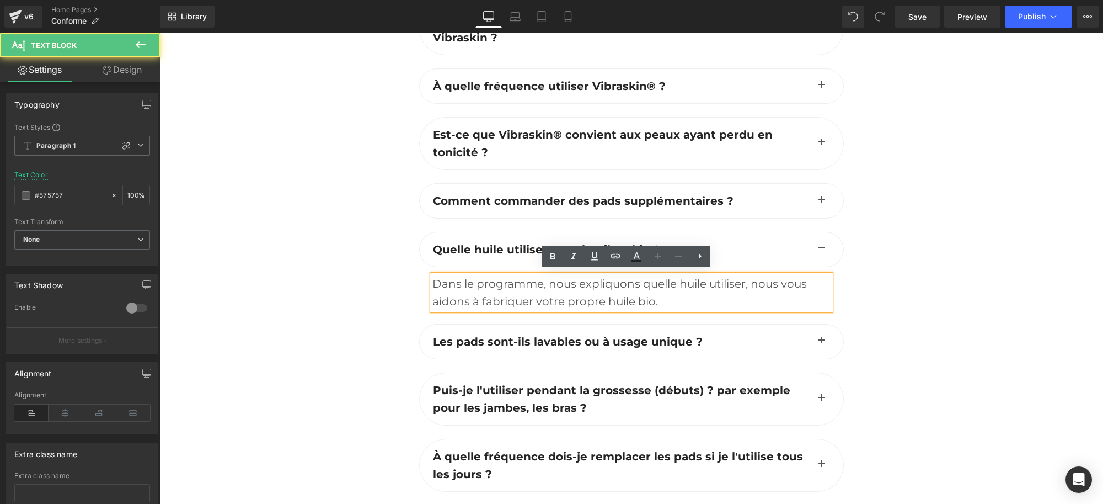
click at [483, 281] on div "Dans le programme, nous expliquons quelle huile utiliser, nous vous aidons à fa…" at bounding box center [632, 292] width 398 height 35
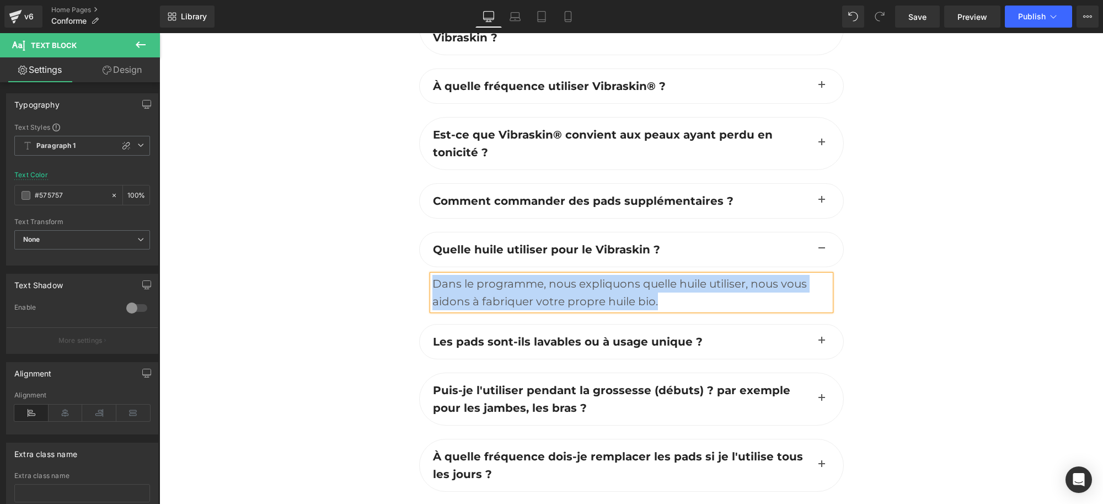
paste div
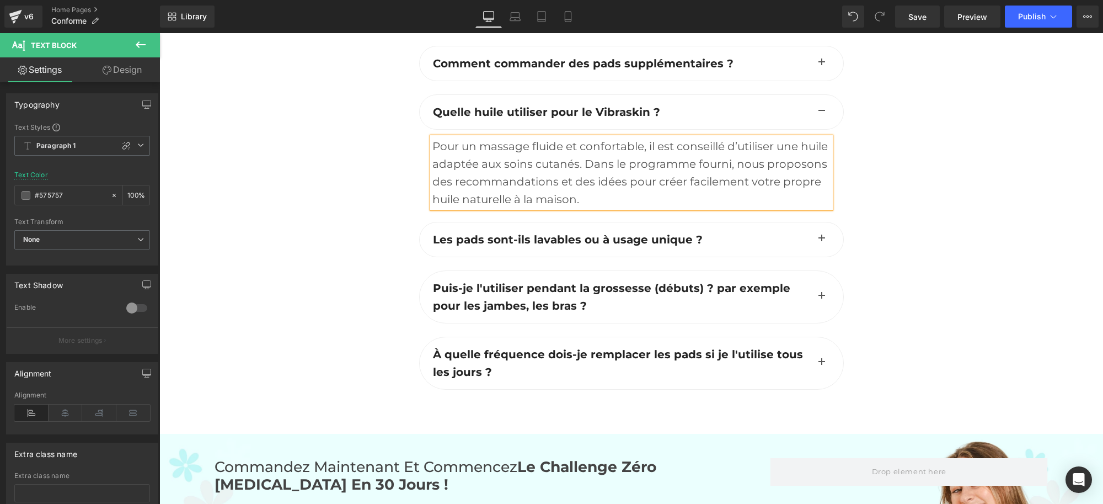
scroll to position [3400, 0]
click at [812, 235] on button "button" at bounding box center [822, 239] width 22 height 34
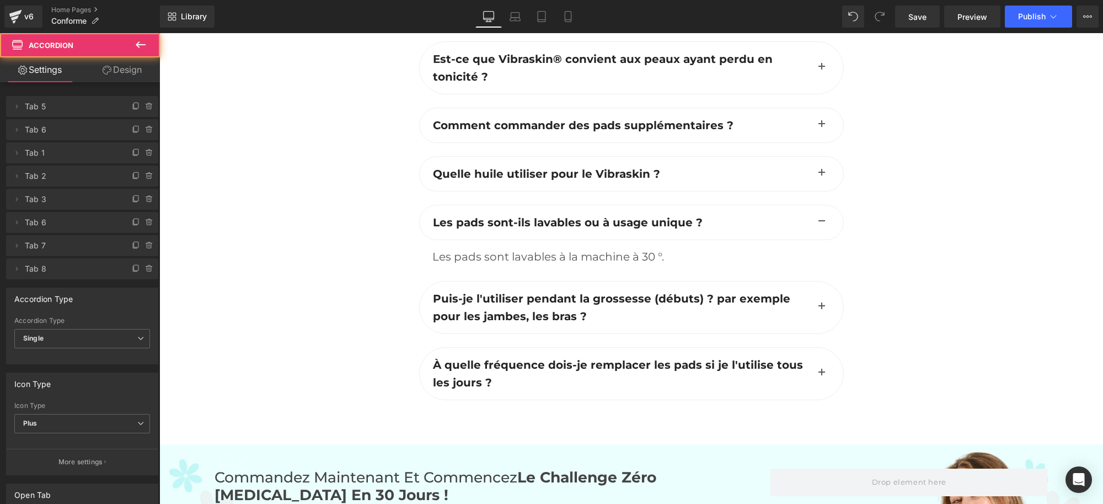
scroll to position [3322, 0]
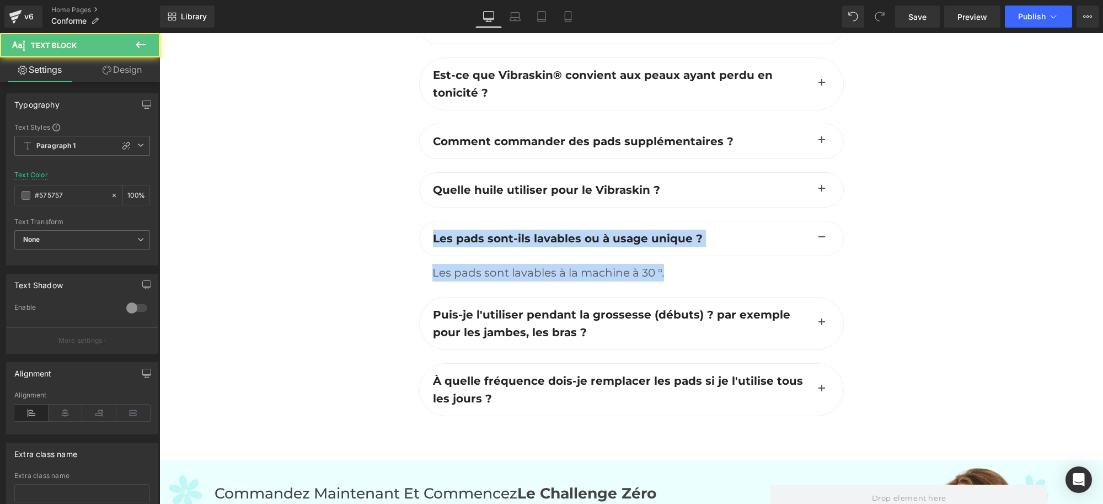
drag, startPoint x: 669, startPoint y: 270, endPoint x: 418, endPoint y: 238, distance: 253.1
click at [419, 238] on div "Les pads sont-ils lavables ou à usage unique ? Text Block Les pads sont lavable…" at bounding box center [631, 259] width 425 height 76
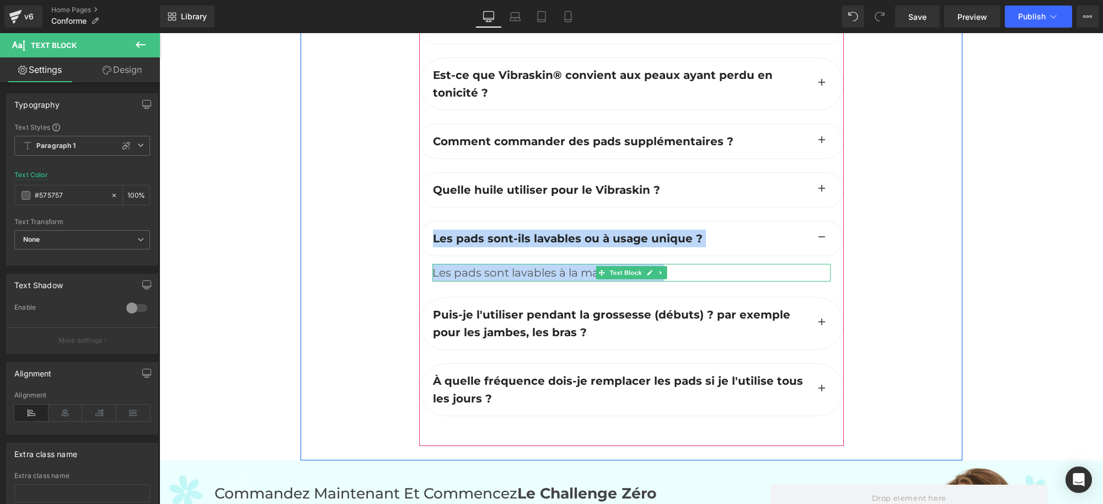
click at [529, 269] on div "Les pads sont lavables à la machine à 30 °." at bounding box center [632, 273] width 398 height 18
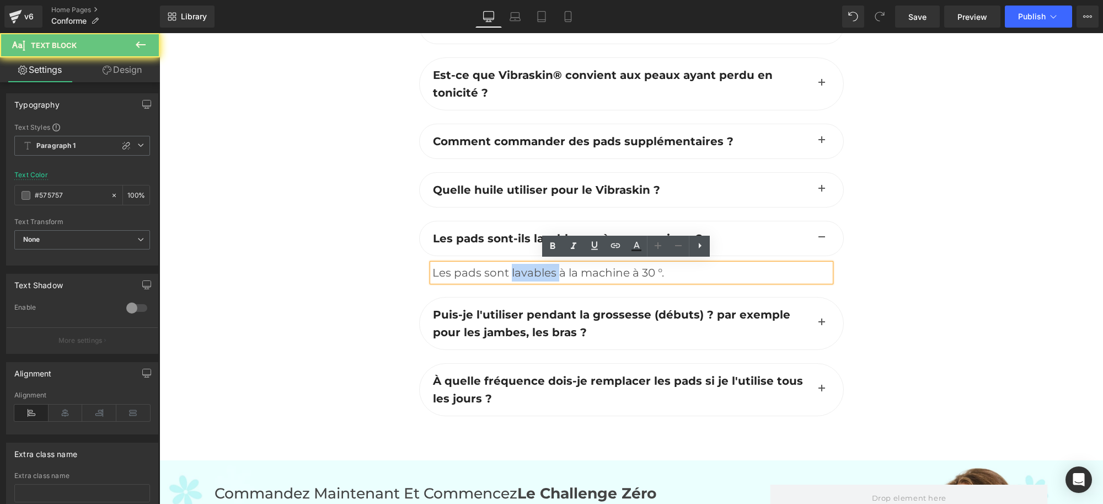
click at [529, 269] on div "Les pads sont lavables à la machine à 30 °." at bounding box center [632, 273] width 398 height 18
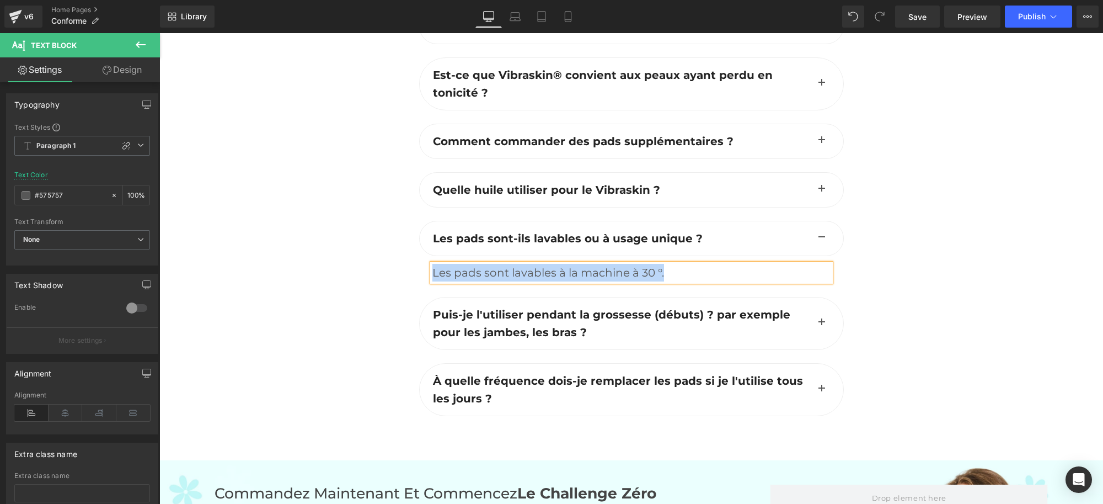
paste div
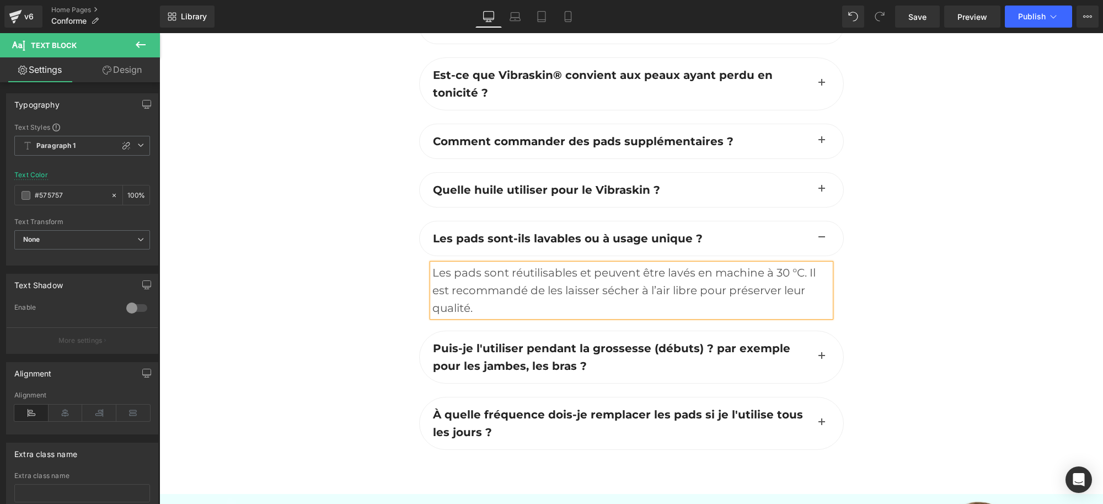
click at [822, 359] on span "button" at bounding box center [822, 359] width 0 height 0
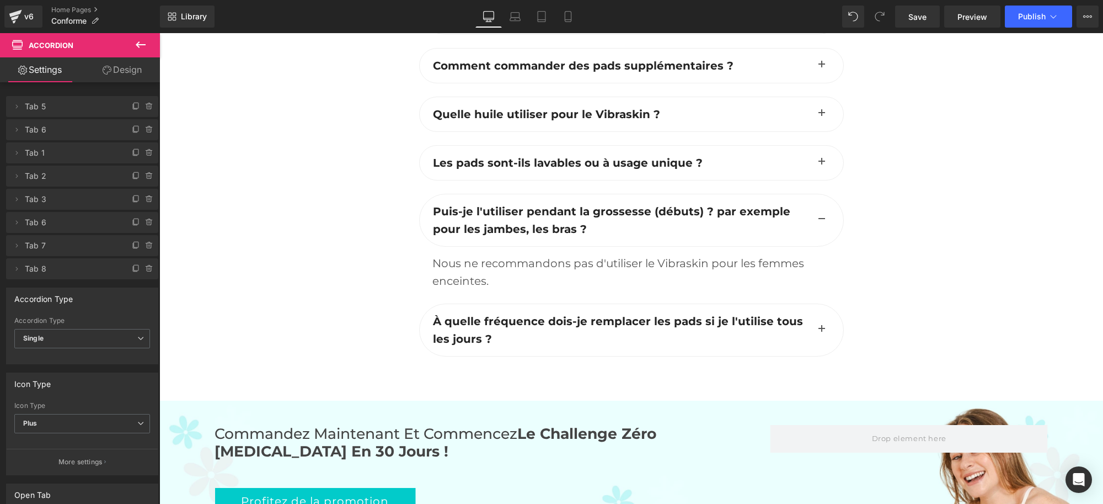
scroll to position [3399, 0]
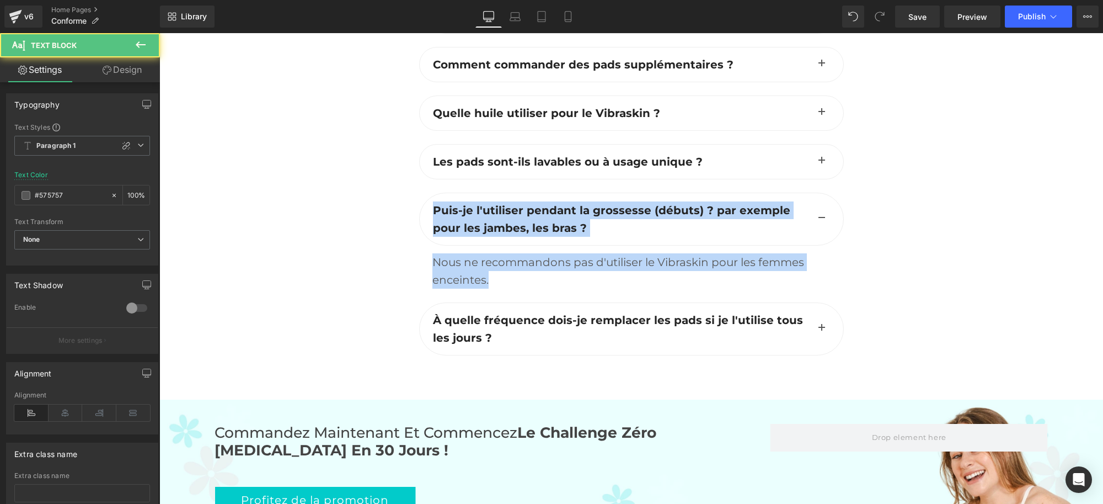
drag, startPoint x: 494, startPoint y: 277, endPoint x: 426, endPoint y: 199, distance: 103.6
click at [426, 199] on div "Puis-je l'utiliser pendant la grossesse (débuts) ? par exemple pour les jambes,…" at bounding box center [631, 248] width 425 height 110
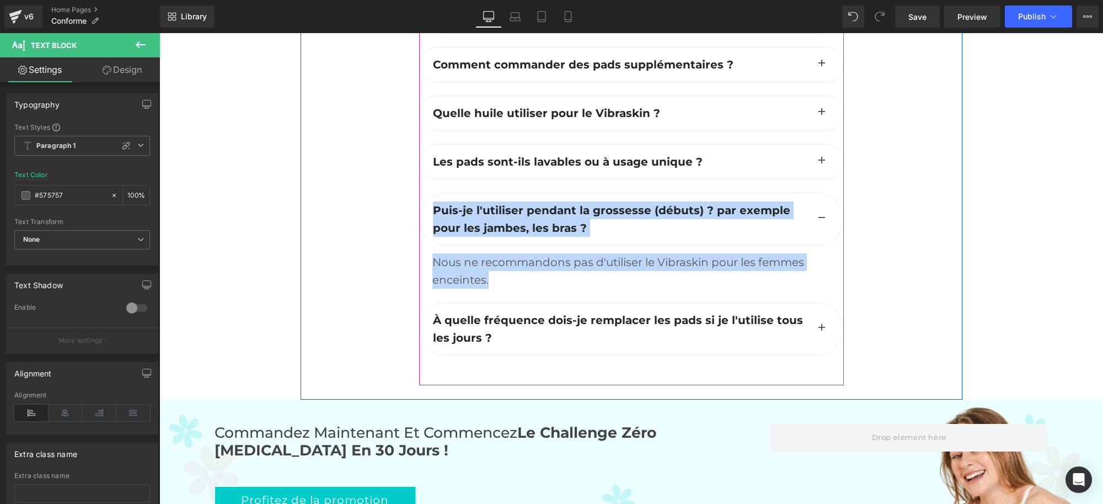
click at [498, 227] on span "Puis-je l'utiliser pendant la grossesse (débuts) ? par exemple pour les jambes,…" at bounding box center [612, 219] width 358 height 31
click at [495, 210] on span "Puis-je l'utiliser pendant la grossesse (débuts) ? par exemple pour les jambes,…" at bounding box center [612, 219] width 358 height 31
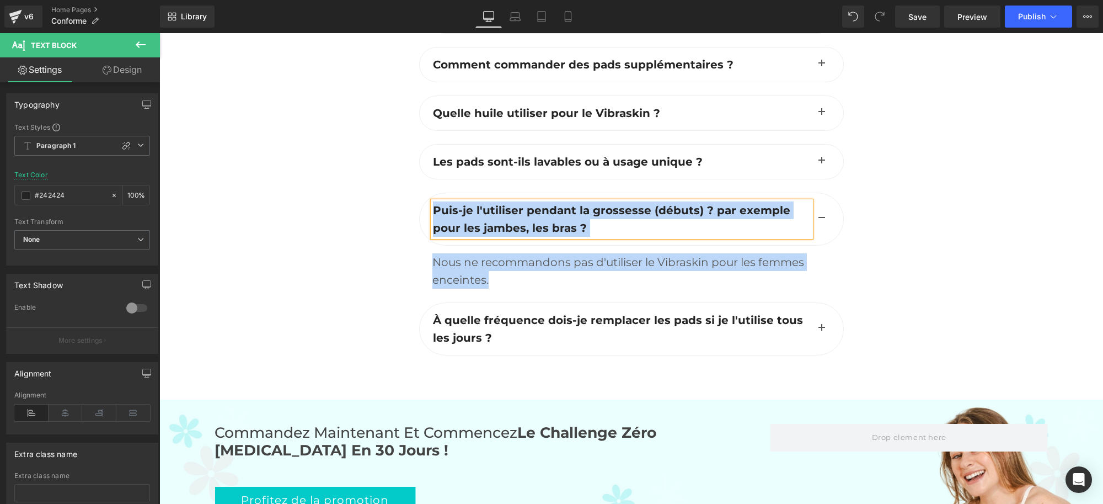
paste div
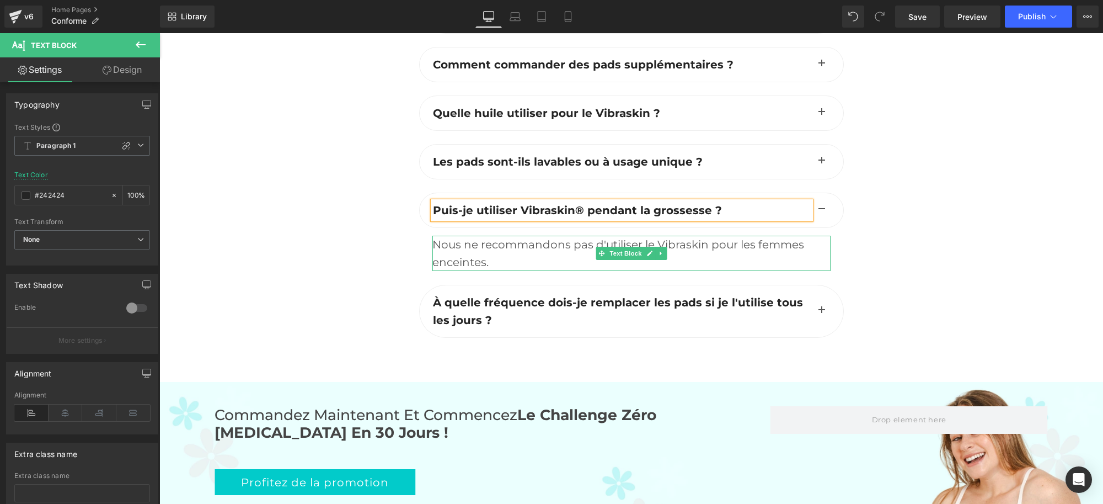
click at [490, 252] on div "Nous ne recommandons pas d'utiliser le Vibraskin pour les femmes enceintes." at bounding box center [632, 253] width 398 height 35
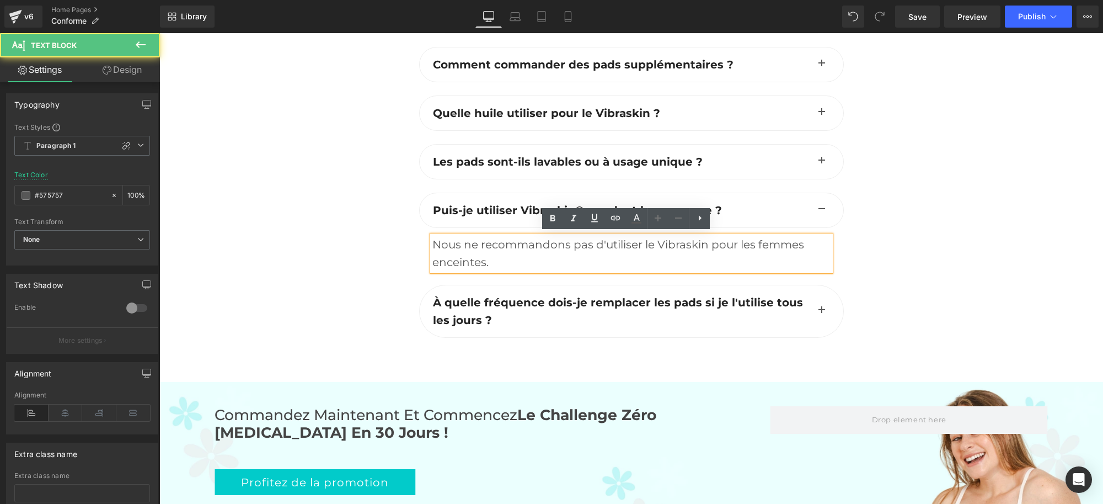
click at [492, 248] on div "Nous ne recommandons pas d'utiliser le Vibraskin pour les femmes enceintes." at bounding box center [632, 253] width 398 height 35
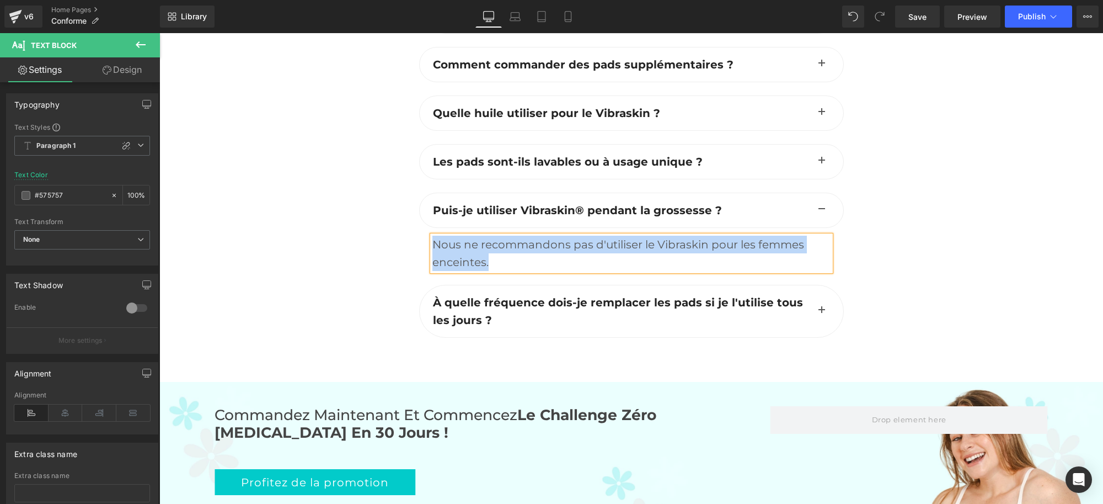
paste div
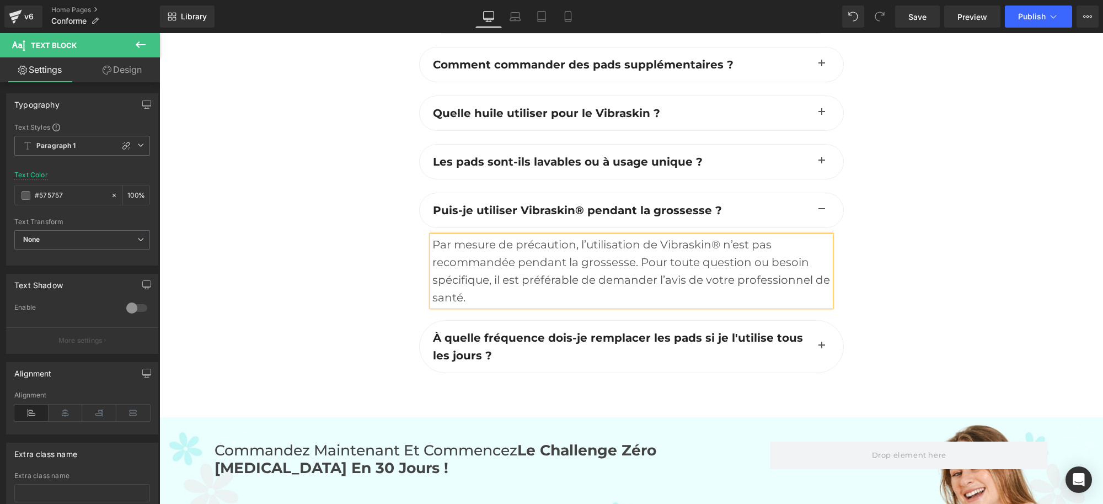
click at [823, 343] on button "button" at bounding box center [822, 347] width 22 height 52
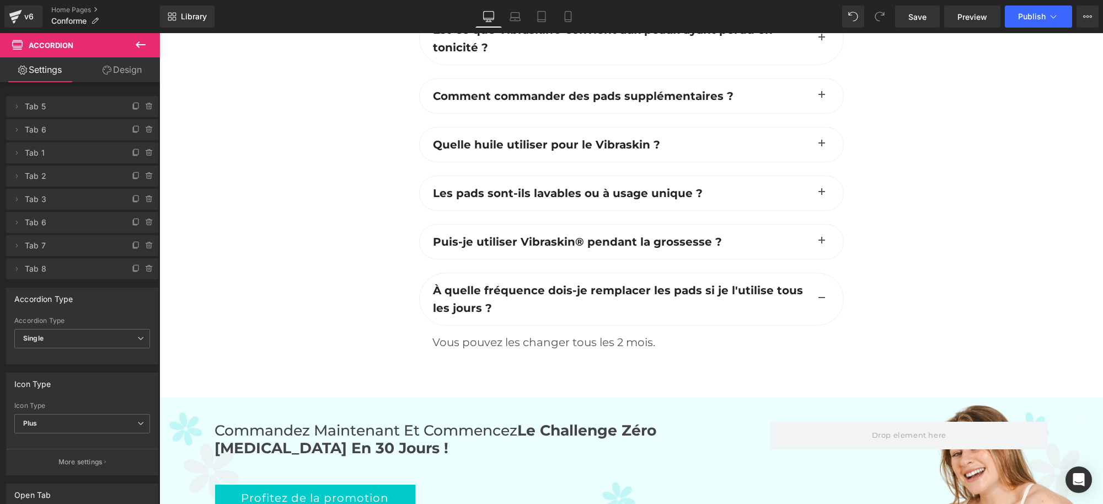
scroll to position [3389, 0]
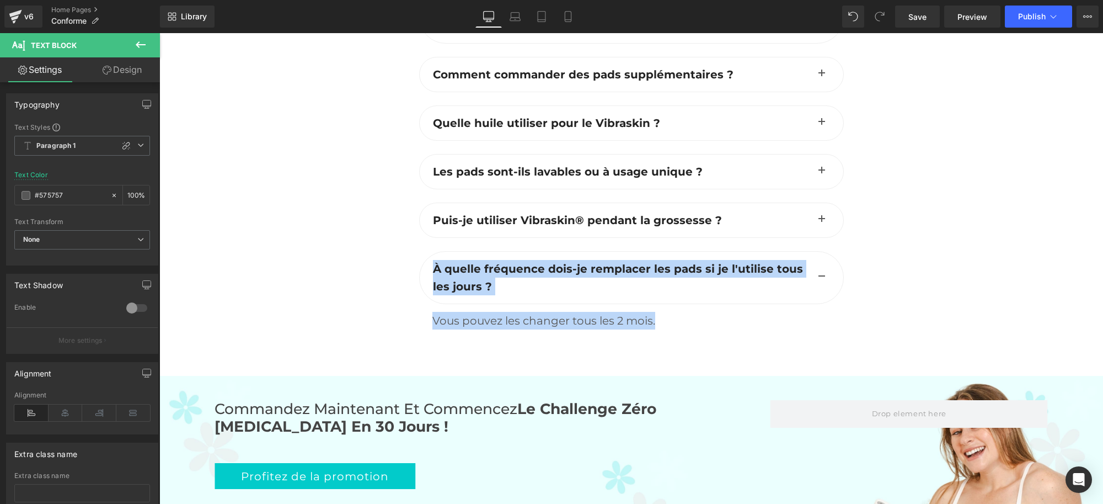
drag, startPoint x: 657, startPoint y: 318, endPoint x: 408, endPoint y: 271, distance: 253.7
click at [411, 271] on div "FAQ Heading Faut-il mettre de la crème ou de l'huile avant l'utilisation de Vib…" at bounding box center [631, 94] width 441 height 536
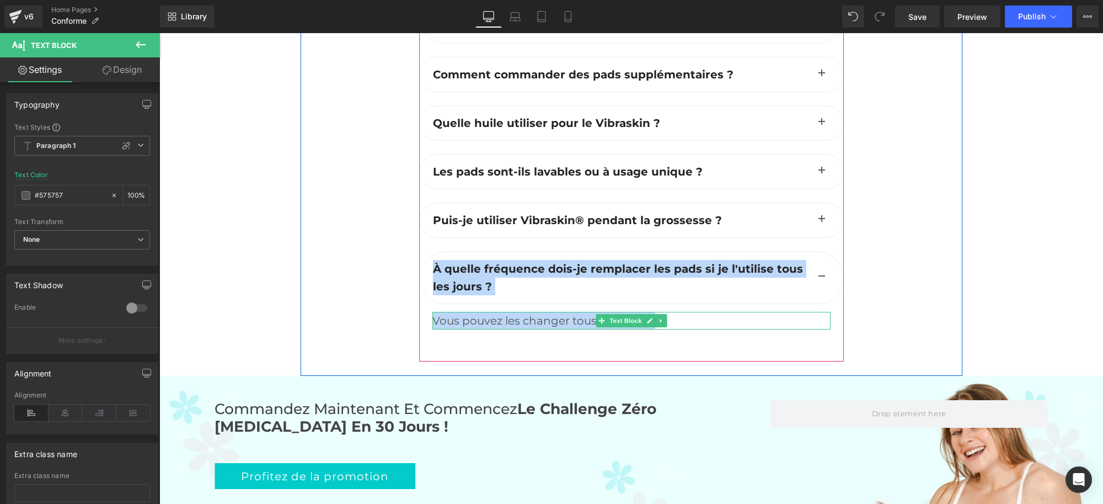
click at [519, 318] on div "Vous pouvez les changer tous les 2 mois." at bounding box center [632, 321] width 398 height 18
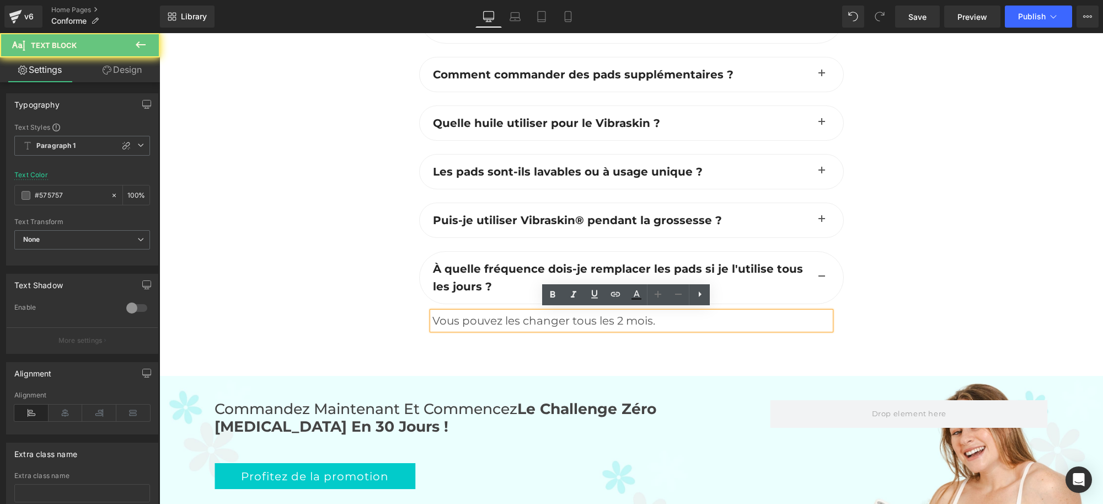
click at [522, 316] on div "Vous pouvez les changer tous les 2 mois." at bounding box center [632, 321] width 398 height 18
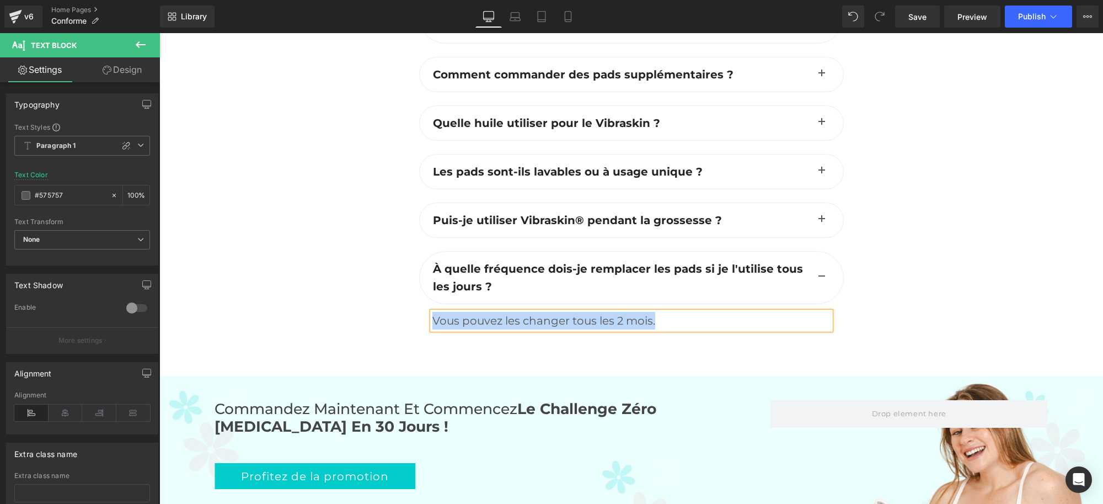
paste div
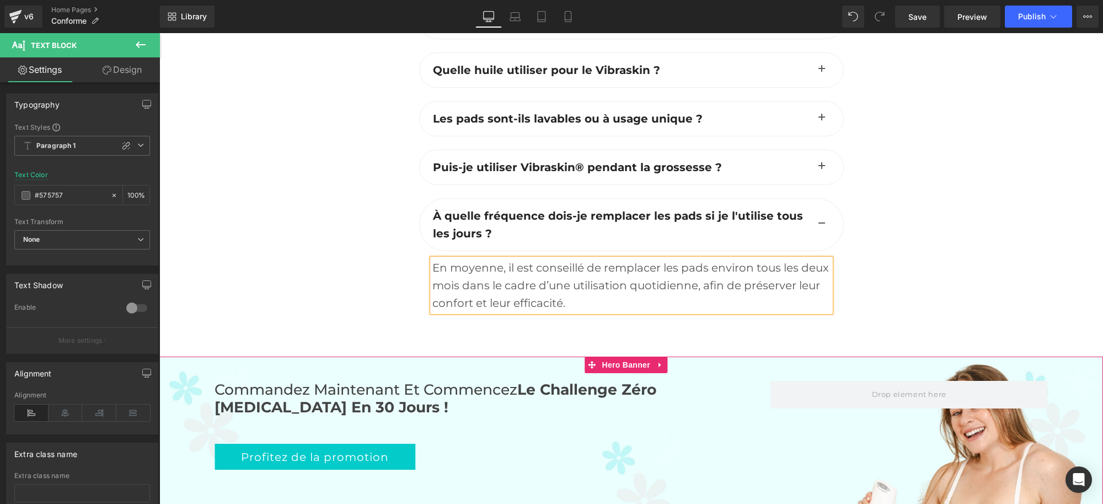
scroll to position [3458, 0]
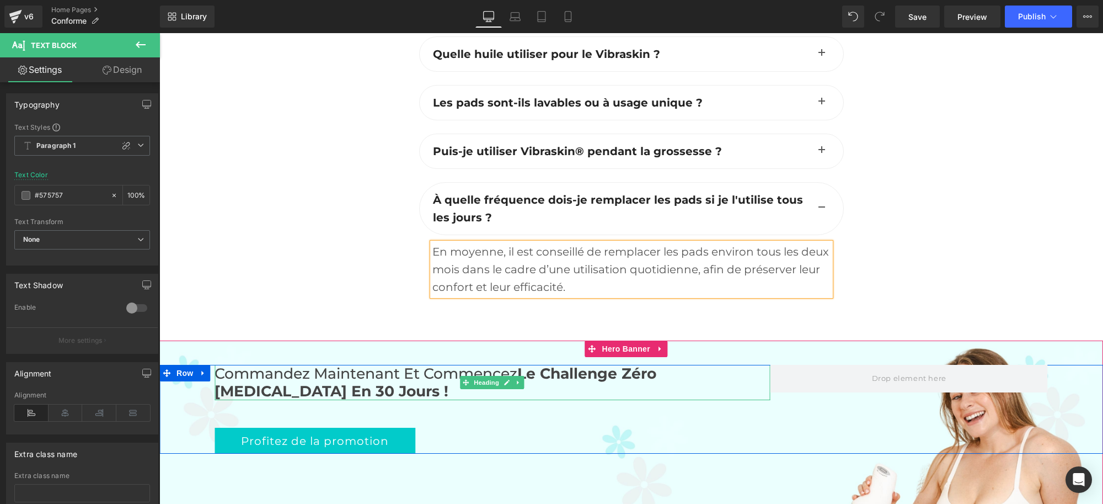
click at [335, 377] on h2 "Commandez maintenant et commencez Le Challenge Zéro [MEDICAL_DATA] en 30 jours !" at bounding box center [493, 382] width 556 height 35
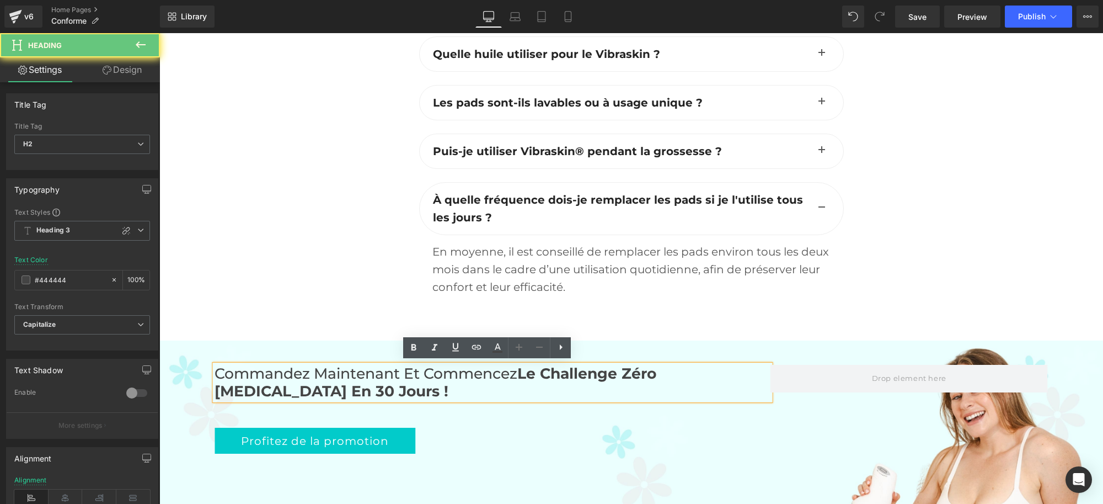
click at [319, 384] on h2 "Commandez maintenant et commencez Le Challenge Zéro [MEDICAL_DATA] en 30 jours !" at bounding box center [493, 382] width 556 height 35
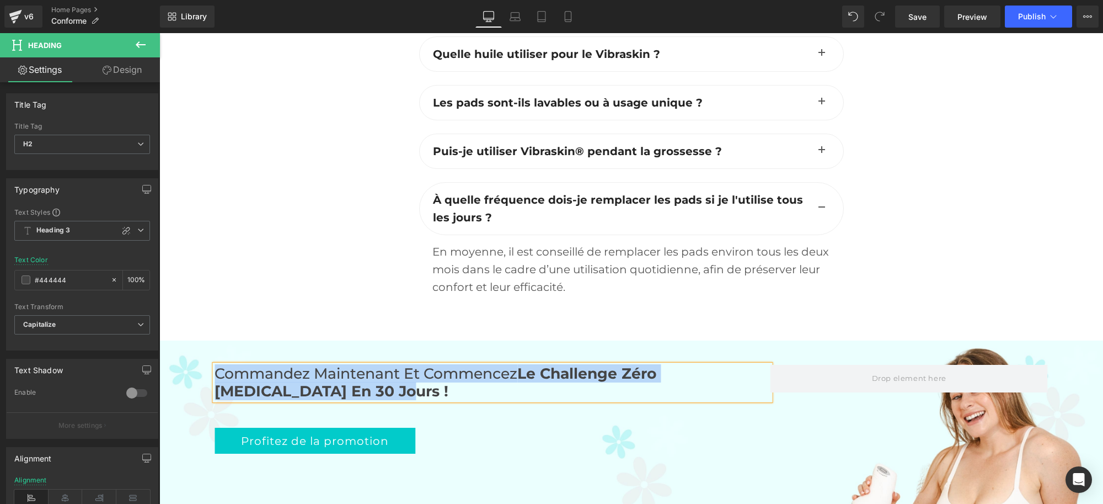
copy h2 "Commandez maintenant et commencez Le Challenge Zéro [MEDICAL_DATA] en 30 jours !"
paste div
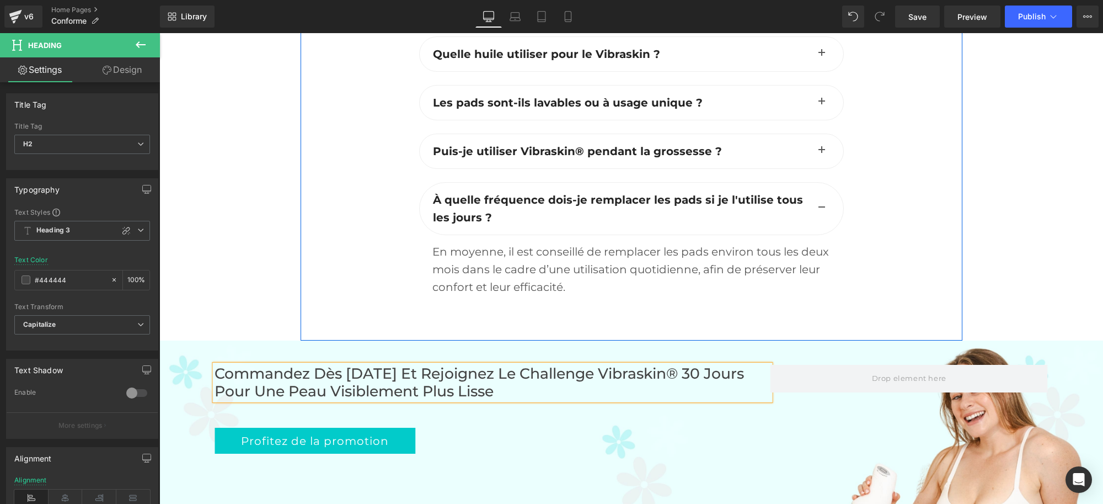
scroll to position [3665, 0]
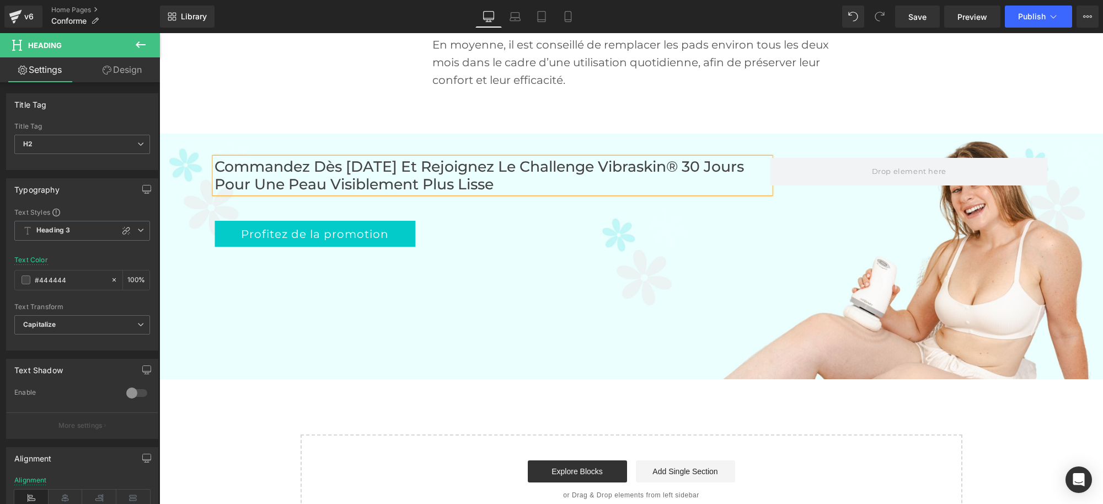
click at [576, 252] on div "Commandez dès [DATE] et rejoignez le Challenge Vibraskin® 30 jours pour une pea…" at bounding box center [631, 257] width 944 height 246
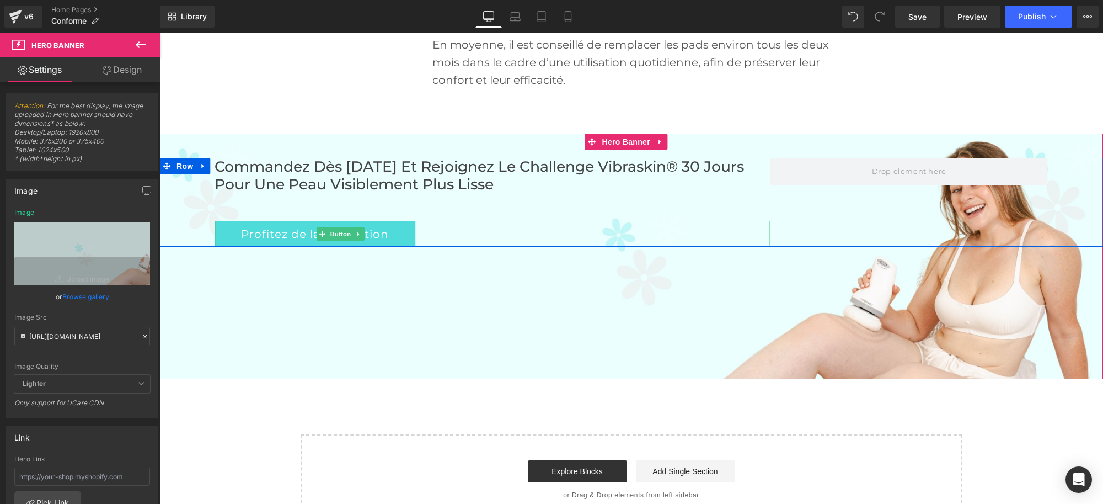
click at [381, 229] on link "Profitez de la promotion" at bounding box center [315, 234] width 201 height 26
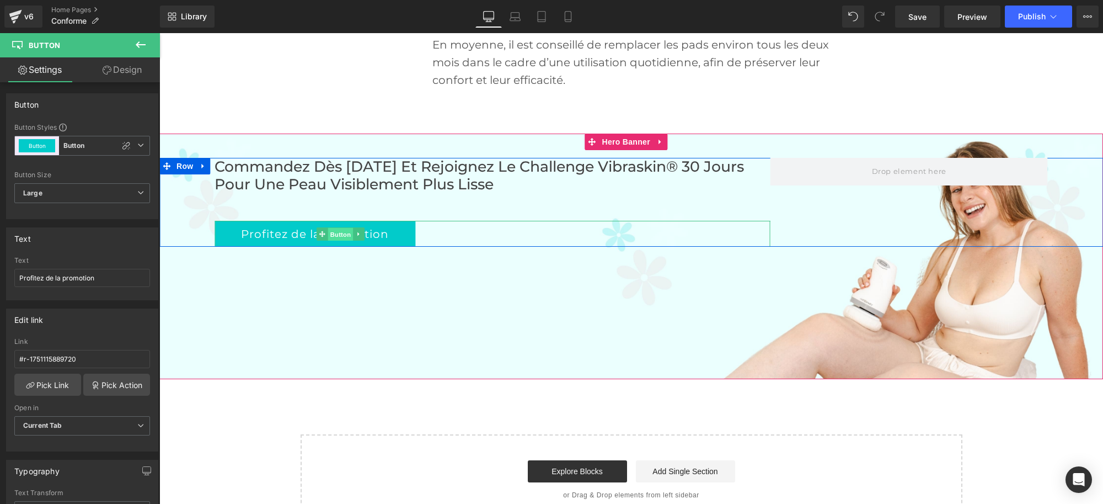
click at [329, 230] on span "Button" at bounding box center [340, 233] width 25 height 13
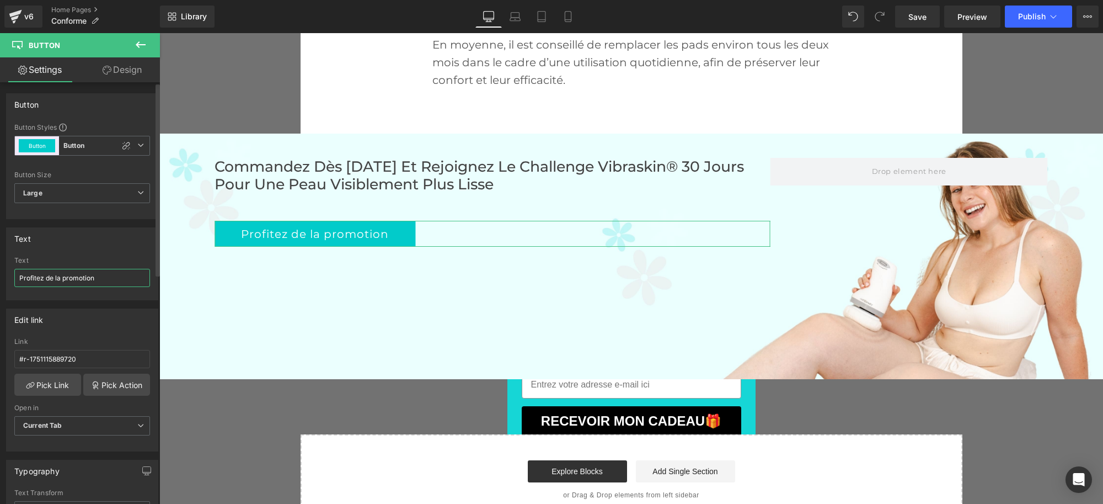
drag, startPoint x: 95, startPoint y: 271, endPoint x: 0, endPoint y: 273, distance: 94.9
click at [0, 273] on div "Text Profitez de la promotion Text Profitez de la promotion" at bounding box center [82, 259] width 165 height 81
type input "Essayez Maintenant"
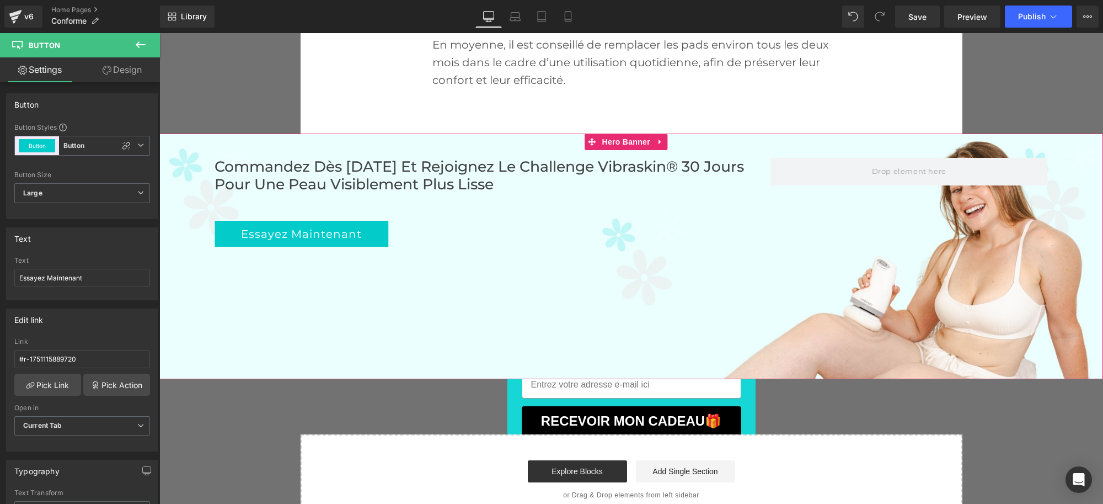
click at [355, 287] on div "Commandez dès [DATE] et rejoignez le Challenge Vibraskin® 30 jours pour une pea…" at bounding box center [631, 257] width 944 height 246
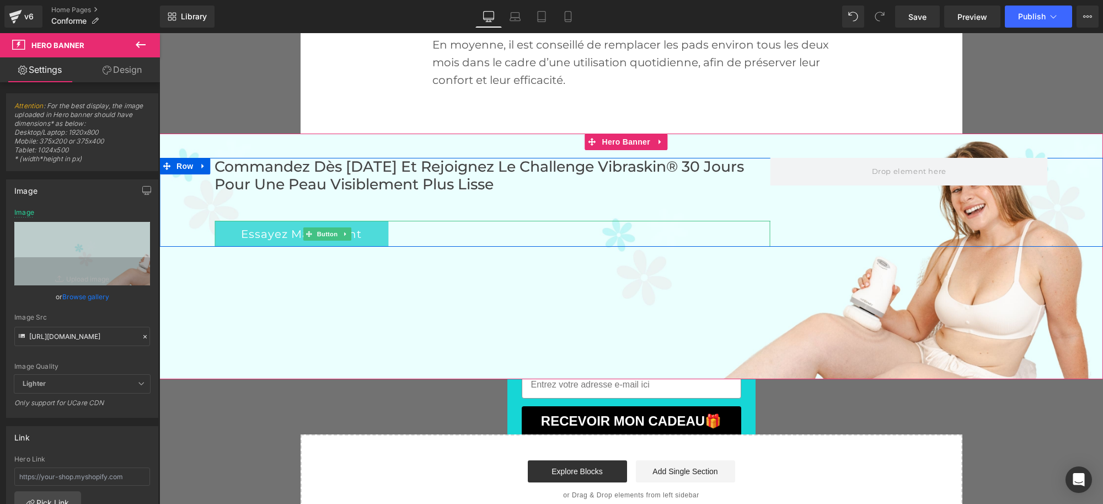
click at [366, 234] on link "Essayez Maintenant" at bounding box center [302, 234] width 174 height 26
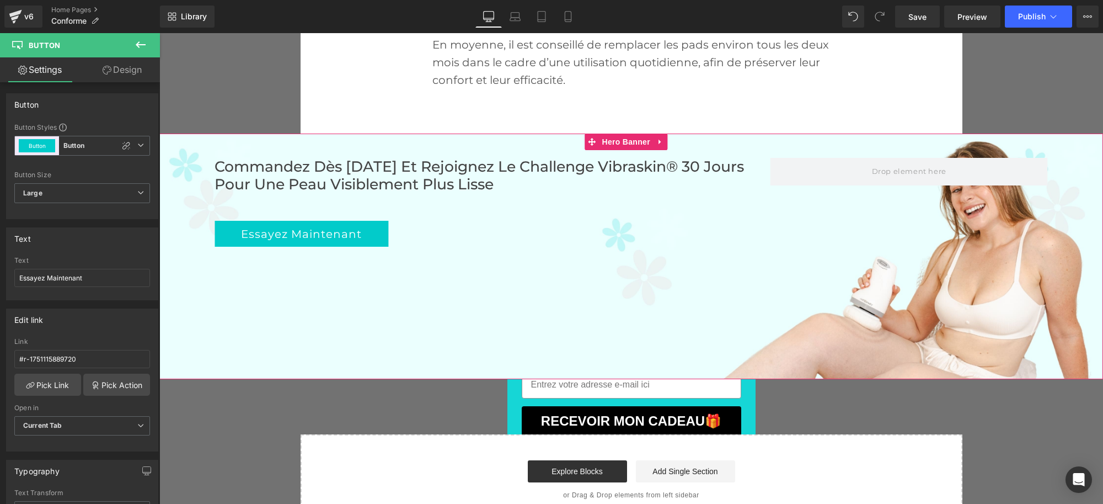
click at [449, 314] on div "Commandez dès [DATE] et rejoignez le Challenge Vibraskin® 30 jours pour une pea…" at bounding box center [631, 257] width 944 height 246
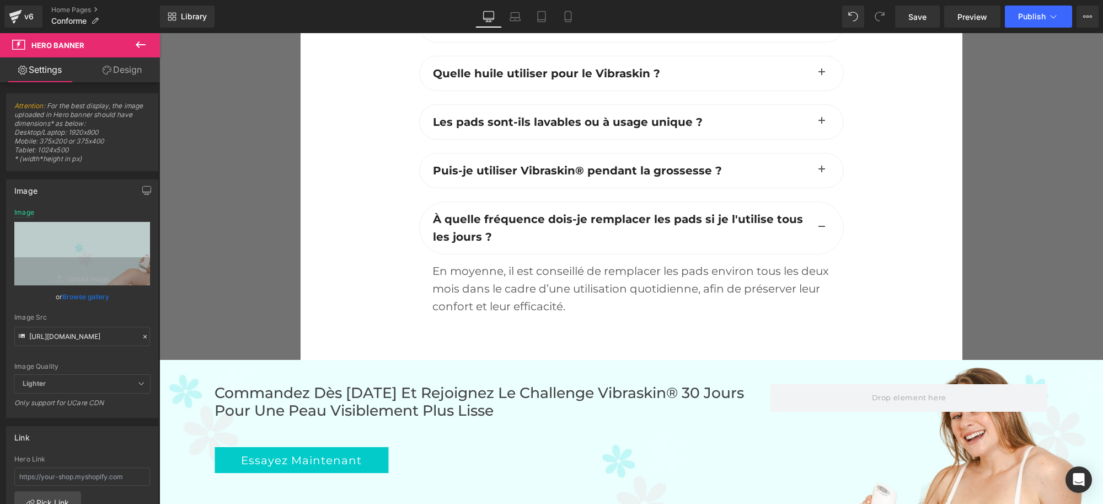
scroll to position [3303, 0]
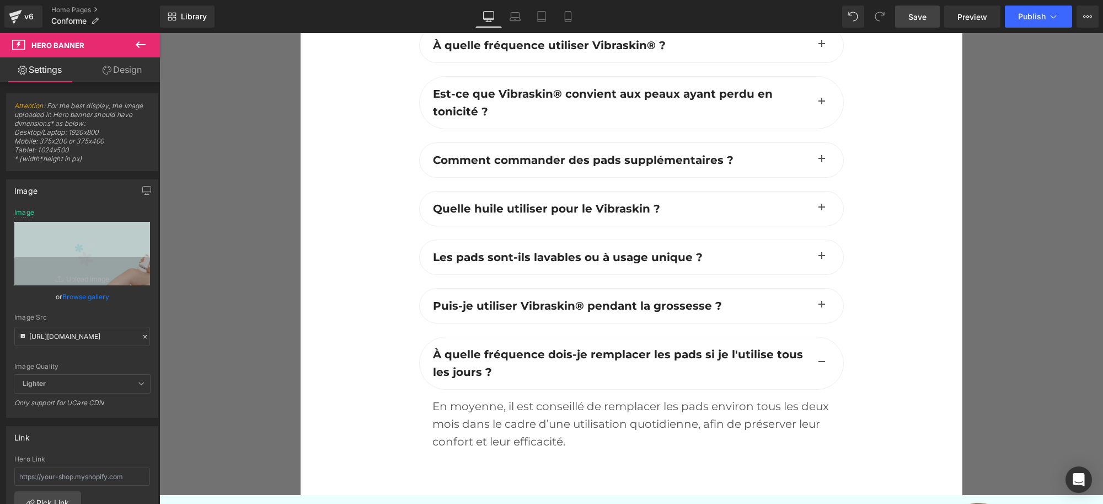
click at [914, 14] on span "Save" at bounding box center [918, 17] width 18 height 12
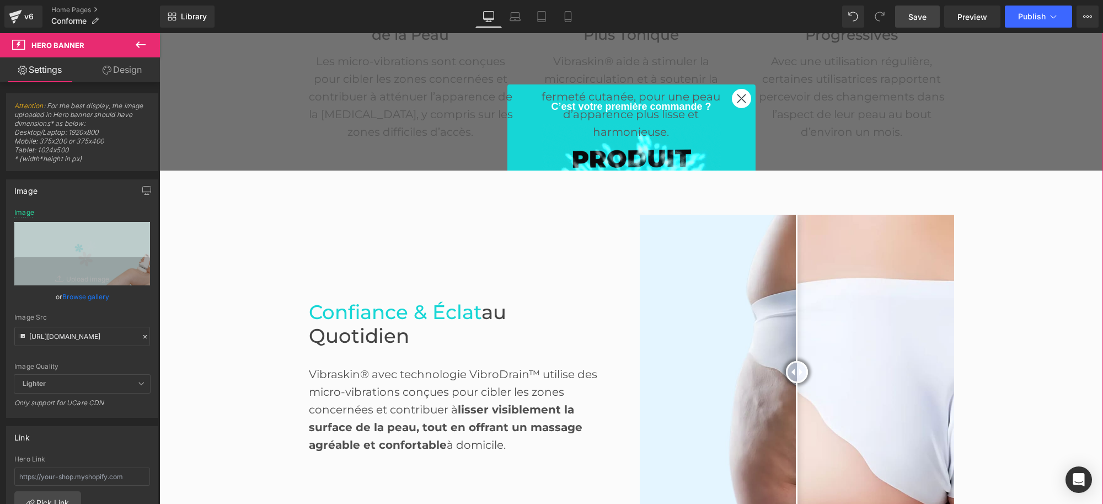
scroll to position [0, 0]
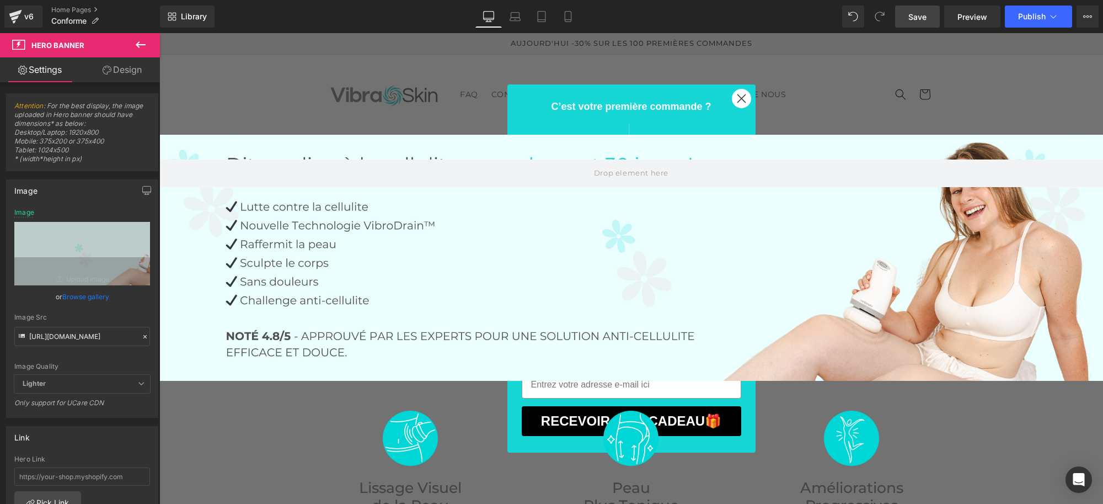
click at [737, 95] on circle "Close dialog" at bounding box center [741, 98] width 18 height 18
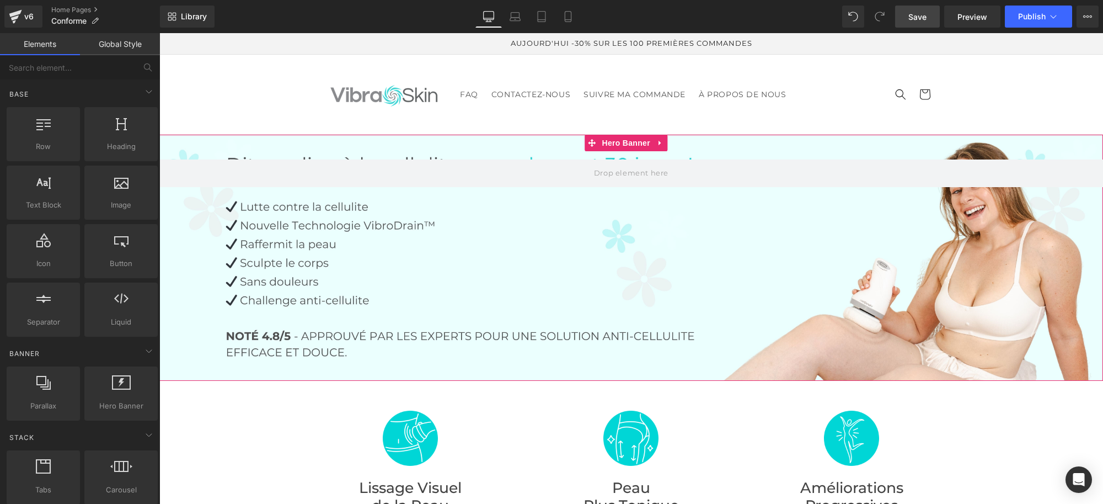
click at [594, 241] on div at bounding box center [631, 258] width 944 height 246
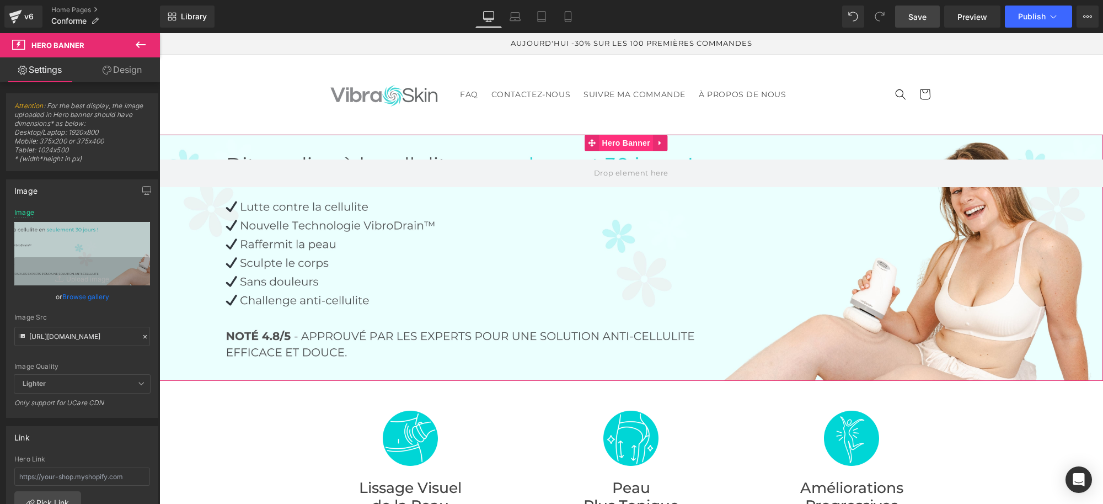
click at [635, 142] on span "Hero Banner" at bounding box center [627, 143] width 54 height 17
click at [84, 334] on input "[URL][DOMAIN_NAME]" at bounding box center [82, 336] width 136 height 19
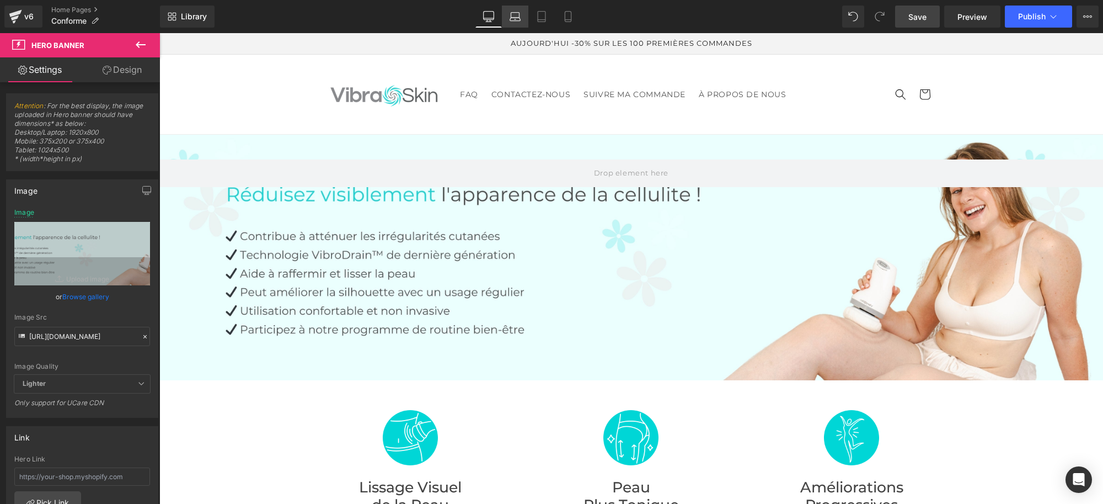
click at [519, 19] on icon at bounding box center [515, 16] width 11 height 11
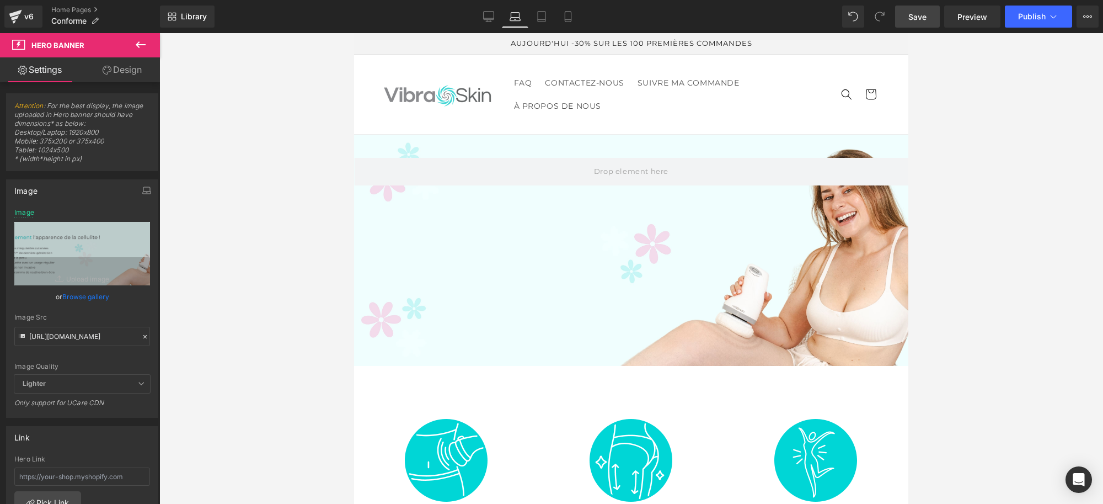
scroll to position [0, 0]
click at [553, 287] on div at bounding box center [631, 250] width 554 height 231
click at [83, 335] on input "[URL][DOMAIN_NAME]" at bounding box center [82, 336] width 136 height 19
click at [97, 191] on div "Image" at bounding box center [82, 190] width 151 height 21
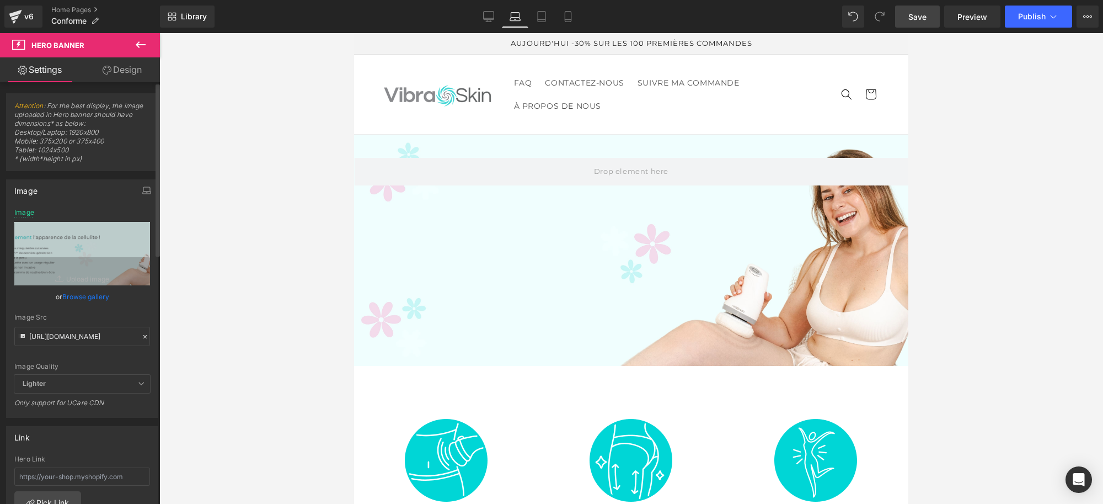
scroll to position [0, 0]
click at [81, 329] on input "[URL][DOMAIN_NAME]" at bounding box center [82, 336] width 136 height 19
click at [91, 196] on div "Image" at bounding box center [82, 190] width 151 height 21
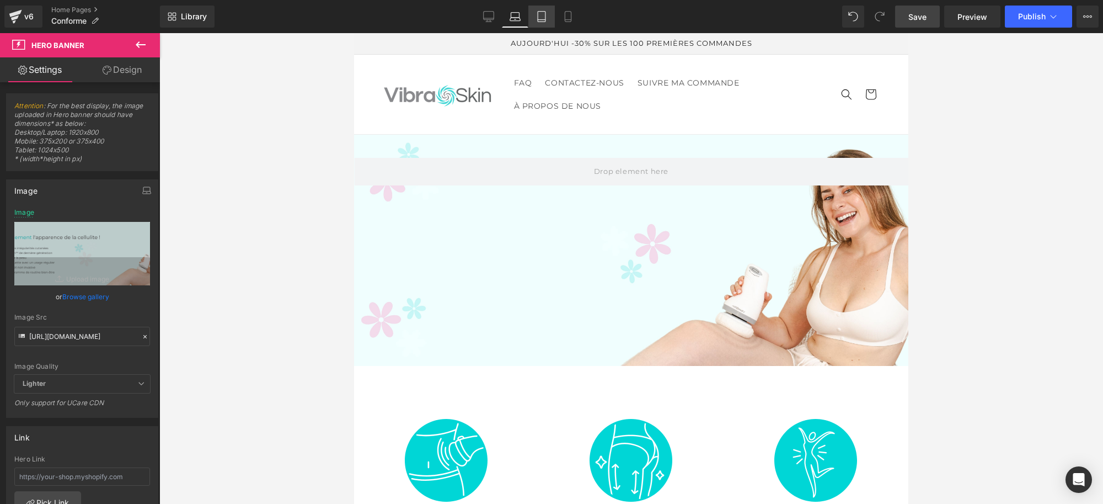
click at [538, 15] on icon at bounding box center [542, 17] width 8 height 10
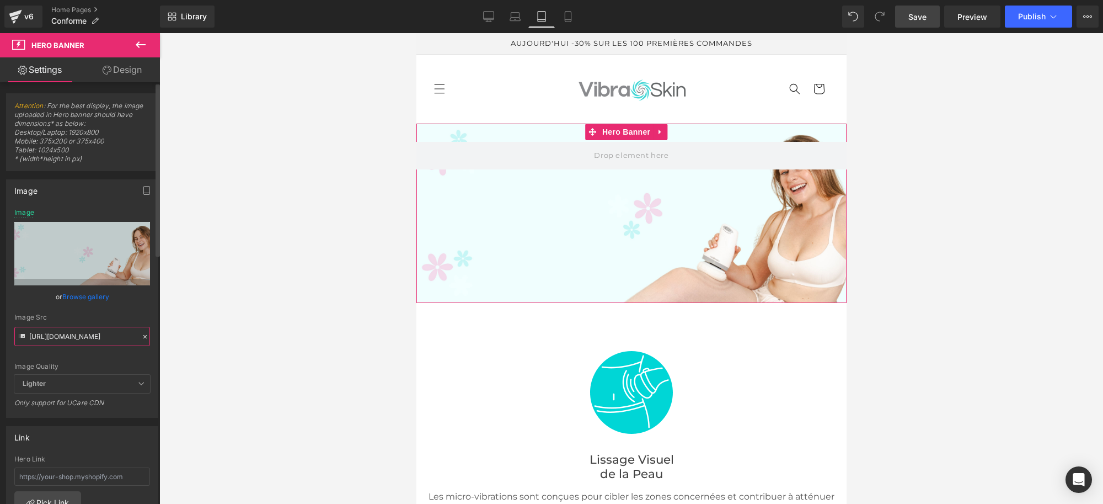
click at [81, 335] on input "[URL][DOMAIN_NAME]" at bounding box center [82, 336] width 136 height 19
paste input "944/9239/3817/files/ban_haut_vibraskin_pro.jpg?v=1755163922"
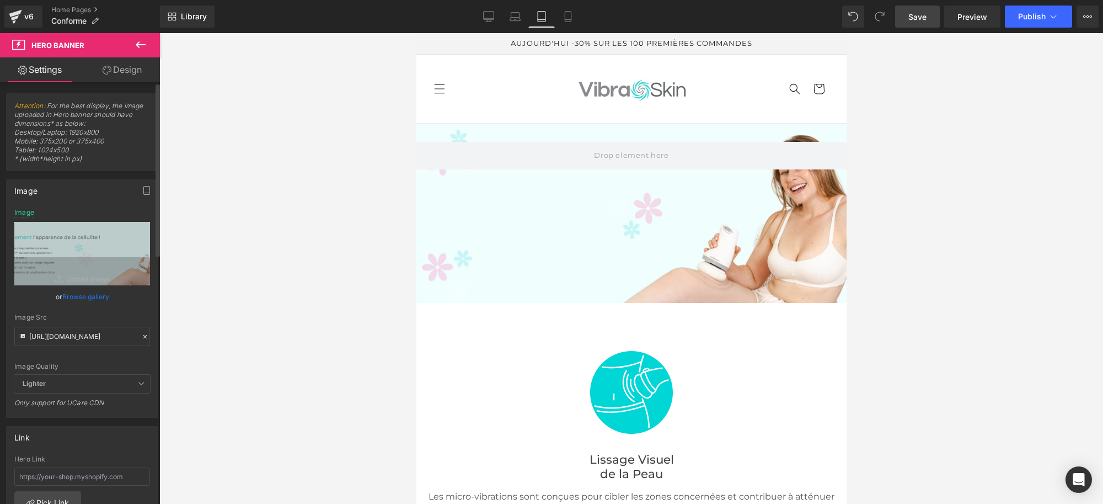
click at [99, 191] on div "Image" at bounding box center [82, 190] width 151 height 21
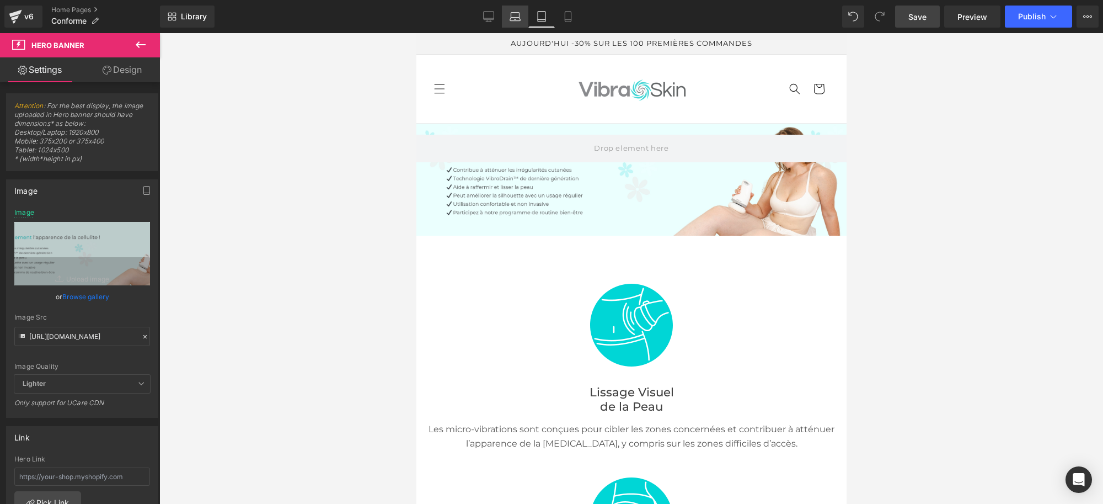
drag, startPoint x: 522, startPoint y: 15, endPoint x: 14, endPoint y: 185, distance: 535.8
click at [522, 15] on link "Laptop" at bounding box center [515, 17] width 26 height 22
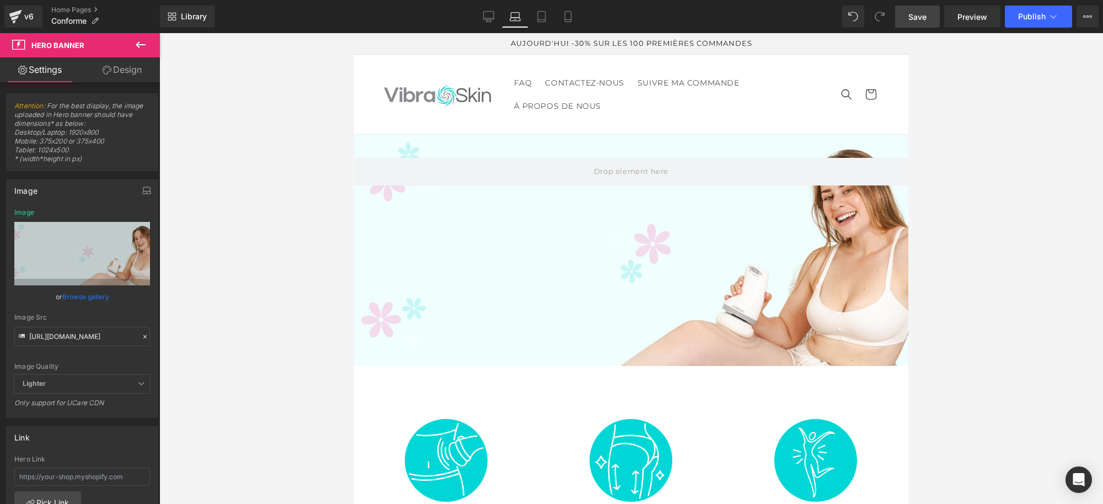
scroll to position [11, 0]
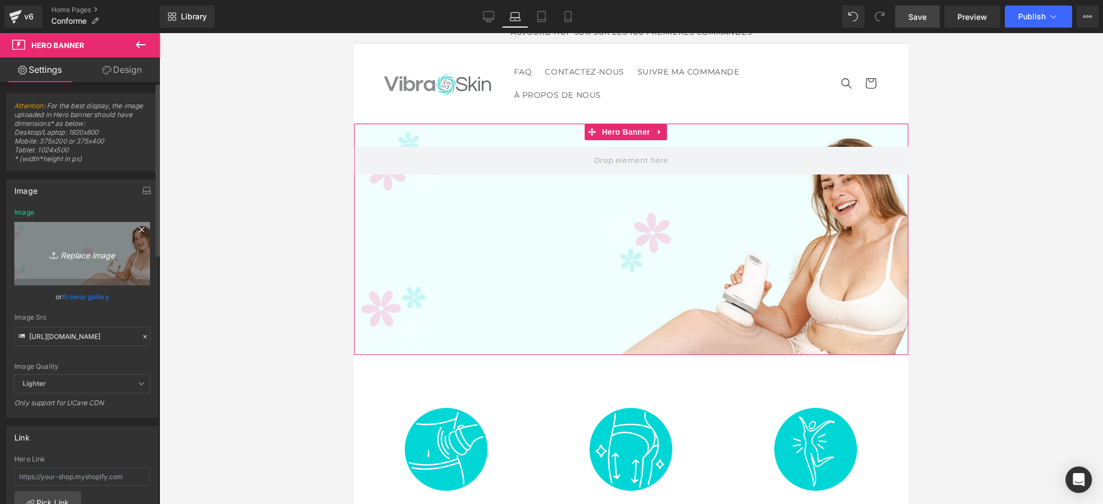
click at [98, 236] on link "Replace Image" at bounding box center [82, 253] width 136 height 63
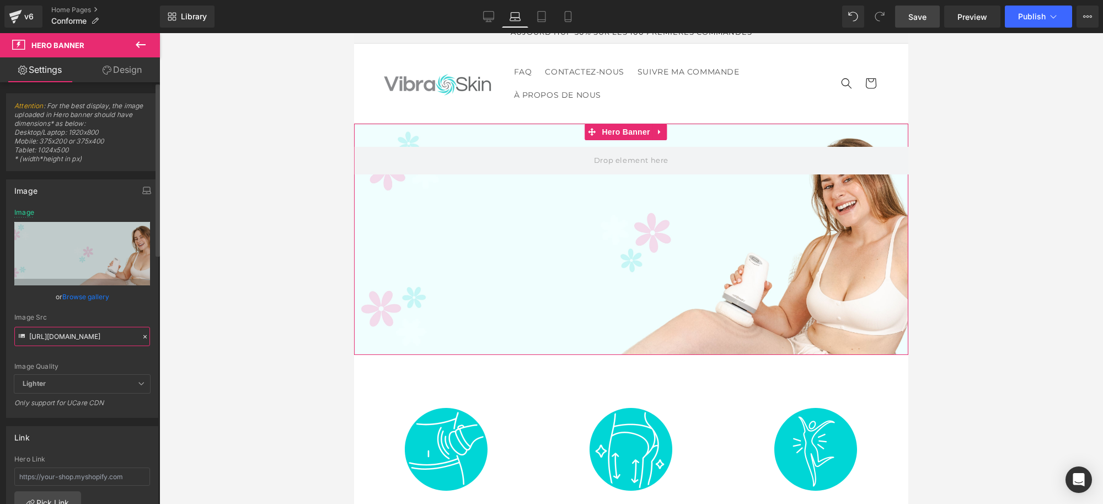
click at [78, 338] on input "[URL][DOMAIN_NAME]" at bounding box center [82, 336] width 136 height 19
paste input "944/9239/3817/files/ban_haut_vibraskin_pro.jpg?v=1755163922"
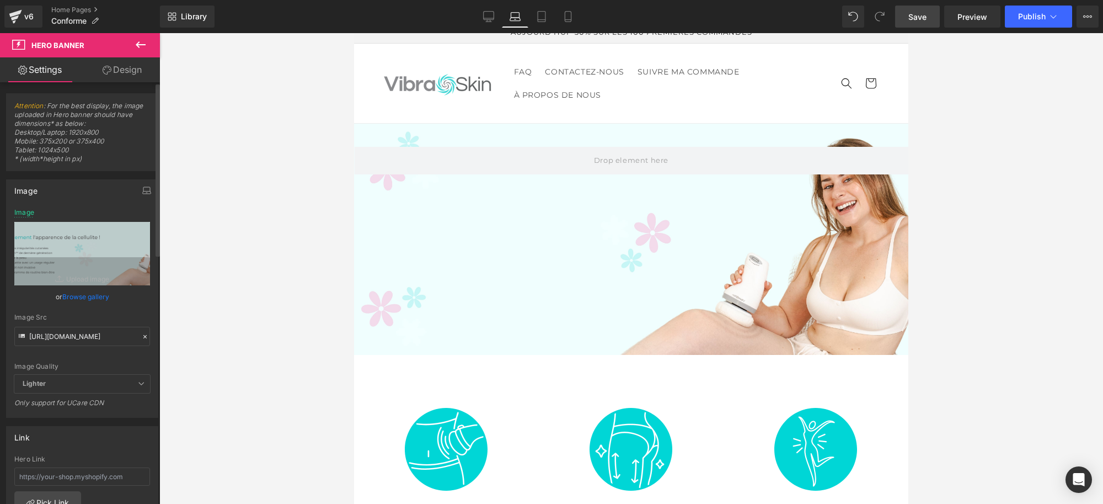
click at [116, 305] on div "Image Quality Lighter Lightest Lighter Lighter Lightest Only support for UCare …" at bounding box center [82, 292] width 136 height 166
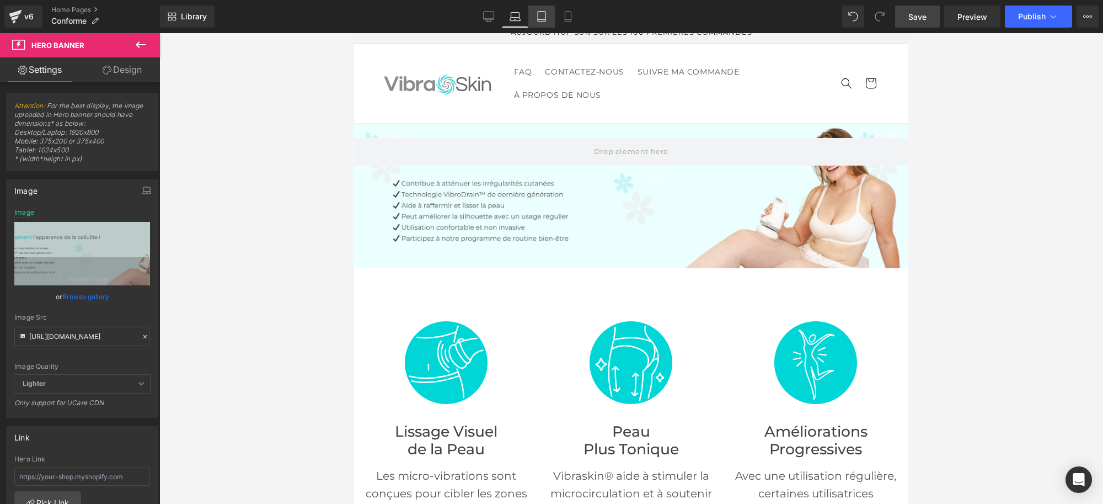
click at [547, 17] on icon at bounding box center [541, 16] width 11 height 11
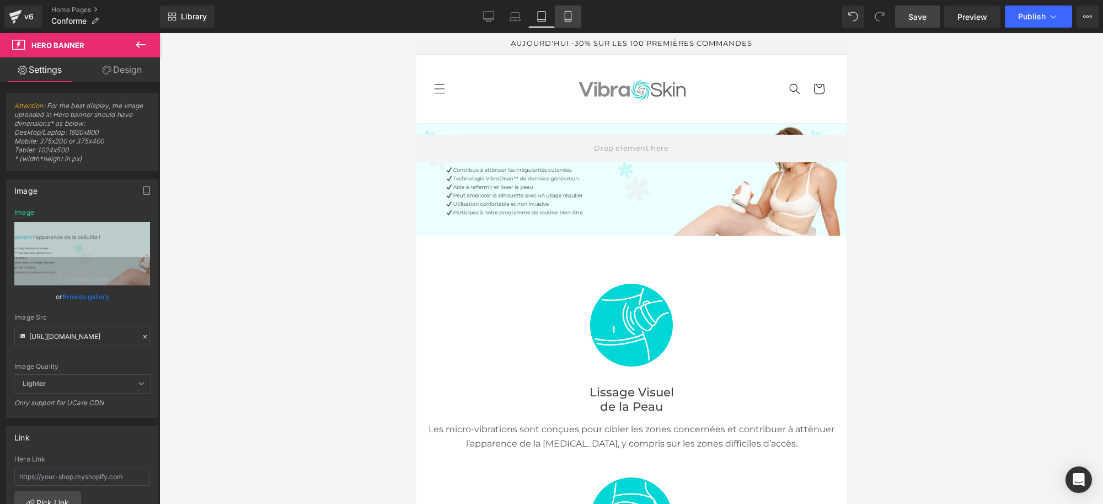
click at [564, 18] on icon at bounding box center [568, 16] width 11 height 11
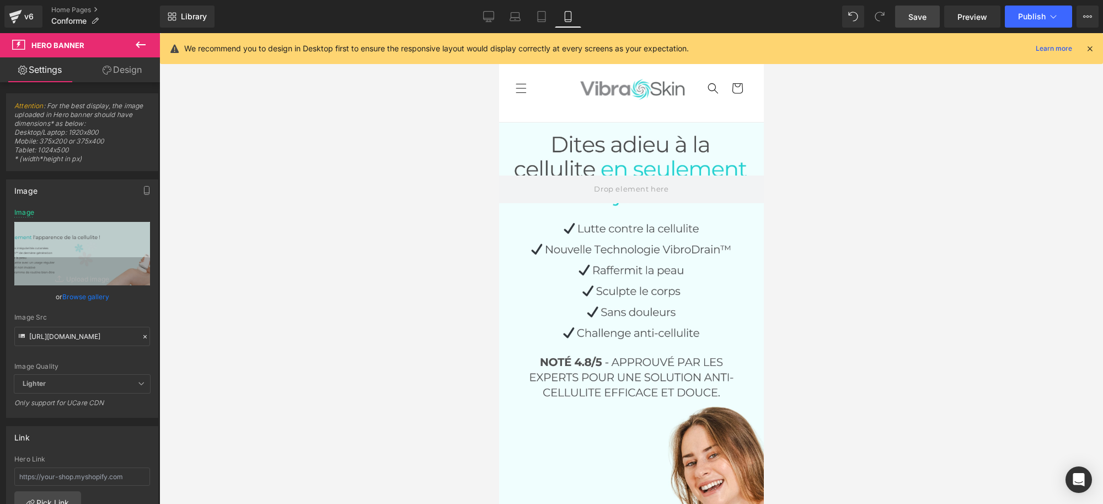
scroll to position [3, 0]
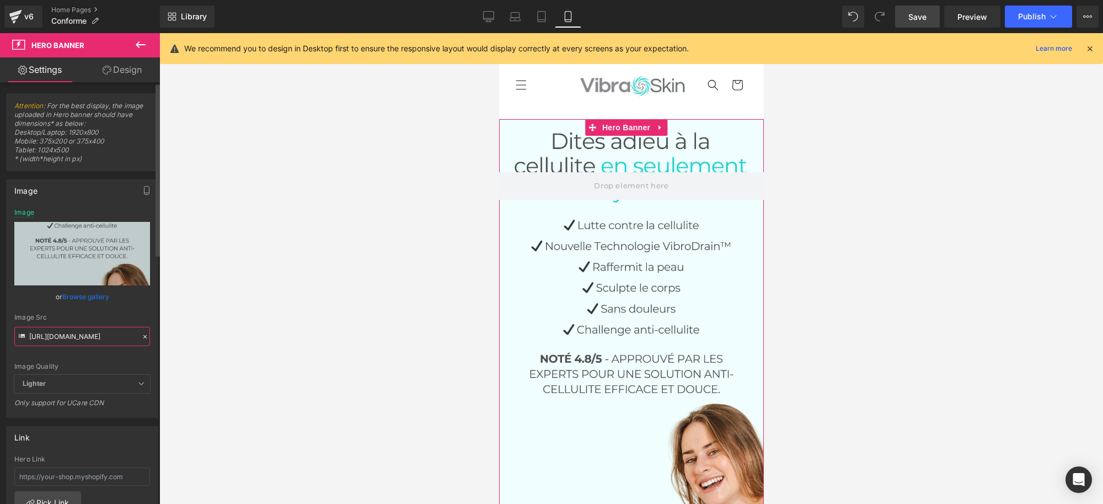
click at [70, 337] on input "[URL][DOMAIN_NAME]" at bounding box center [82, 336] width 136 height 19
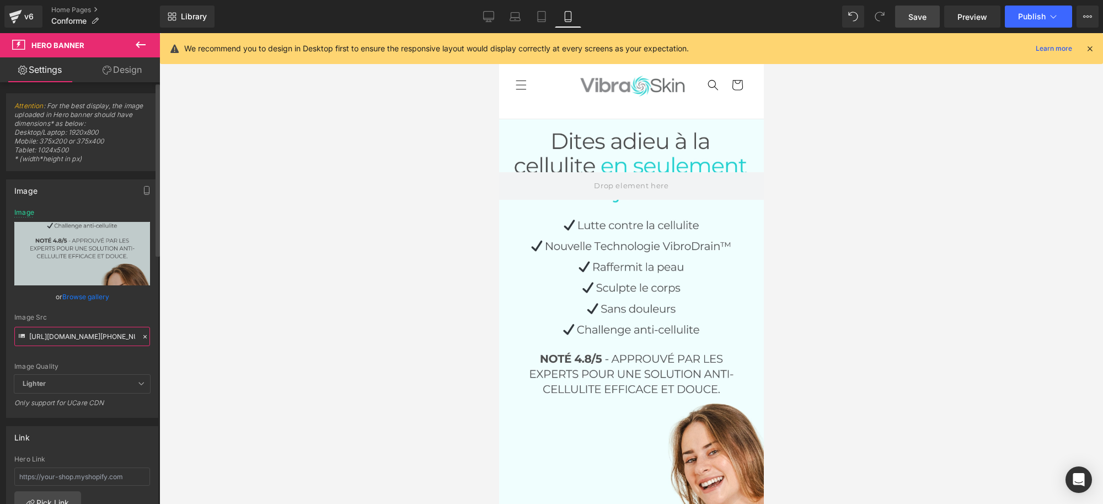
paste input "944/9239/3817/files/Copie_de_Banniere_mobile.jpg?v=[PHONE_NUMBER]"
type input "[URL][DOMAIN_NAME][PHONE_NUMBER]"
click at [92, 198] on div "Image" at bounding box center [82, 190] width 151 height 21
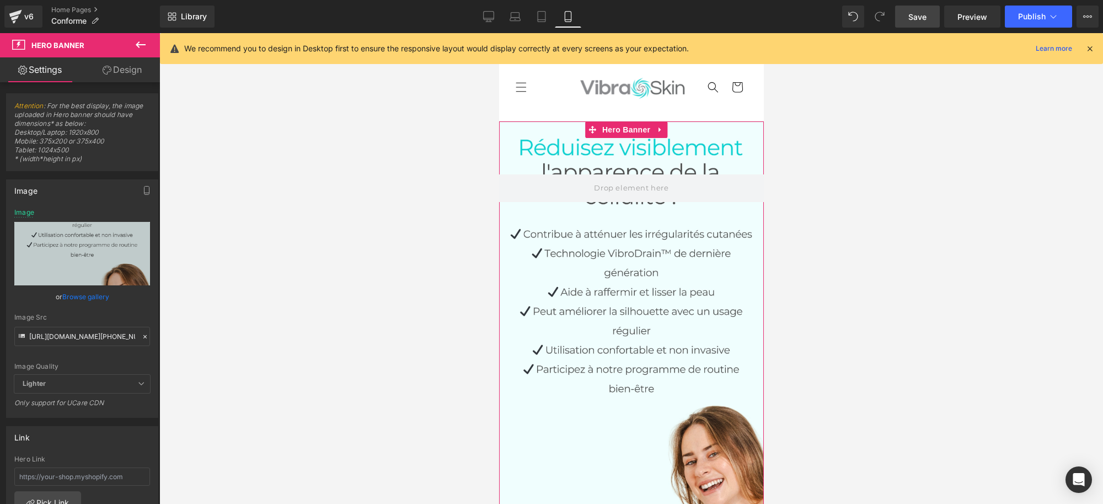
scroll to position [0, 0]
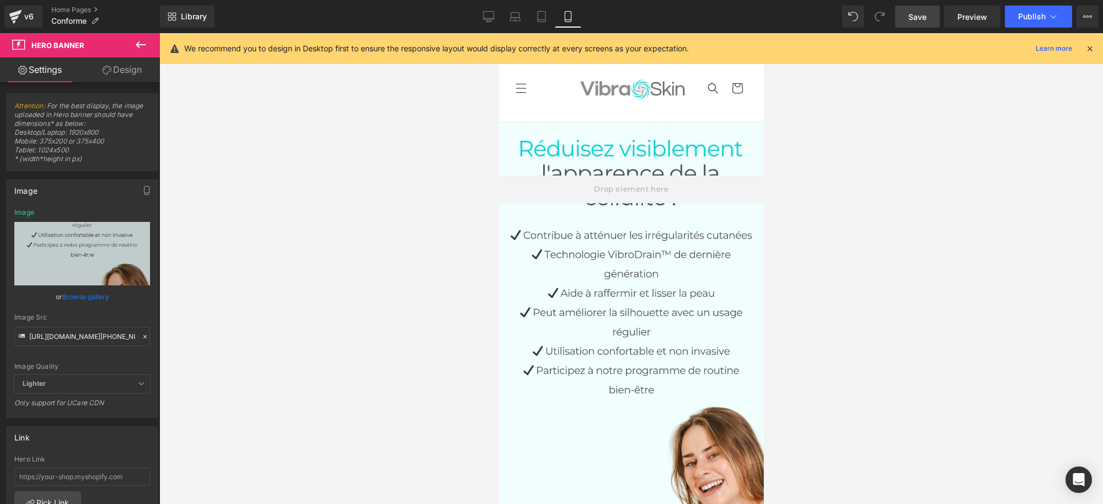
click at [918, 14] on span "Save" at bounding box center [918, 17] width 18 height 12
click at [1030, 17] on span "Publish" at bounding box center [1032, 16] width 28 height 9
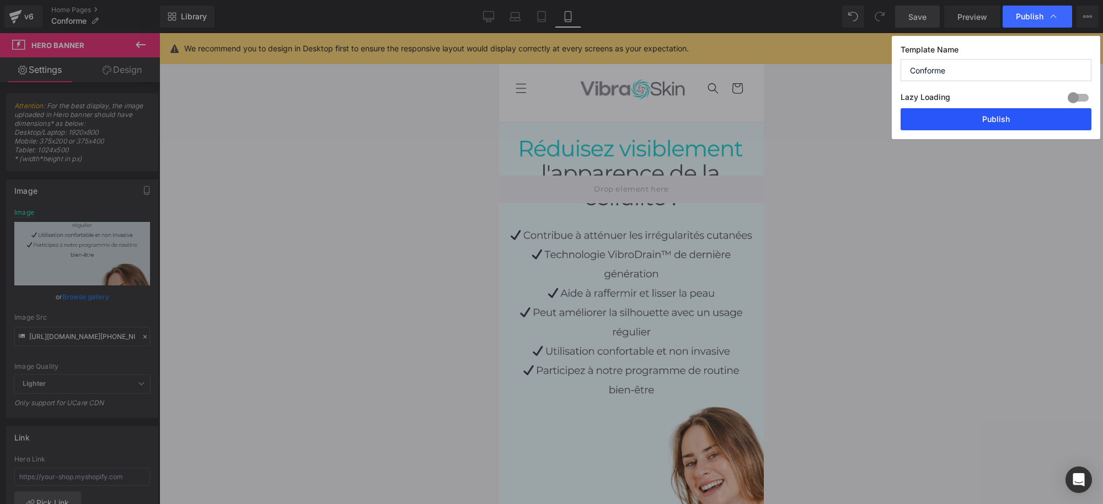
click at [969, 125] on button "Publish" at bounding box center [996, 119] width 191 height 22
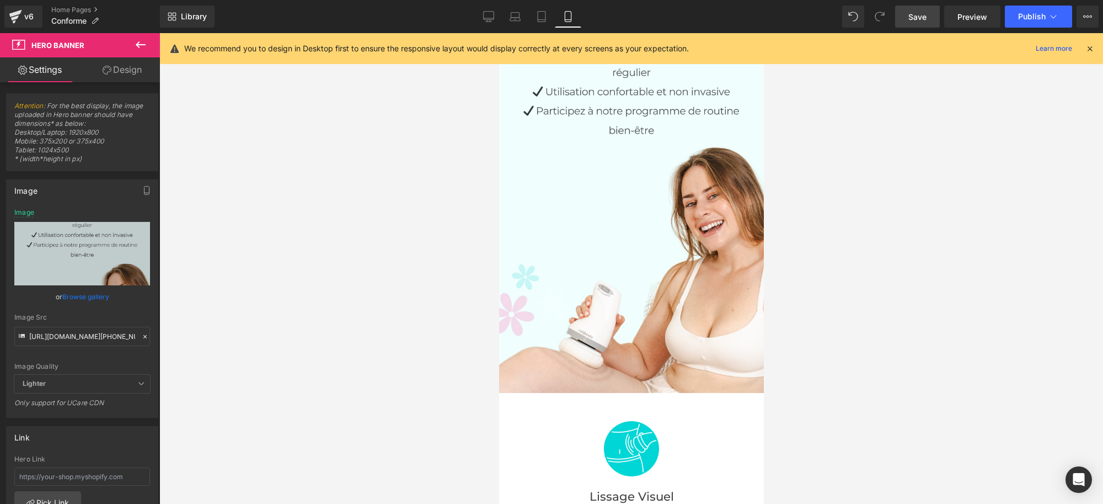
scroll to position [414, 0]
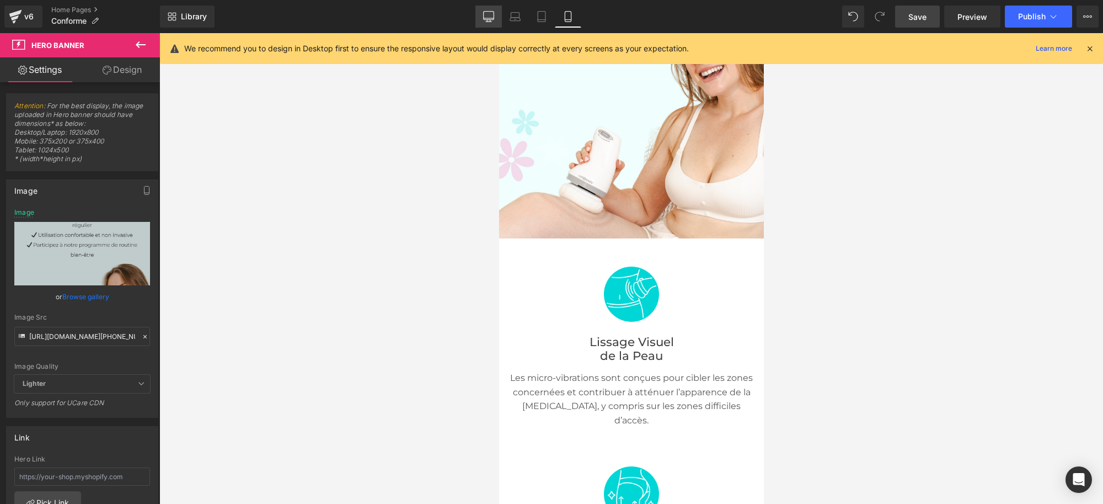
click at [489, 12] on icon at bounding box center [488, 16] width 11 height 11
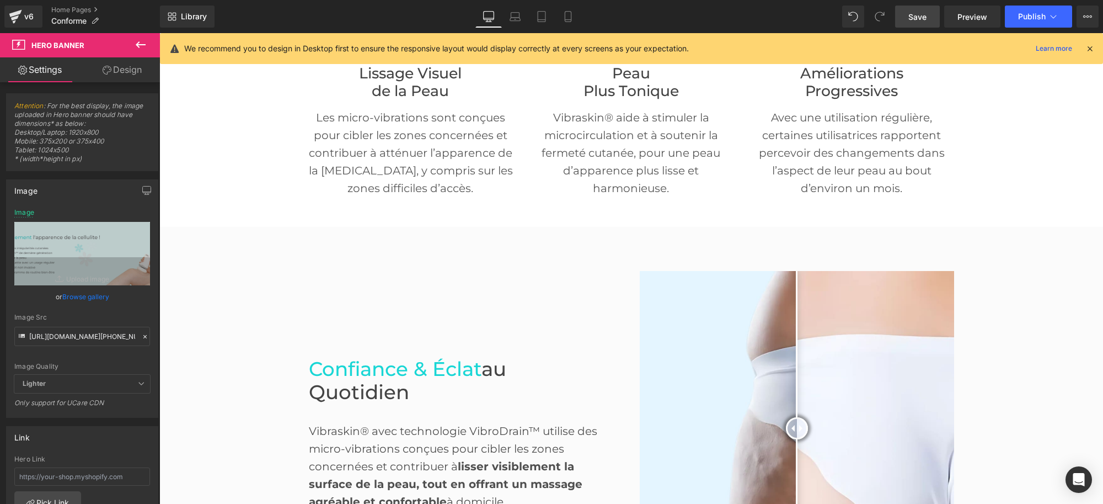
scroll to position [0, 0]
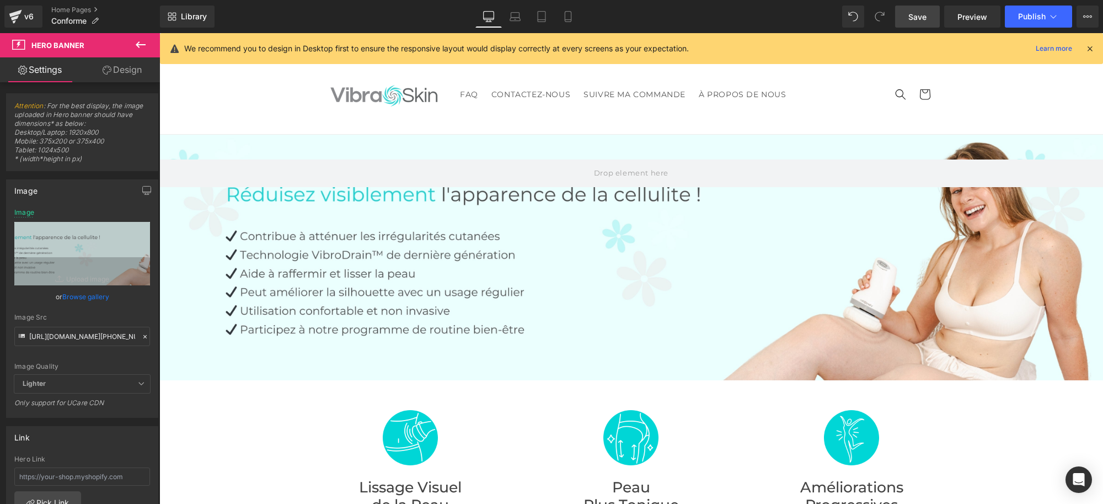
click at [592, 279] on div at bounding box center [631, 258] width 944 height 246
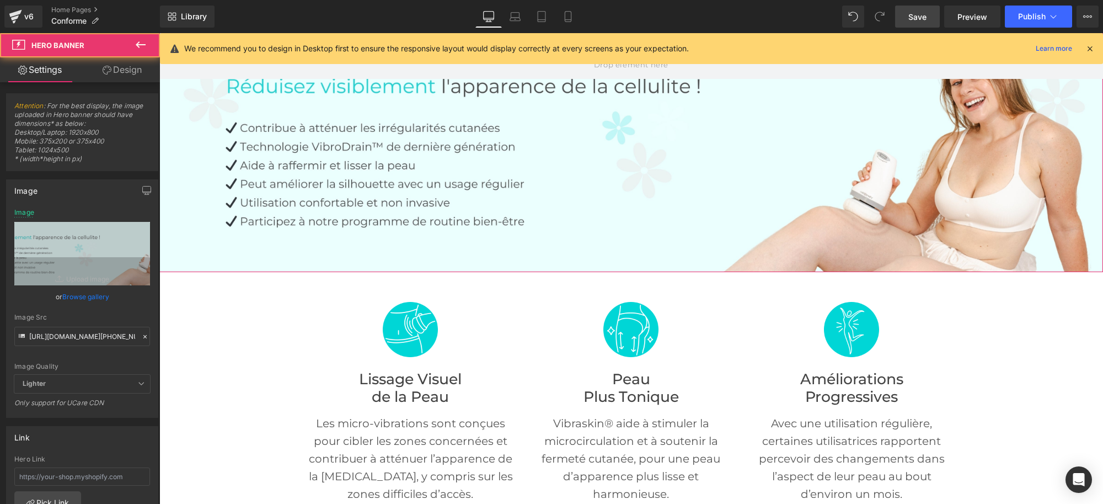
scroll to position [207, 0]
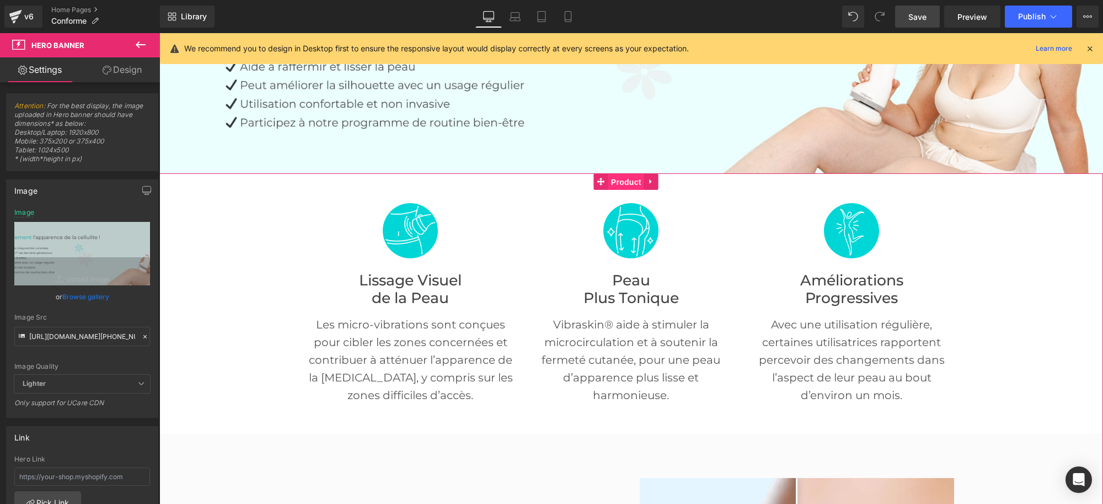
click at [622, 179] on span "Product" at bounding box center [627, 182] width 36 height 17
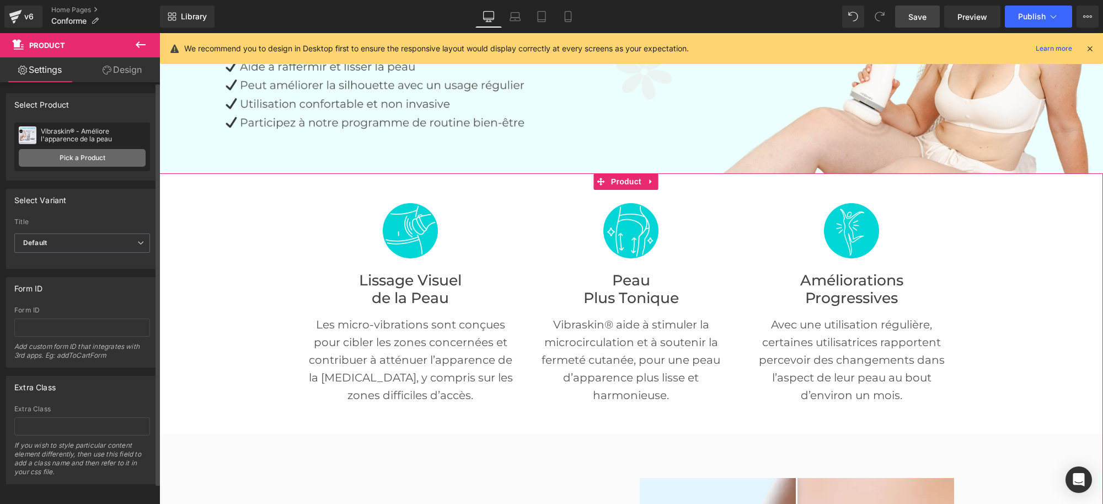
click at [79, 156] on link "Pick a Product" at bounding box center [82, 158] width 127 height 18
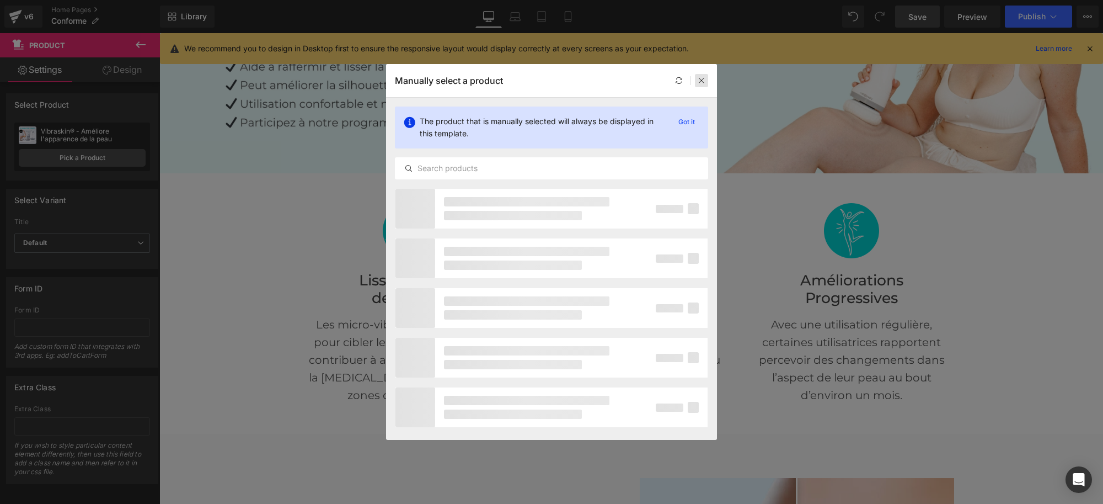
click at [707, 78] on div at bounding box center [701, 80] width 13 height 13
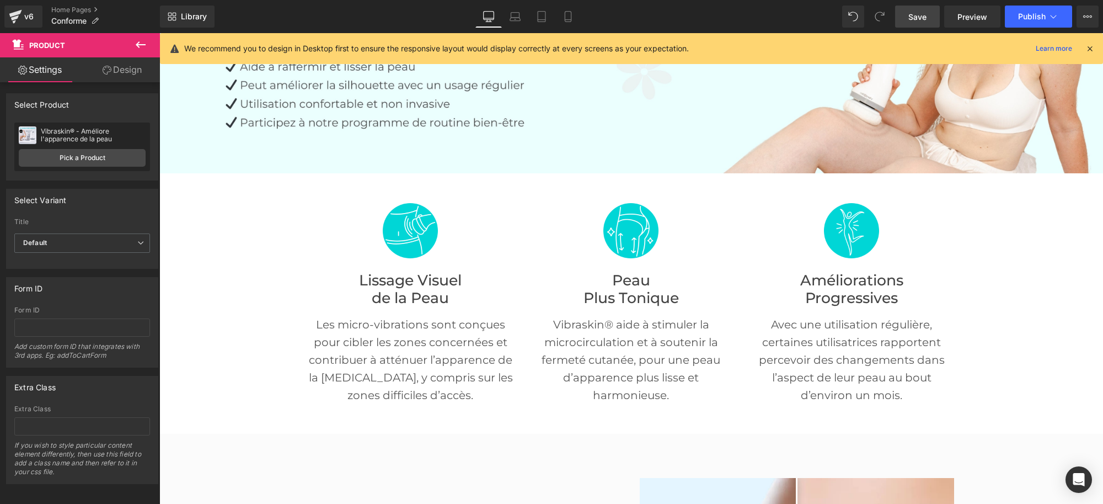
click at [912, 12] on span "Save" at bounding box center [918, 17] width 18 height 12
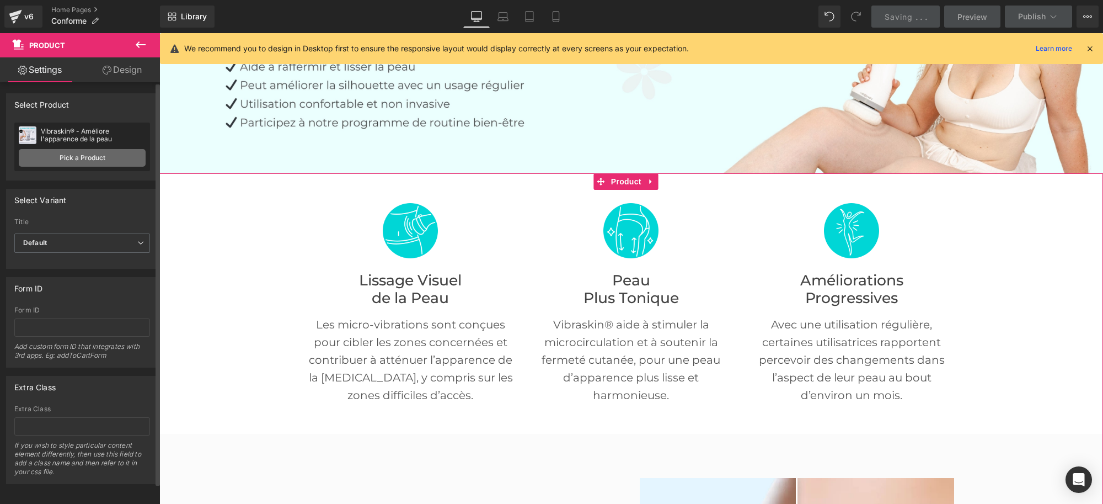
click at [61, 156] on link "Pick a Product" at bounding box center [82, 158] width 127 height 18
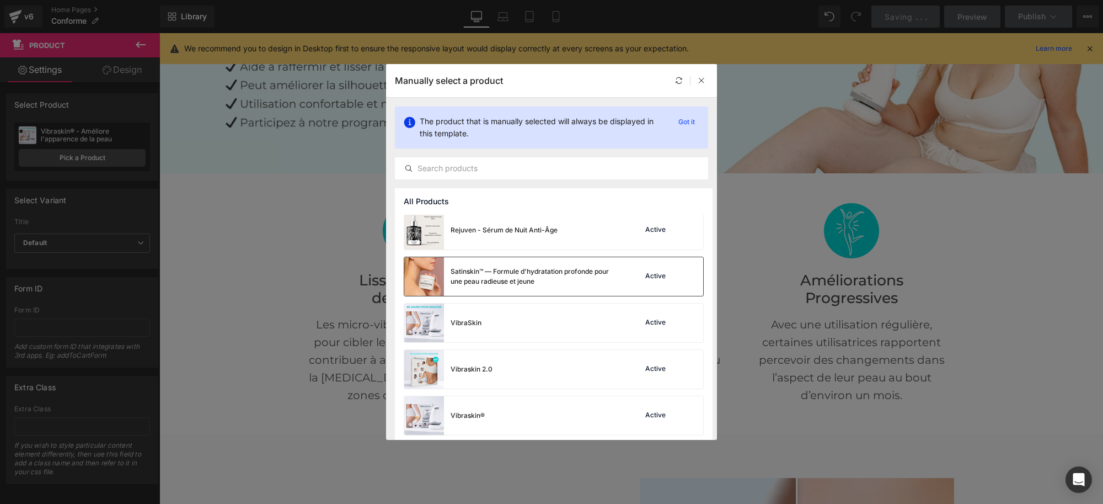
scroll to position [379, 0]
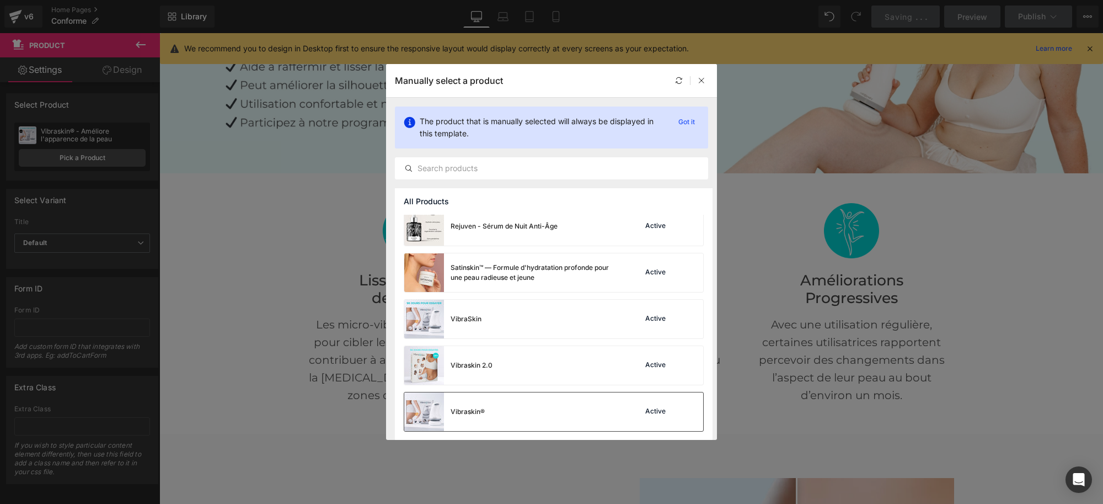
click at [542, 412] on div "Vibraskin® Active" at bounding box center [553, 411] width 299 height 39
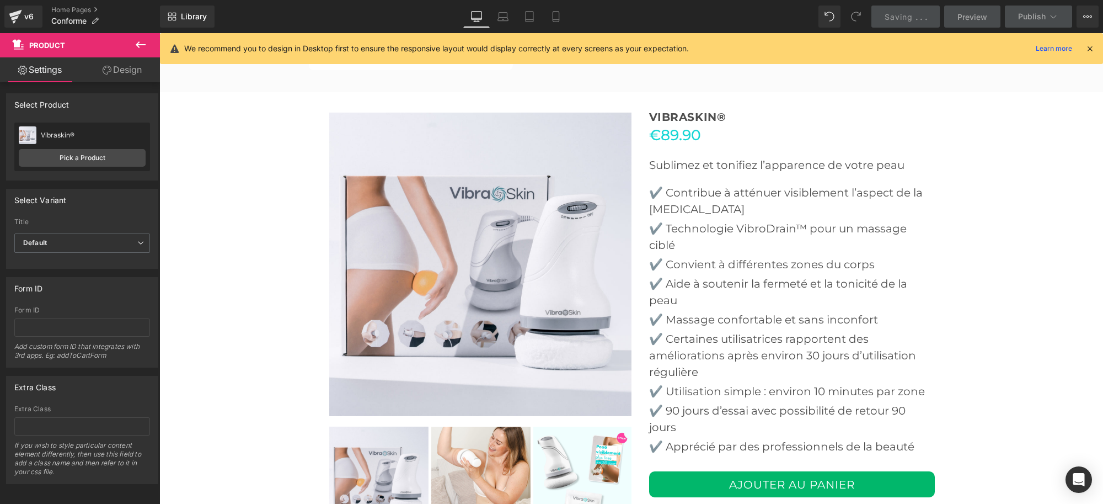
scroll to position [2690, 0]
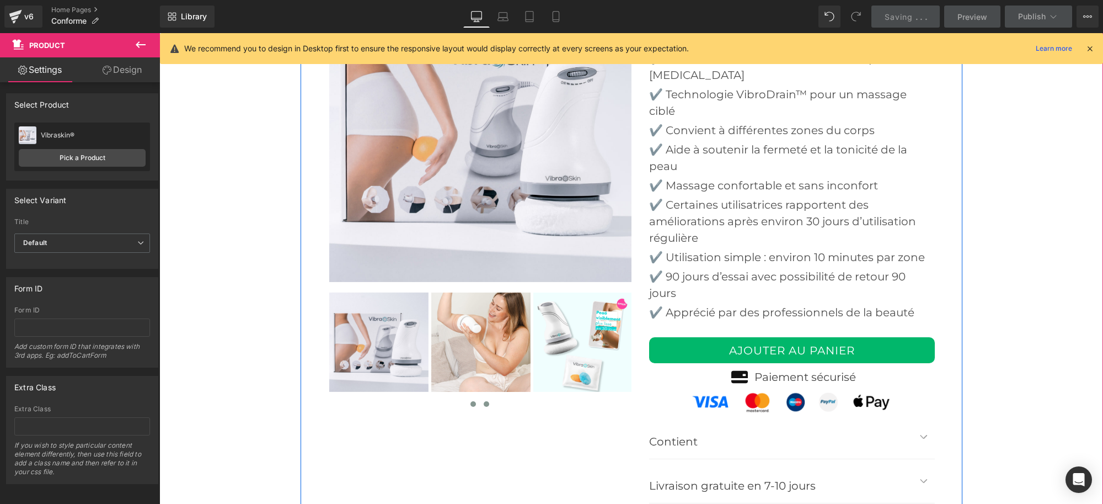
click at [484, 401] on button at bounding box center [486, 403] width 13 height 11
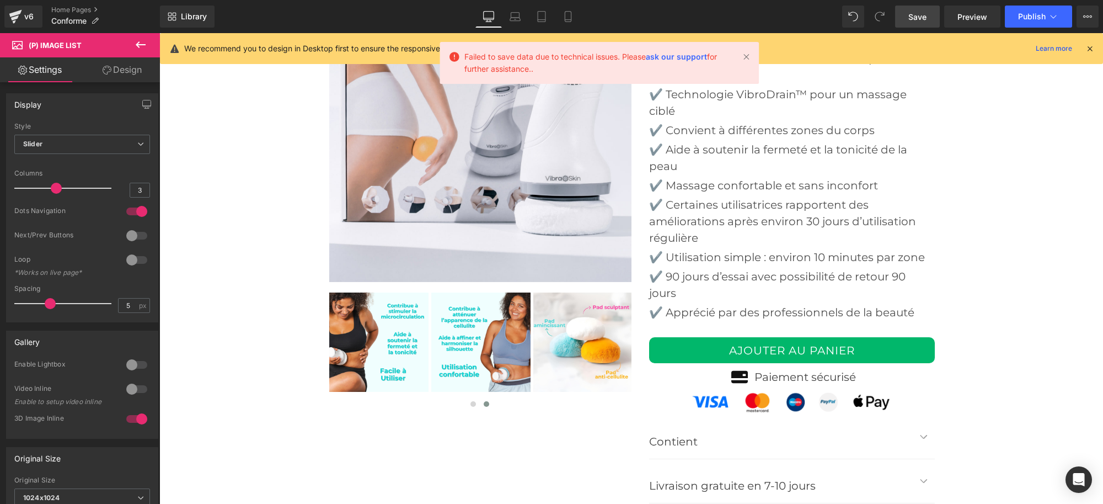
click at [913, 15] on span "Save" at bounding box center [918, 17] width 18 height 12
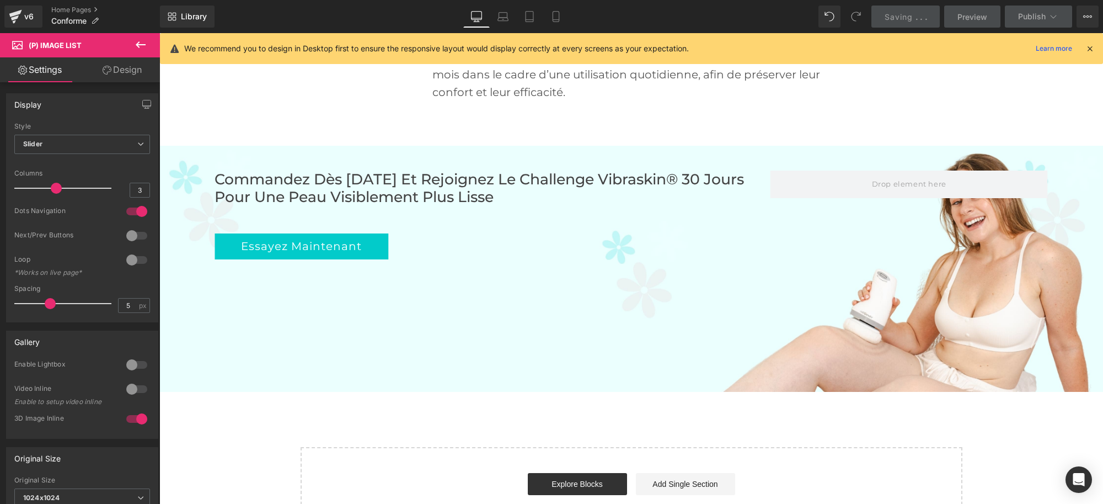
scroll to position [3631, 0]
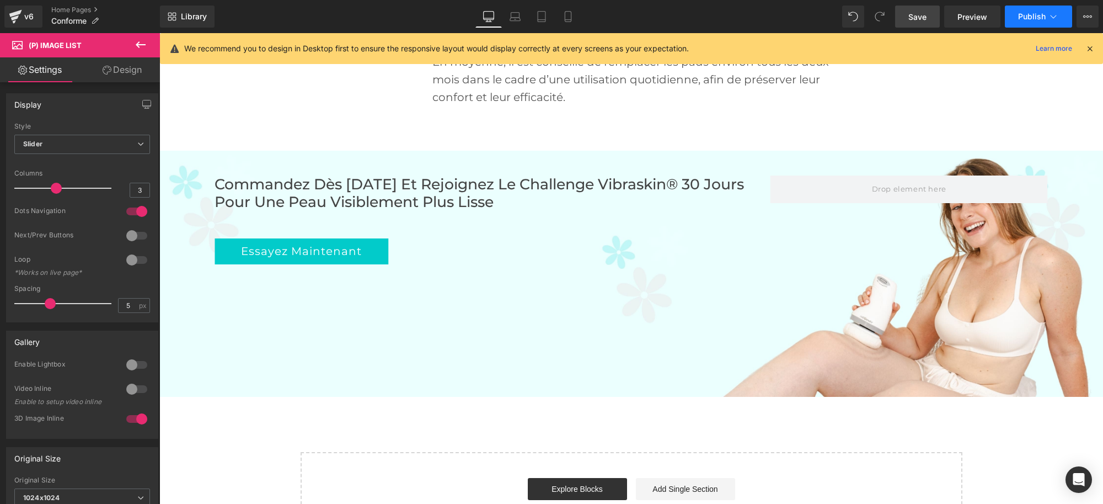
click at [1032, 13] on span "Publish" at bounding box center [1032, 16] width 28 height 9
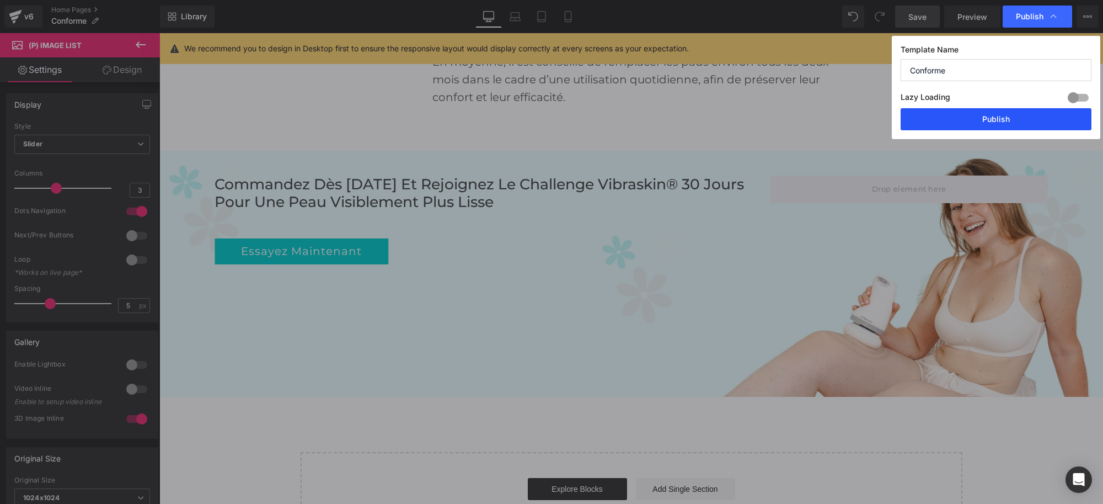
click at [969, 119] on button "Publish" at bounding box center [996, 119] width 191 height 22
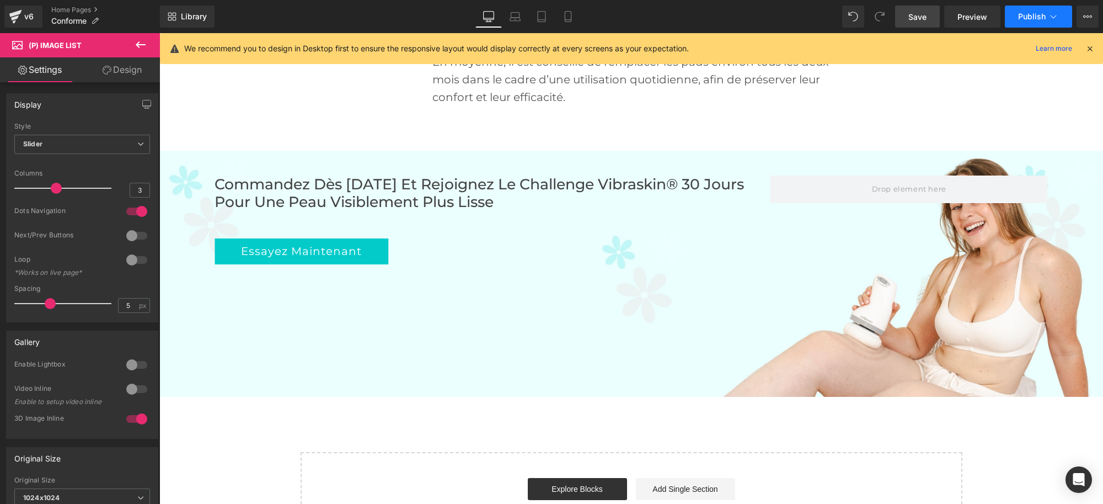
click at [1038, 12] on span "Publish" at bounding box center [1032, 16] width 28 height 9
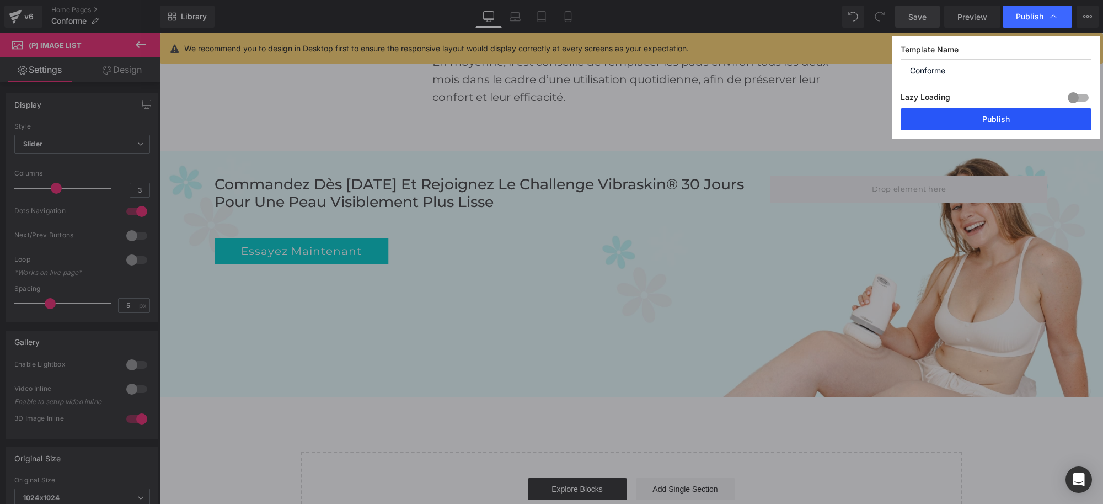
click at [991, 117] on button "Publish" at bounding box center [996, 119] width 191 height 22
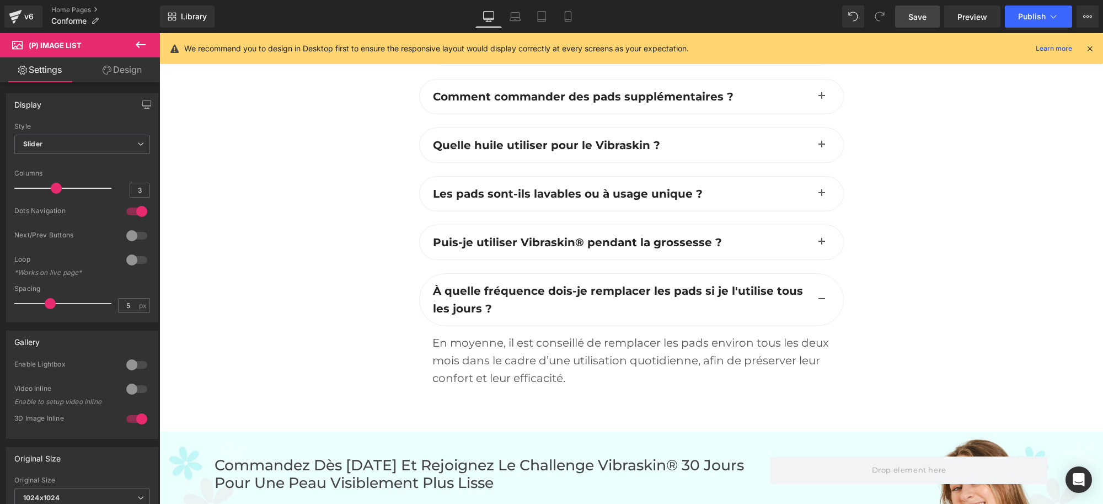
scroll to position [3217, 0]
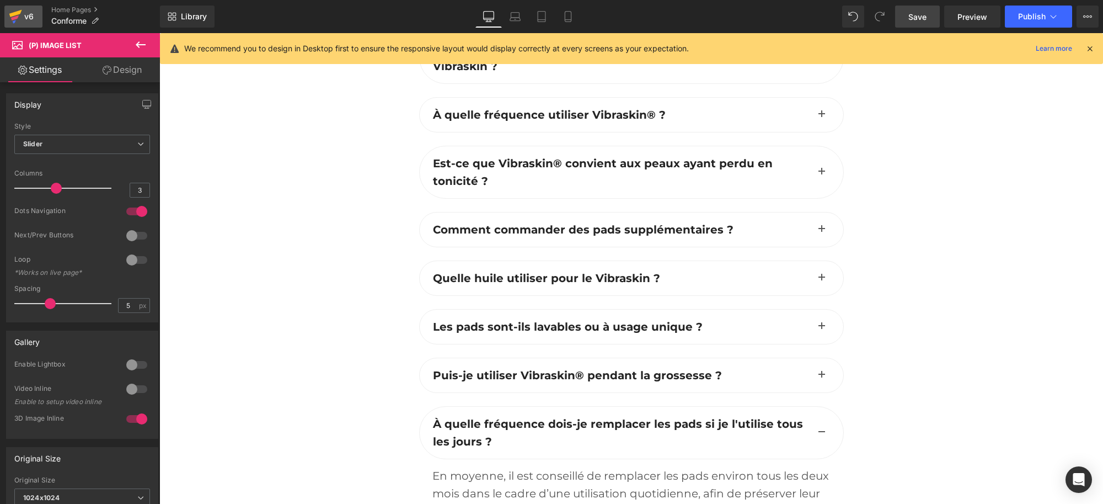
click at [31, 15] on div "v6" at bounding box center [29, 16] width 14 height 14
drag, startPoint x: 927, startPoint y: 15, endPoint x: 462, endPoint y: 119, distance: 476.1
click at [927, 15] on span "Save" at bounding box center [918, 17] width 18 height 12
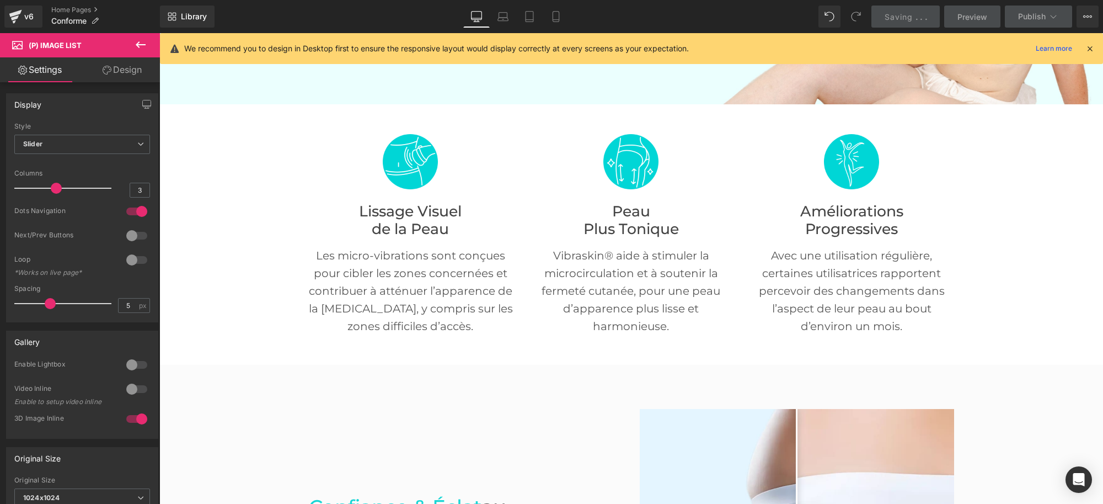
scroll to position [0, 0]
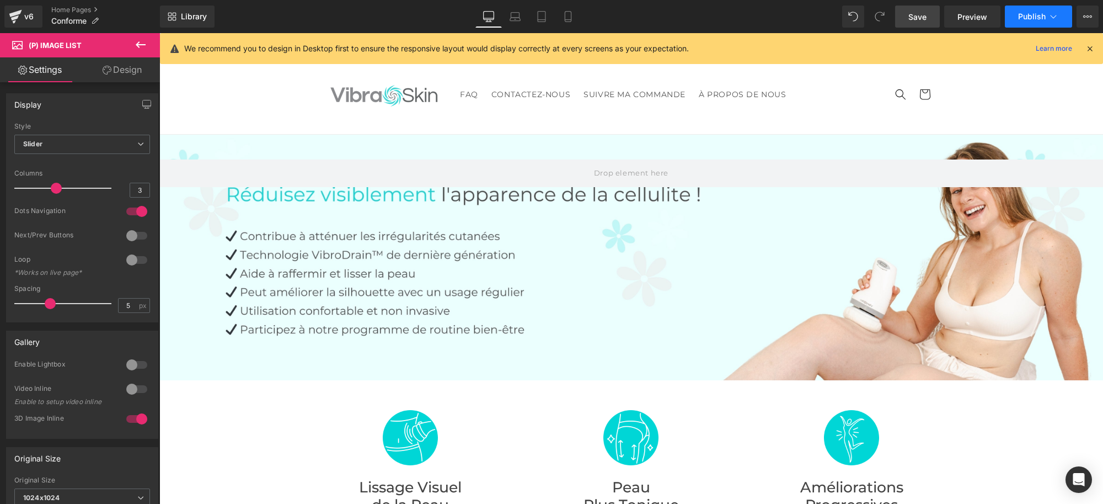
click at [1029, 21] on button "Publish" at bounding box center [1038, 17] width 67 height 22
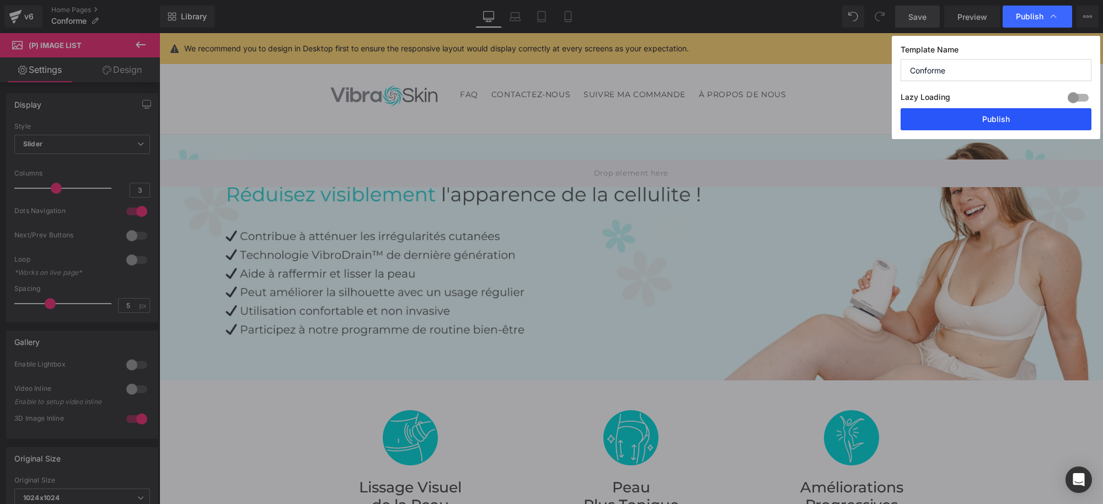
click at [1010, 115] on button "Publish" at bounding box center [996, 119] width 191 height 22
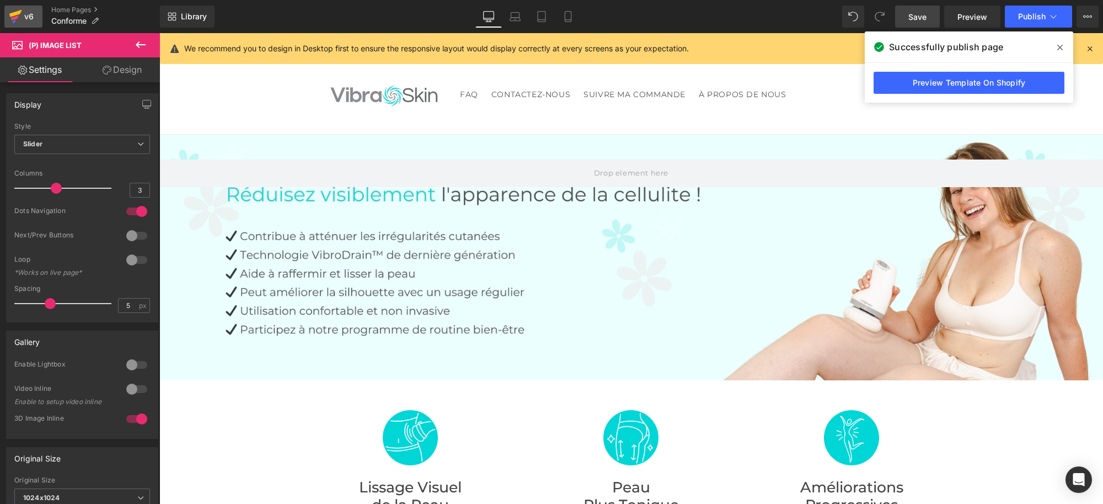
click at [14, 17] on icon at bounding box center [15, 17] width 8 height 5
